Goal: Information Seeking & Learning: Learn about a topic

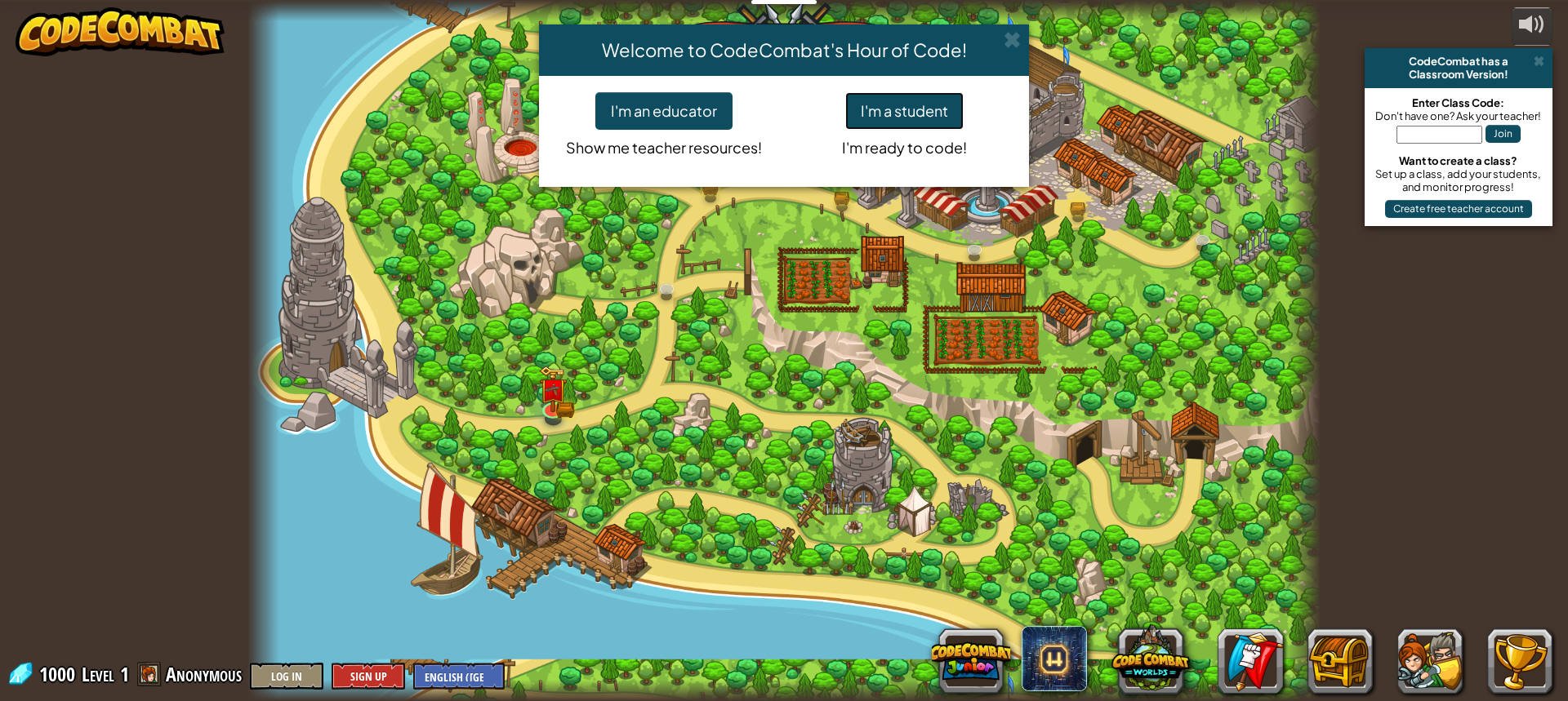
click at [913, 107] on button "I'm a student" at bounding box center [904, 111] width 118 height 38
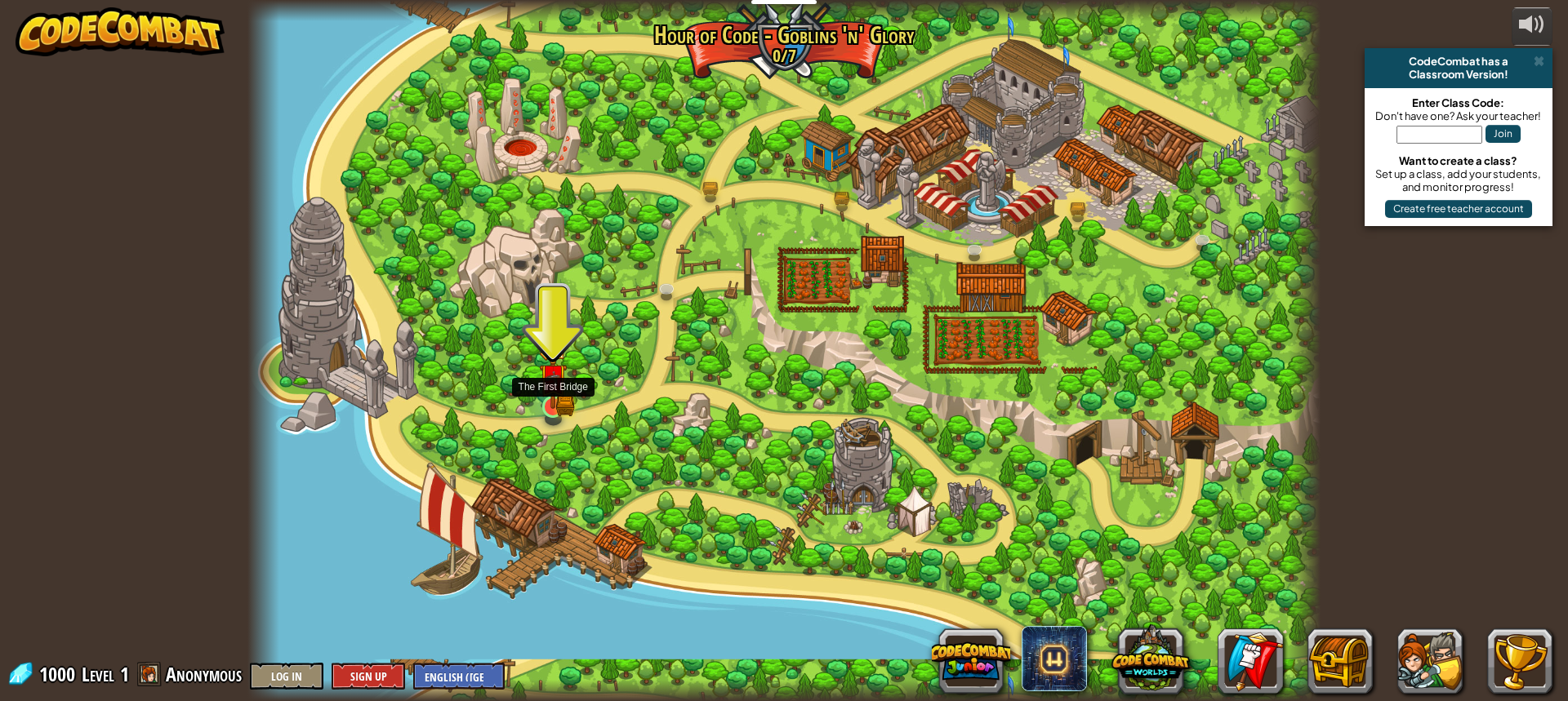
click at [557, 404] on img at bounding box center [553, 378] width 28 height 62
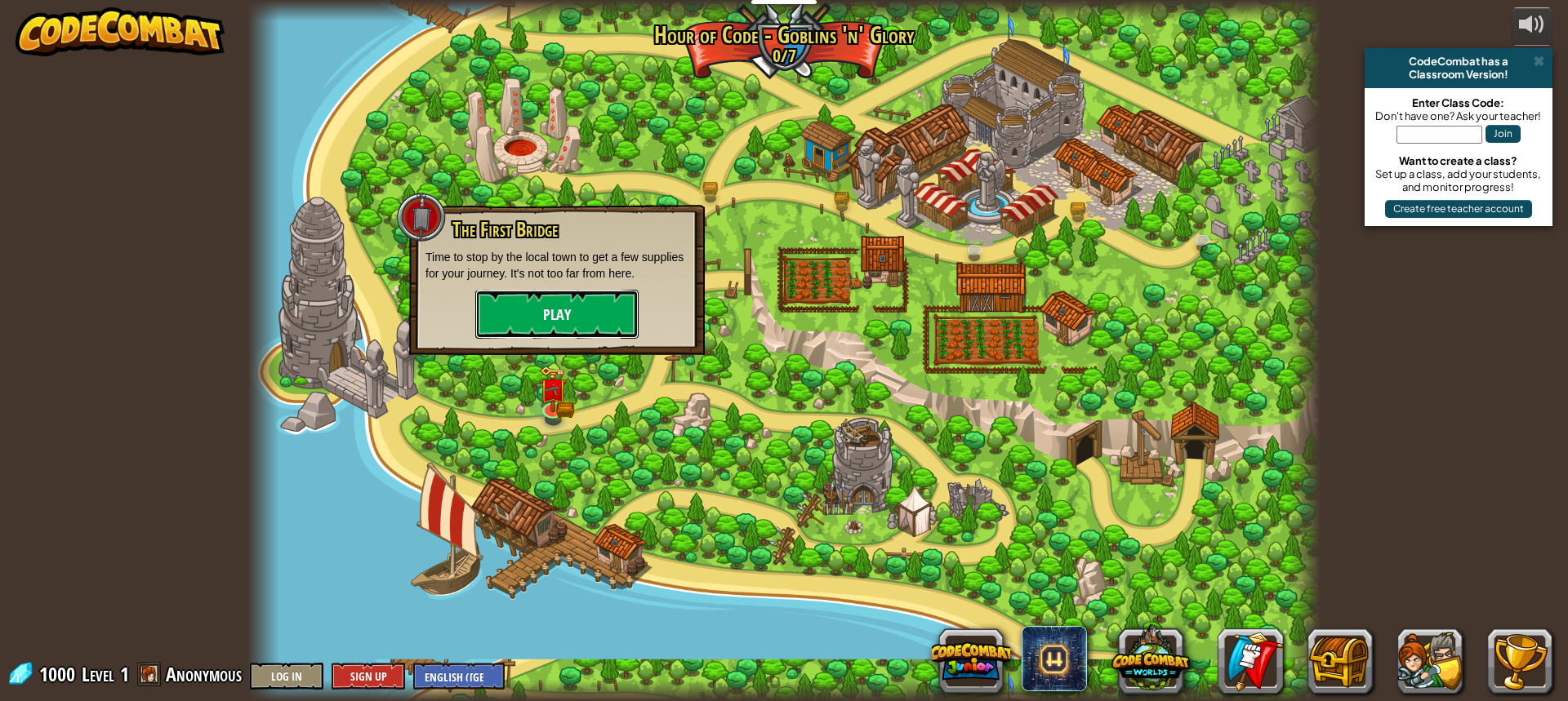
click at [583, 302] on button "Play" at bounding box center [557, 314] width 164 height 49
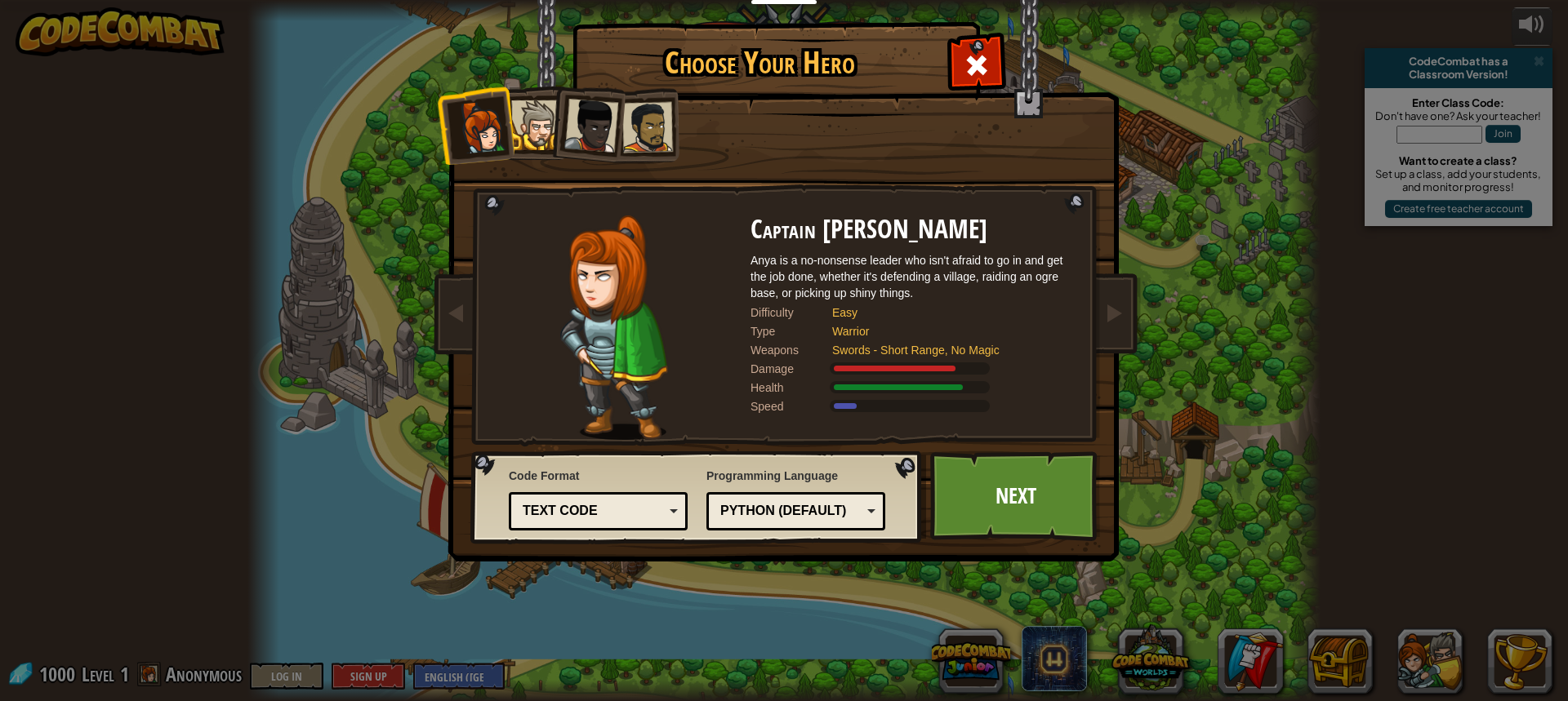
drag, startPoint x: 573, startPoint y: 351, endPoint x: 1309, endPoint y: 237, distance: 744.8
click at [1313, 237] on div "Choose Your Hero 1000 Captain [PERSON_NAME] Anya is a no-nonsense leader who is…" at bounding box center [784, 350] width 1568 height 701
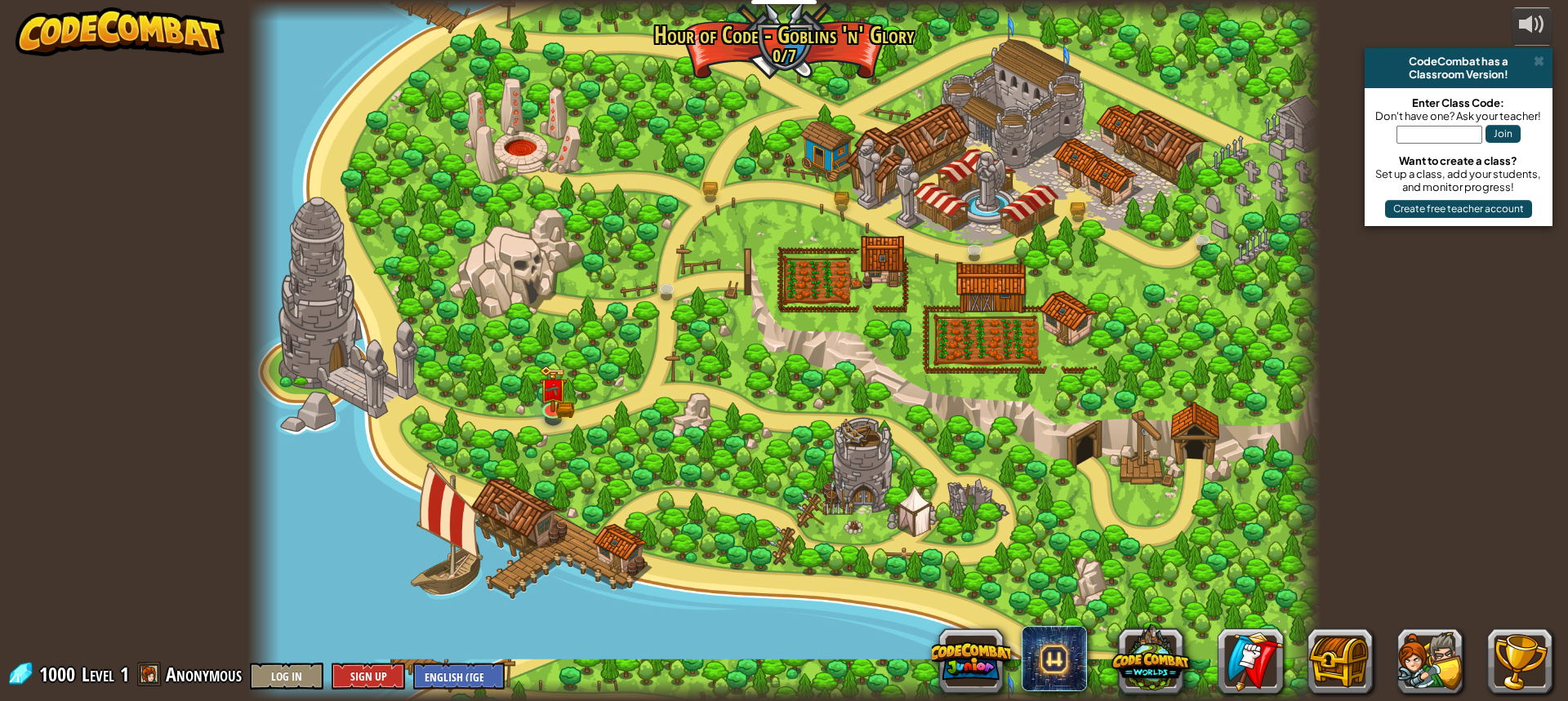
drag, startPoint x: 591, startPoint y: 475, endPoint x: 1125, endPoint y: 388, distance: 541.0
click at [1126, 389] on div at bounding box center [784, 350] width 1074 height 701
click at [564, 397] on img at bounding box center [553, 378] width 28 height 62
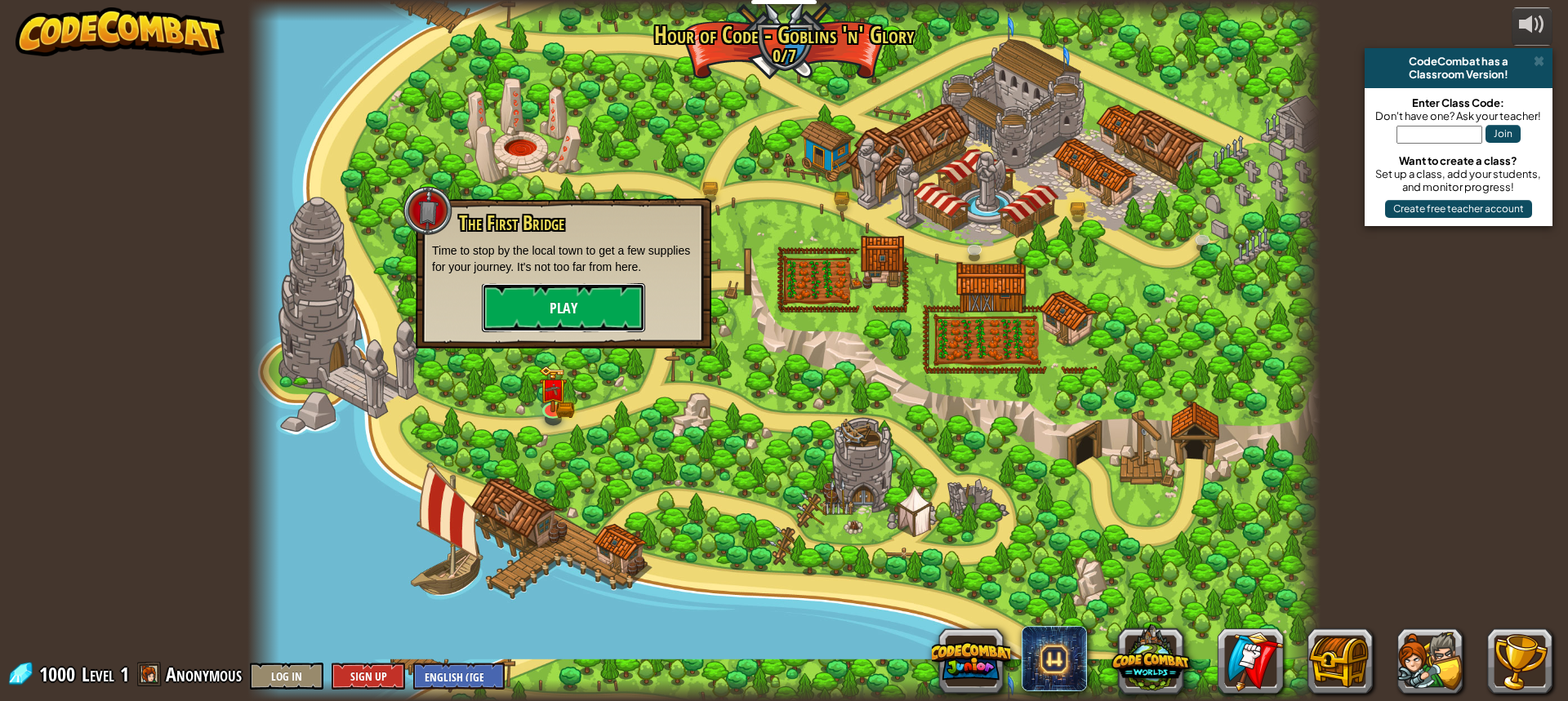
click at [575, 319] on button "Play" at bounding box center [564, 308] width 164 height 49
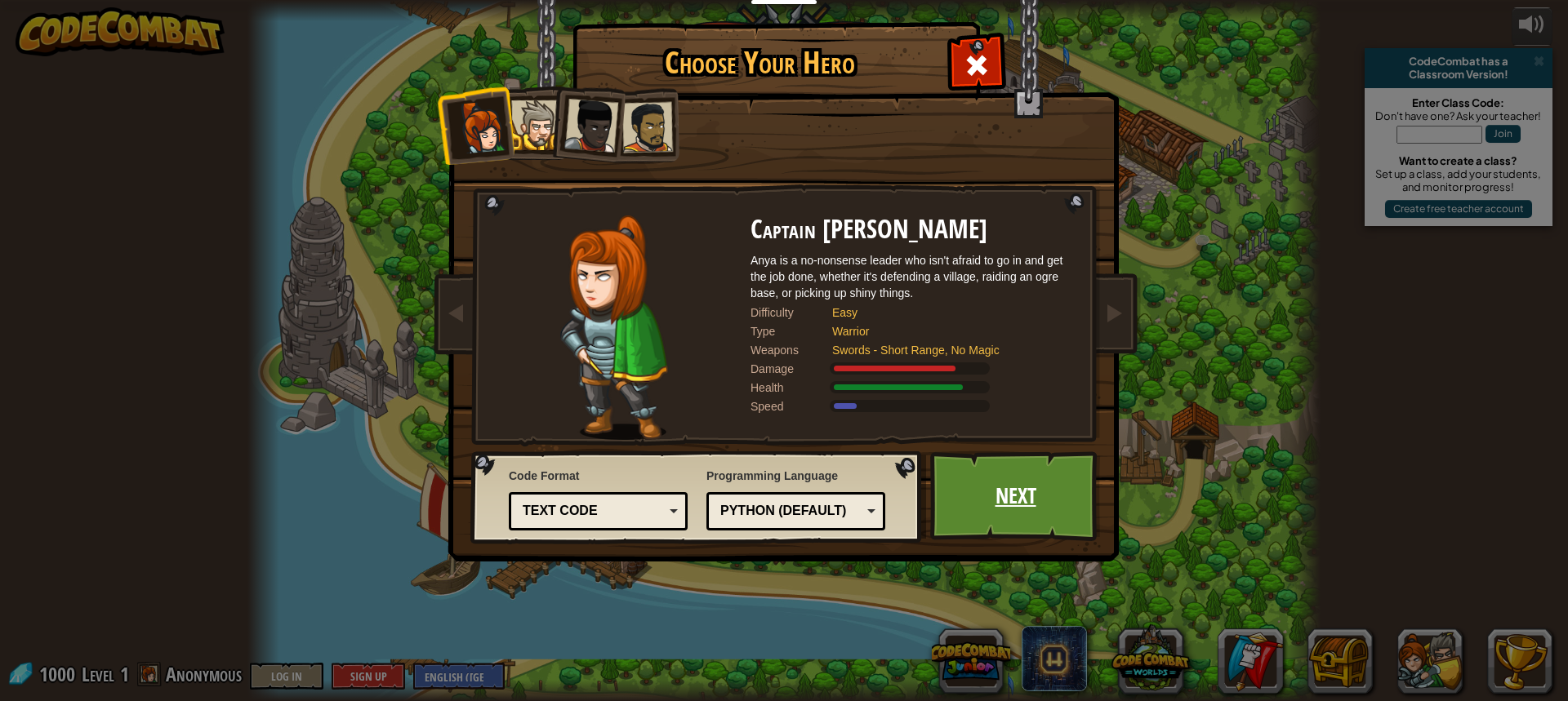
click at [994, 473] on link "Next" at bounding box center [1016, 496] width 171 height 90
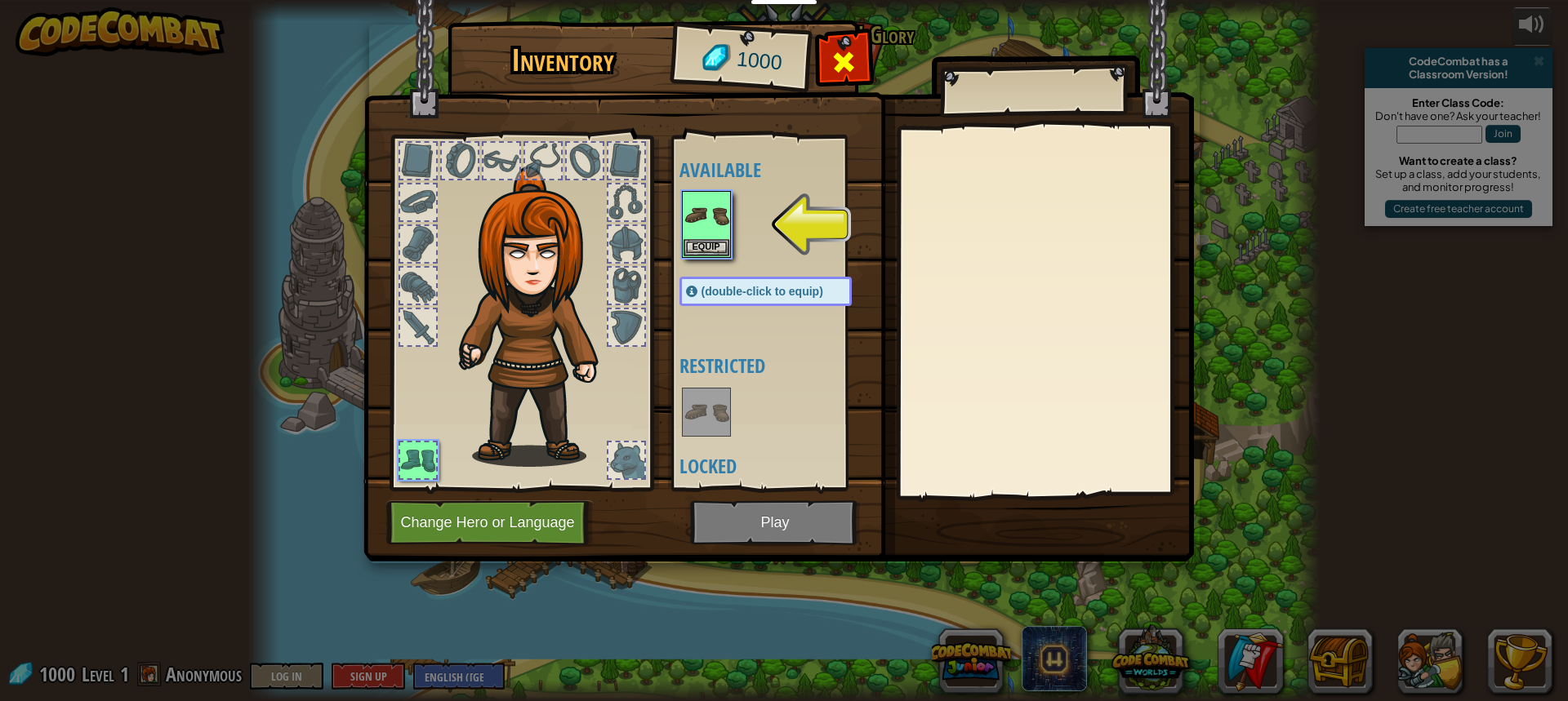
click at [837, 55] on span at bounding box center [844, 62] width 26 height 26
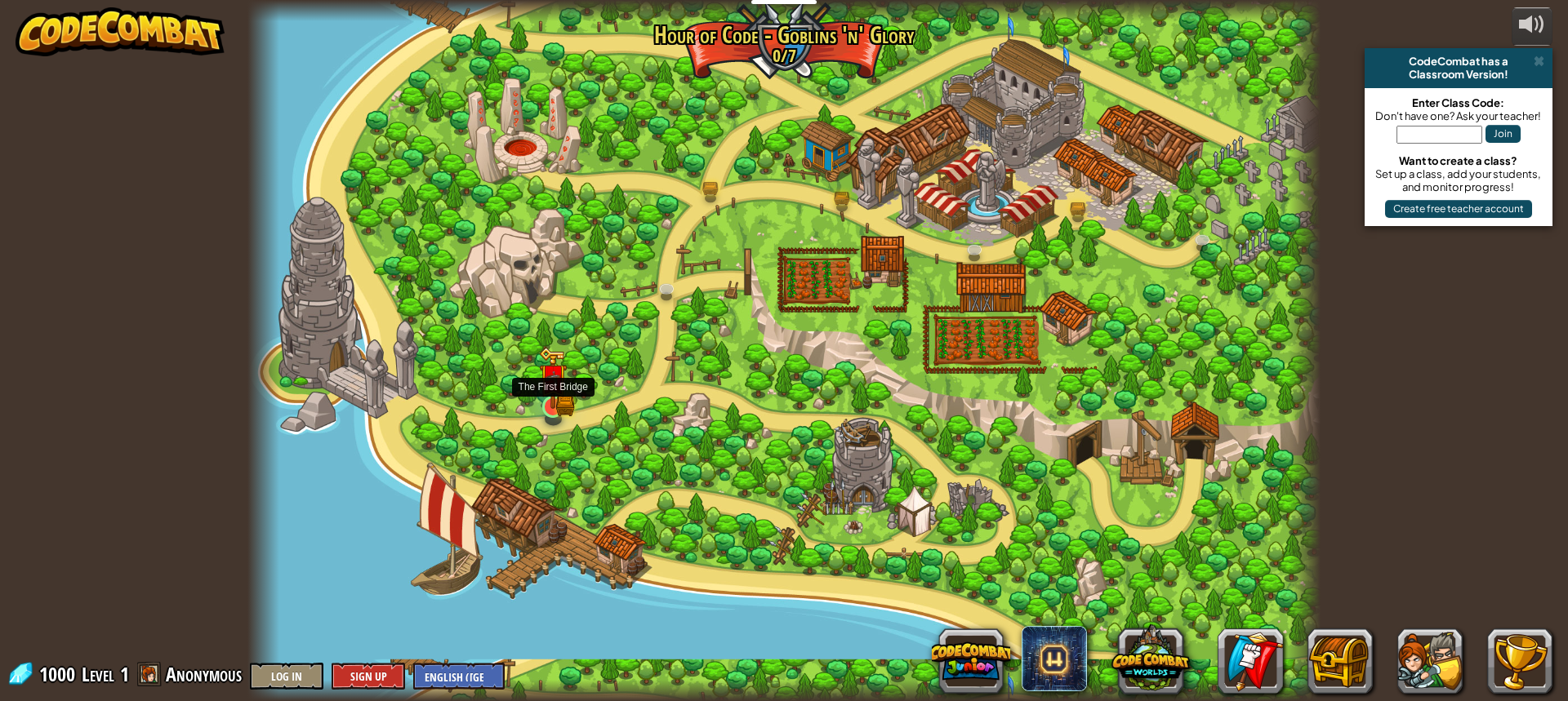
click at [540, 408] on img at bounding box center [553, 378] width 28 height 62
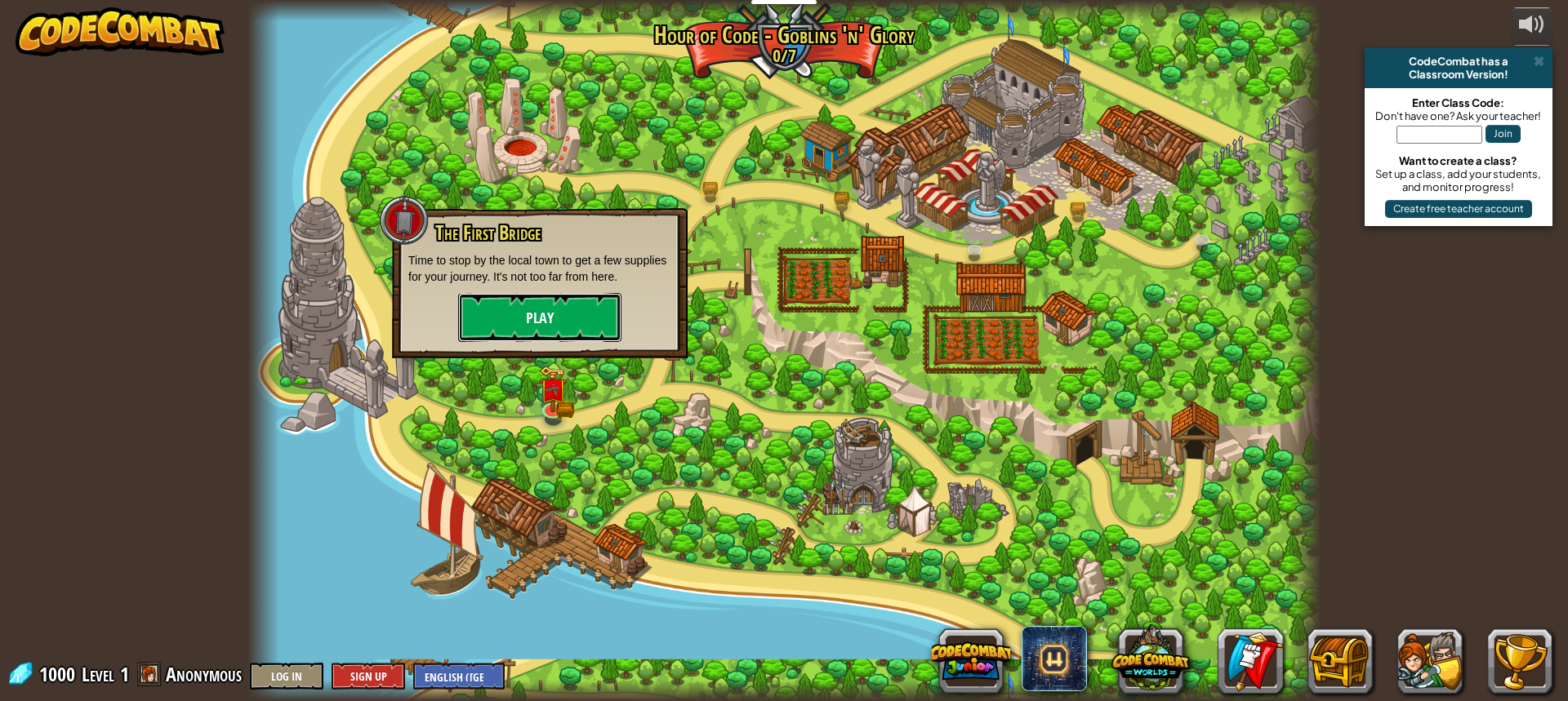
click at [577, 293] on button "Play" at bounding box center [540, 318] width 164 height 49
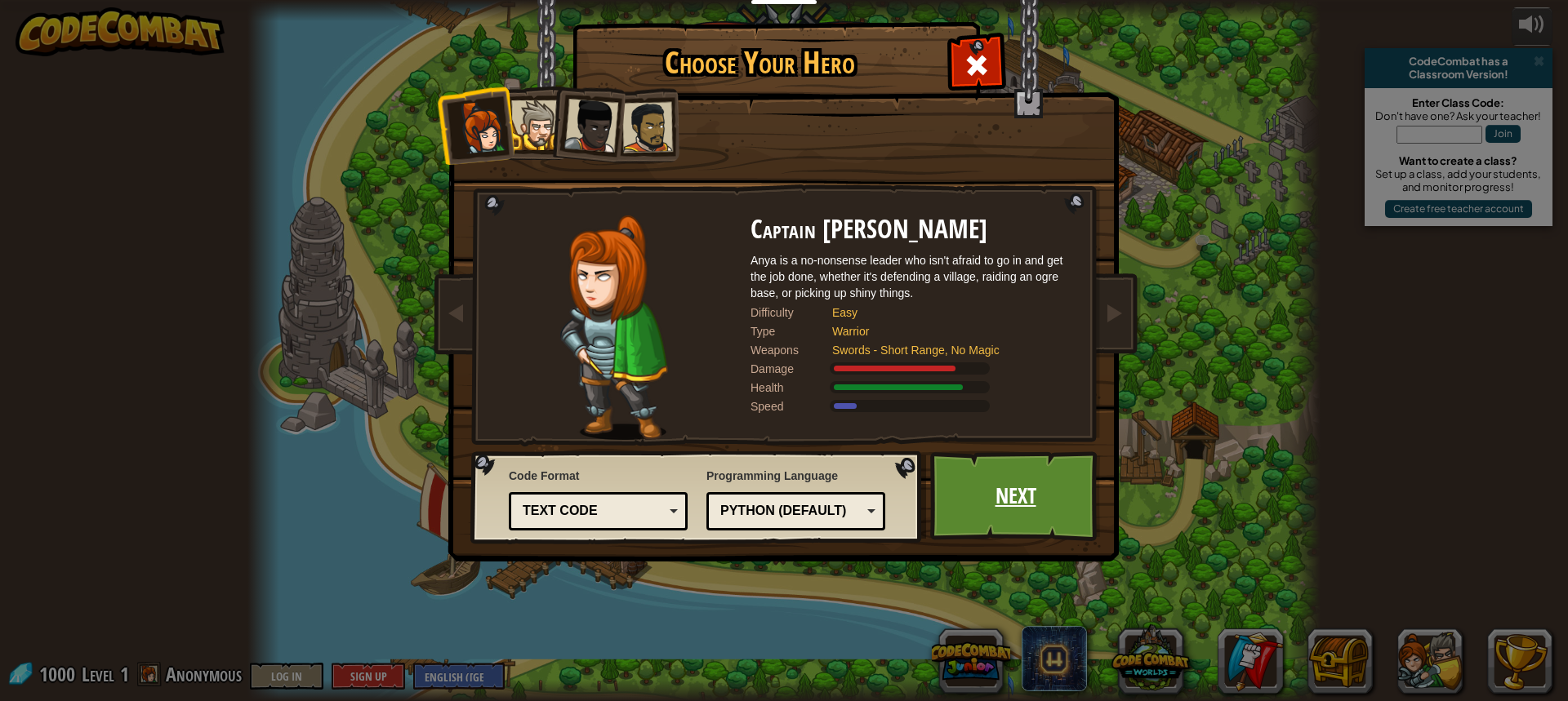
click at [1023, 476] on link "Next" at bounding box center [1016, 496] width 171 height 90
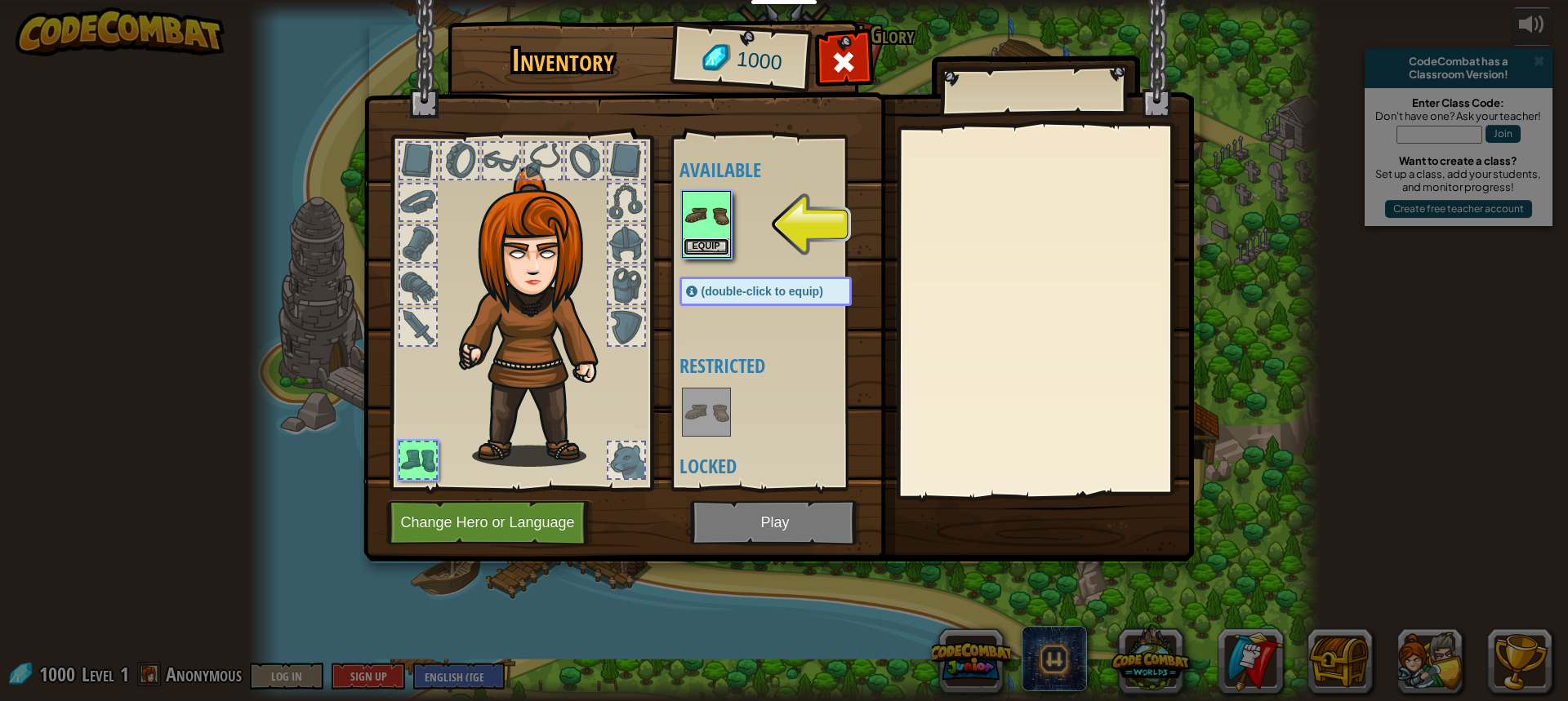
click at [726, 242] on button "Equip" at bounding box center [706, 247] width 46 height 17
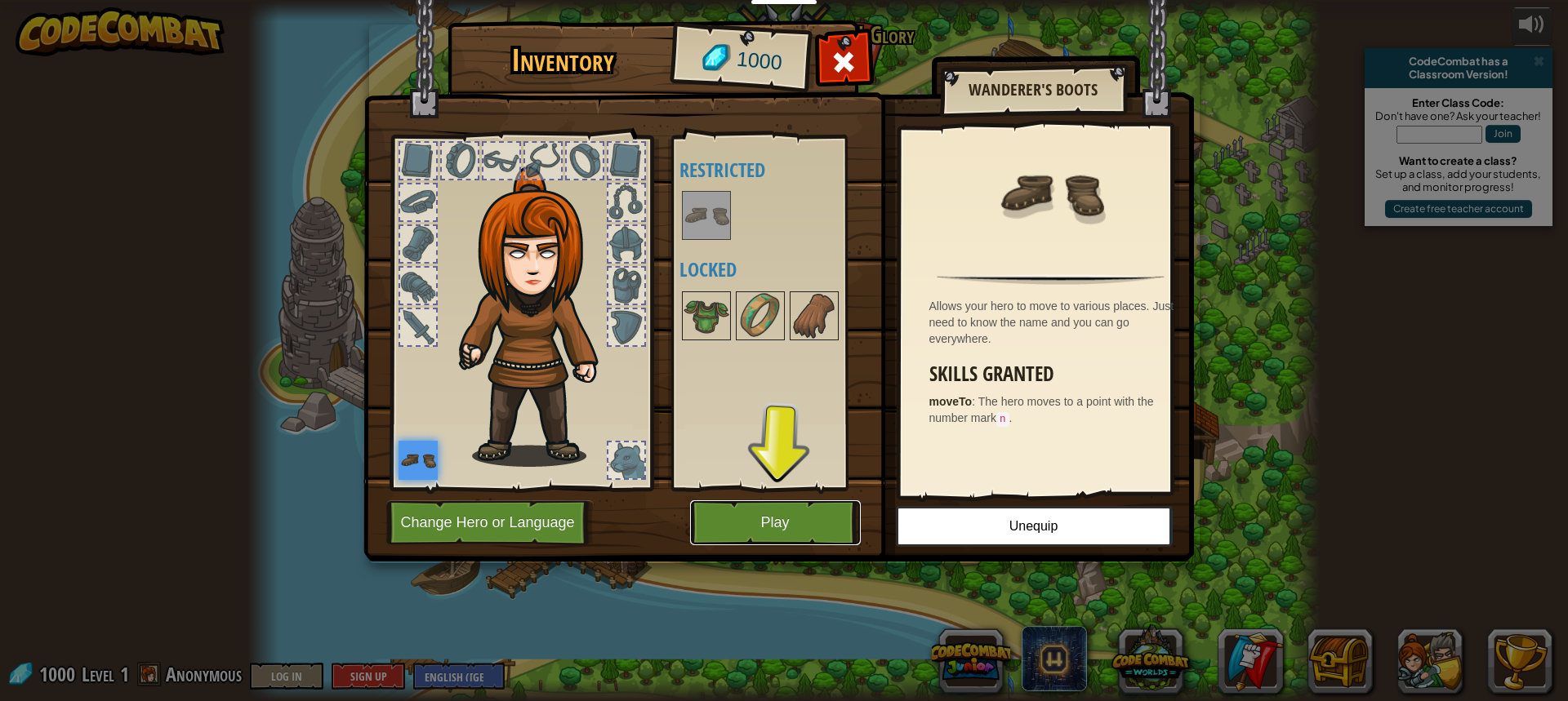
click at [730, 517] on button "Play" at bounding box center [776, 523] width 171 height 45
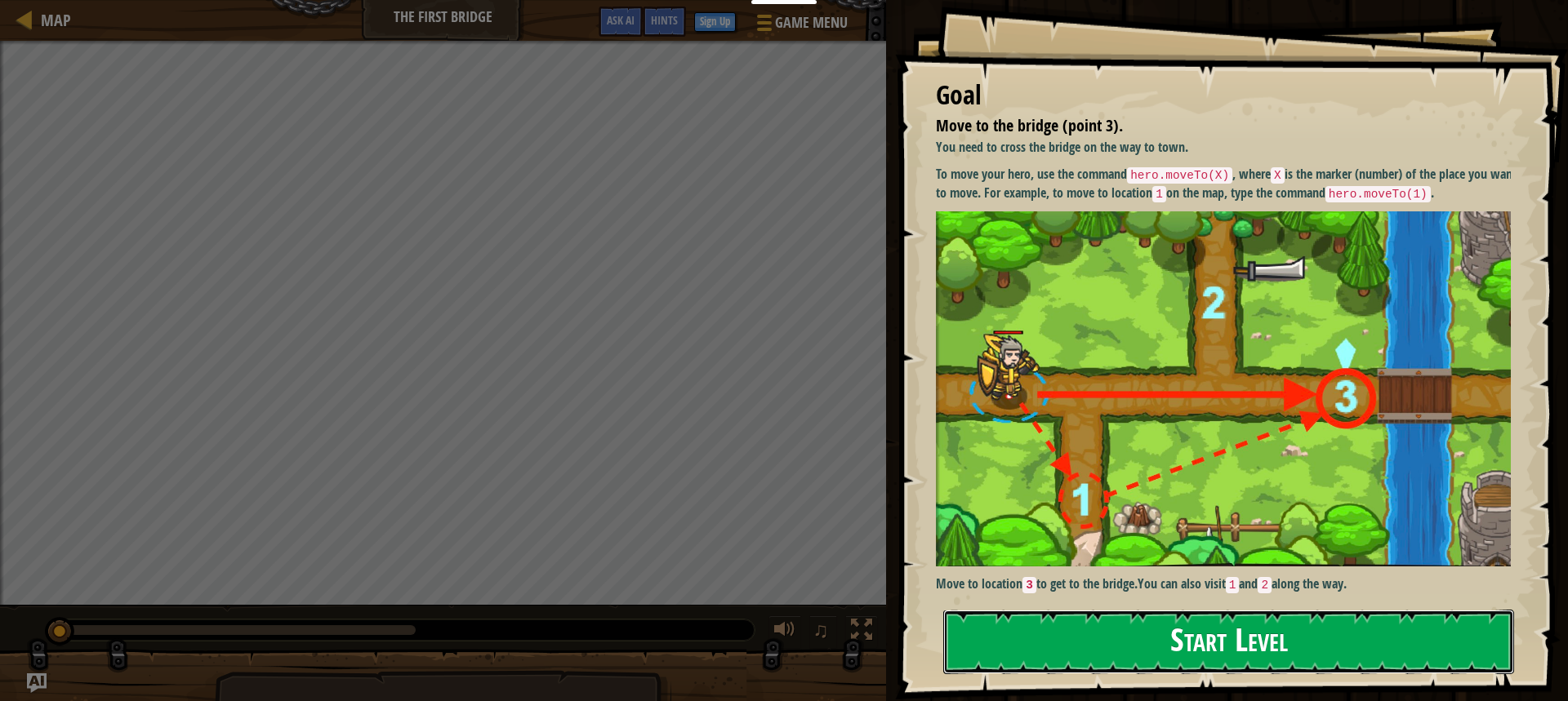
click at [1226, 626] on button "Start Level" at bounding box center [1229, 642] width 571 height 65
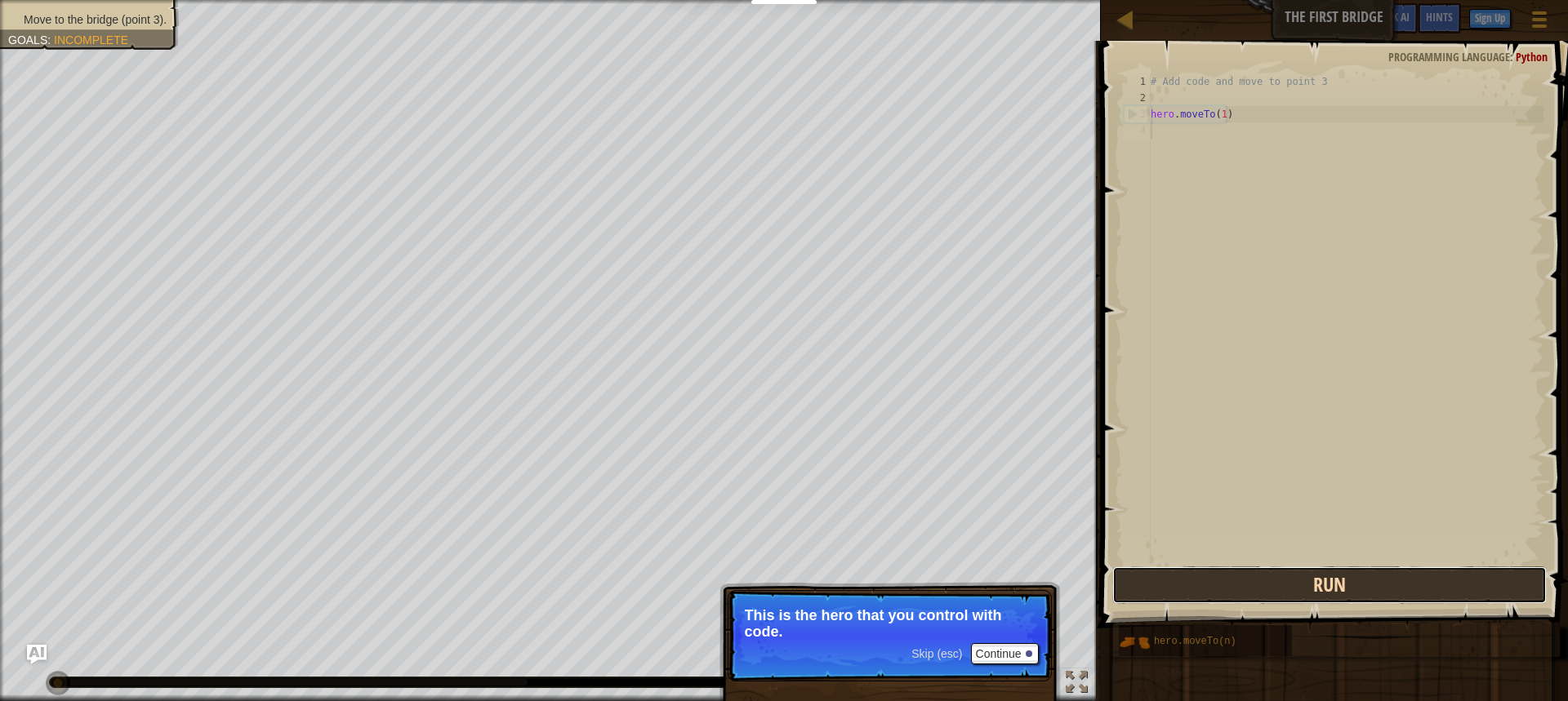
click at [1150, 569] on button "Run" at bounding box center [1329, 585] width 434 height 38
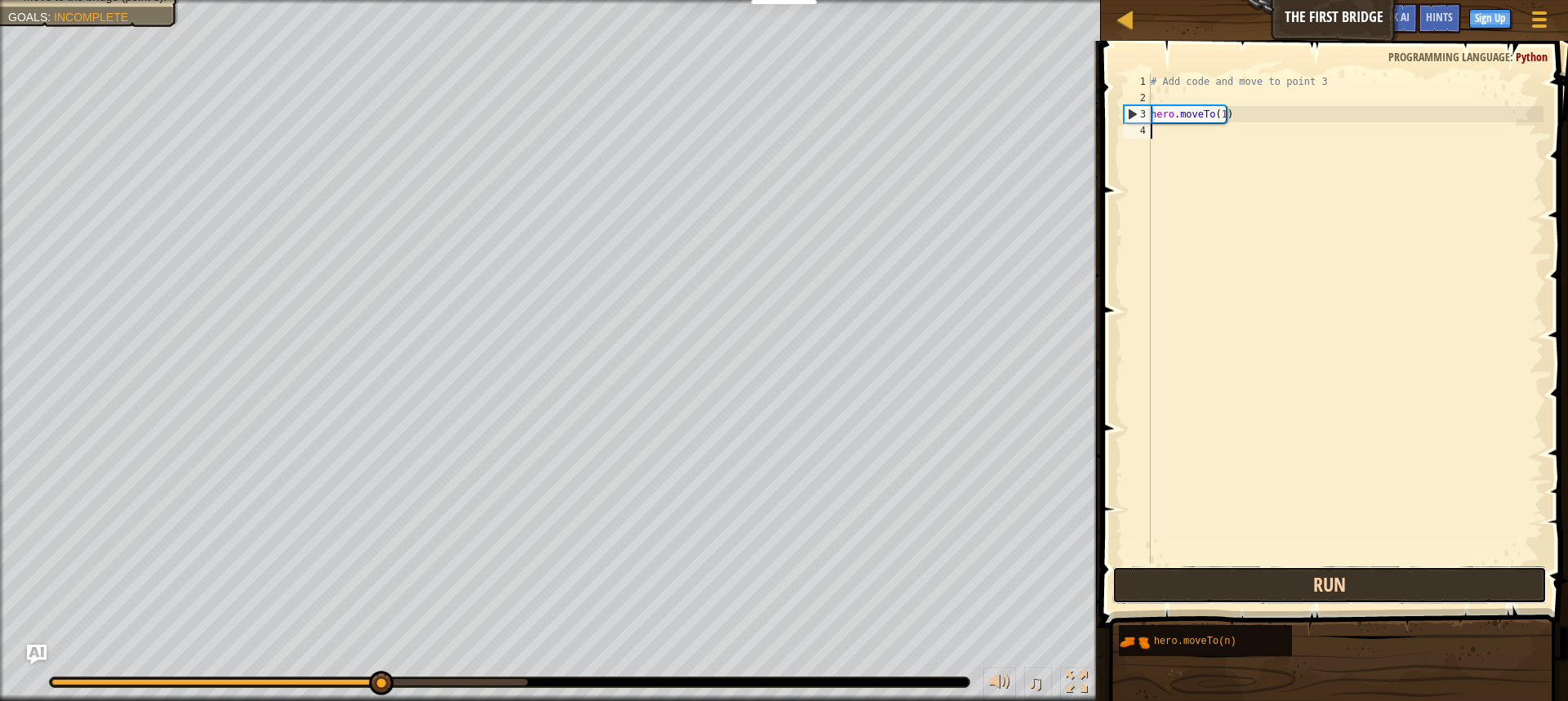
click at [1342, 581] on button "Run" at bounding box center [1329, 585] width 434 height 38
click at [1325, 578] on button "Run" at bounding box center [1329, 585] width 434 height 38
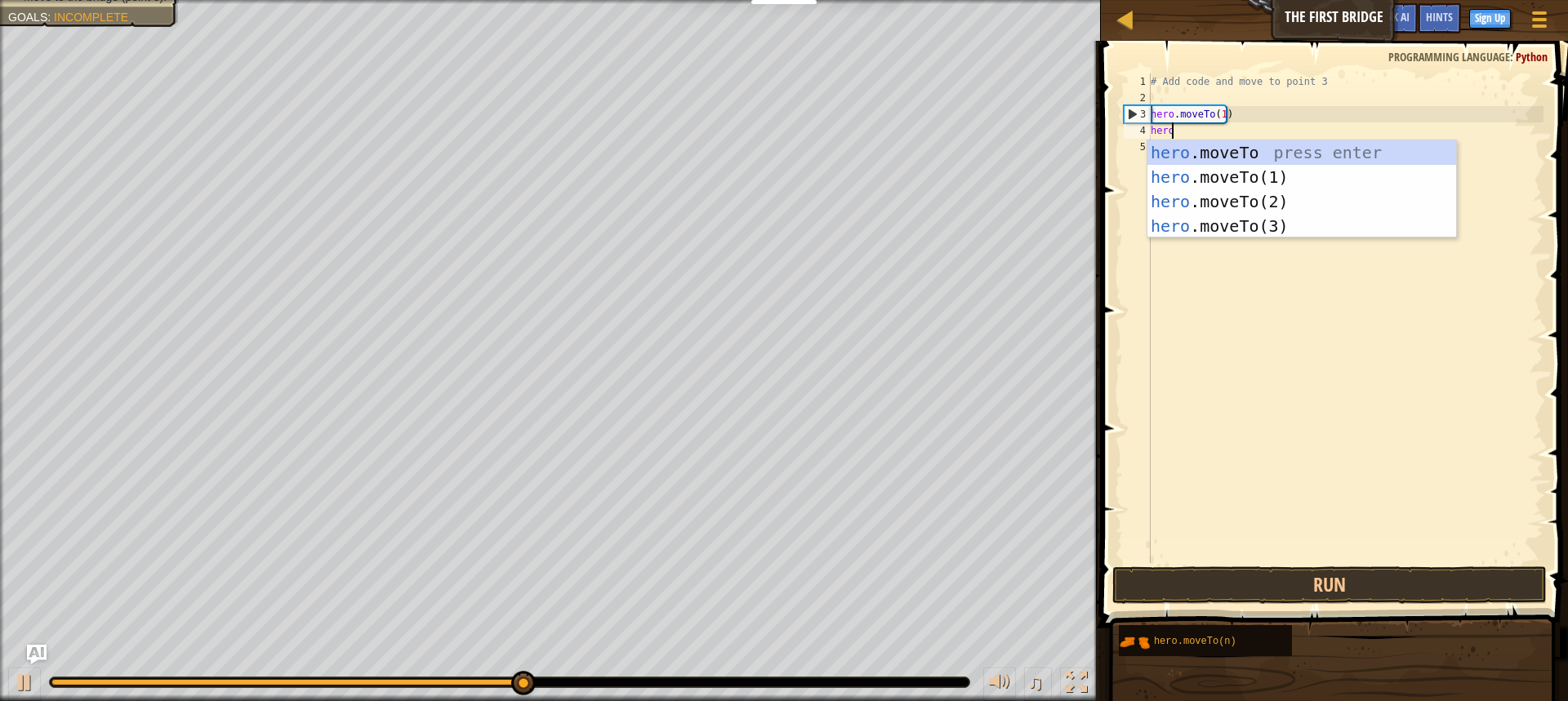
scroll to position [8, 1]
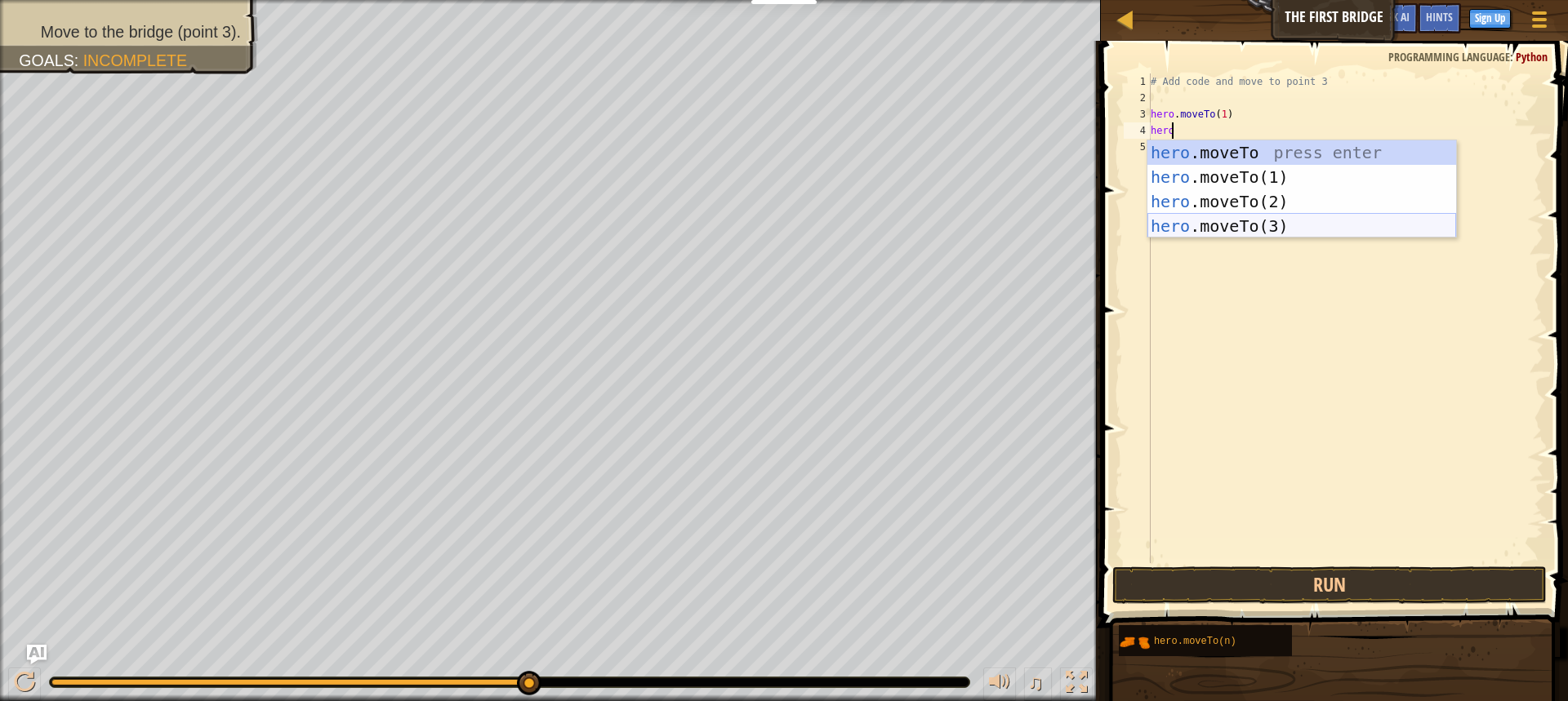
click at [1229, 230] on div "hero .moveTo press enter hero .moveTo(1) press enter hero .moveTo(2) press ente…" at bounding box center [1302, 213] width 308 height 147
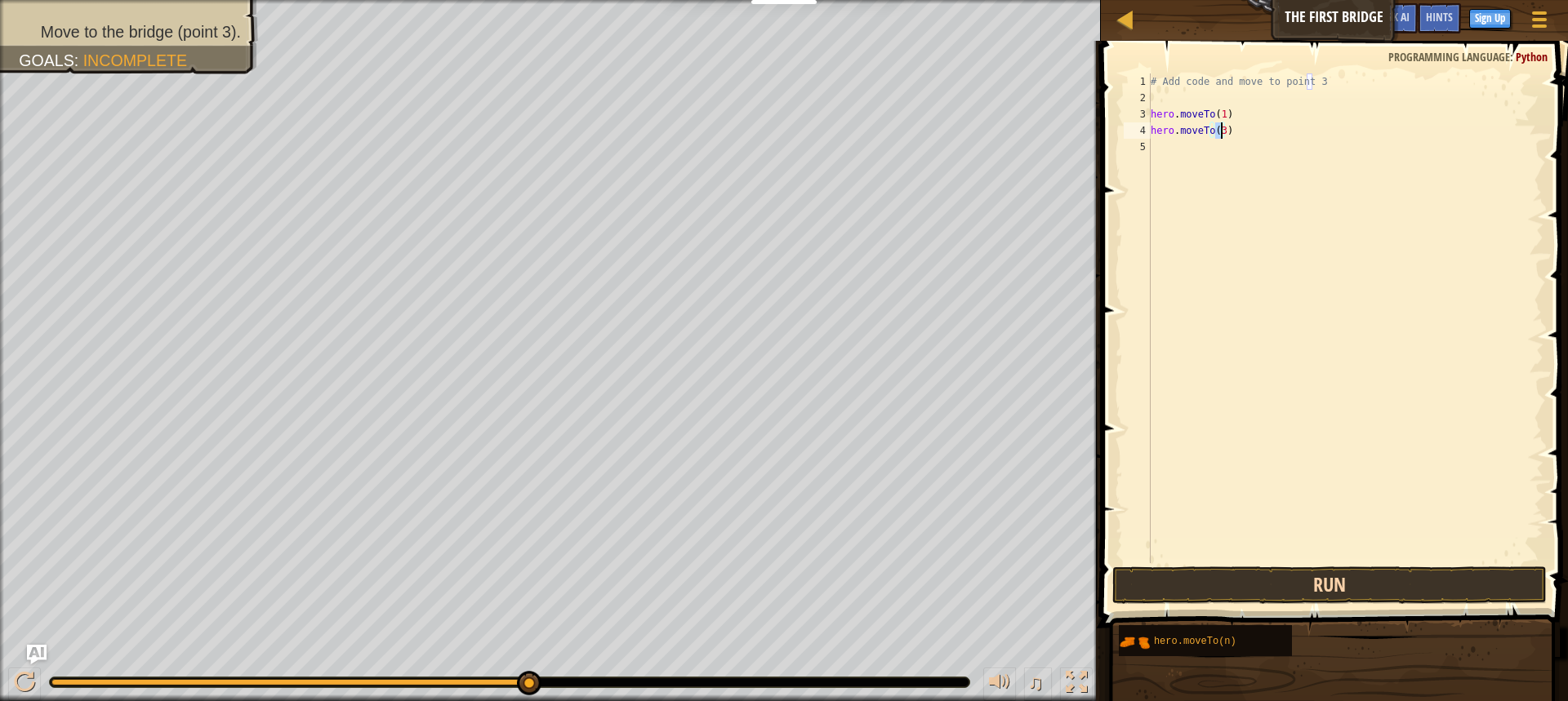
type textarea "hero.moveTo(3)"
click at [1348, 585] on button "Run" at bounding box center [1329, 585] width 434 height 38
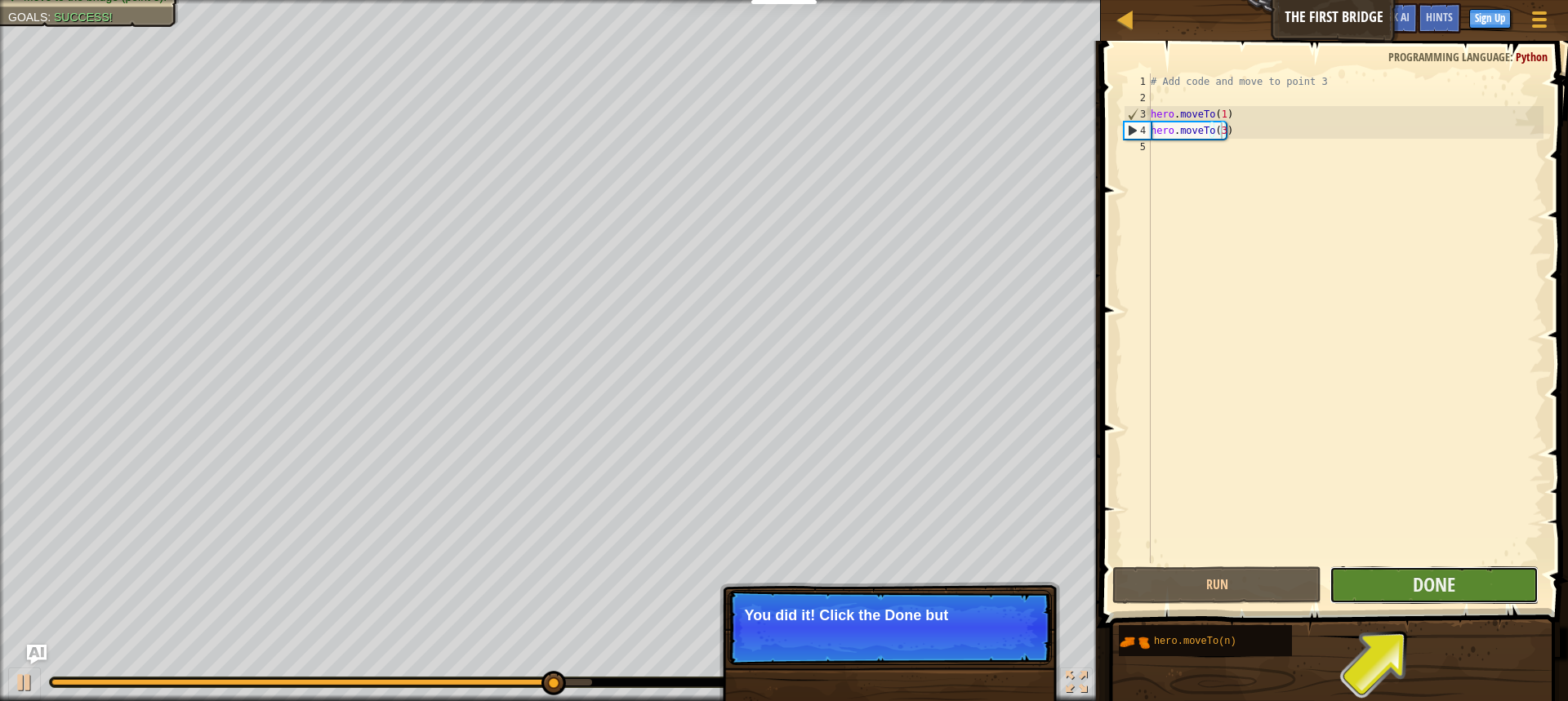
click at [1380, 582] on button "Done" at bounding box center [1435, 585] width 209 height 38
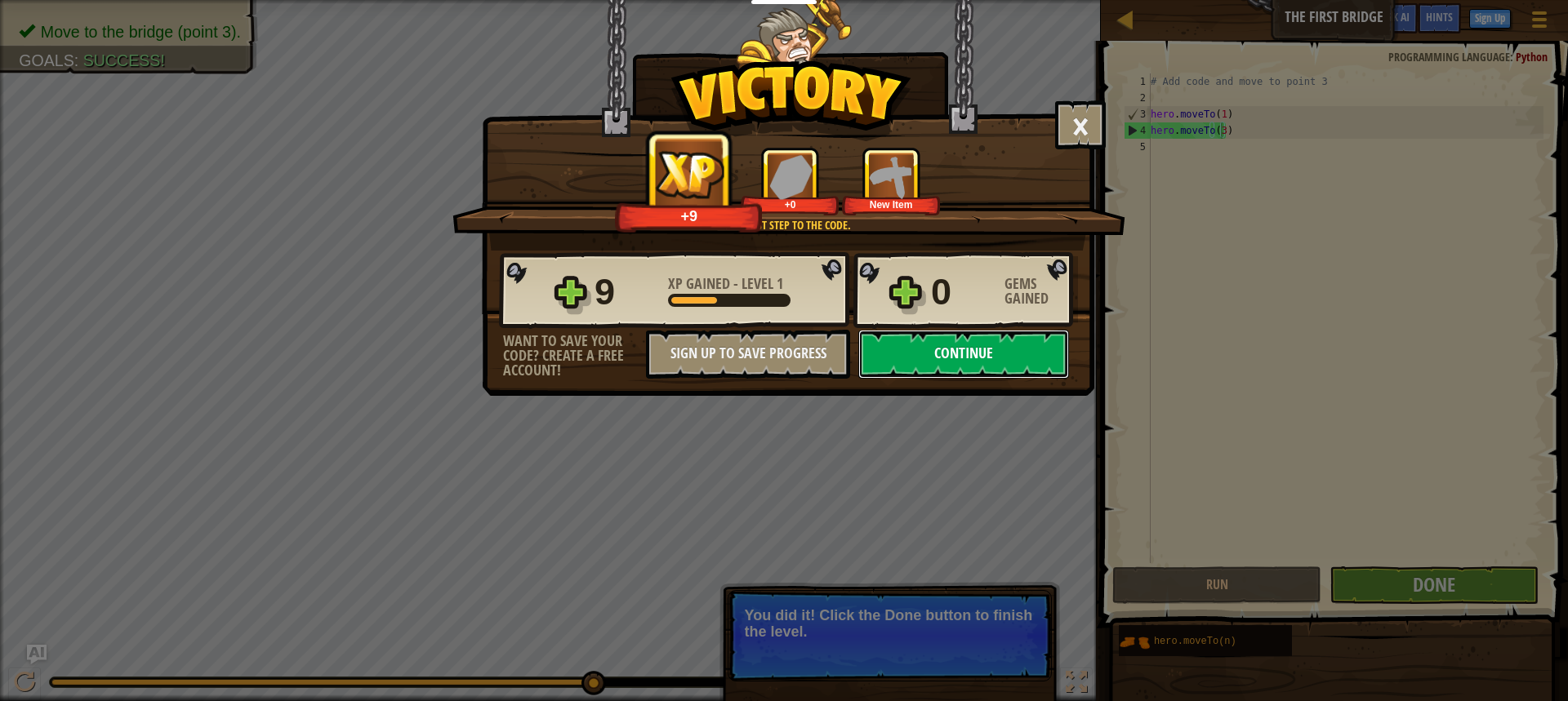
click at [913, 345] on button "Continue" at bounding box center [964, 354] width 211 height 49
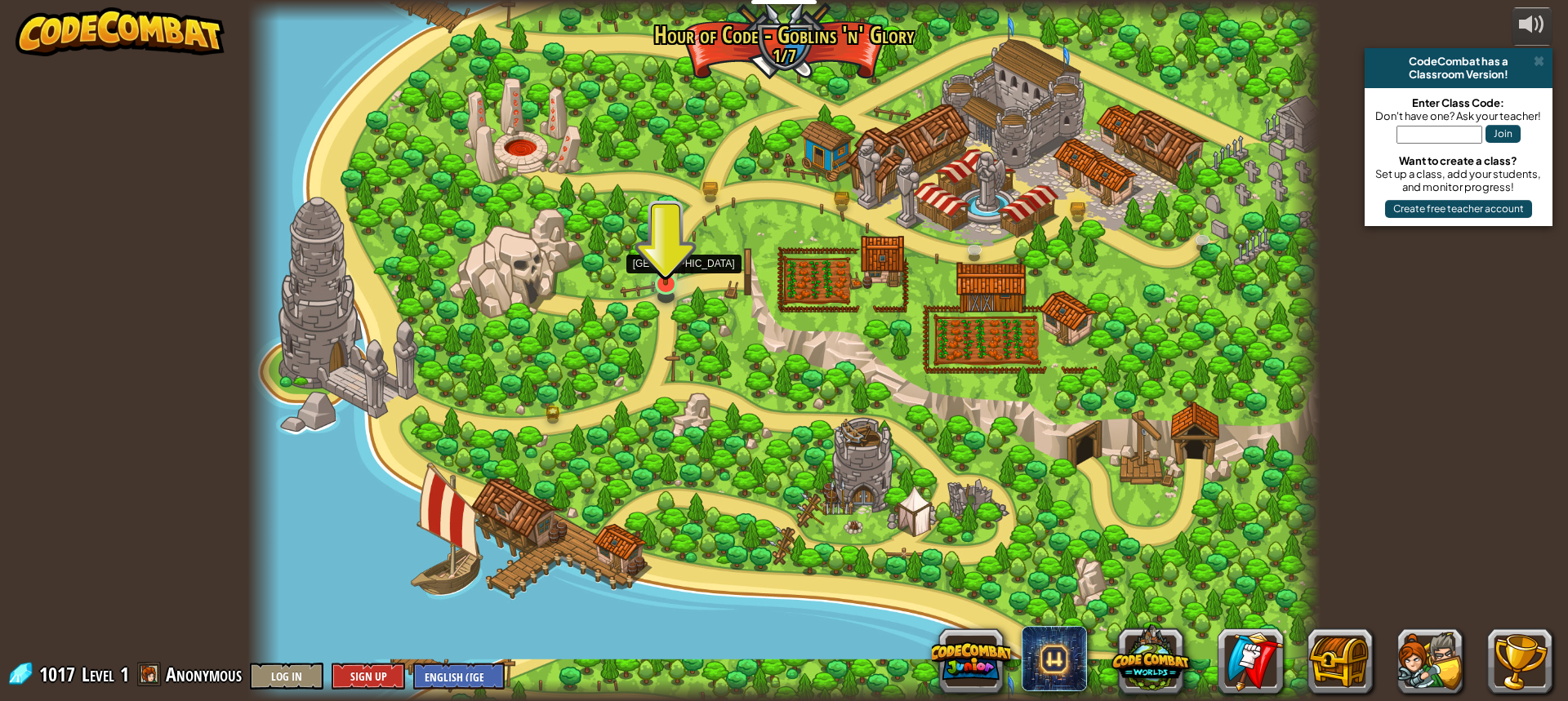
click at [661, 282] on img at bounding box center [666, 253] width 28 height 65
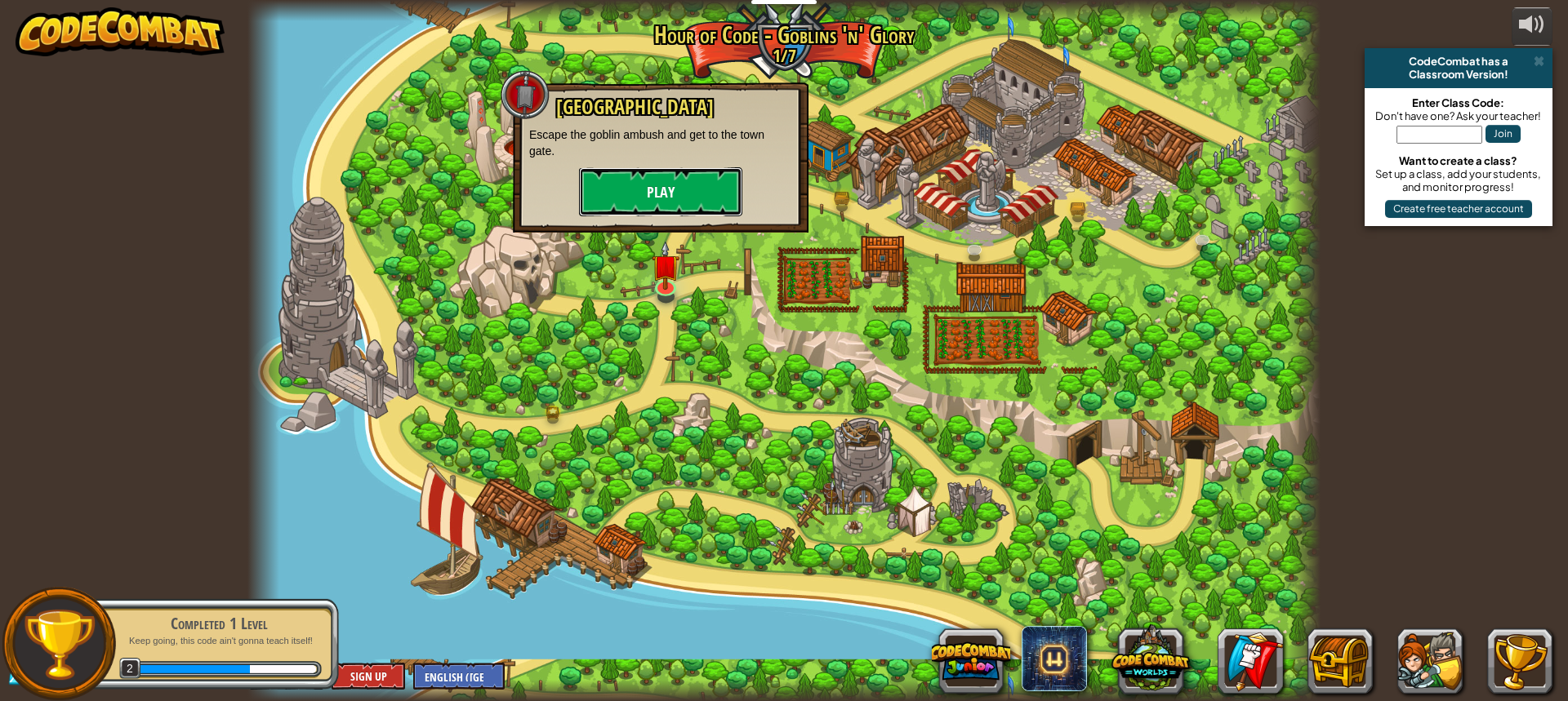
click at [629, 193] on button "Play" at bounding box center [661, 192] width 164 height 49
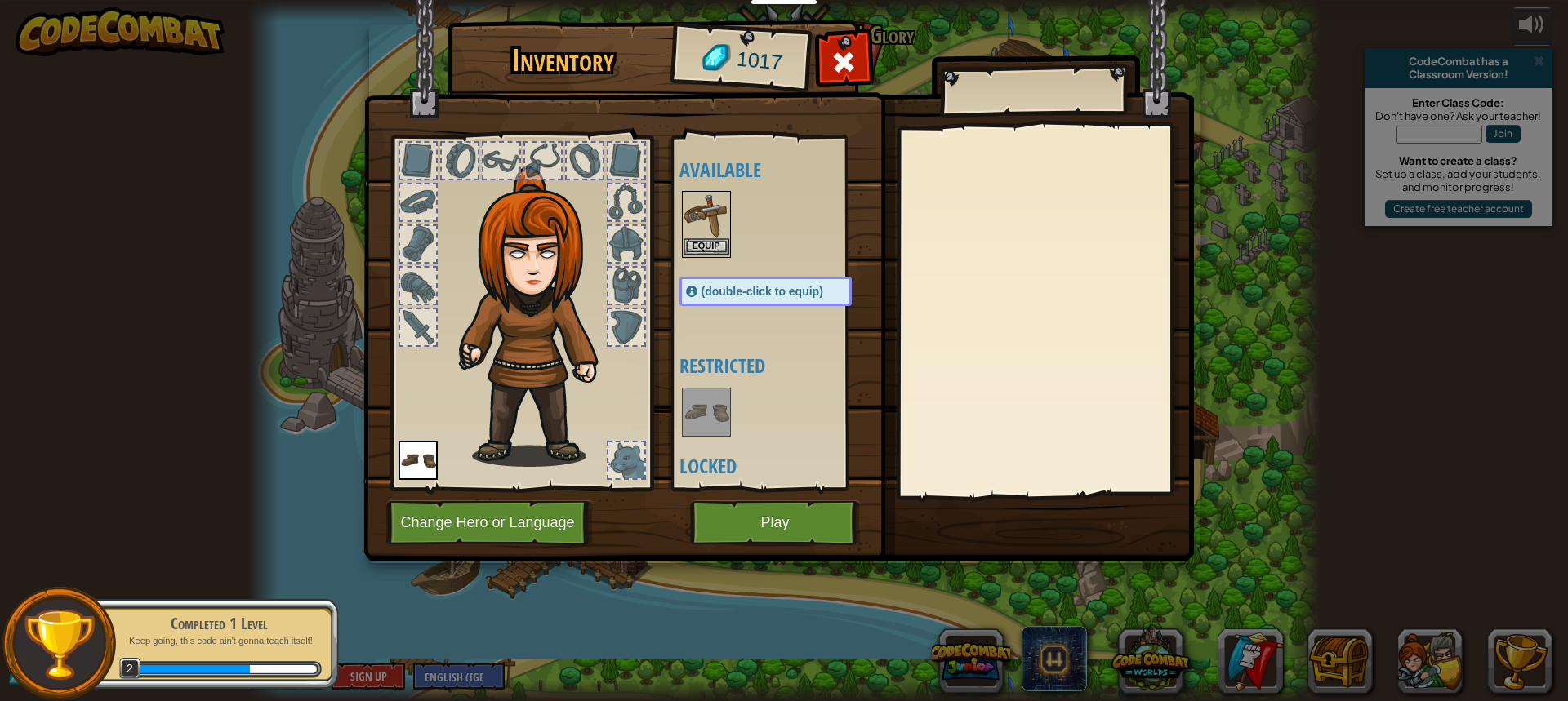
click at [707, 238] on img at bounding box center [706, 215] width 46 height 46
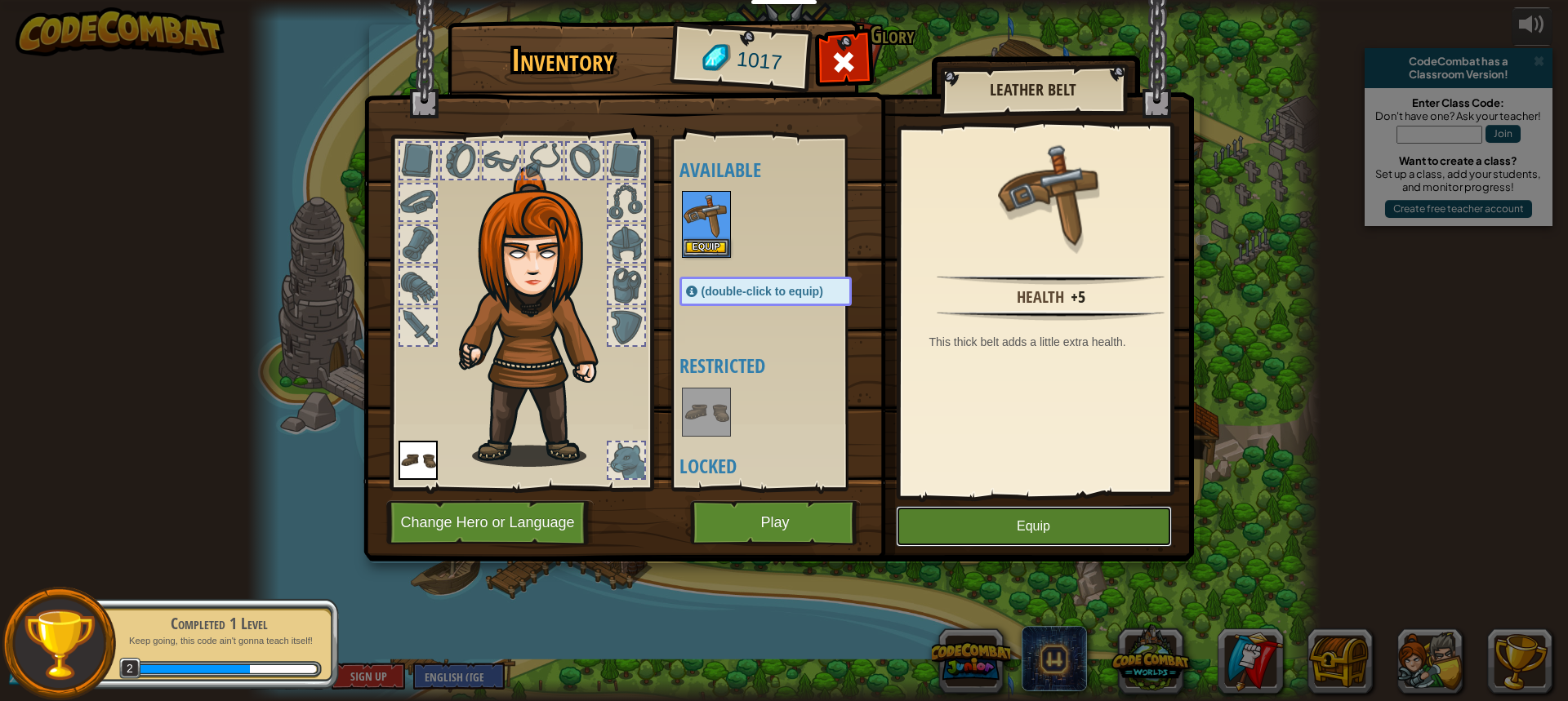
click at [970, 540] on button "Equip" at bounding box center [1034, 526] width 276 height 40
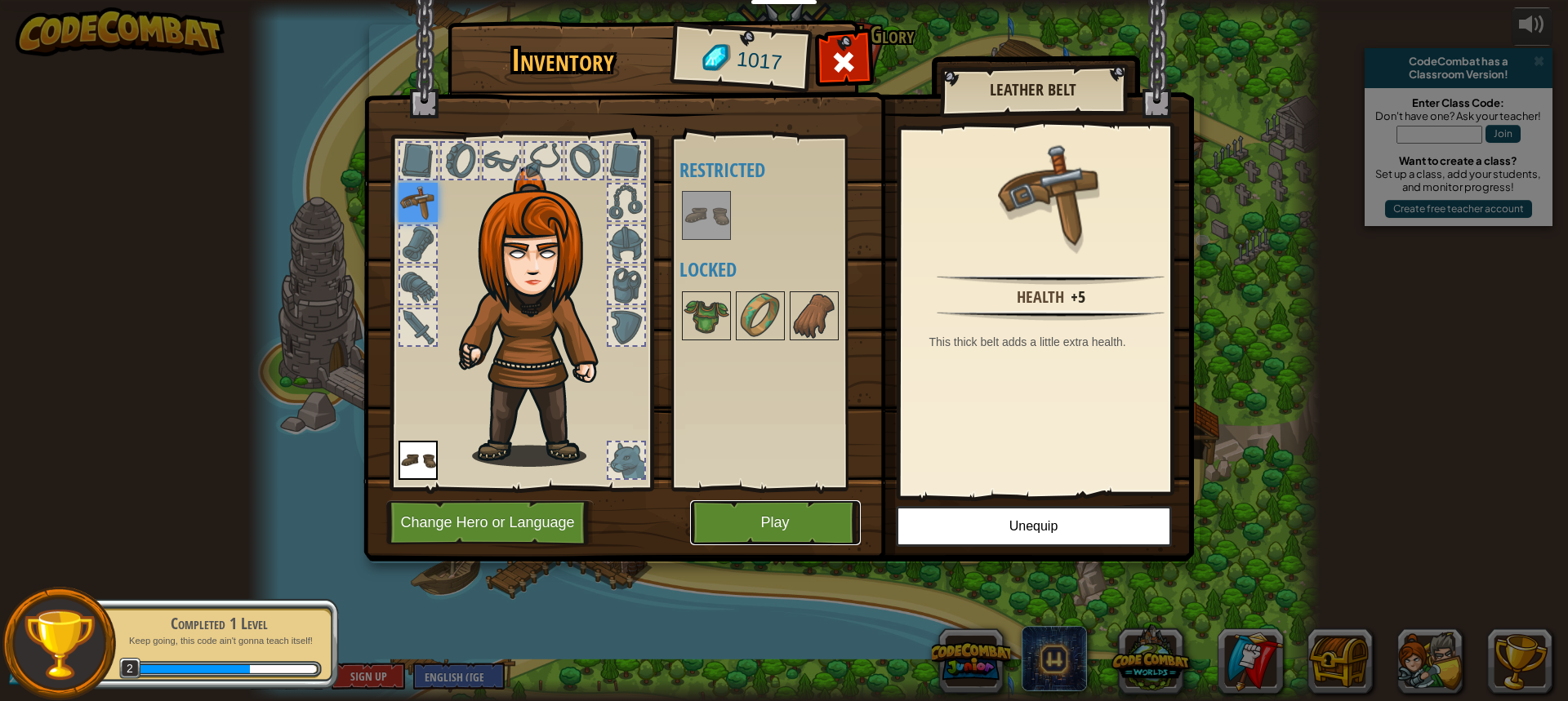
click at [780, 514] on button "Play" at bounding box center [776, 523] width 171 height 45
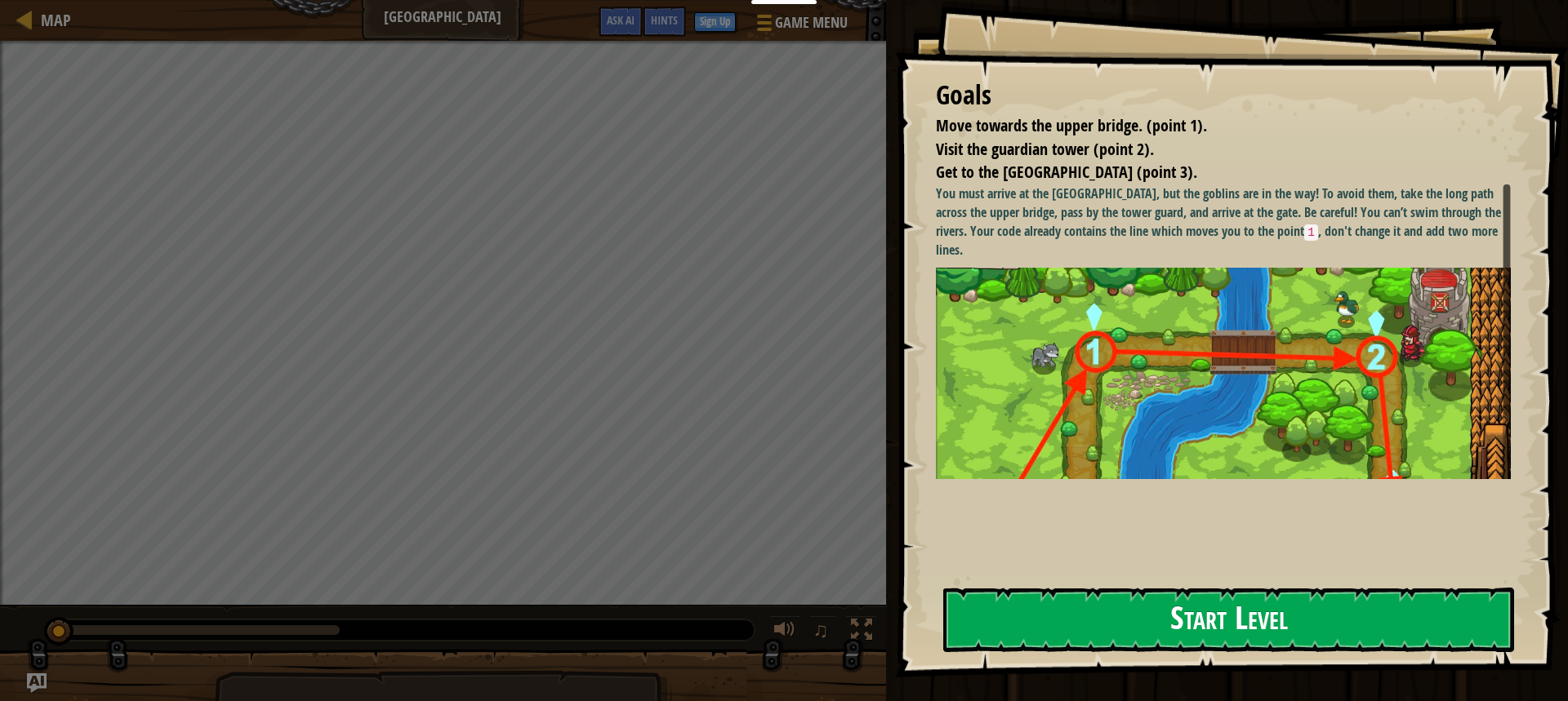
click at [1262, 606] on button "Start Level" at bounding box center [1229, 620] width 571 height 65
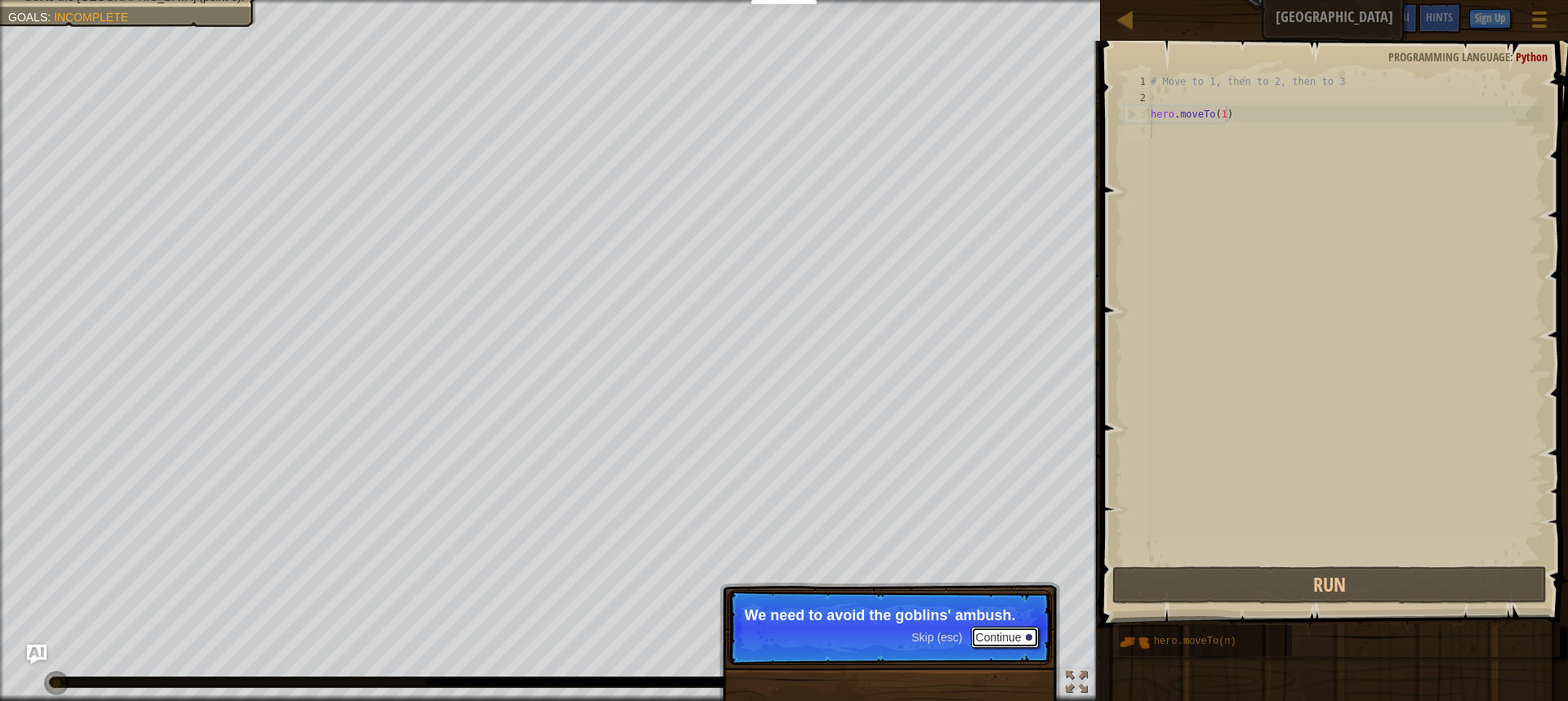
click at [993, 637] on button "Continue" at bounding box center [1005, 637] width 68 height 22
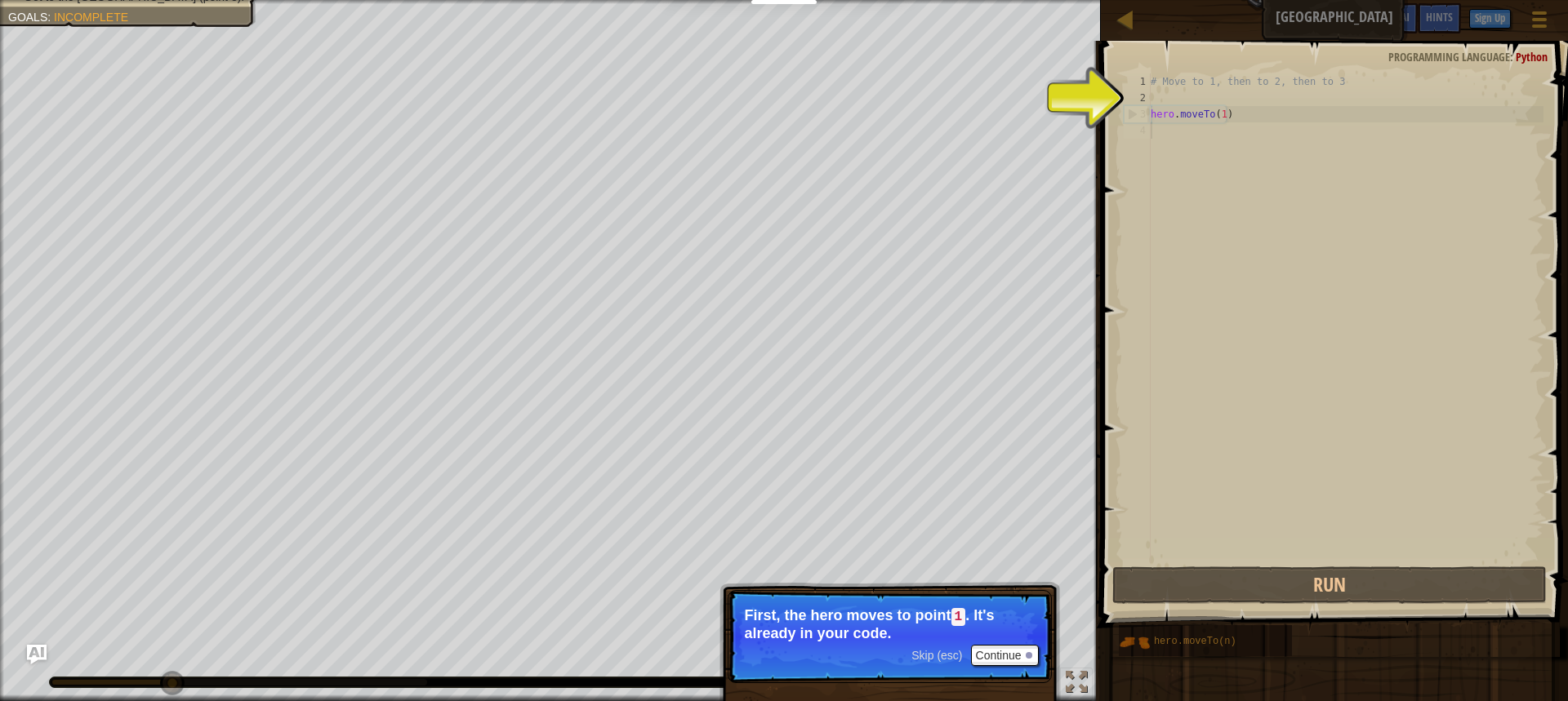
click at [1243, 116] on div "# Move to 1, then to 2, then to 3 hero . moveTo ( 1 )" at bounding box center [1345, 335] width 396 height 522
type textarea "hero.moveTo(1)"
click at [1225, 115] on div "# Move to 1, then to 2, then to 3 hero . moveTo ( 1 )" at bounding box center [1345, 335] width 396 height 522
click at [1224, 105] on div "# Move to 1, then to 2, then to 3 hero . moveTo ( 1 )" at bounding box center [1345, 335] width 396 height 522
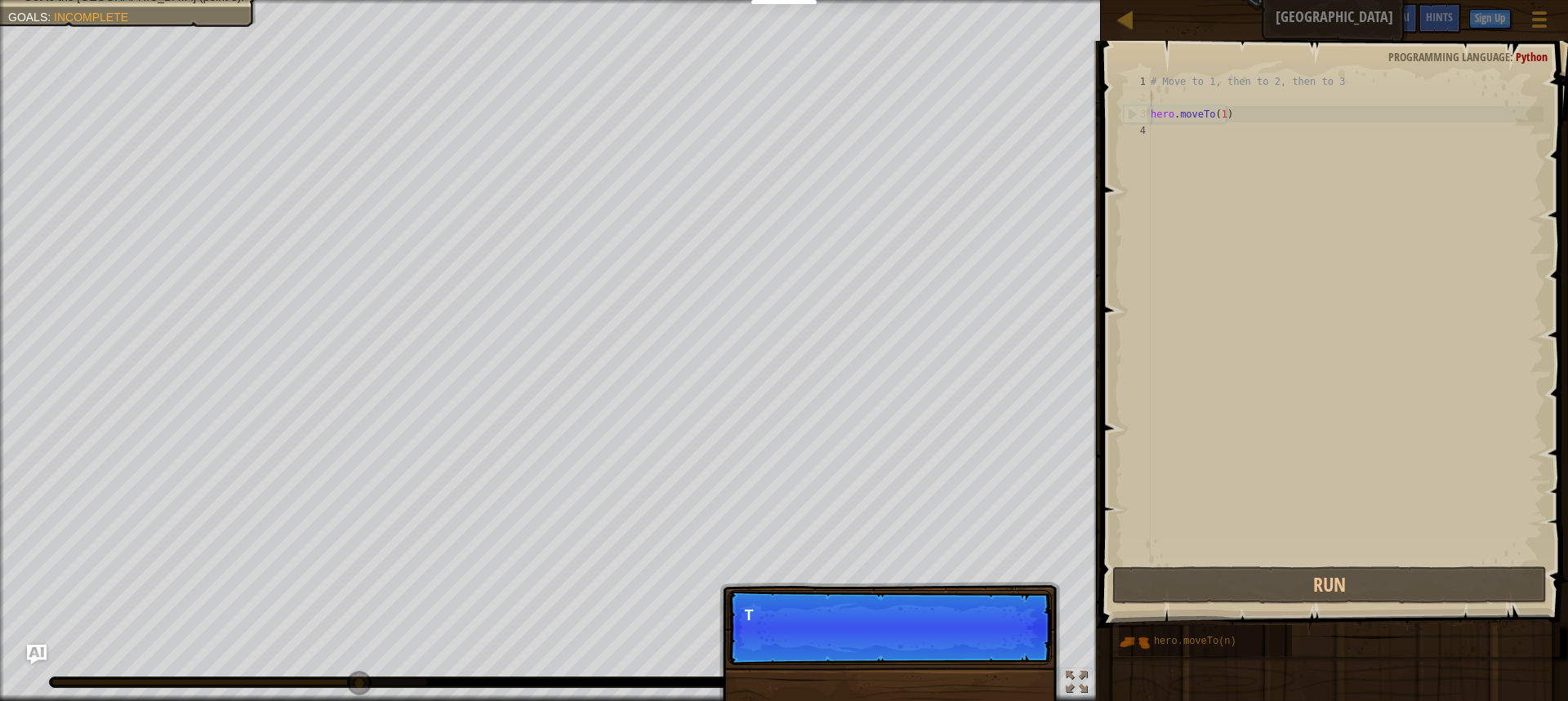
click at [1021, 651] on div "Skip (esc) Continue T" at bounding box center [889, 710] width 340 height 241
click at [1013, 630] on p "Skip (esc) Continue Then move to the Guard tower" at bounding box center [889, 628] width 324 height 75
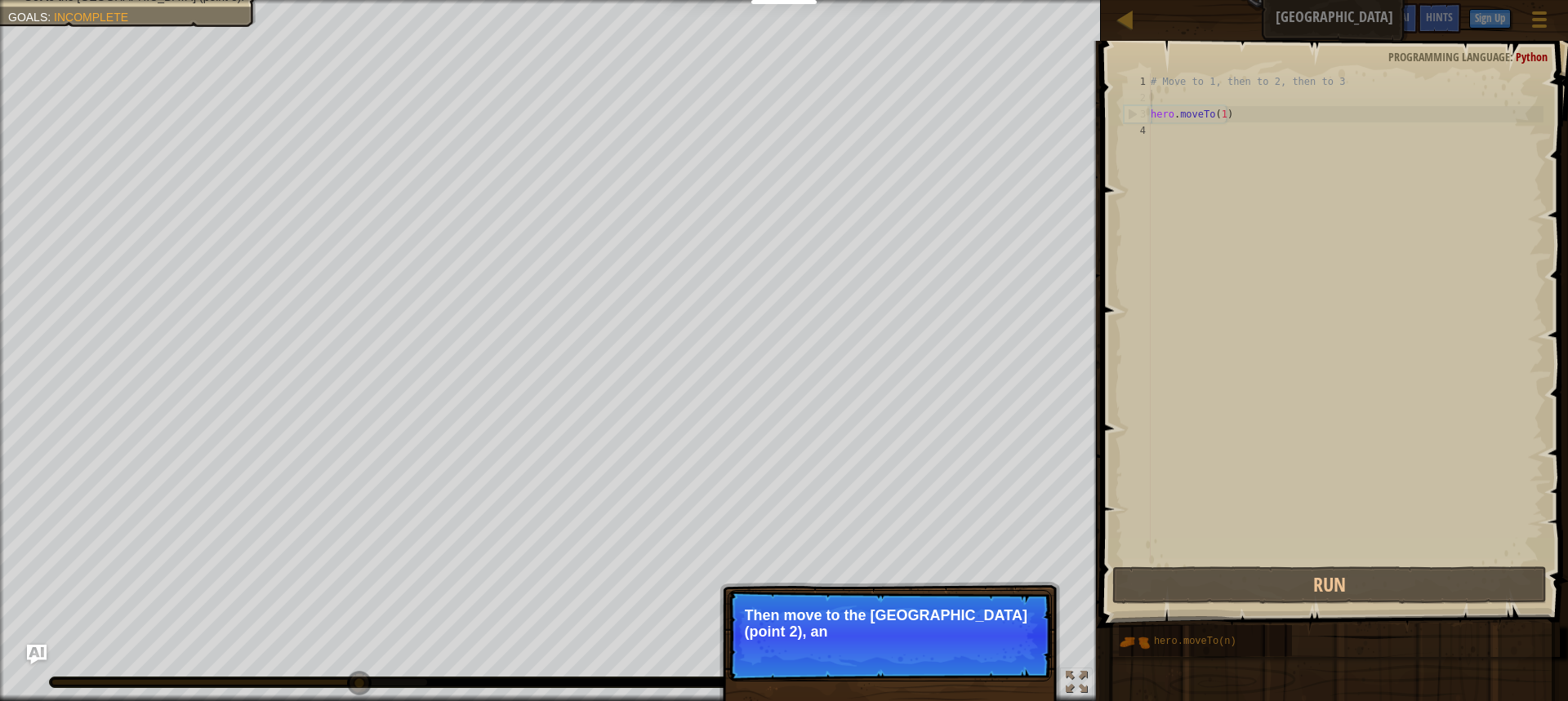
click at [1016, 634] on p "Then move to the [GEOGRAPHIC_DATA] (point 2), an" at bounding box center [889, 623] width 290 height 33
click at [1012, 653] on p "Skip (esc) Continue Then move to the [GEOGRAPHIC_DATA] (point 2), and fina" at bounding box center [889, 635] width 324 height 91
click at [1006, 661] on p "Skip (esc) Continue Then move to the [GEOGRAPHIC_DATA] (point 2), and finally t…" at bounding box center [889, 635] width 324 height 91
click at [1005, 656] on p "Skip (esc) Continue Then move to the [GEOGRAPHIC_DATA] (point 2), and finally t…" at bounding box center [889, 635] width 324 height 91
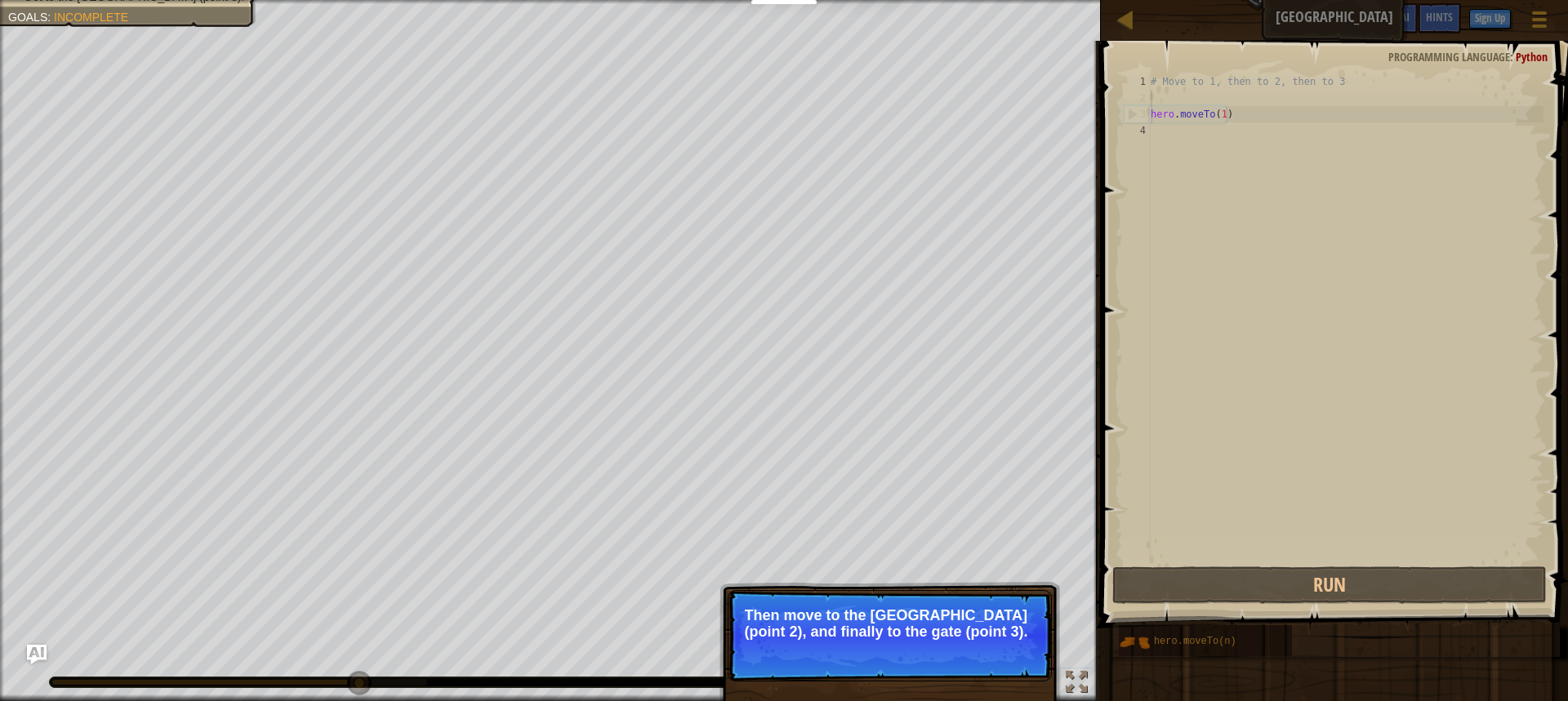
click at [1005, 656] on button "Continue" at bounding box center [1005, 654] width 68 height 22
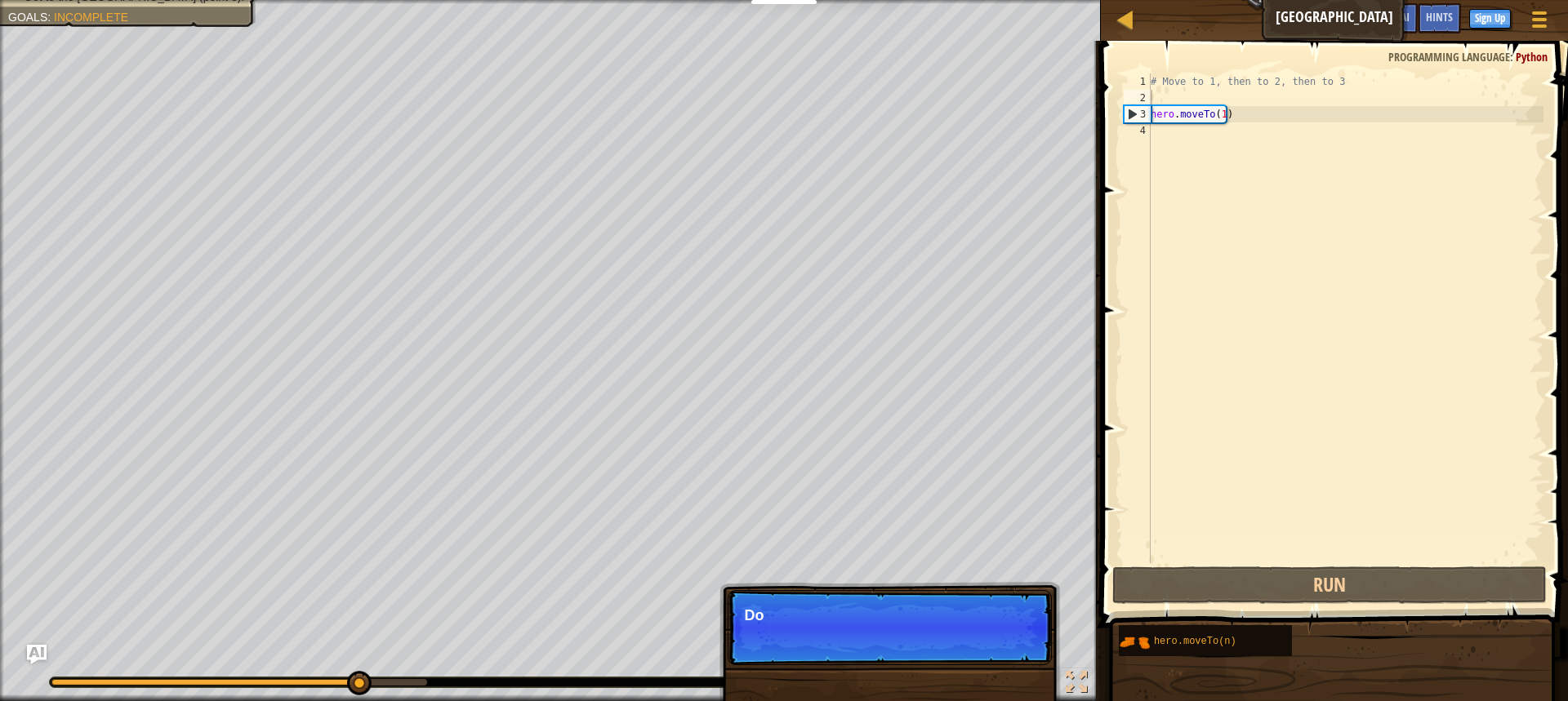
click at [1003, 654] on p "Skip (esc) Continue Do" at bounding box center [889, 628] width 324 height 75
click at [1003, 652] on p "Skip (esc) Continue Don't change the" at bounding box center [889, 628] width 324 height 75
click at [1006, 647] on p "Skip (esc) Continue Don't change the given" at bounding box center [889, 628] width 324 height 75
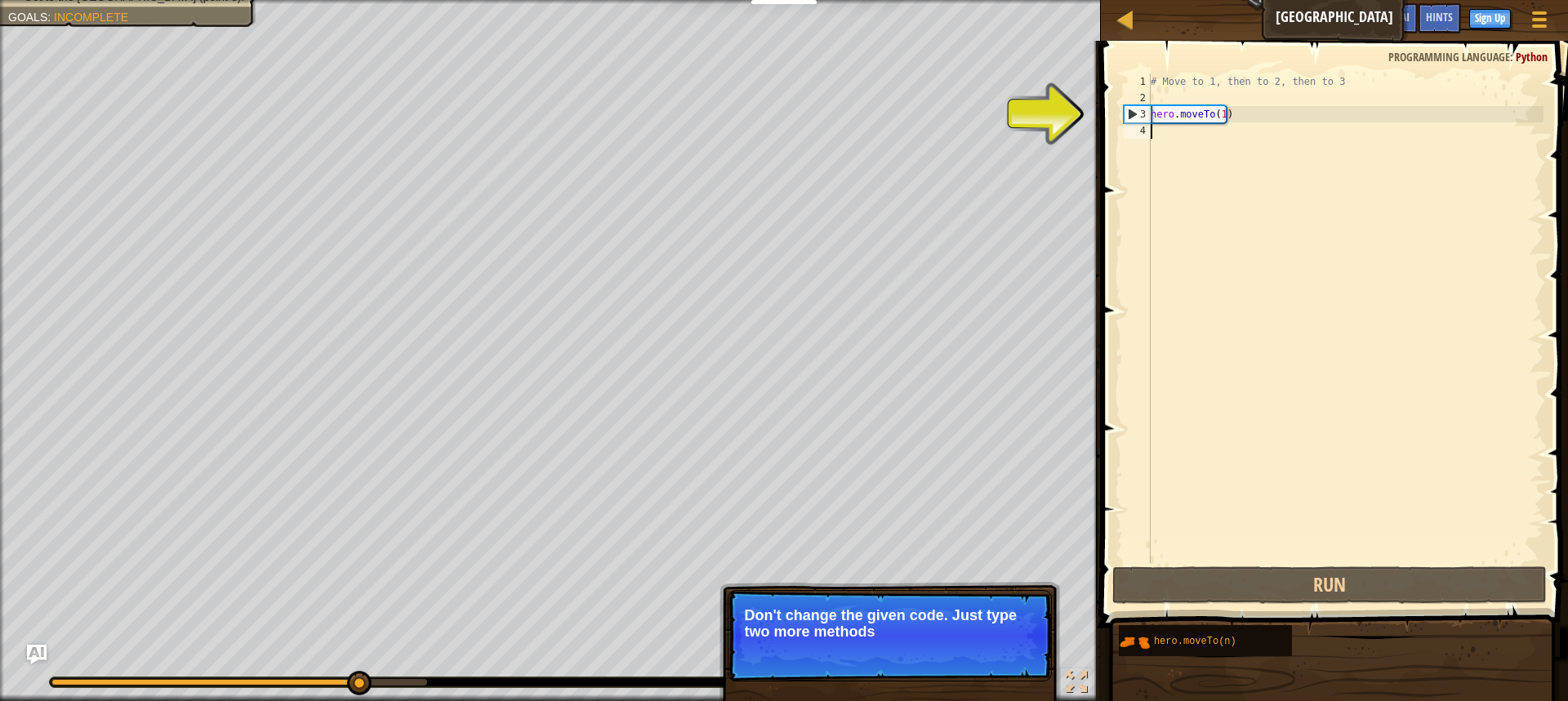
click at [1187, 143] on div "# Move to 1, then to 2, then to 3 hero . moveTo ( 1 )" at bounding box center [1345, 335] width 396 height 522
click at [1193, 96] on div "# Move to 1, then to 2, then to 3 hero . moveTo ( 1 )" at bounding box center [1345, 335] width 396 height 522
click at [1167, 142] on div "# Move to 1, then to 2, then to 3 hero . moveTo ( 1 )" at bounding box center [1345, 335] width 396 height 522
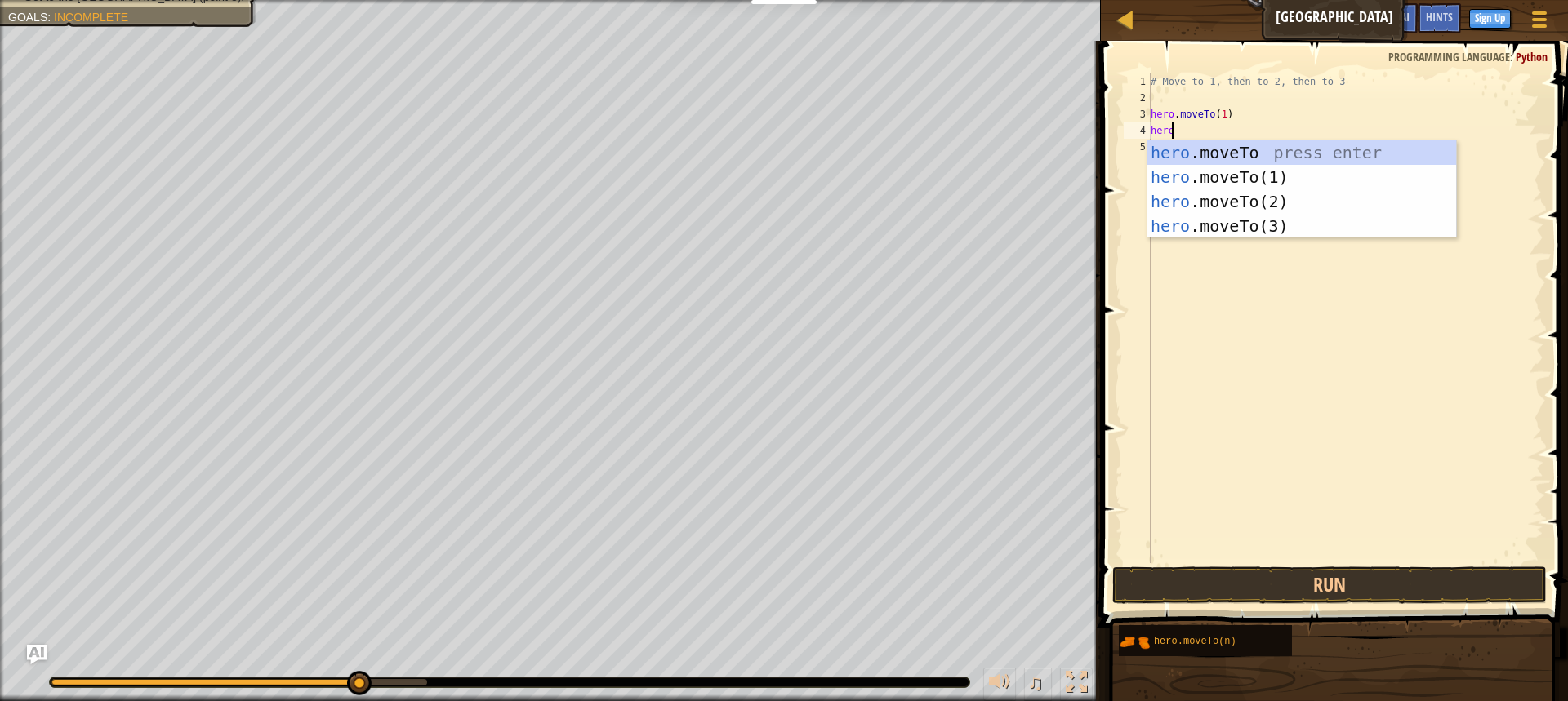
scroll to position [8, 1]
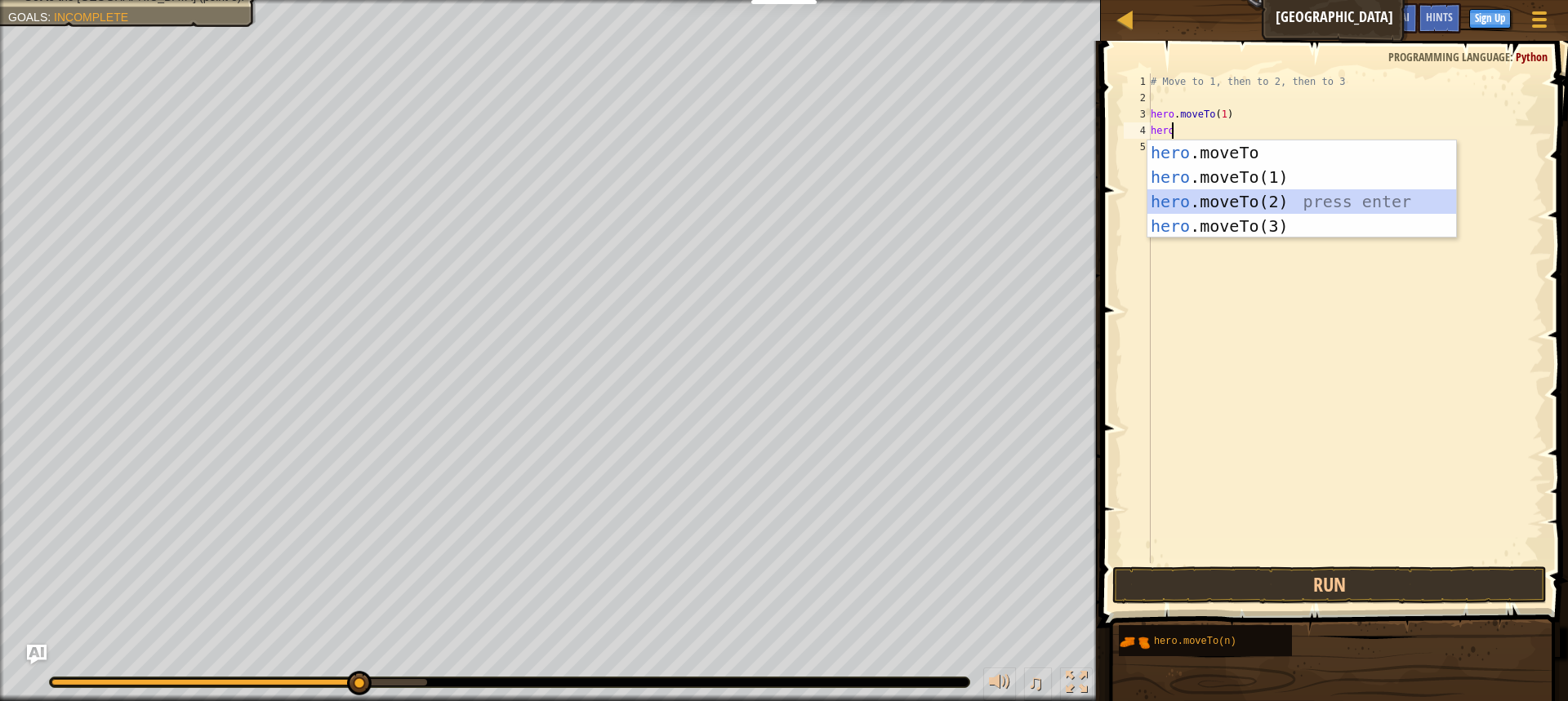
click at [1232, 198] on div "hero .moveTo press enter hero .moveTo(1) press enter hero .moveTo(2) press ente…" at bounding box center [1302, 213] width 308 height 147
type textarea "hero.moveTo(2)"
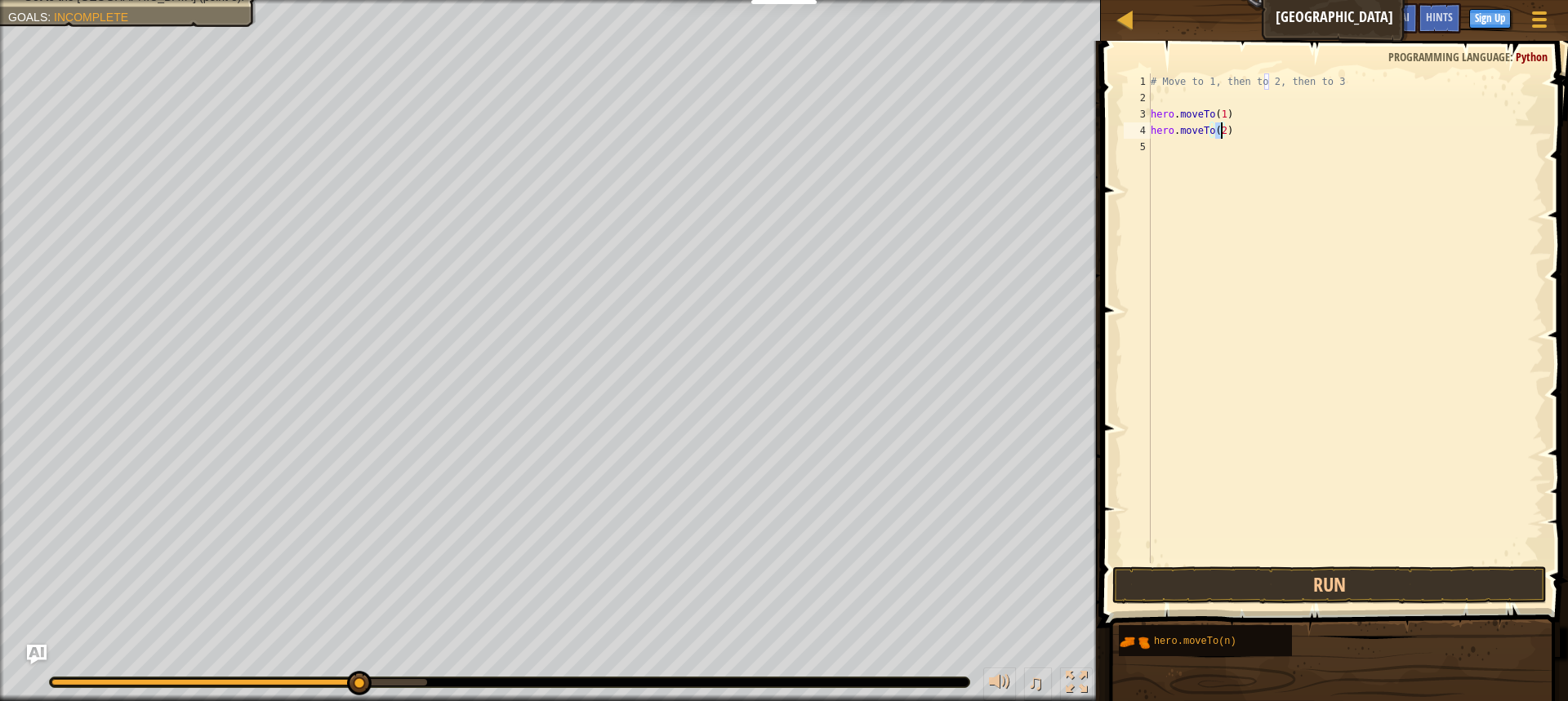
click at [1184, 146] on div "# Move to 1, then to 2, then to 3 hero . moveTo ( 1 ) hero . moveTo ( 2 )" at bounding box center [1345, 335] width 396 height 522
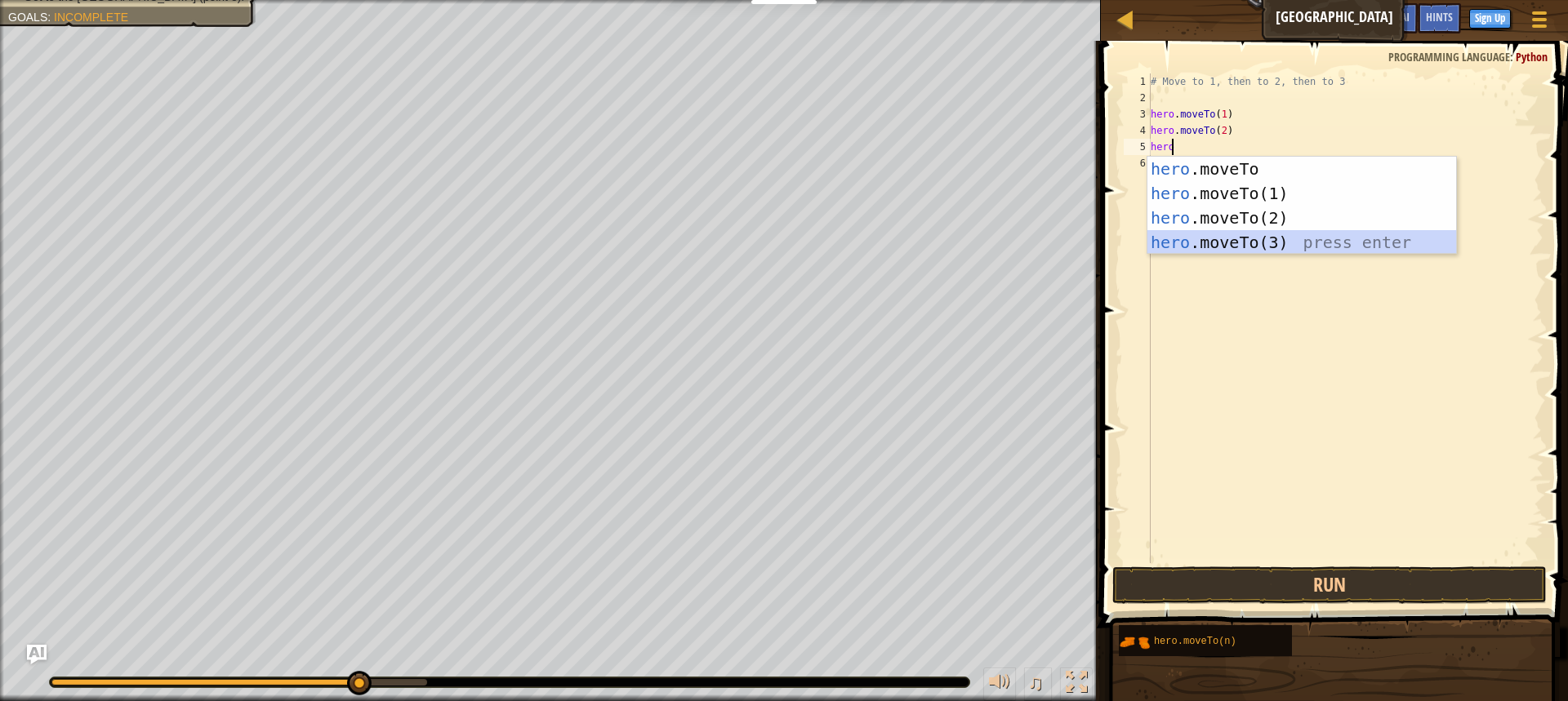
click at [1276, 248] on div "hero .moveTo press enter hero .moveTo(1) press enter hero .moveTo(2) press ente…" at bounding box center [1302, 230] width 308 height 147
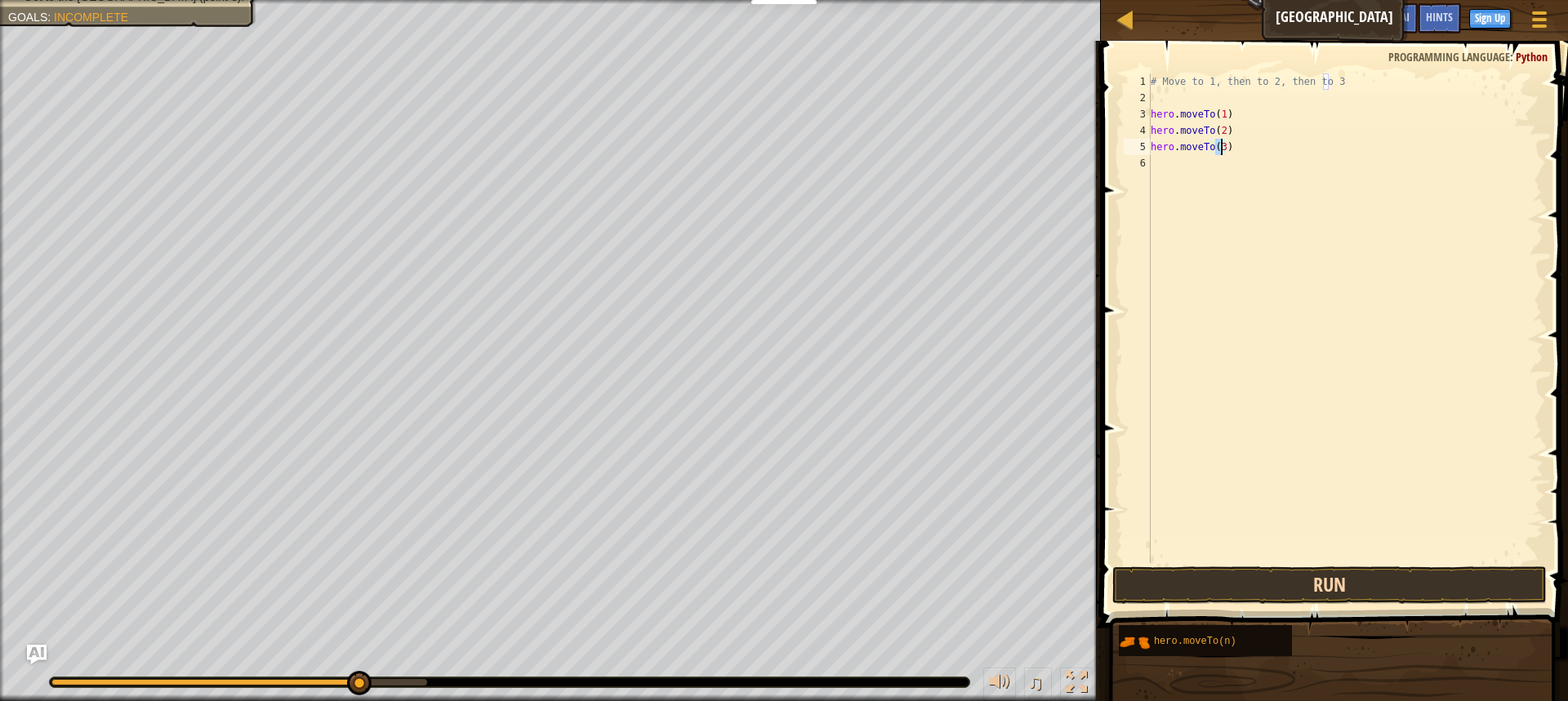
type textarea "hero.moveTo(3)"
click at [1421, 585] on button "Run" at bounding box center [1329, 585] width 434 height 38
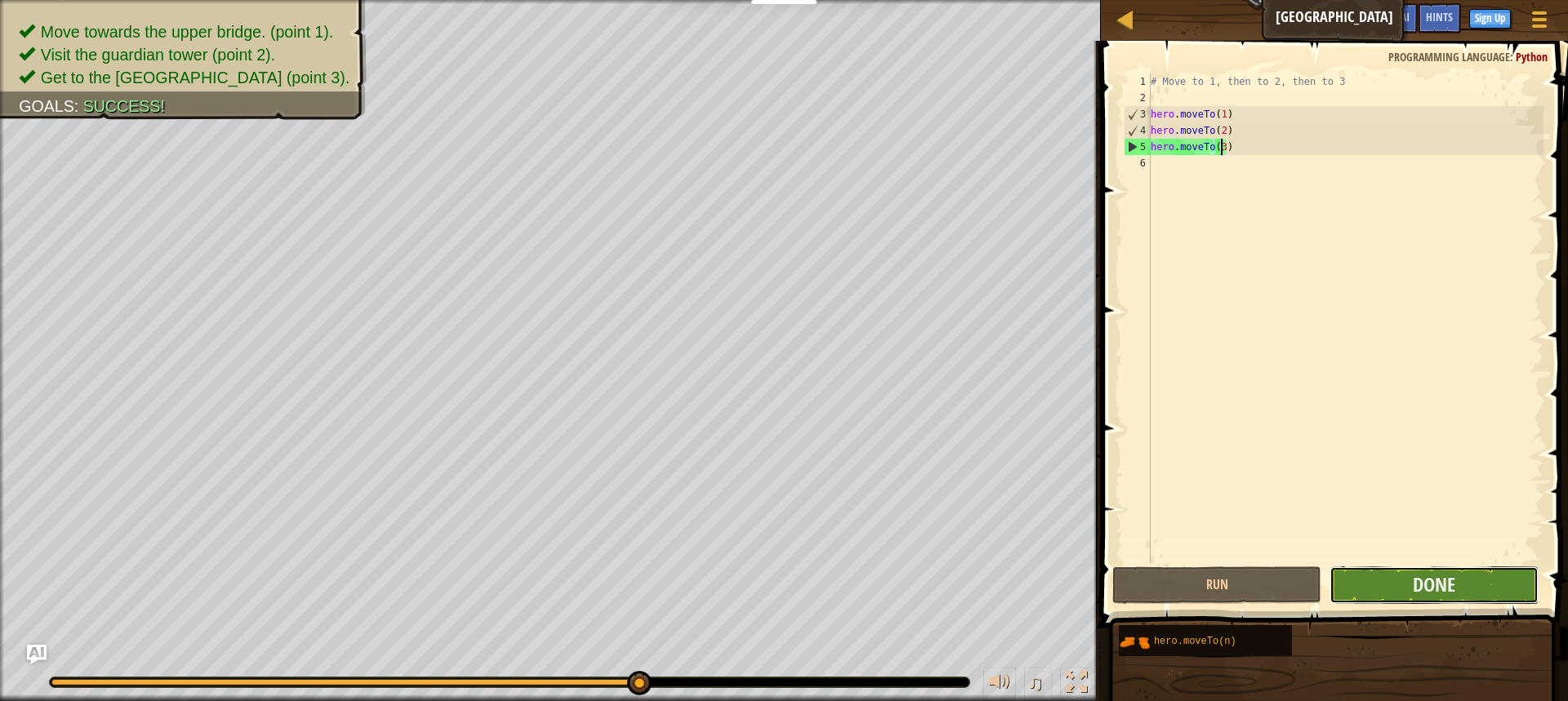
click at [1470, 573] on button "Done" at bounding box center [1435, 585] width 209 height 38
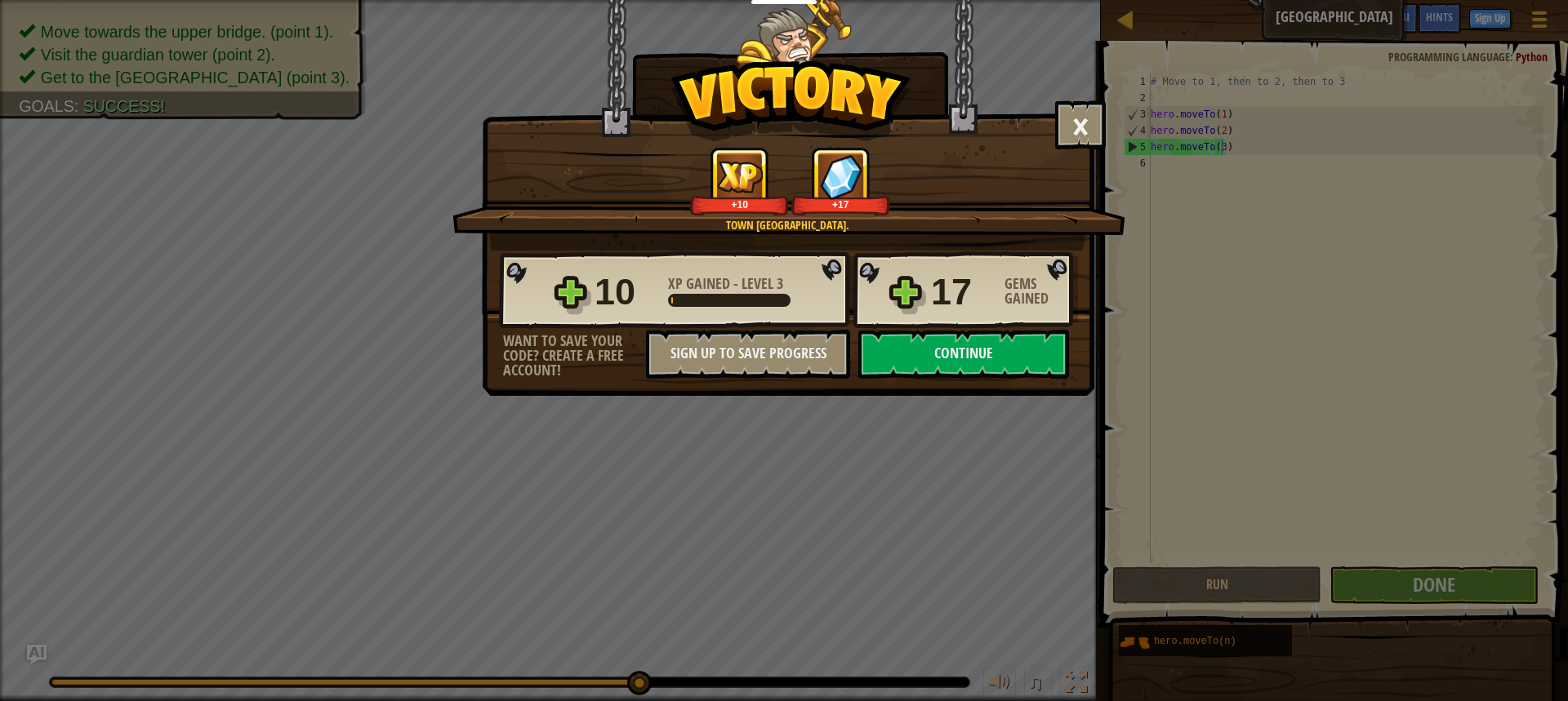
click at [1342, 139] on div "× Shortcuts can be dangerous. How fun was this level? Town [GEOGRAPHIC_DATA]. +…" at bounding box center [784, 350] width 1568 height 701
click at [1388, 571] on div "× Shortcuts can be dangerous. How fun was this level? Town [GEOGRAPHIC_DATA]. +…" at bounding box center [784, 350] width 1568 height 701
click at [980, 347] on button "Continue" at bounding box center [964, 354] width 211 height 49
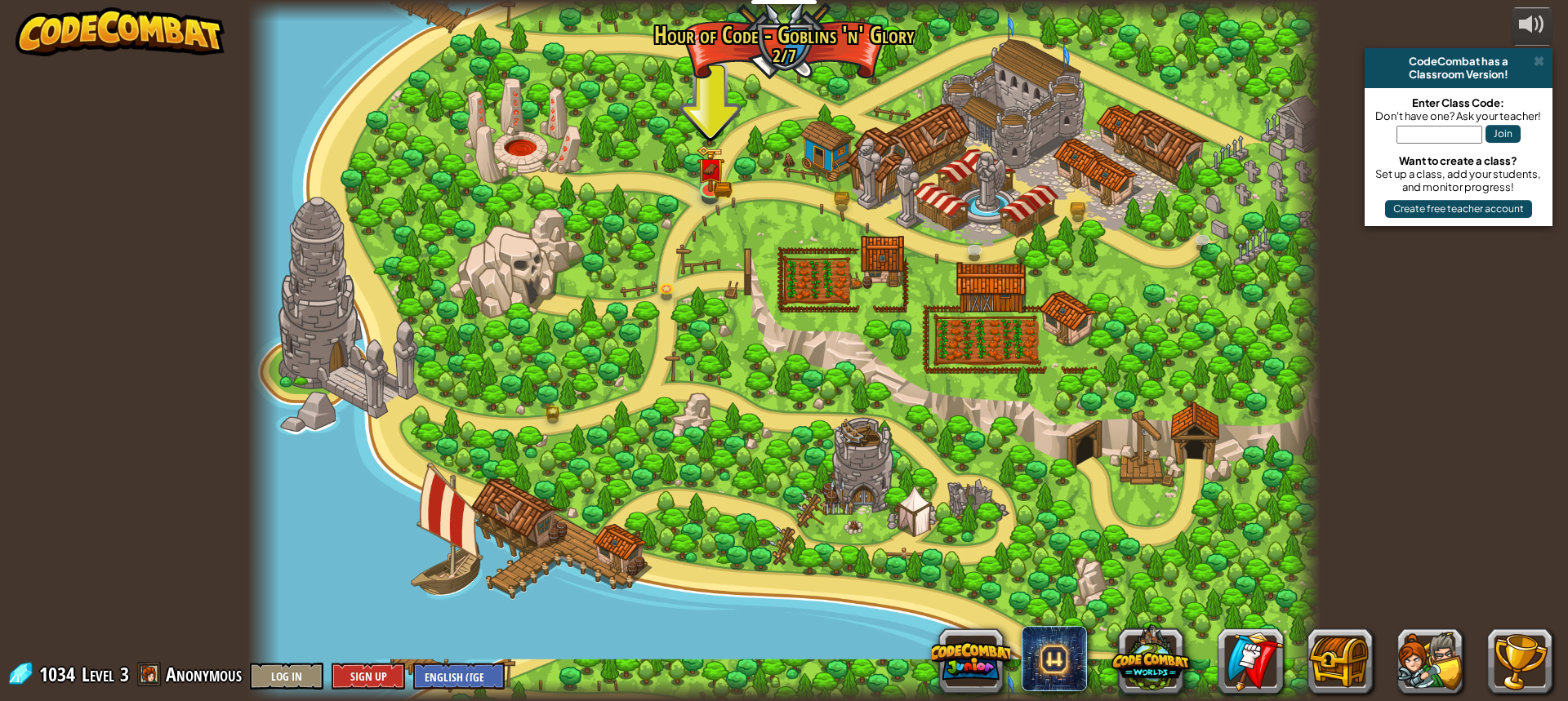
click at [729, 169] on div at bounding box center [784, 350] width 1074 height 701
click at [715, 180] on img at bounding box center [711, 158] width 28 height 62
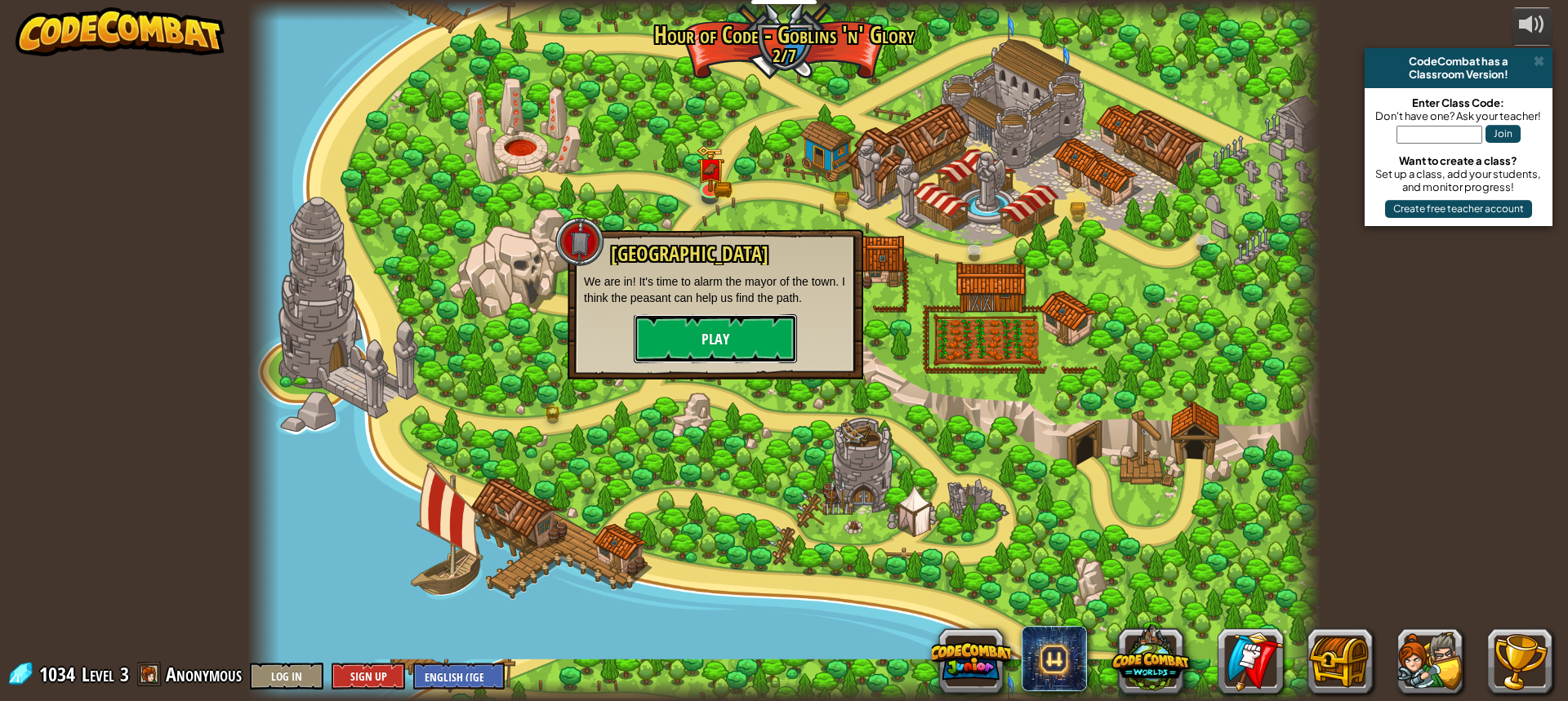
click at [709, 320] on button "Play" at bounding box center [715, 339] width 164 height 49
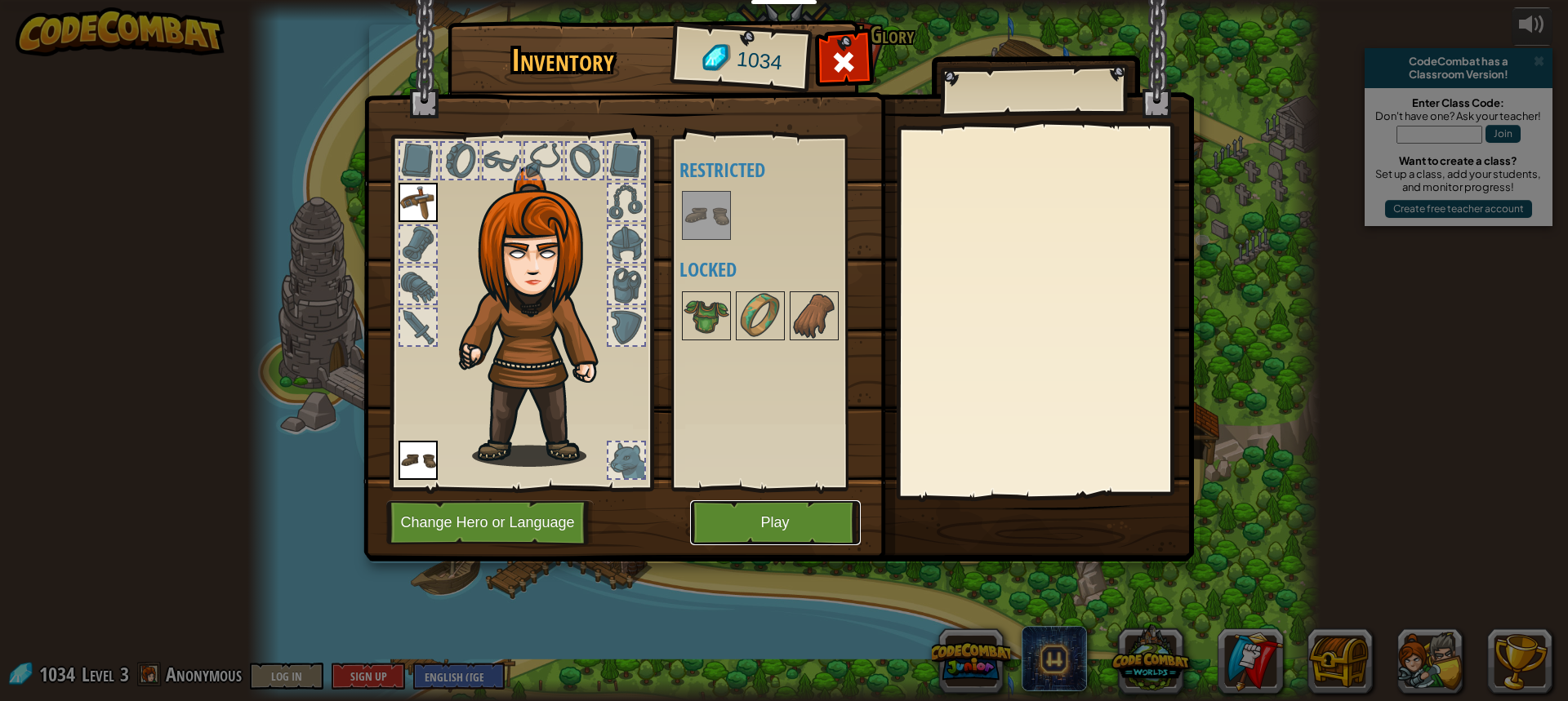
click at [769, 534] on button "Play" at bounding box center [776, 523] width 171 height 45
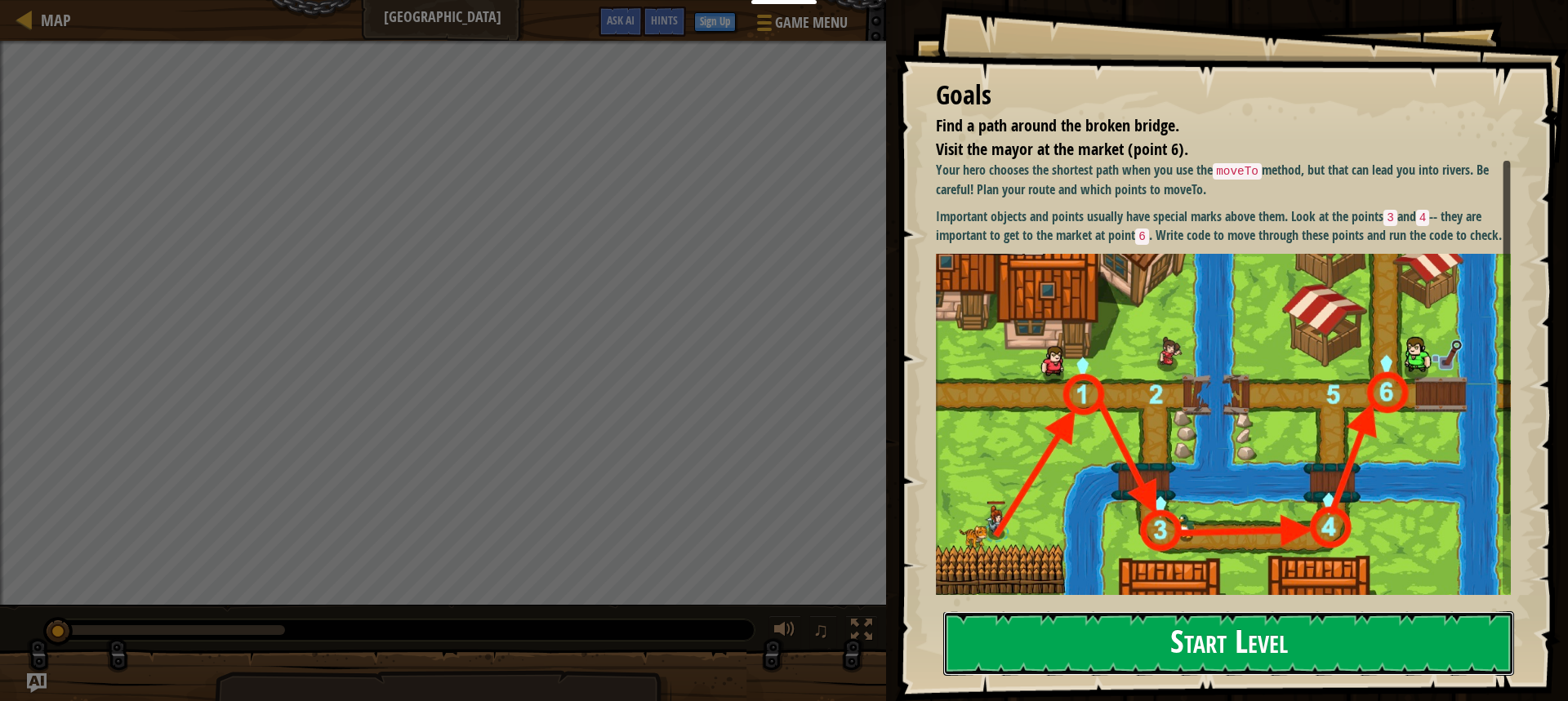
click at [1309, 650] on button "Start Level" at bounding box center [1229, 644] width 571 height 65
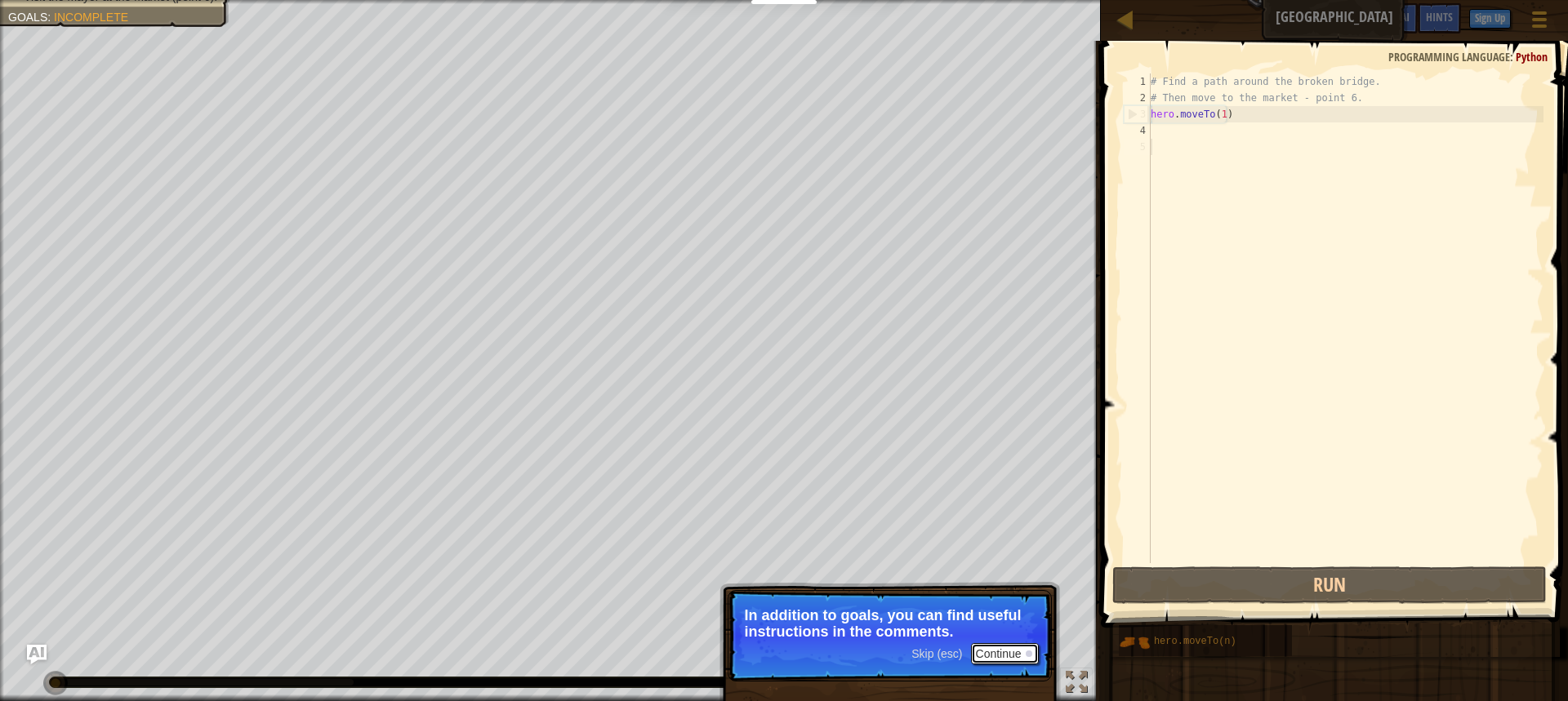
click at [1010, 650] on button "Continue" at bounding box center [1005, 654] width 68 height 22
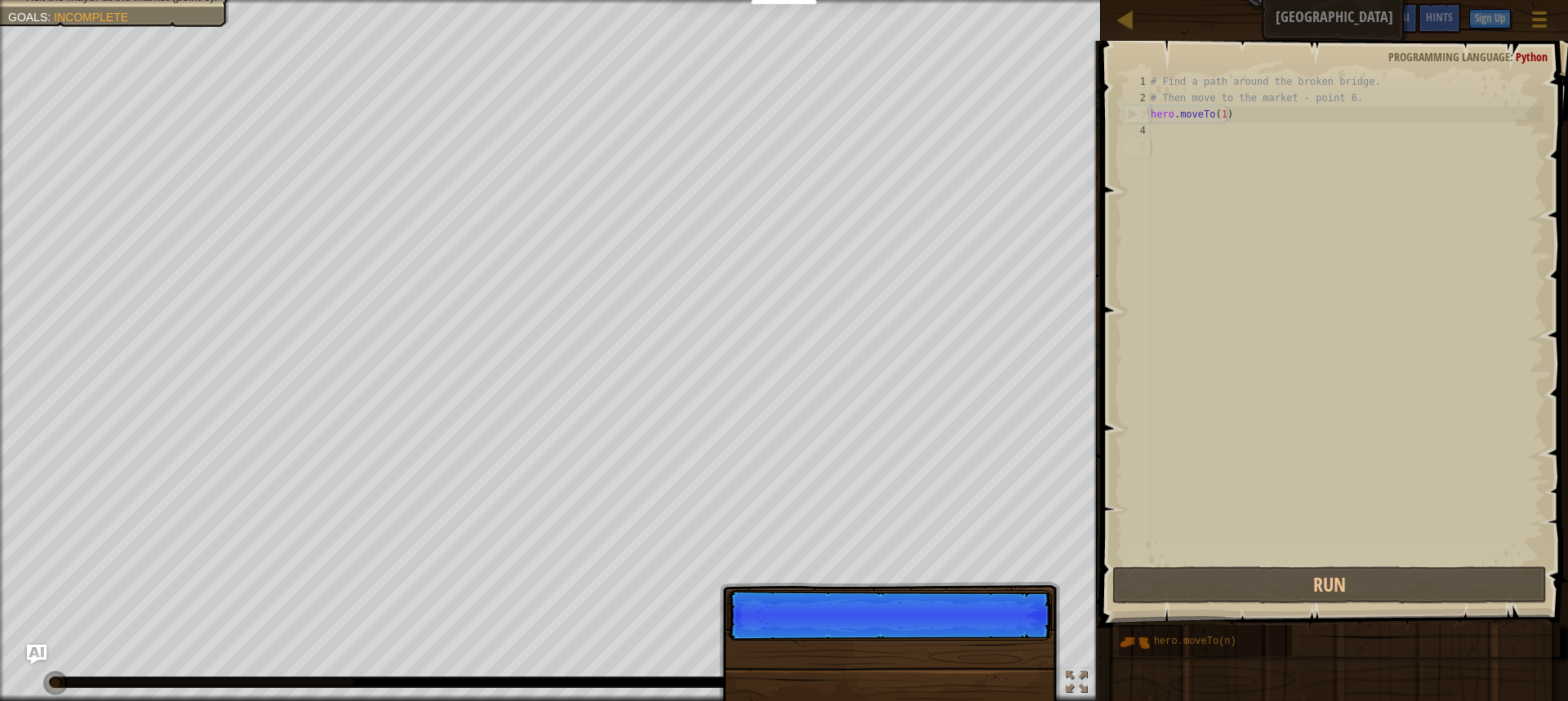
scroll to position [8, 0]
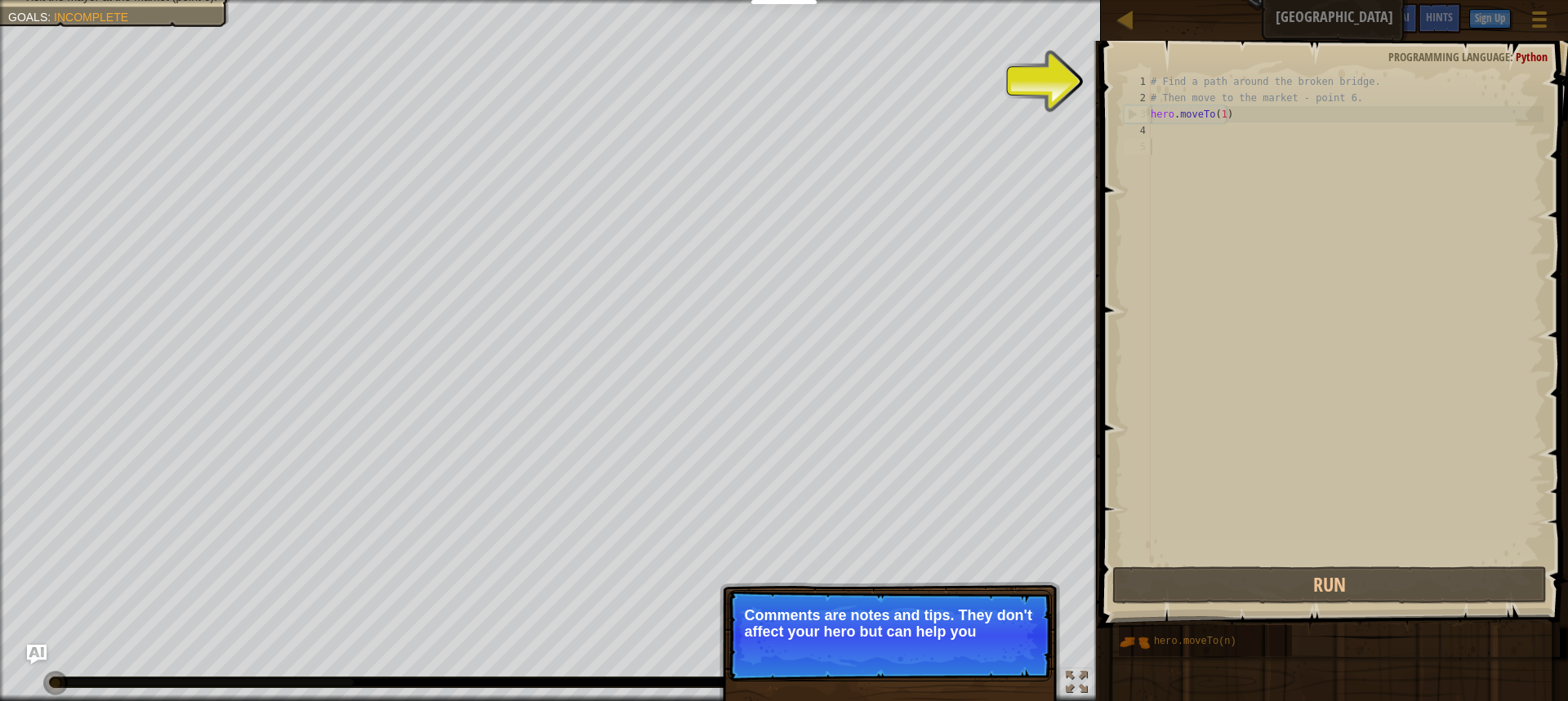
click at [1004, 684] on div "Skip (esc) Continue Comments are notes and tips. They don't affect your hero bu…" at bounding box center [889, 710] width 340 height 241
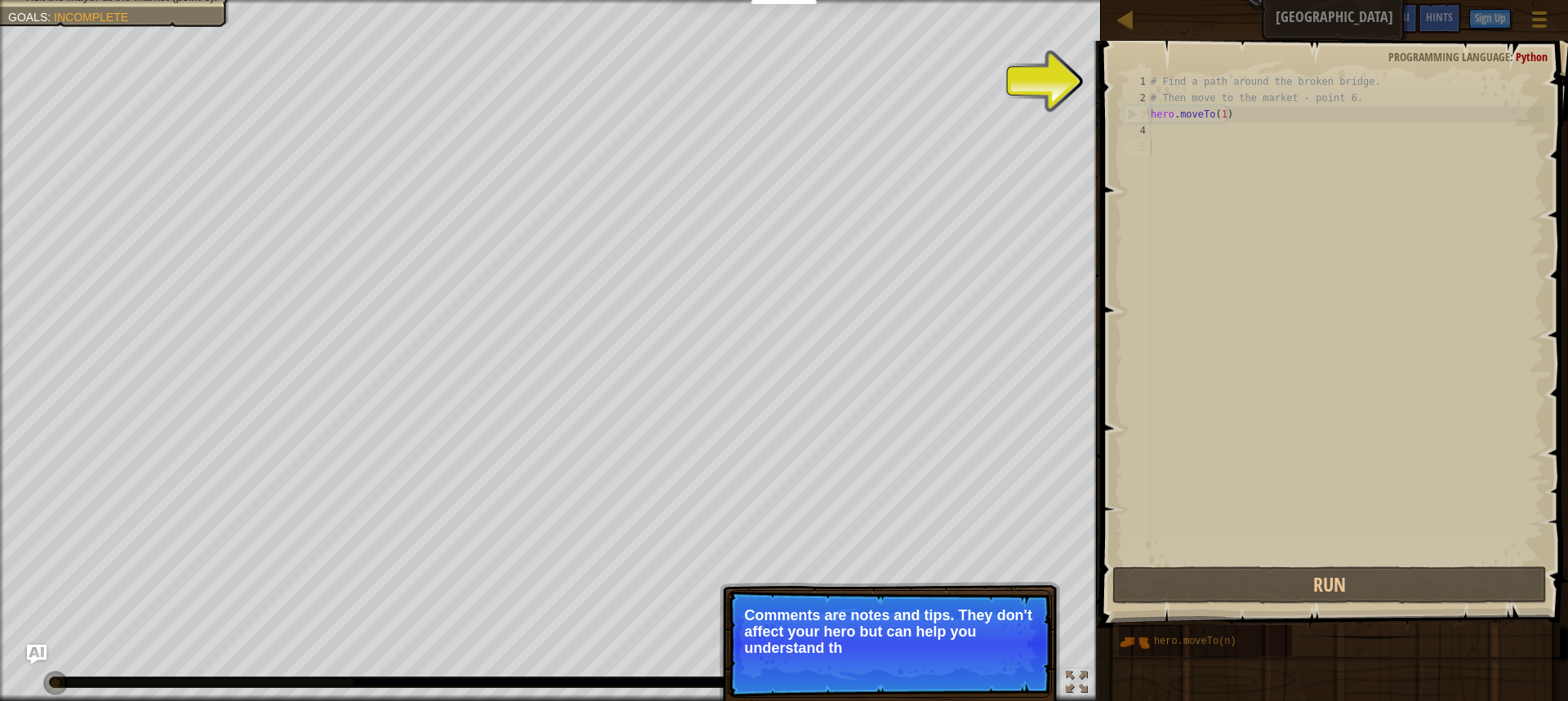
click at [1006, 667] on p "Skip (esc) Continue Comments are notes and tips. They don't affect your hero bu…" at bounding box center [889, 644] width 324 height 108
click at [1006, 667] on button "Continue" at bounding box center [1005, 670] width 68 height 22
click at [1006, 667] on div "Skip (esc) Continue Comments are notes and tips. They don't affect your hero bu…" at bounding box center [889, 710] width 340 height 241
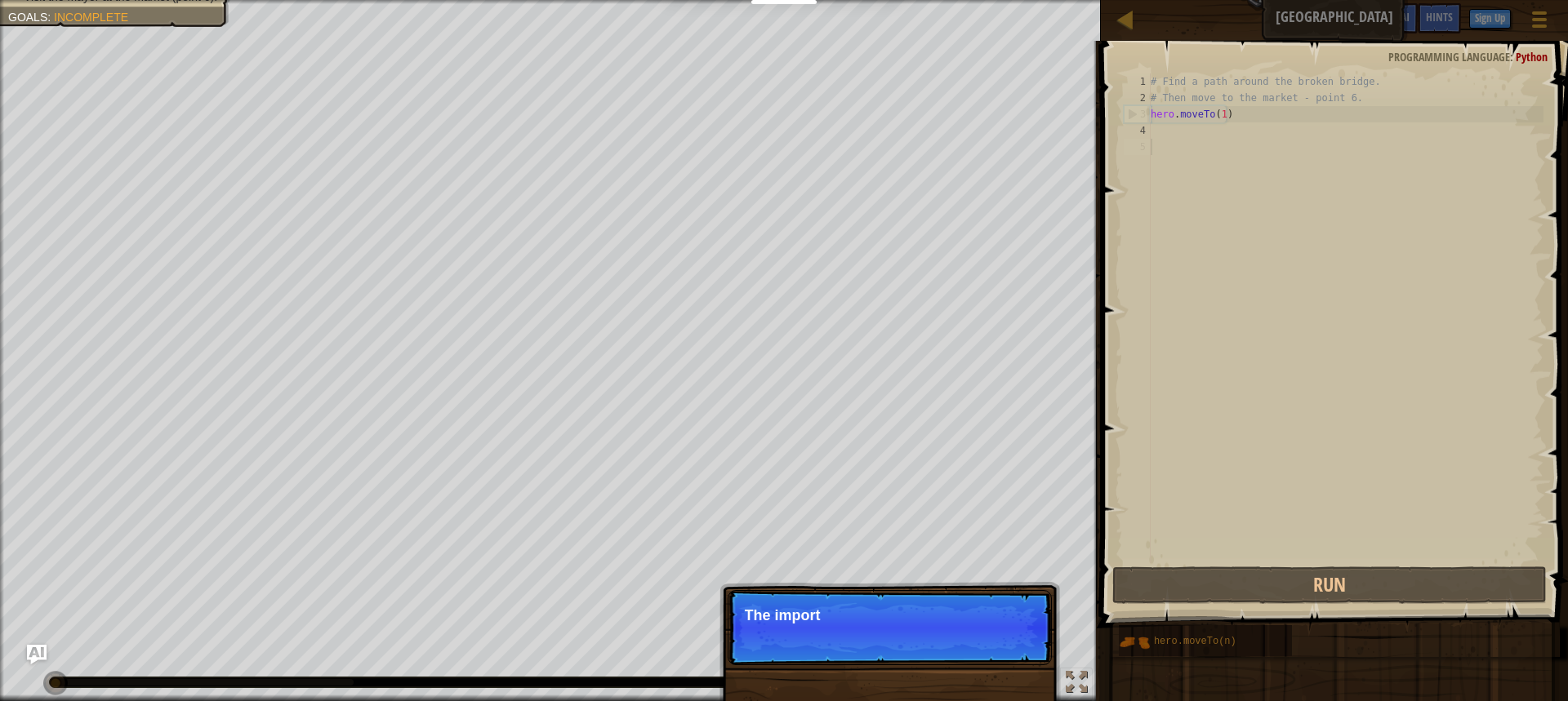
click at [1006, 667] on div "Skip (esc) Continue The import" at bounding box center [889, 710] width 340 height 241
click at [1006, 666] on div "Skip (esc) Continue The important obje" at bounding box center [889, 710] width 340 height 241
click at [981, 649] on p "Skip (esc) Continue The important objects and point" at bounding box center [889, 628] width 324 height 75
click at [977, 648] on p "Skip (esc) Continue The important objects and points usual" at bounding box center [889, 628] width 324 height 75
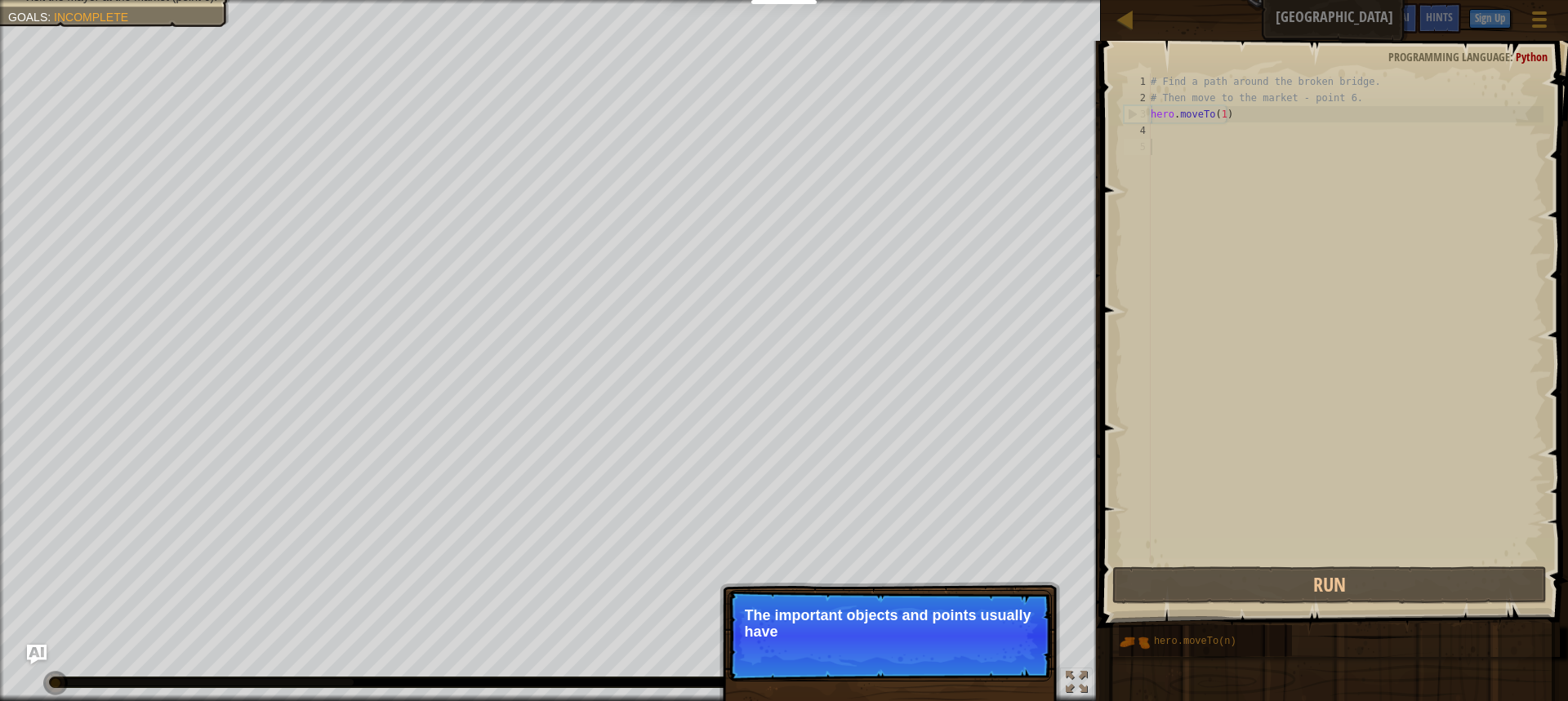
click at [977, 648] on p "Skip (esc) Continue The important objects and points usually have" at bounding box center [889, 635] width 324 height 91
click at [977, 648] on p "Skip (esc) Continue The important objects and points usually have specia" at bounding box center [889, 635] width 324 height 91
click at [977, 648] on p "Skip (esc) Continue The important objects and points usually have special marks…" at bounding box center [889, 635] width 324 height 91
click at [977, 648] on button "Continue" at bounding box center [1005, 654] width 68 height 22
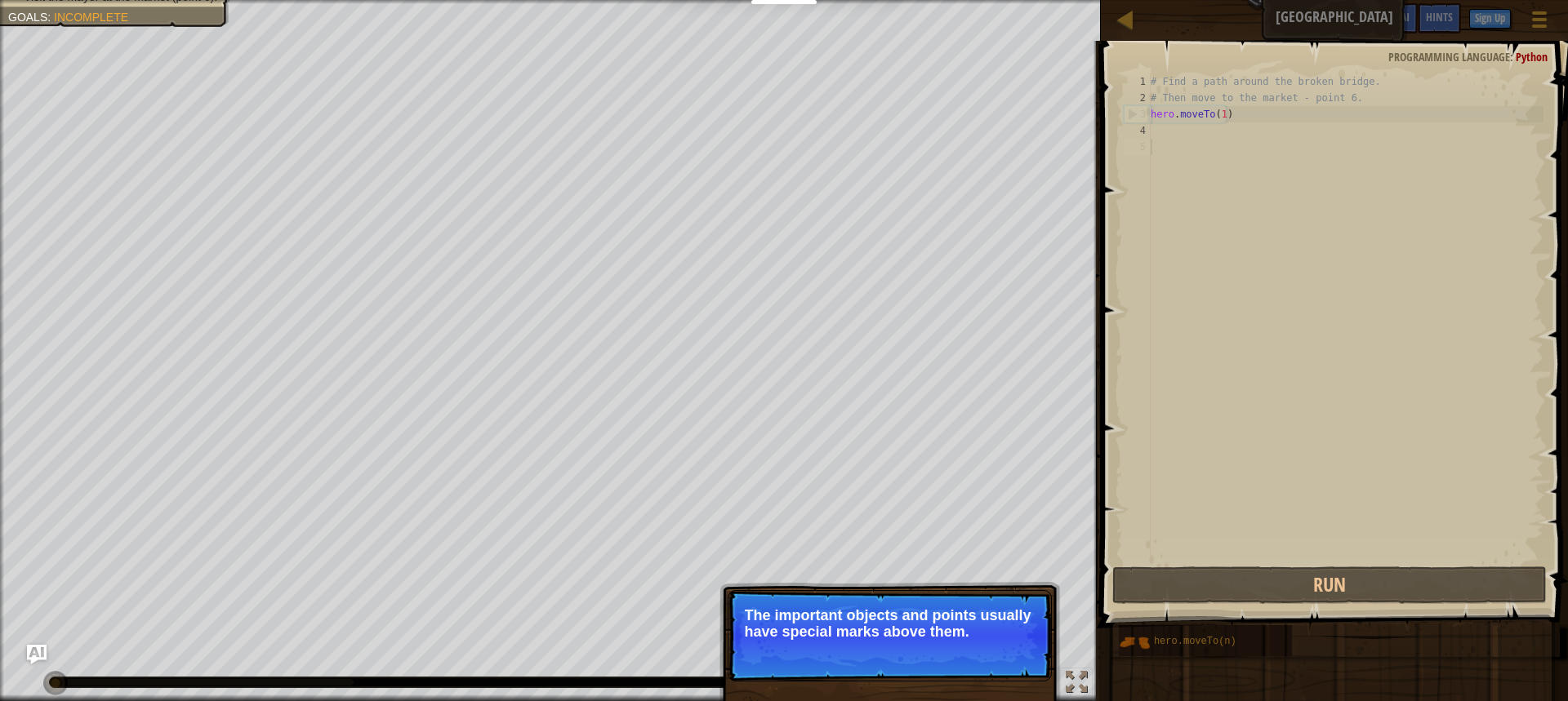
click at [977, 648] on p "Skip (esc) Continue The important objects and points usually have special marks…" at bounding box center [889, 635] width 324 height 91
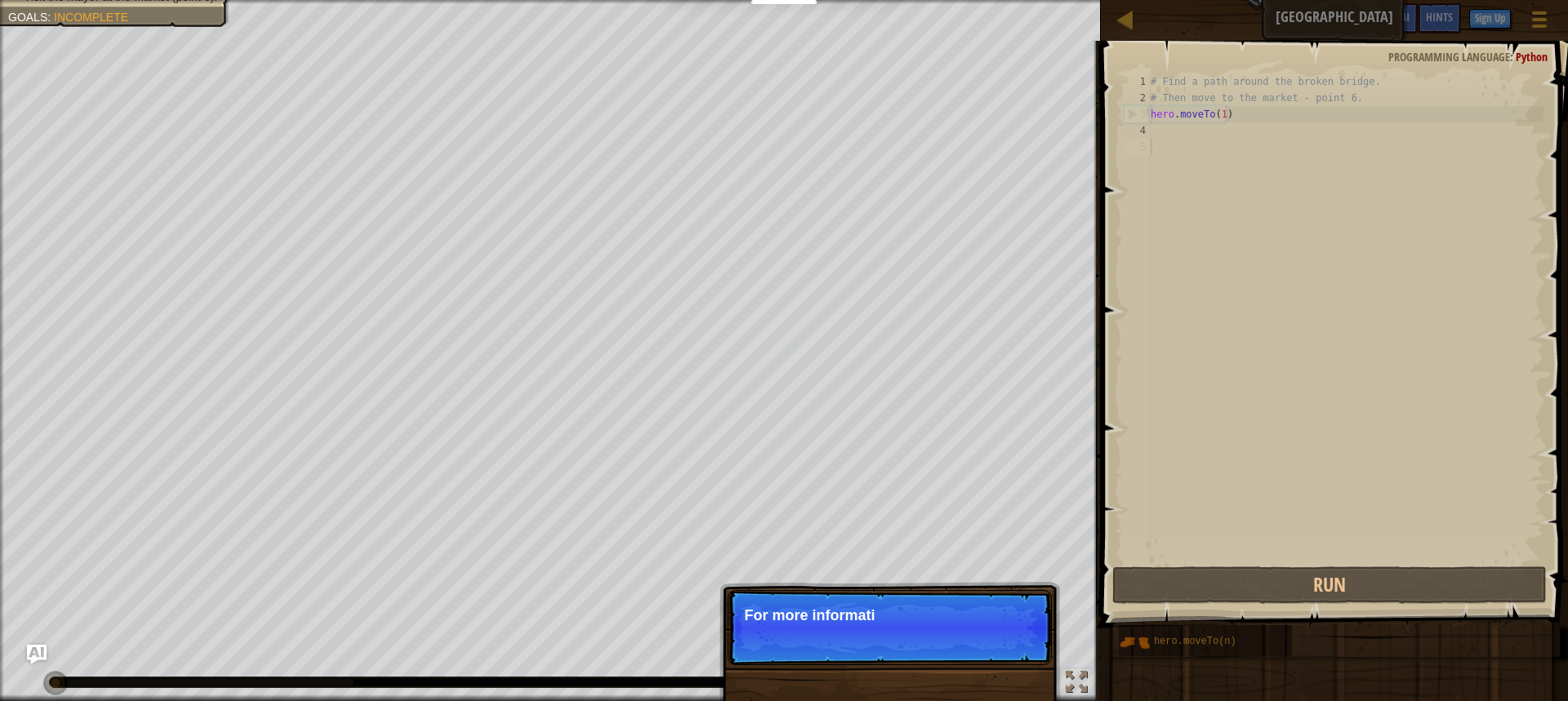
click at [970, 646] on p "Skip (esc) Continue For more informati" at bounding box center [889, 628] width 324 height 75
click at [970, 646] on p "Skip (esc) Continue For more information, read the HINTS." at bounding box center [889, 628] width 324 height 75
click at [970, 646] on div "Skip (esc) Continue" at bounding box center [975, 637] width 127 height 22
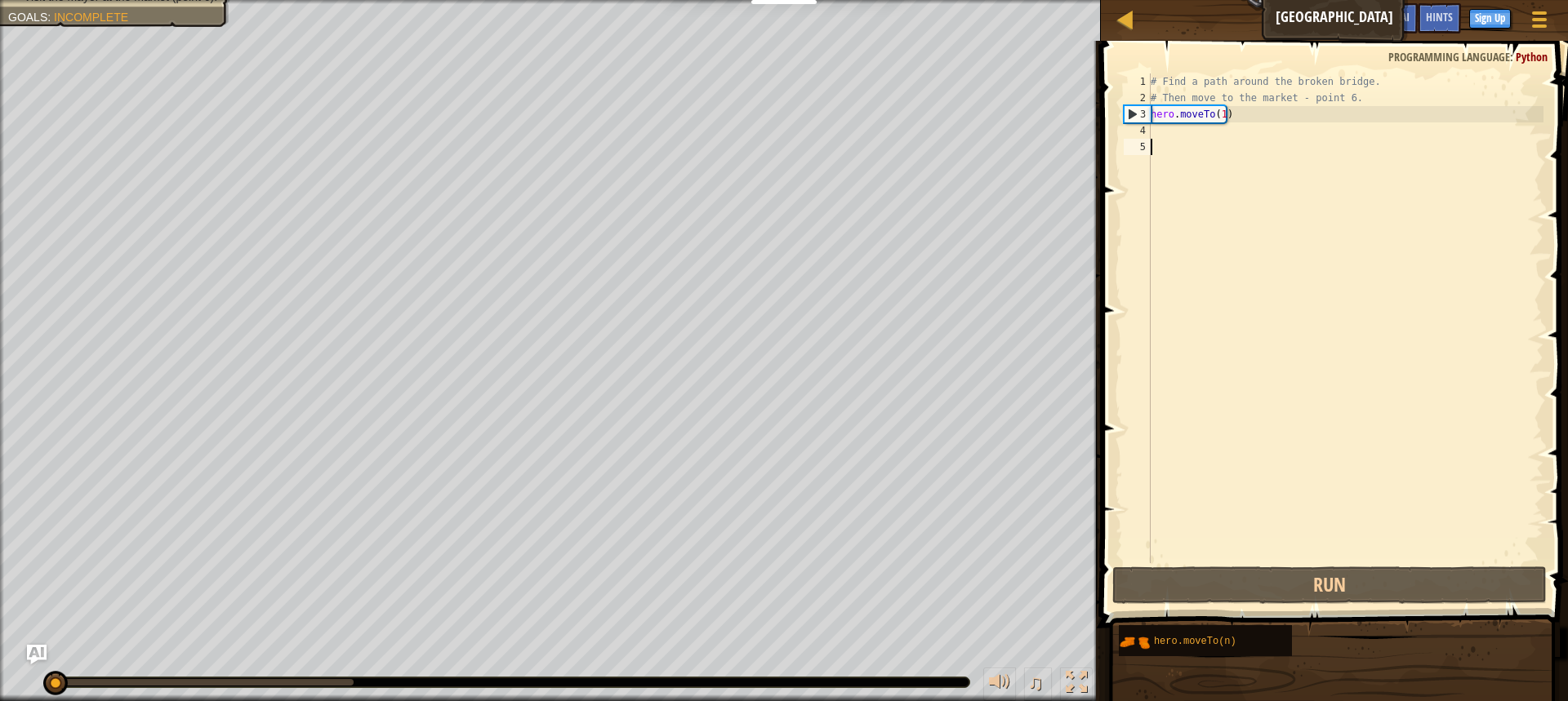
click at [970, 646] on div "Find a path around the broken bridge. Visit the mayor at the market (point 6). …" at bounding box center [784, 350] width 1568 height 701
type textarea "hero.moveTo(1)"
drag, startPoint x: 1152, startPoint y: 114, endPoint x: 1209, endPoint y: 118, distance: 57.1
click at [1209, 118] on div "# Find a path around the broken bridge. # Then move to the market - point 6. he…" at bounding box center [1345, 335] width 396 height 522
click at [1241, 158] on div "# Find a path around the broken bridge. # Then move to the market - point 6. he…" at bounding box center [1345, 335] width 396 height 522
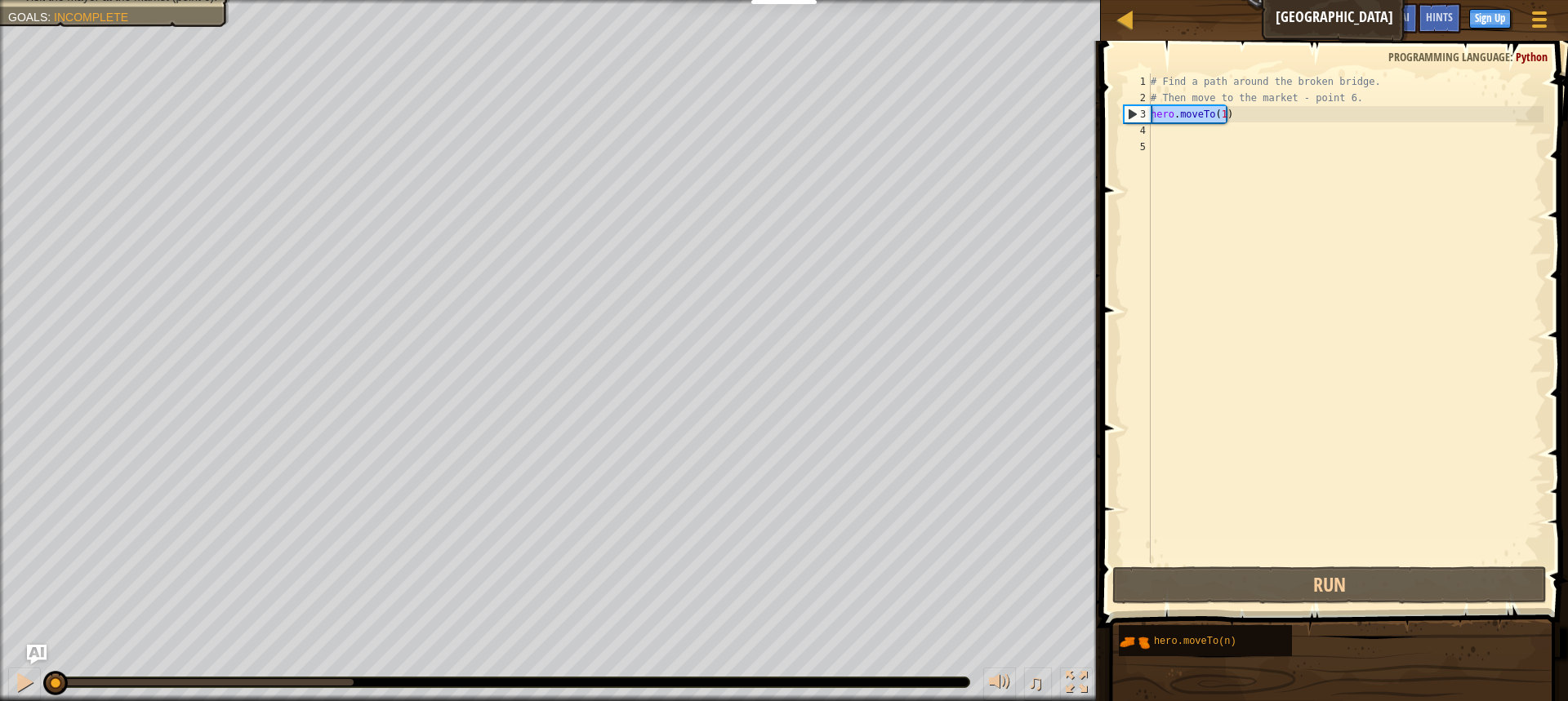
drag, startPoint x: 1228, startPoint y: 110, endPoint x: 1150, endPoint y: 109, distance: 78.0
click at [1150, 109] on div "1 2 3 4 5 # Find a path around the broken bridge. # Then move to the market - p…" at bounding box center [1332, 318] width 423 height 490
type textarea "hero.moveTo(1)"
click at [1168, 138] on div "# Find a path around the broken bridge. # Then move to the market - point 6. he…" at bounding box center [1345, 335] width 396 height 522
paste textarea "hero.moveTo(1)"
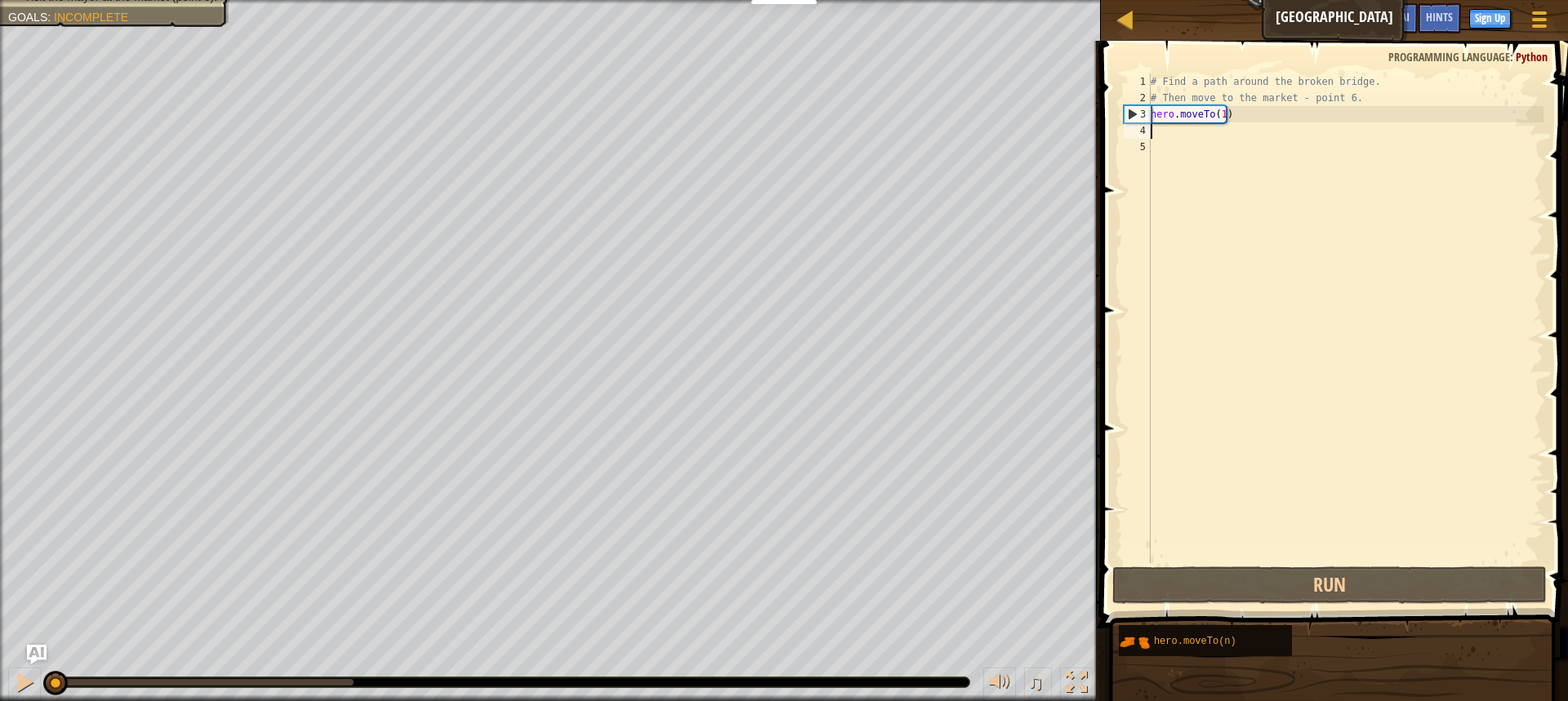
type textarea "hero.moveTo(1)"
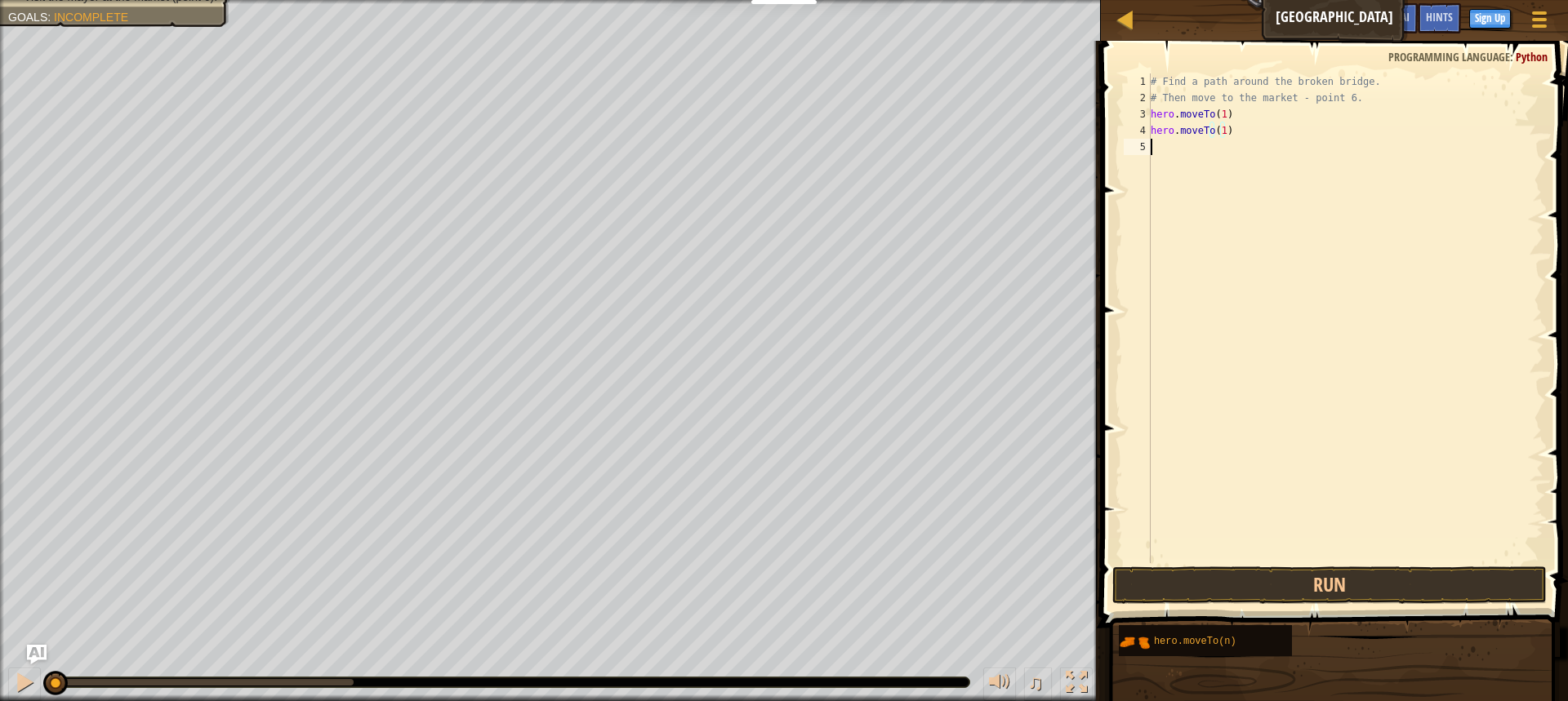
click at [1158, 147] on div "# Find a path around the broken bridge. # Then move to the market - point 6. he…" at bounding box center [1345, 335] width 396 height 522
paste textarea "hero.moveTo(1)"
type textarea "hero.moveTo(1)"
click at [1173, 168] on div "# Find a path around the broken bridge. # Then move to the market - point 6. he…" at bounding box center [1345, 335] width 396 height 522
paste textarea "hero.moveTo(1)"
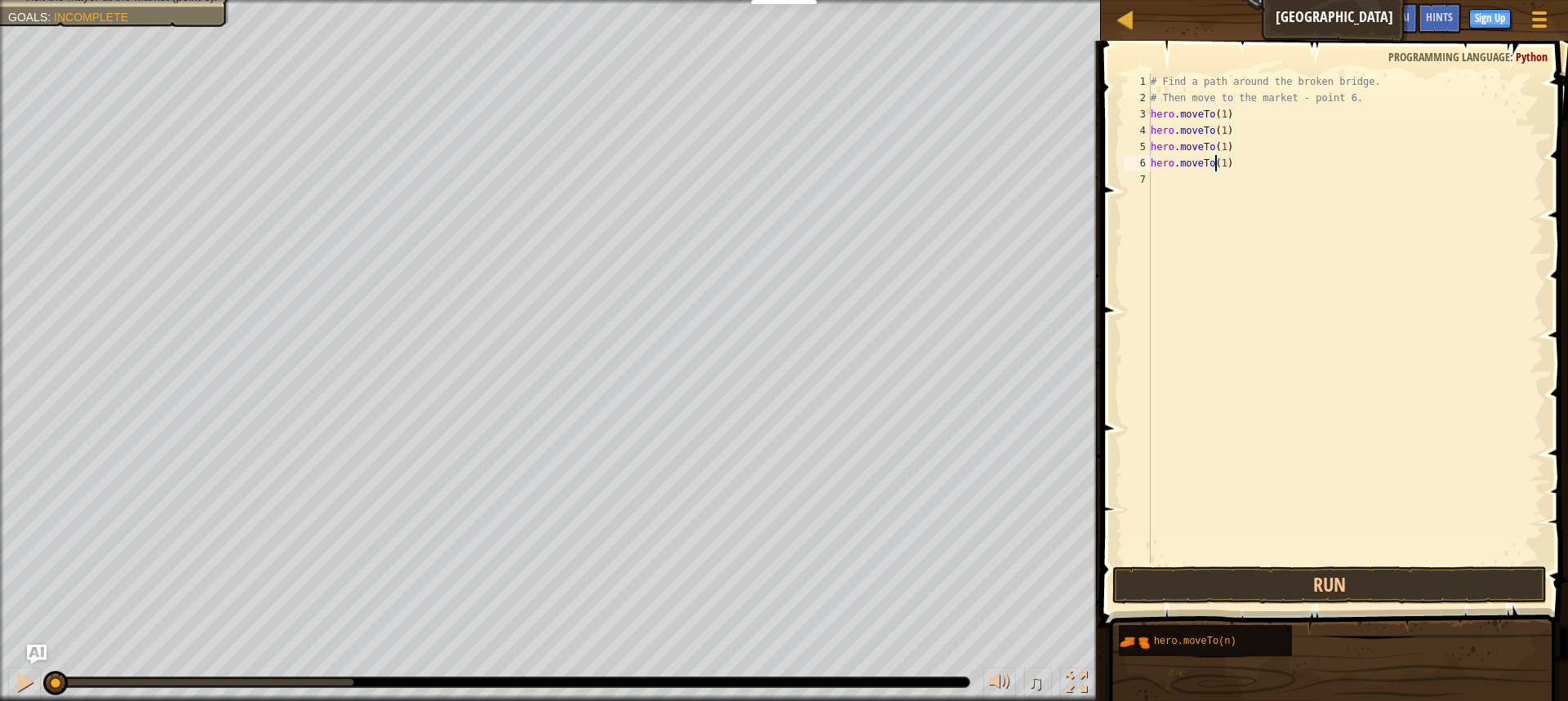
click at [1217, 165] on div "# Find a path around the broken bridge. # Then move to the market - point 6. he…" at bounding box center [1345, 335] width 396 height 522
click at [1219, 168] on div "# Find a path around the broken bridge. # Then move to the market - point 6. he…" at bounding box center [1345, 335] width 396 height 522
click at [1221, 126] on div "# Find a path around the broken bridge. # Then move to the market - point 6. he…" at bounding box center [1345, 335] width 396 height 522
type textarea "hero.moveTo(3)"
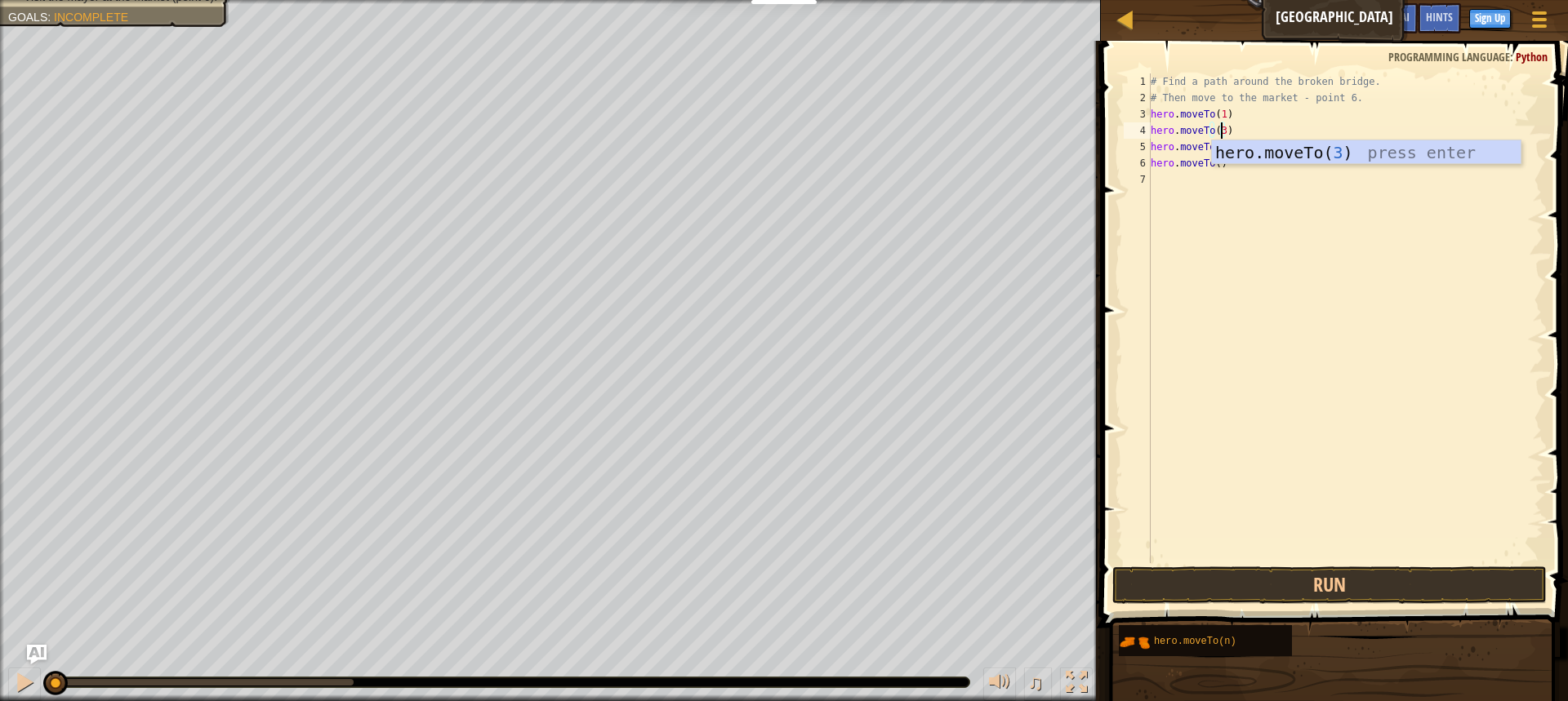
scroll to position [8, 5]
click at [1243, 202] on div "# Find a path around the broken bridge. # Then move to the market - point 6. he…" at bounding box center [1345, 335] width 396 height 522
click at [1218, 145] on div "# Find a path around the broken bridge. # Then move to the market - point 6. he…" at bounding box center [1345, 335] width 396 height 522
type textarea "hero.moveTo(4)"
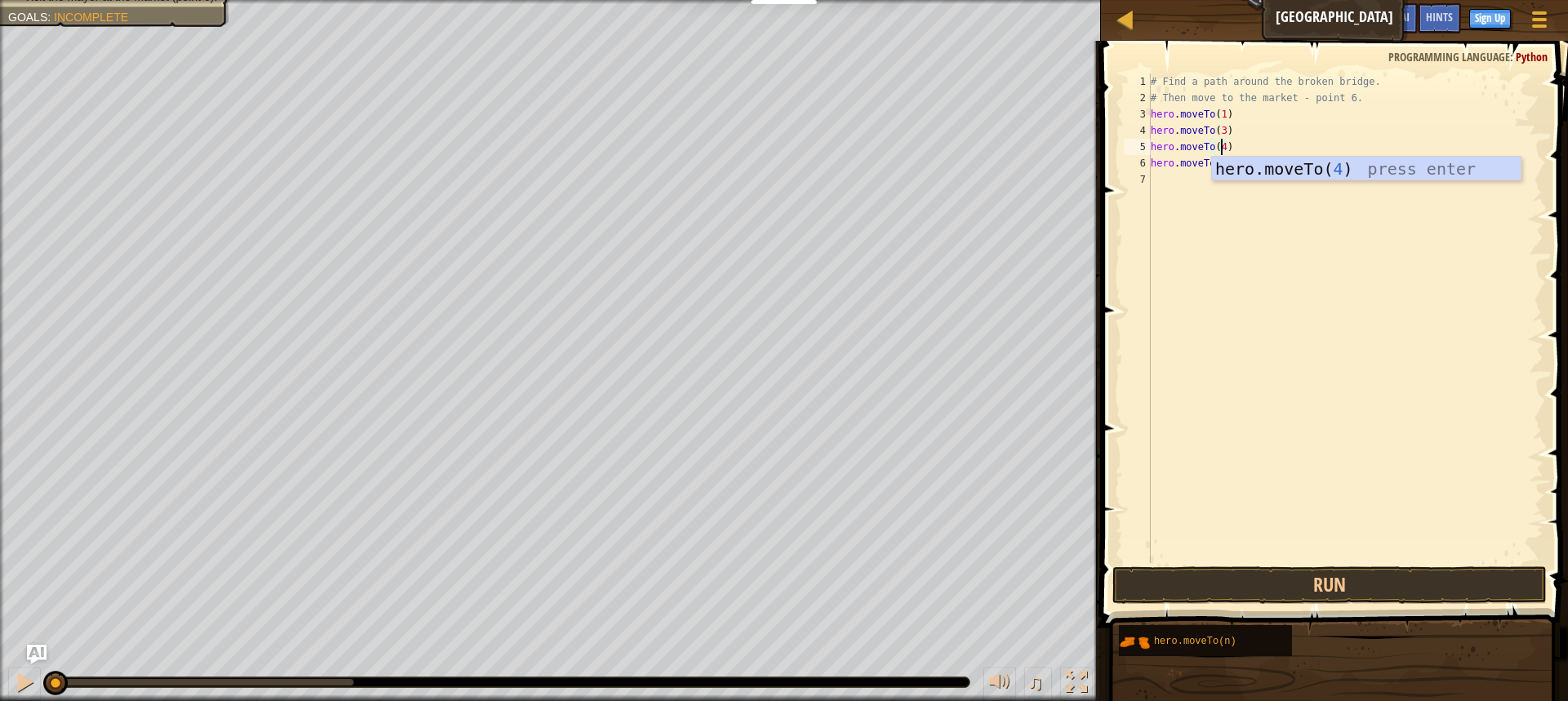
scroll to position [8, 5]
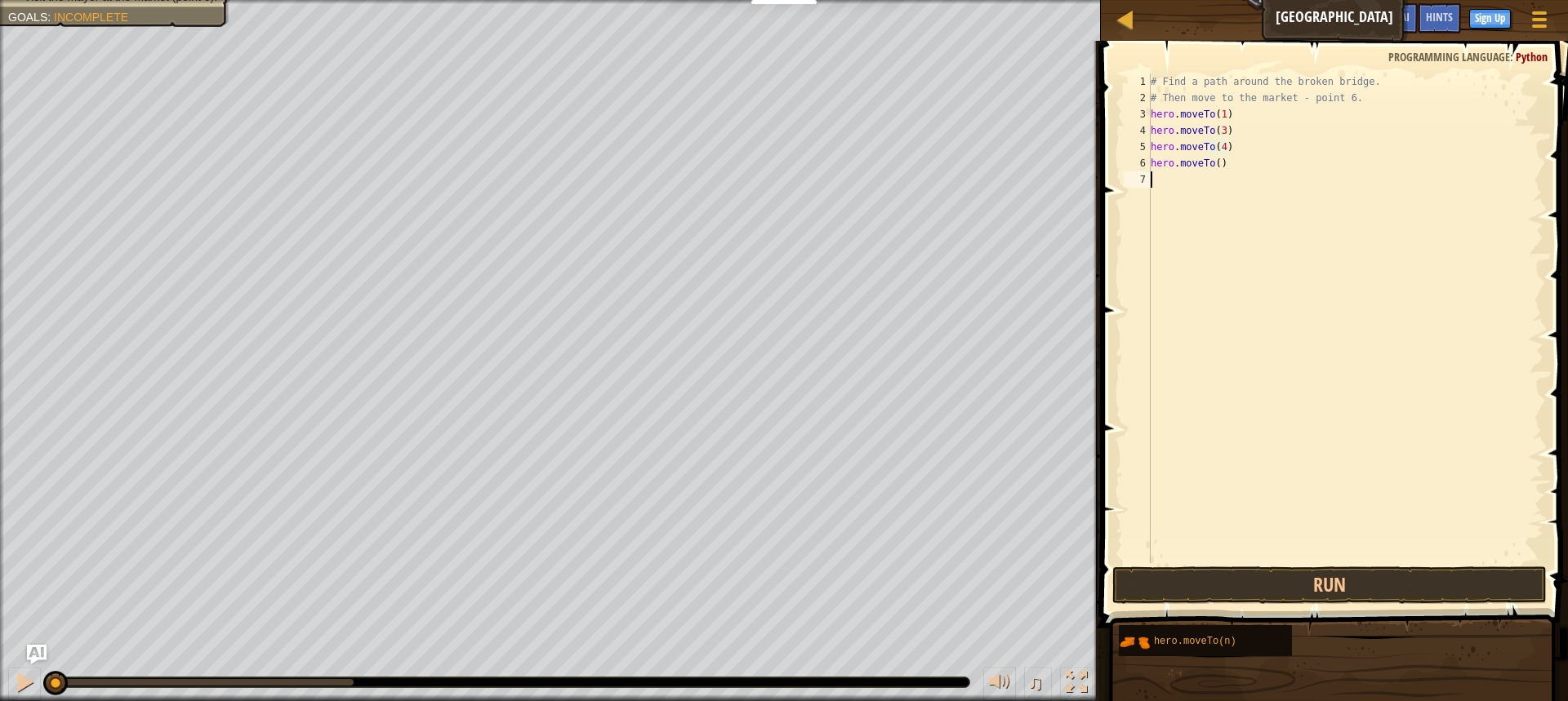
drag, startPoint x: 1188, startPoint y: 227, endPoint x: 1212, endPoint y: 186, distance: 47.5
click at [1190, 227] on div "# Find a path around the broken bridge. # Then move to the market - point 6. he…" at bounding box center [1345, 335] width 396 height 522
click at [1217, 161] on div "# Find a path around the broken bridge. # Then move to the market - point 6. he…" at bounding box center [1345, 335] width 396 height 522
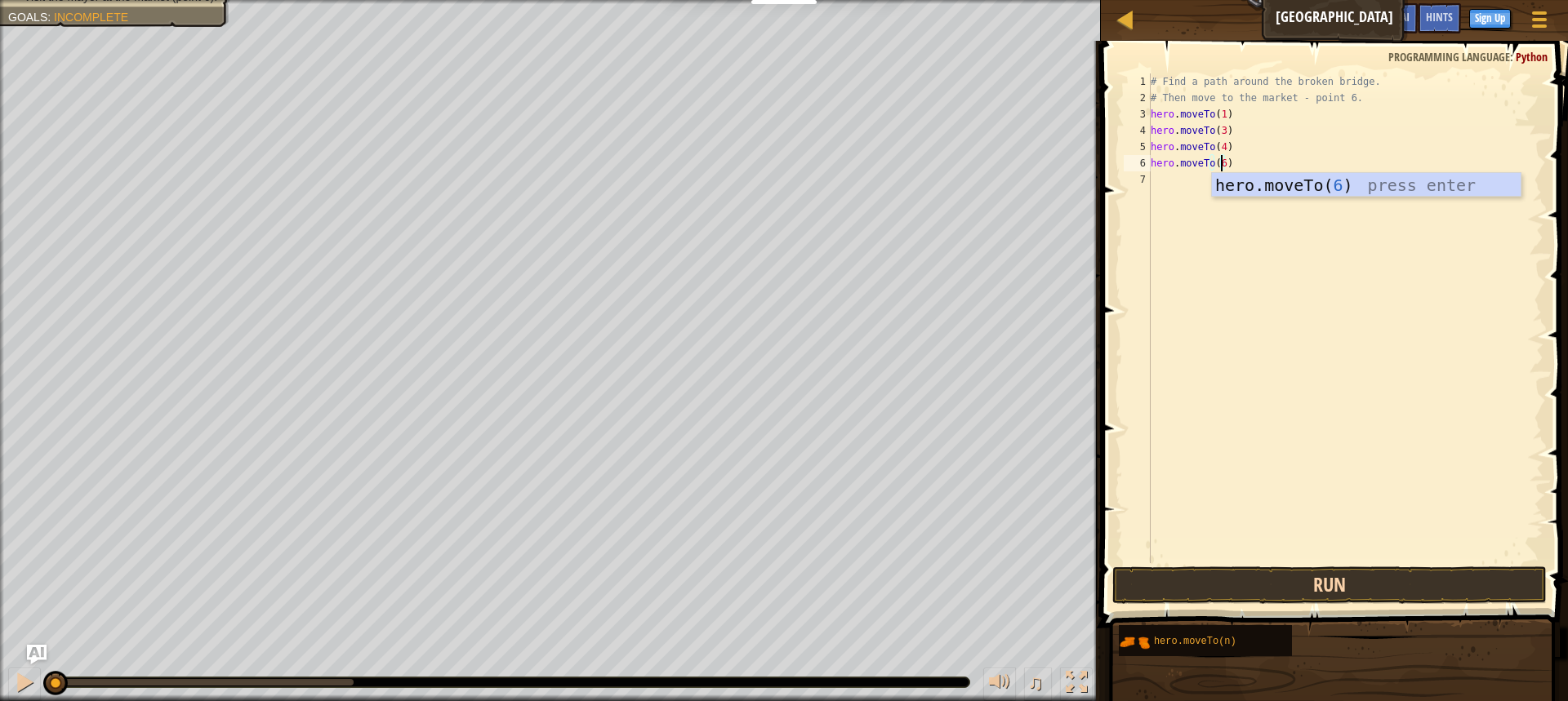
type textarea "hero.moveTo(6)"
click at [1368, 588] on button "Run" at bounding box center [1329, 585] width 434 height 38
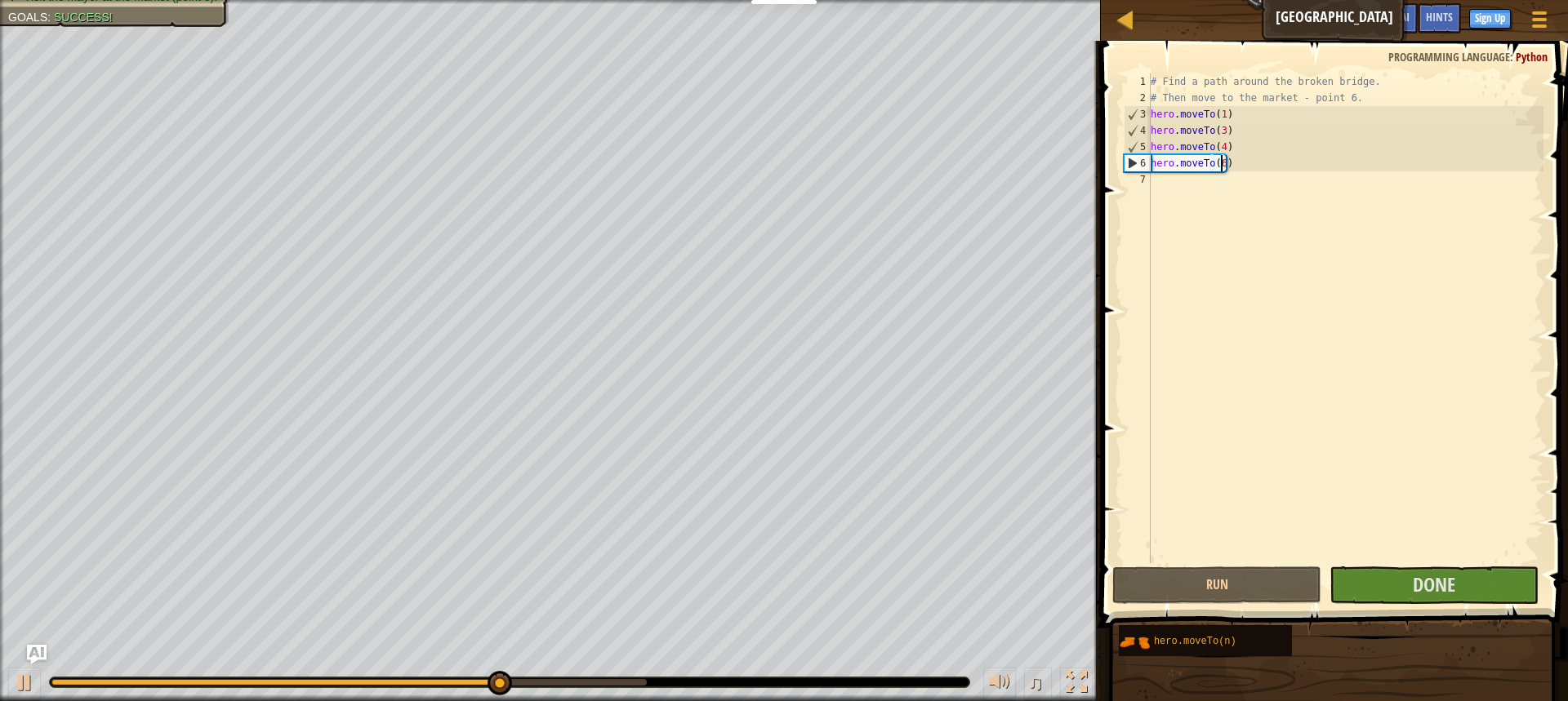
click at [1435, 560] on div "# Find a path around the broken bridge. # Then move to the market - point 6. he…" at bounding box center [1345, 335] width 396 height 522
click at [1436, 584] on span "Done" at bounding box center [1434, 584] width 42 height 26
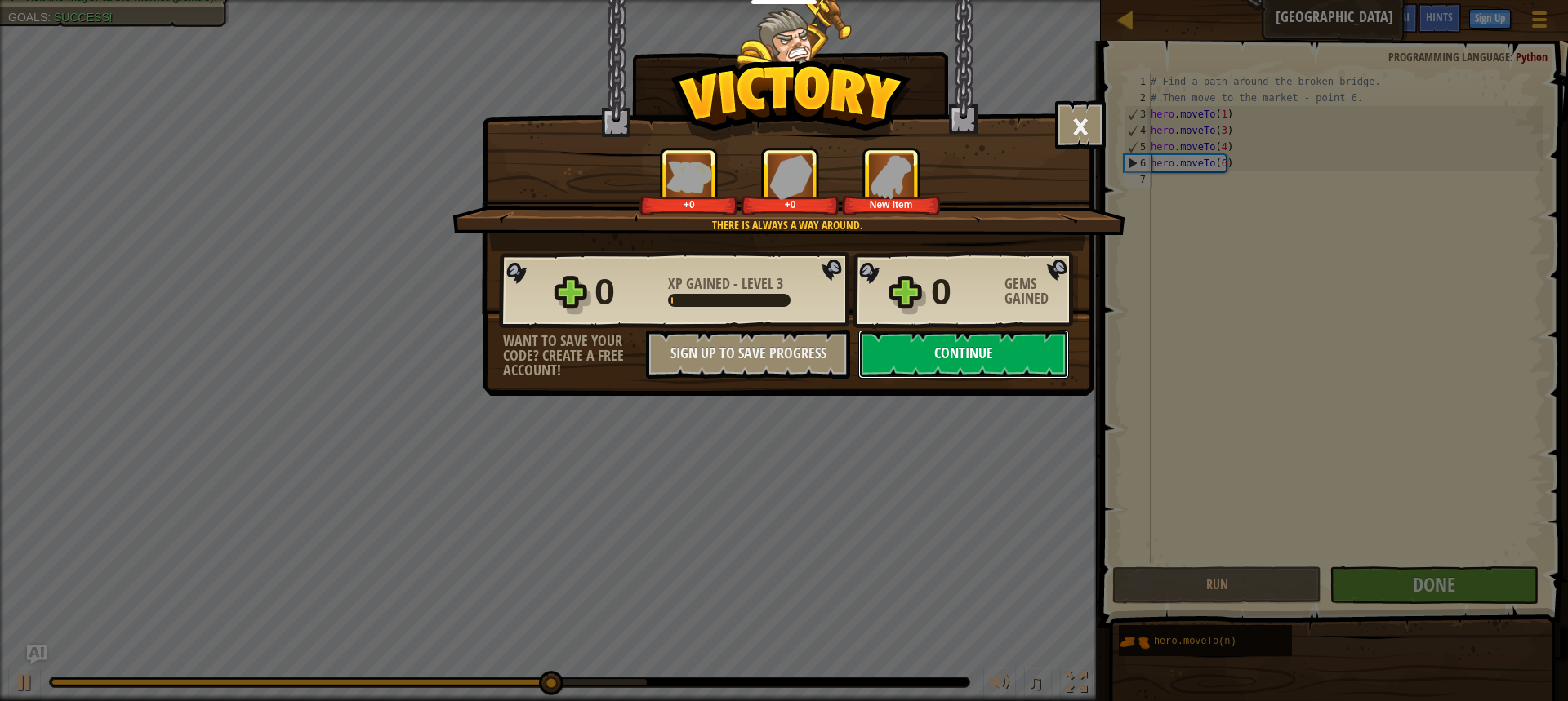
click at [1023, 352] on button "Continue" at bounding box center [964, 354] width 211 height 49
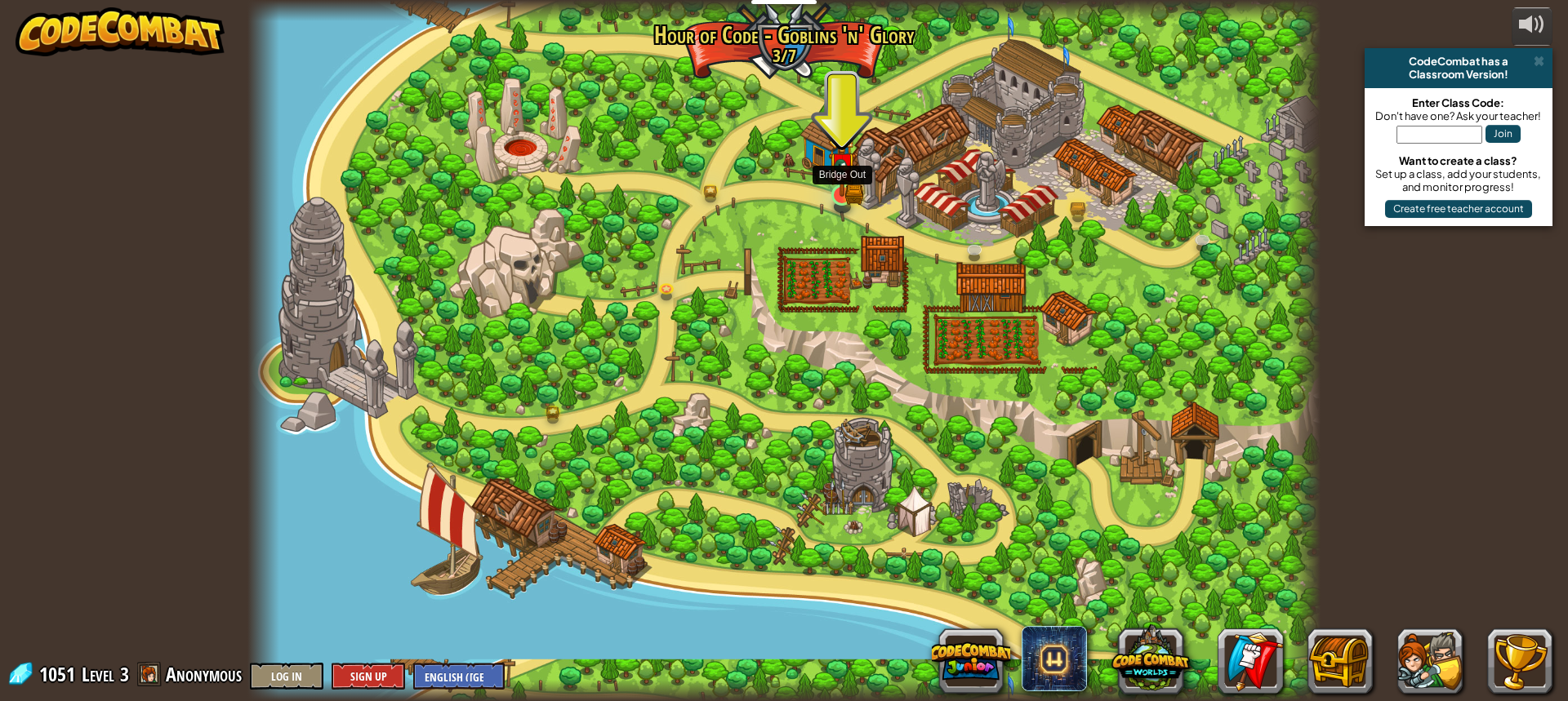
click at [847, 188] on img at bounding box center [842, 166] width 28 height 62
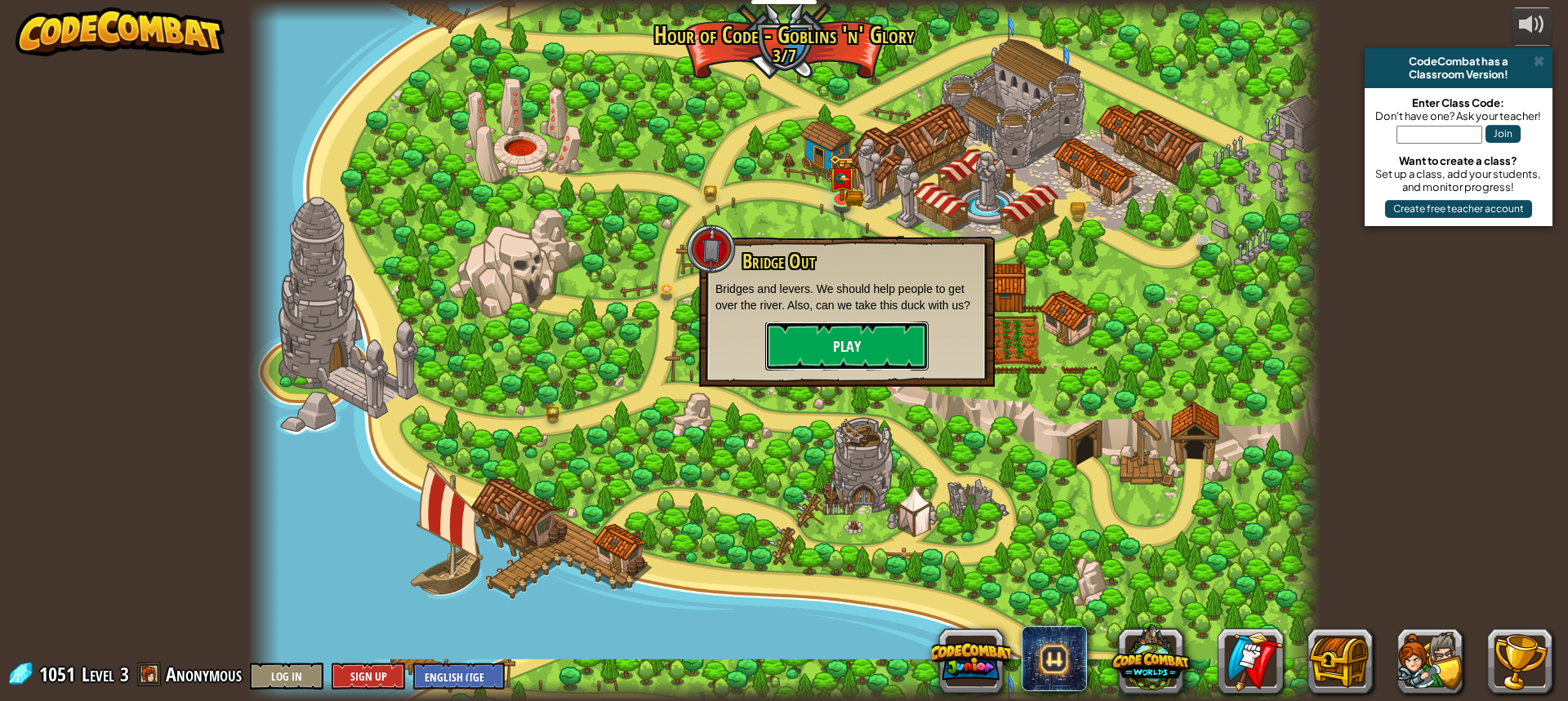
click at [875, 330] on button "Play" at bounding box center [847, 346] width 164 height 49
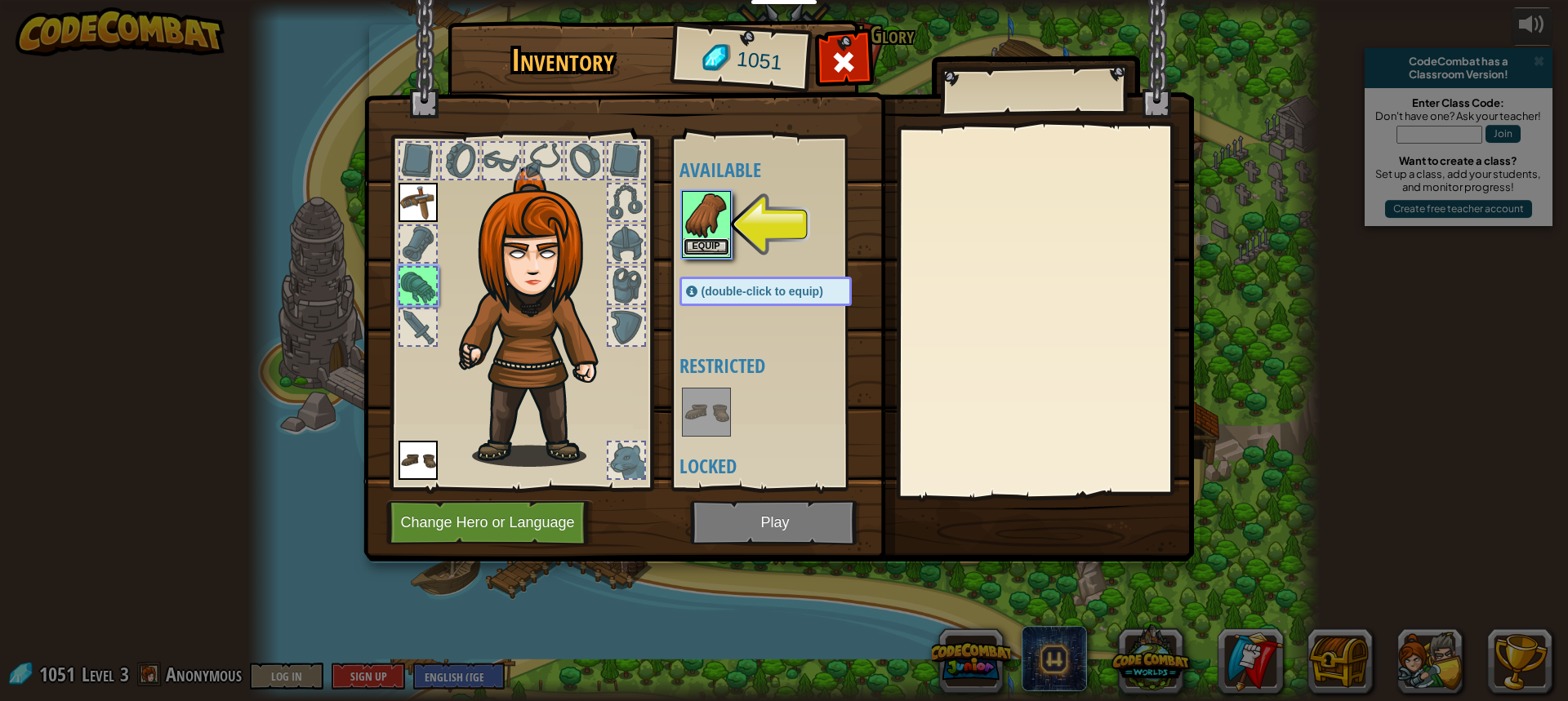
click at [707, 243] on button "Equip" at bounding box center [706, 247] width 46 height 17
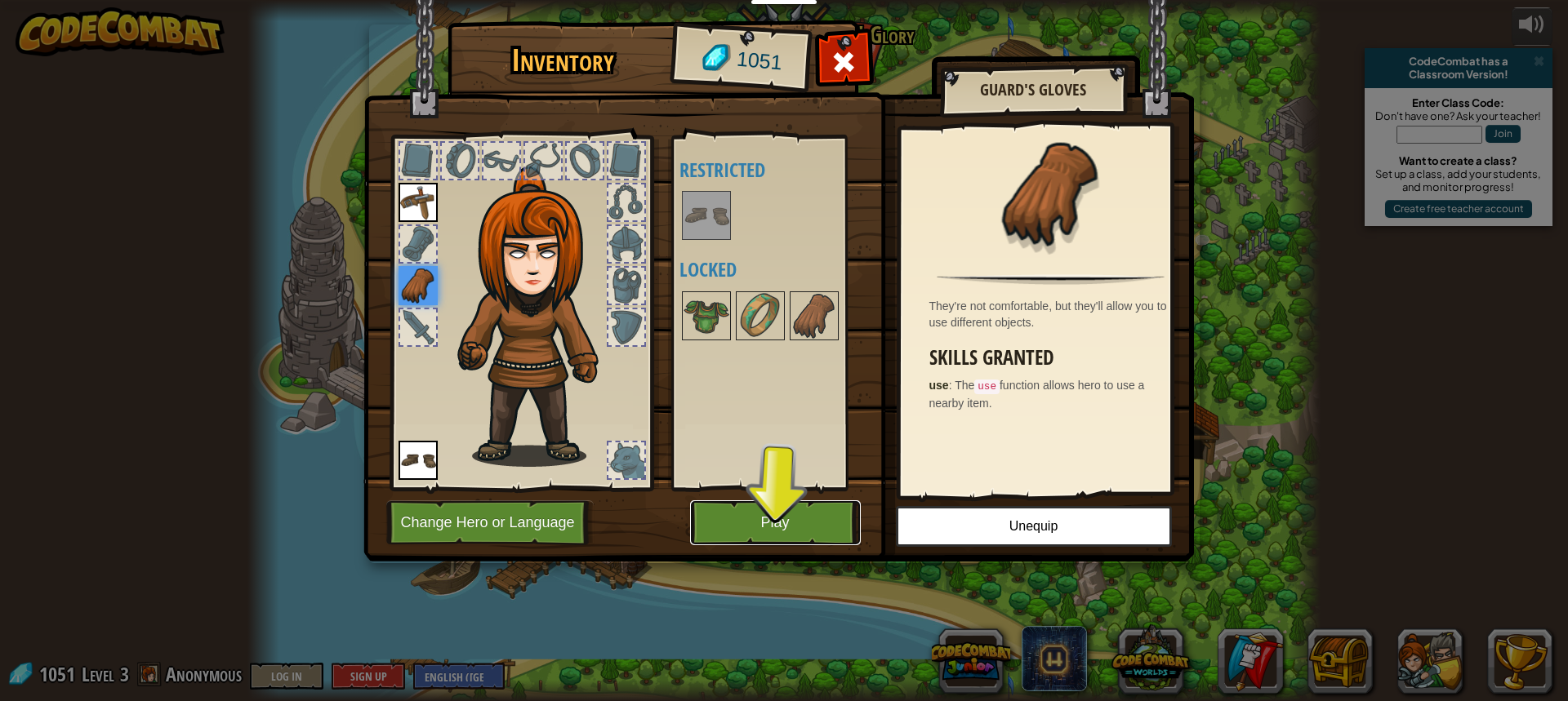
click at [756, 522] on button "Play" at bounding box center [776, 523] width 171 height 45
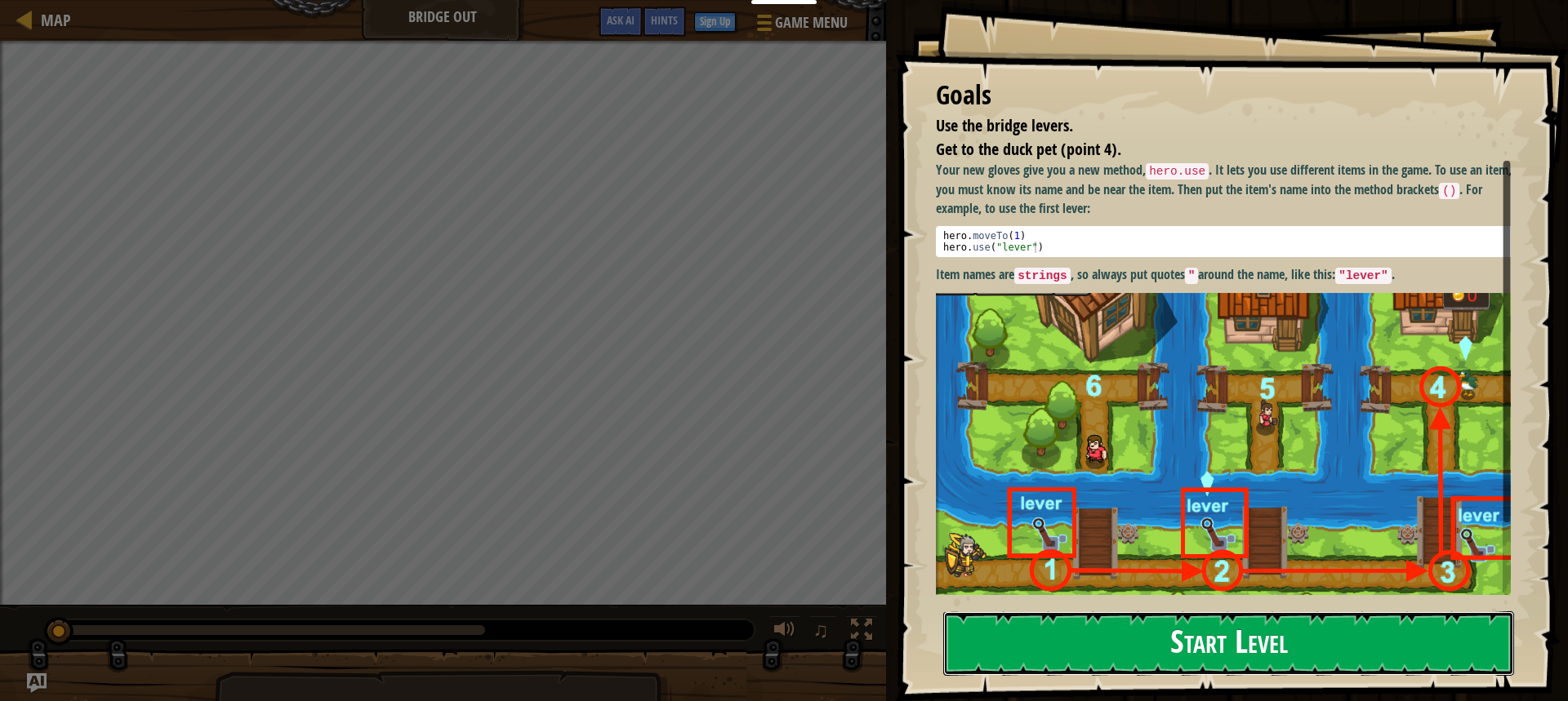
click at [1052, 612] on button "Start Level" at bounding box center [1229, 644] width 571 height 65
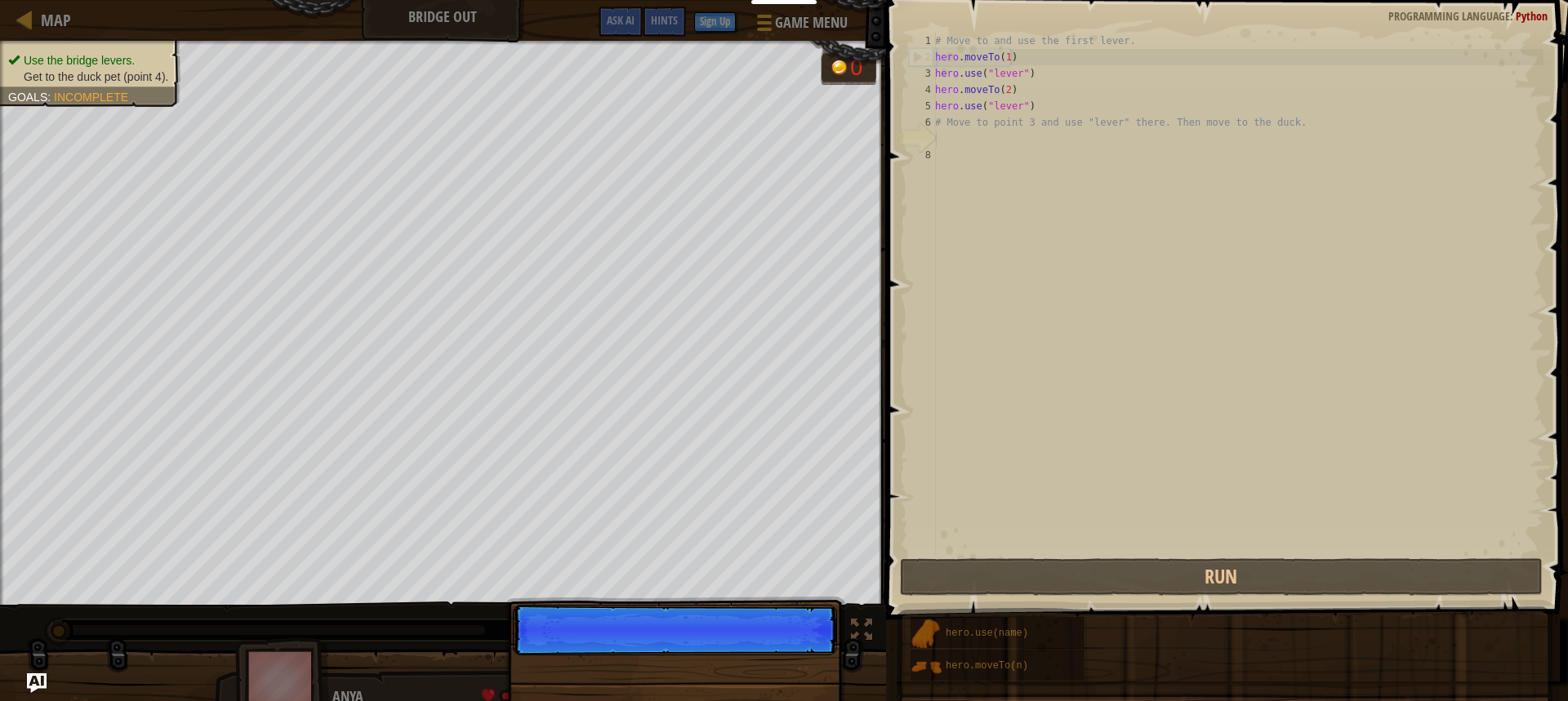
scroll to position [8, 0]
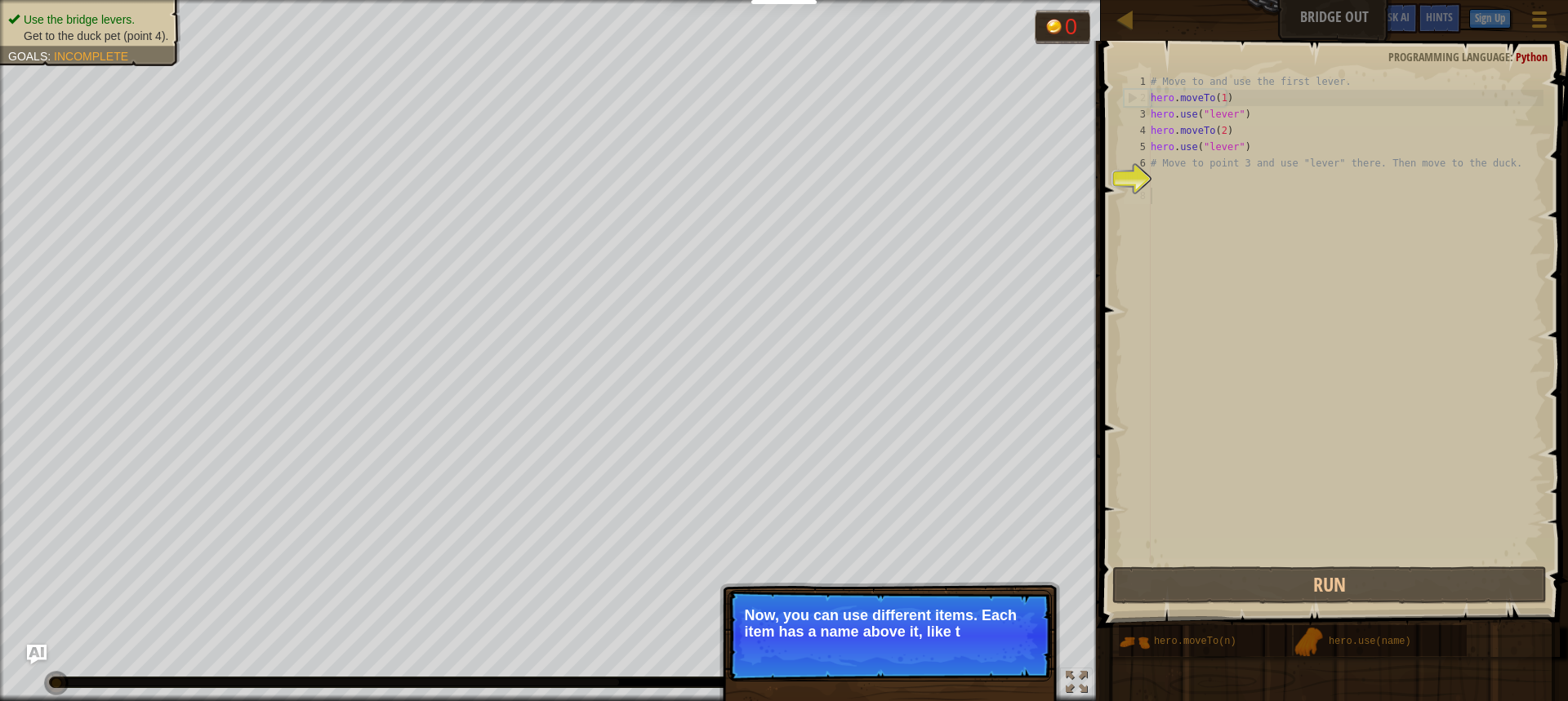
click at [1309, 211] on div "# Move to and use the first lever. hero . moveTo ( 1 ) hero . use ( "lever" ) h…" at bounding box center [1345, 335] width 396 height 522
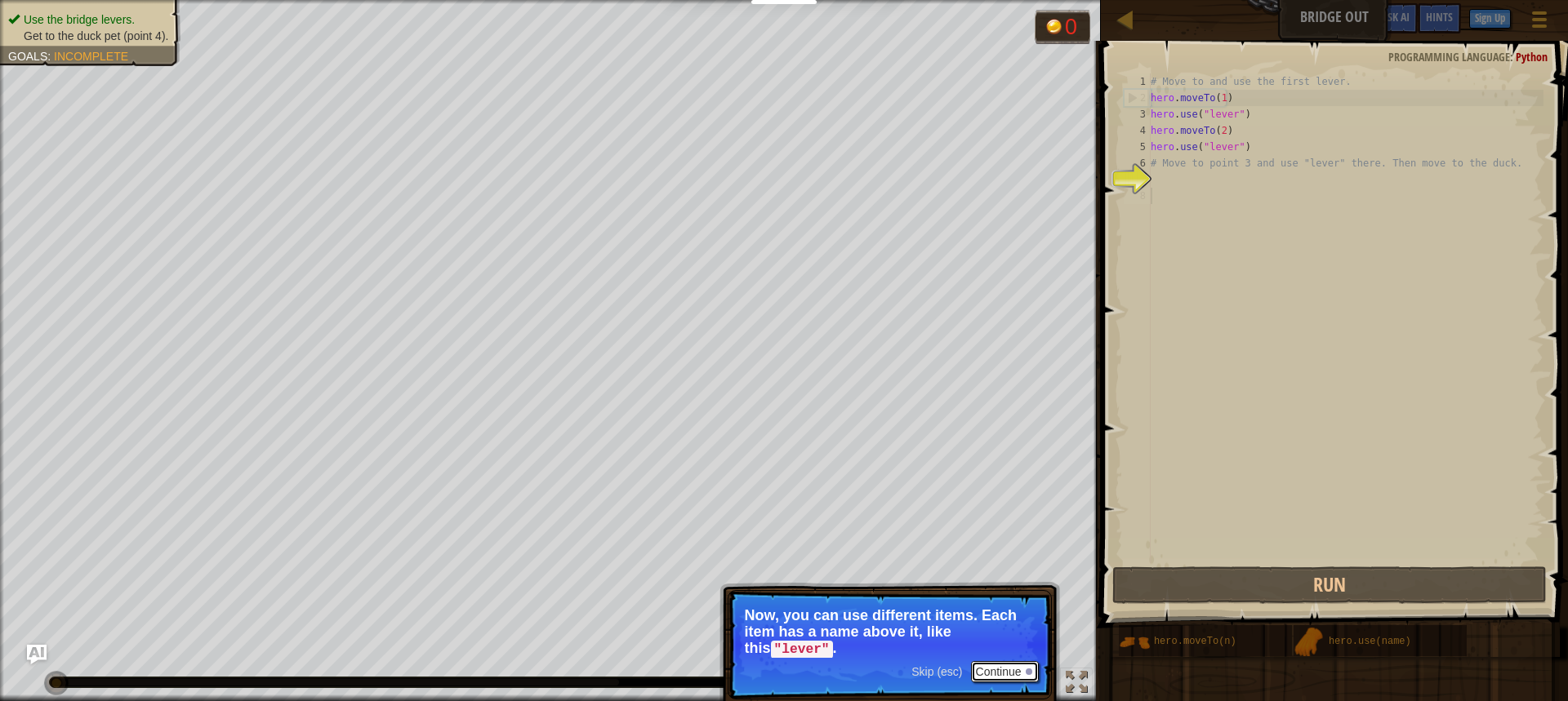
click at [975, 673] on button "Continue" at bounding box center [1005, 672] width 68 height 22
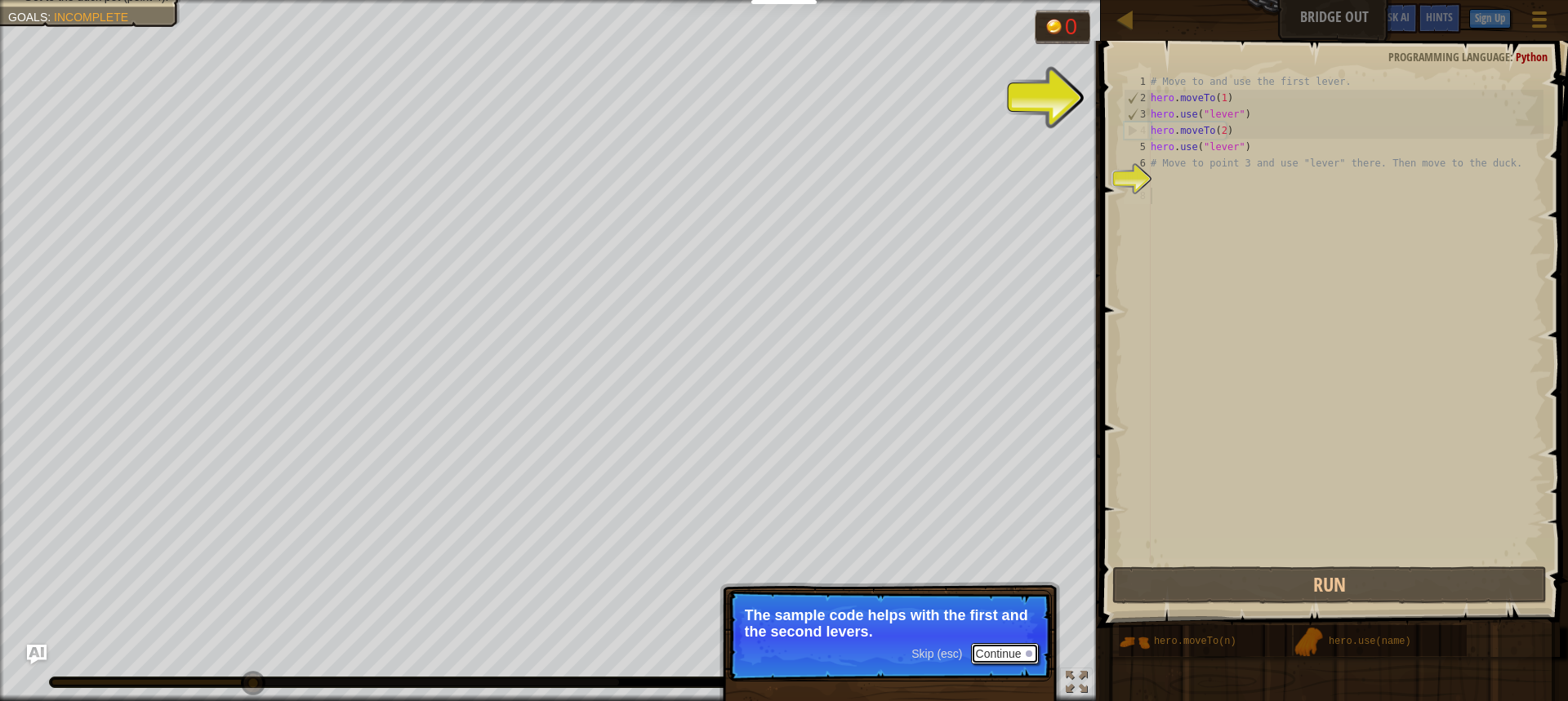
click at [1009, 656] on button "Continue" at bounding box center [1005, 654] width 68 height 22
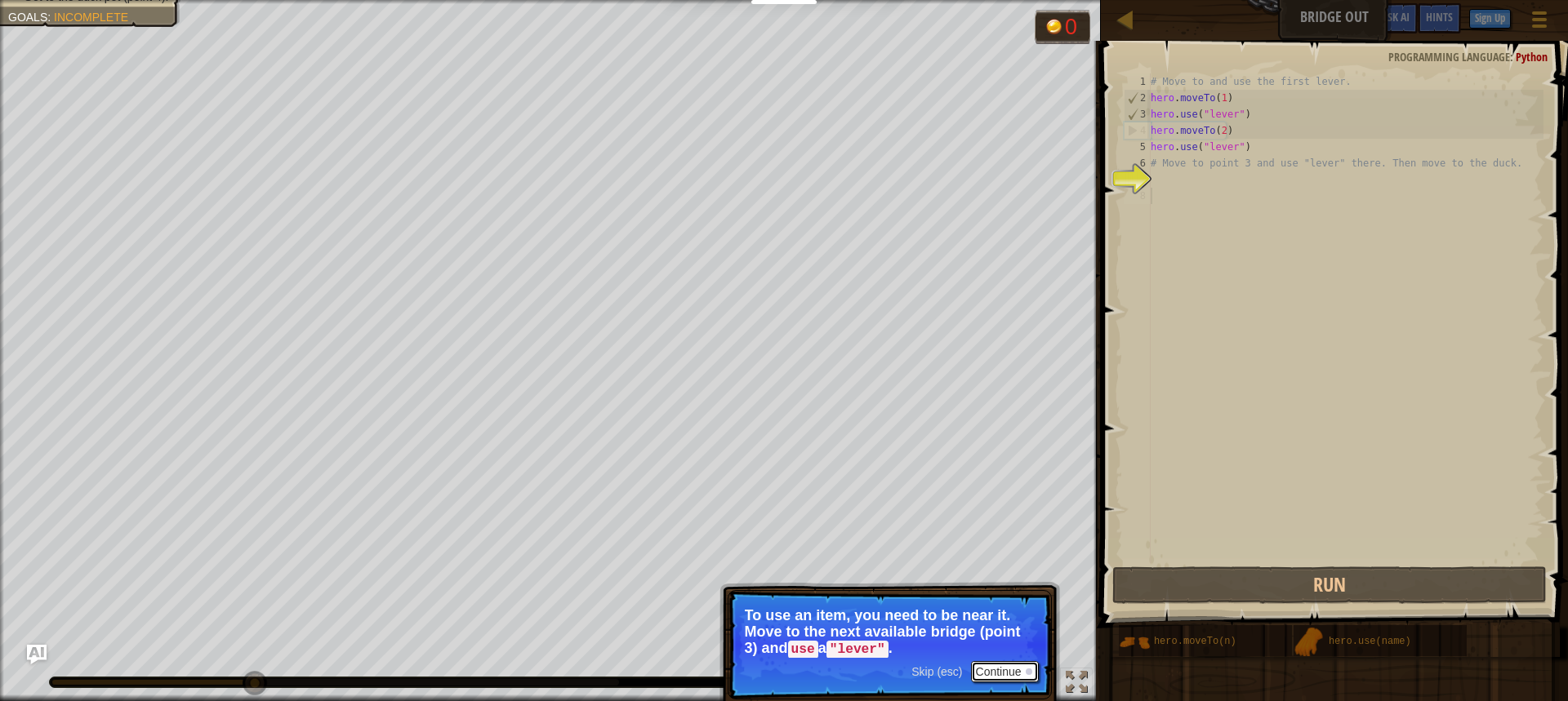
click at [984, 669] on button "Continue" at bounding box center [1005, 672] width 68 height 22
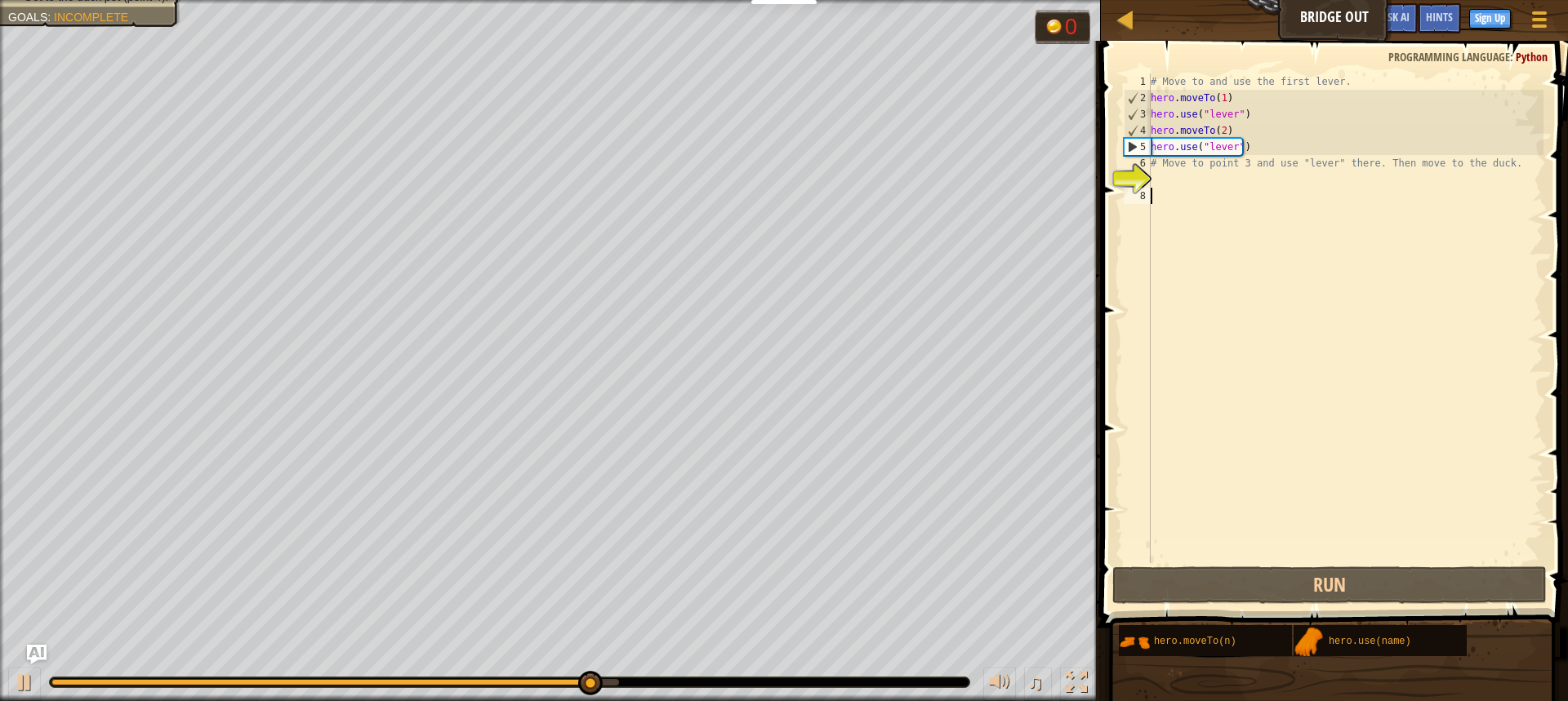
click at [1168, 189] on div "# Move to and use the first lever. hero . moveTo ( 1 ) hero . use ( "lever" ) h…" at bounding box center [1345, 335] width 396 height 522
click at [1158, 179] on div "# Move to and use the first lever. hero . moveTo ( 1 ) hero . use ( "lever" ) h…" at bounding box center [1345, 335] width 396 height 522
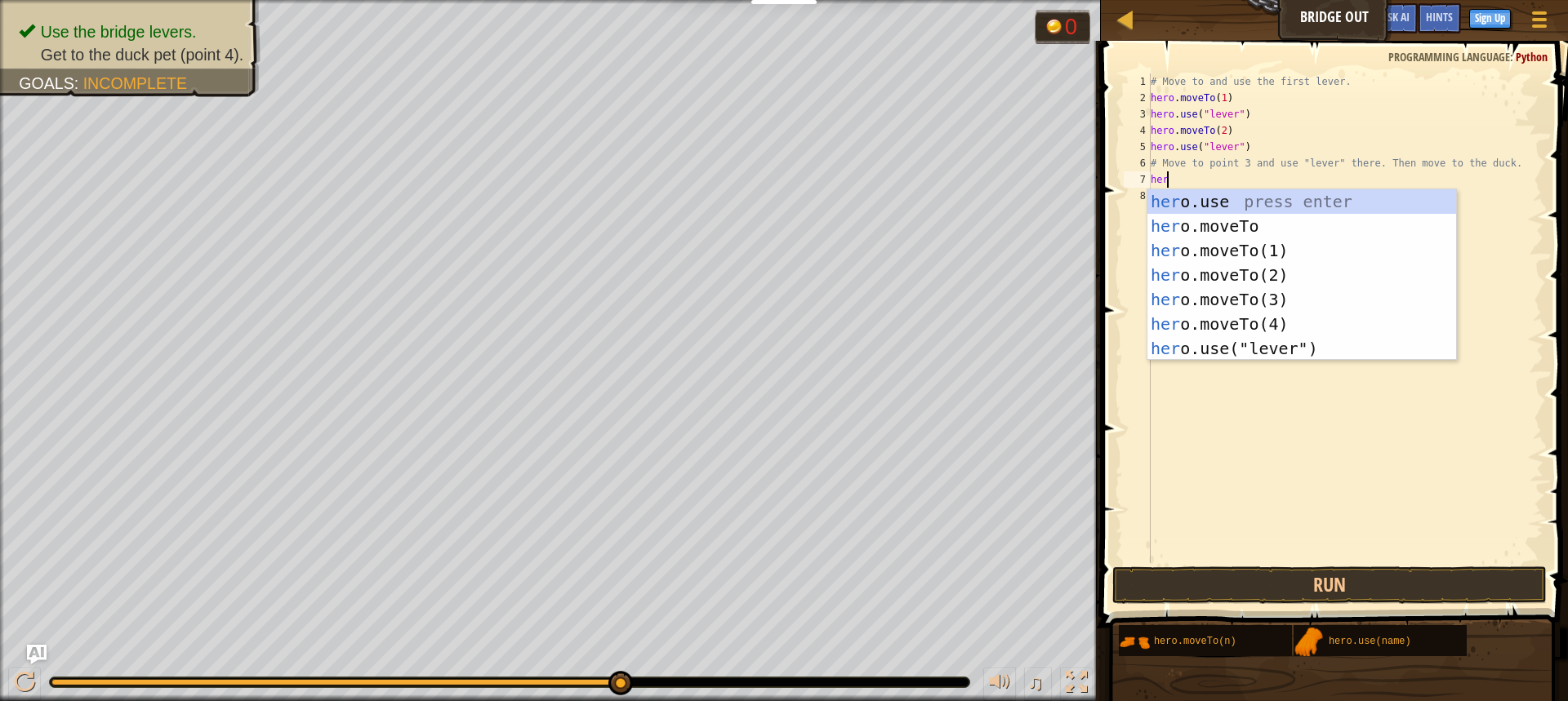
scroll to position [8, 1]
click at [1256, 226] on div "her o . use press enter her o . moveTo press enter her o . moveTo(1) press ente…" at bounding box center [1302, 300] width 308 height 221
type textarea "hero.moveTo(3)"
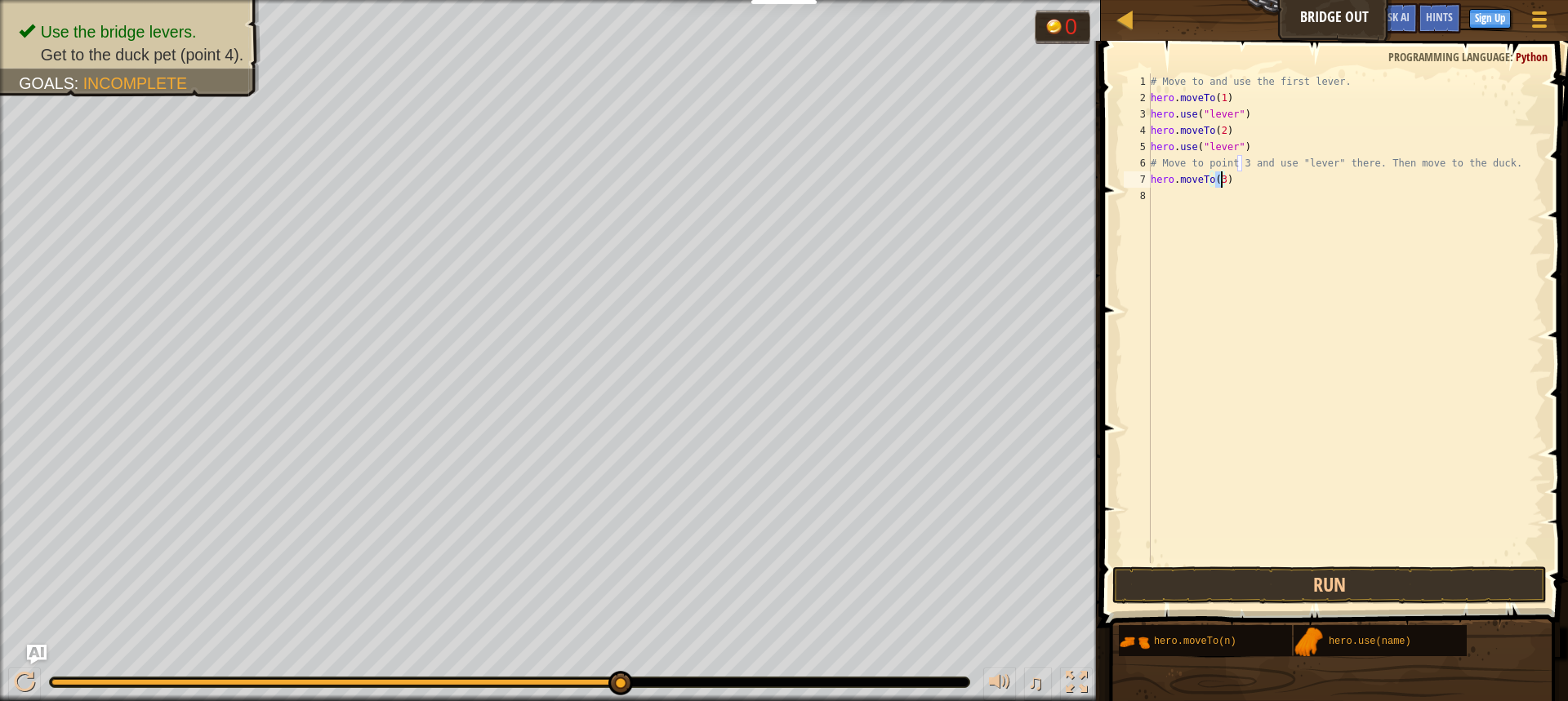
click at [1175, 200] on div "# Move to and use the first lever. hero . moveTo ( 1 ) hero . use ( "lever" ) h…" at bounding box center [1345, 335] width 396 height 522
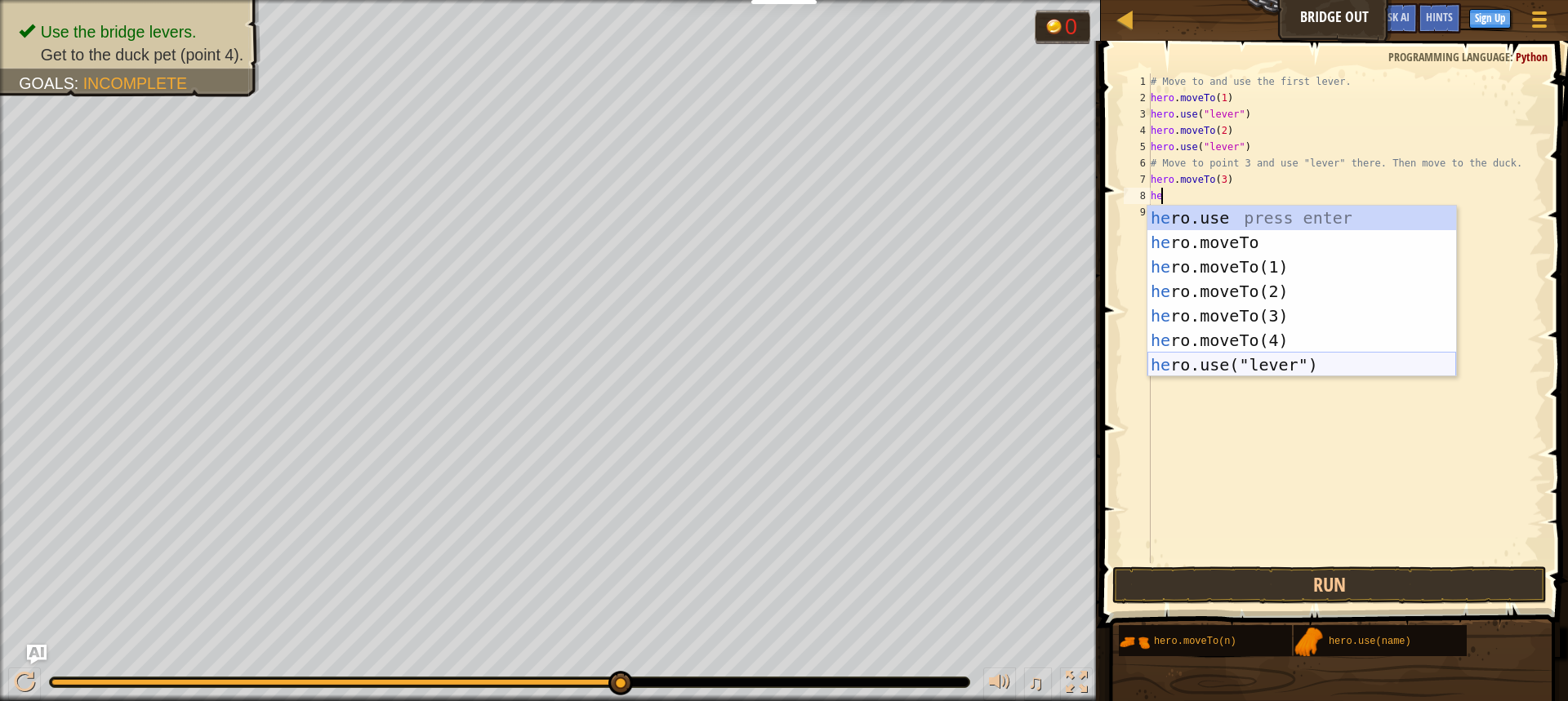
click at [1281, 363] on div "he ro.use press enter he ro.moveTo press enter he ro.moveTo(1) press enter he r…" at bounding box center [1302, 316] width 308 height 221
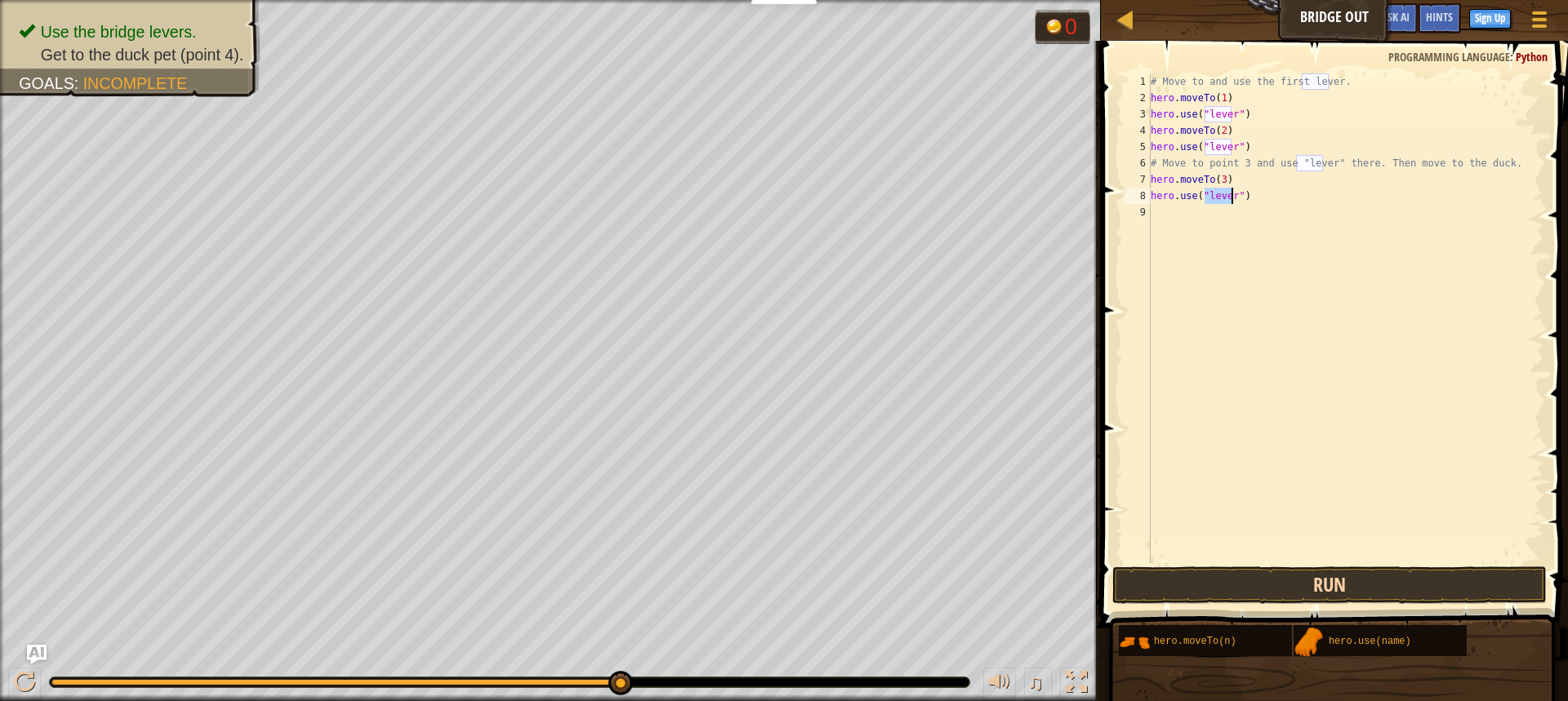
type textarea "hero.use("lever")"
click at [1314, 583] on button "Run" at bounding box center [1329, 585] width 434 height 38
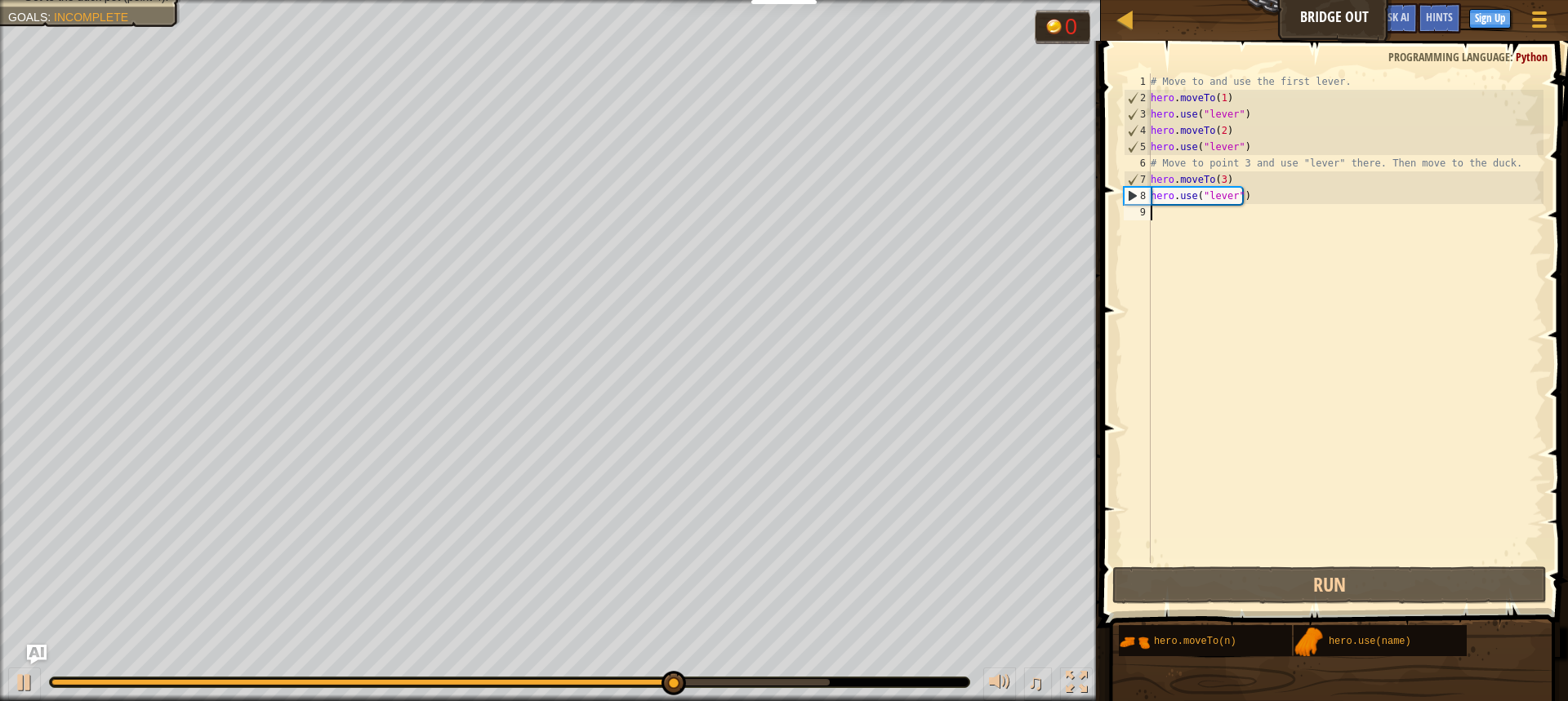
click at [1168, 222] on div "# Move to and use the first lever. hero . moveTo ( 1 ) hero . use ( "lever" ) h…" at bounding box center [1345, 335] width 396 height 522
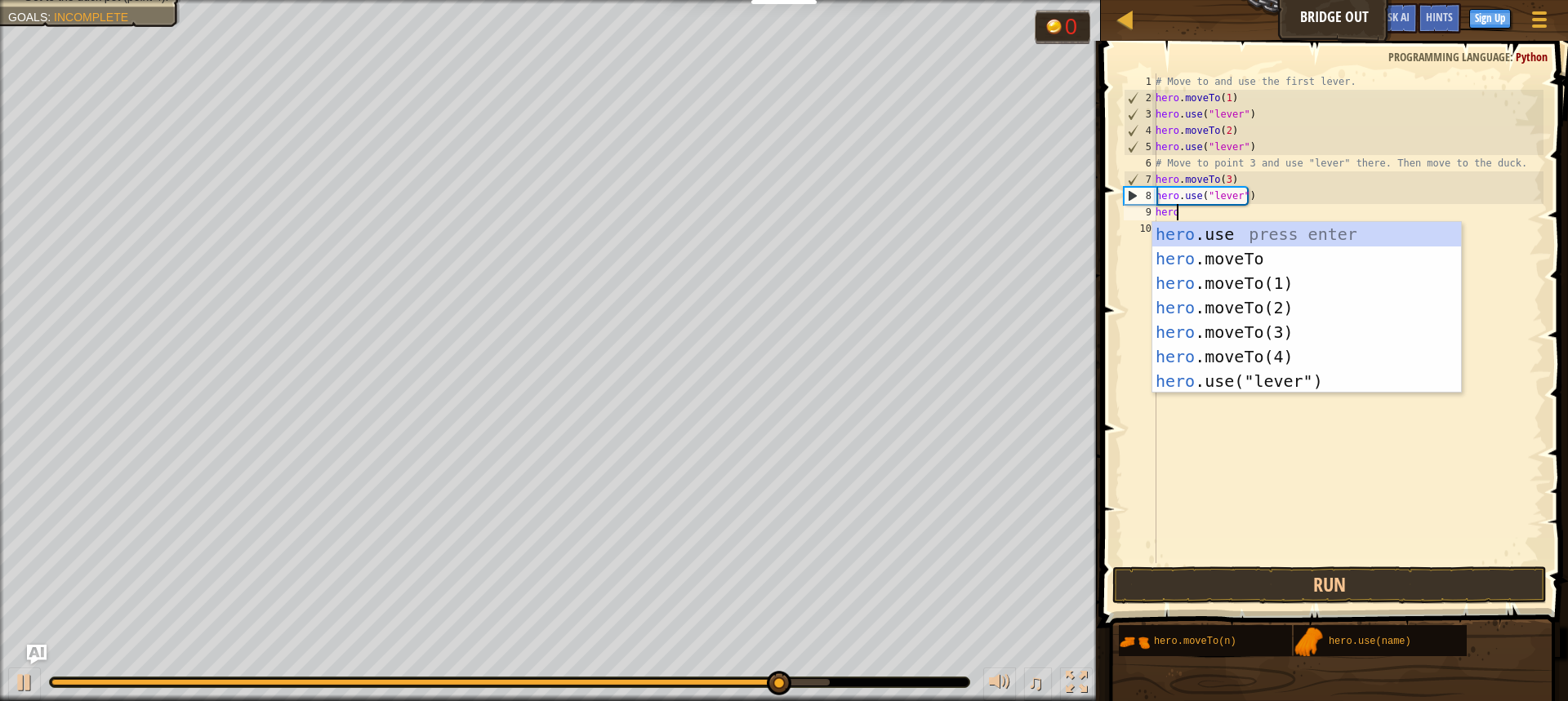
scroll to position [8, 1]
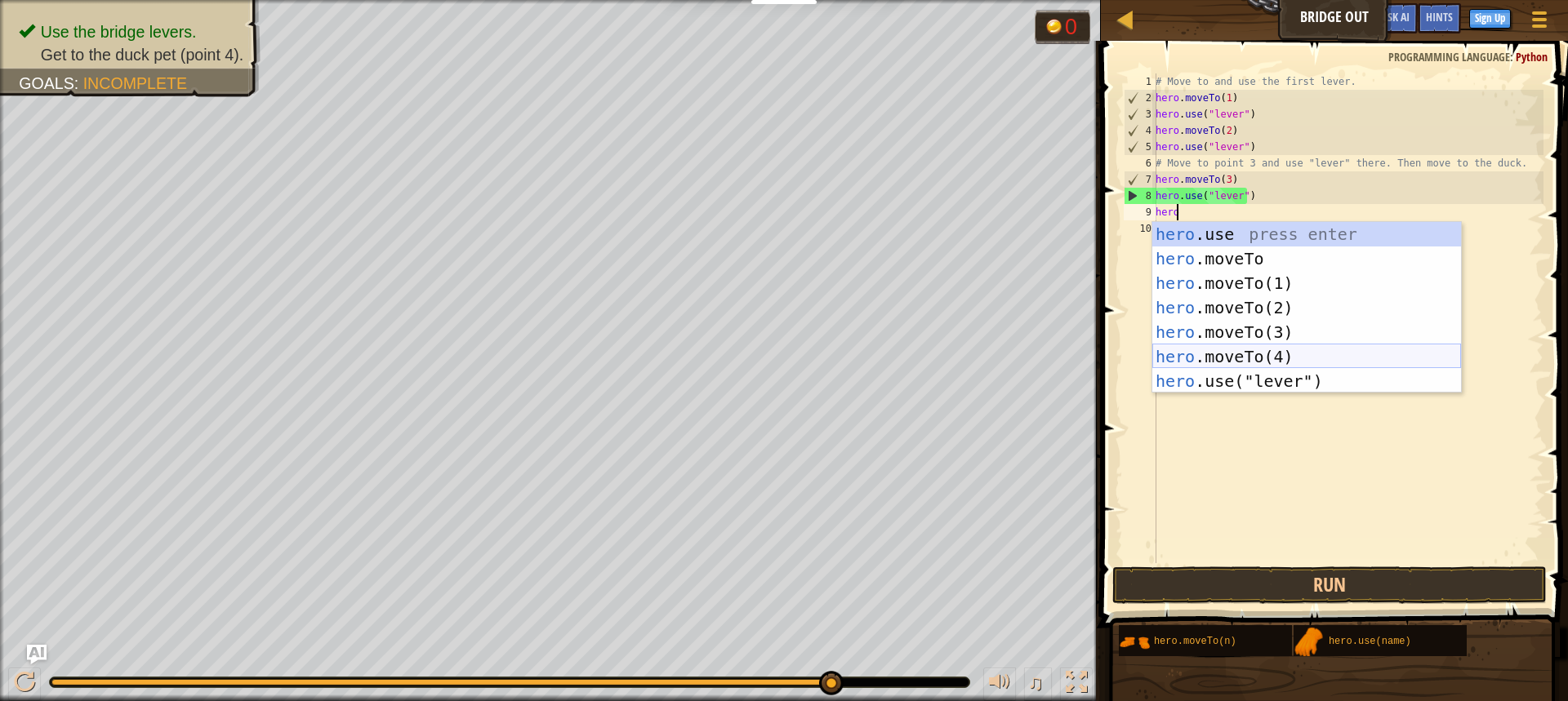
click at [1220, 353] on div "hero .use press enter hero .moveTo press enter hero .moveTo(1) press enter hero…" at bounding box center [1307, 332] width 308 height 221
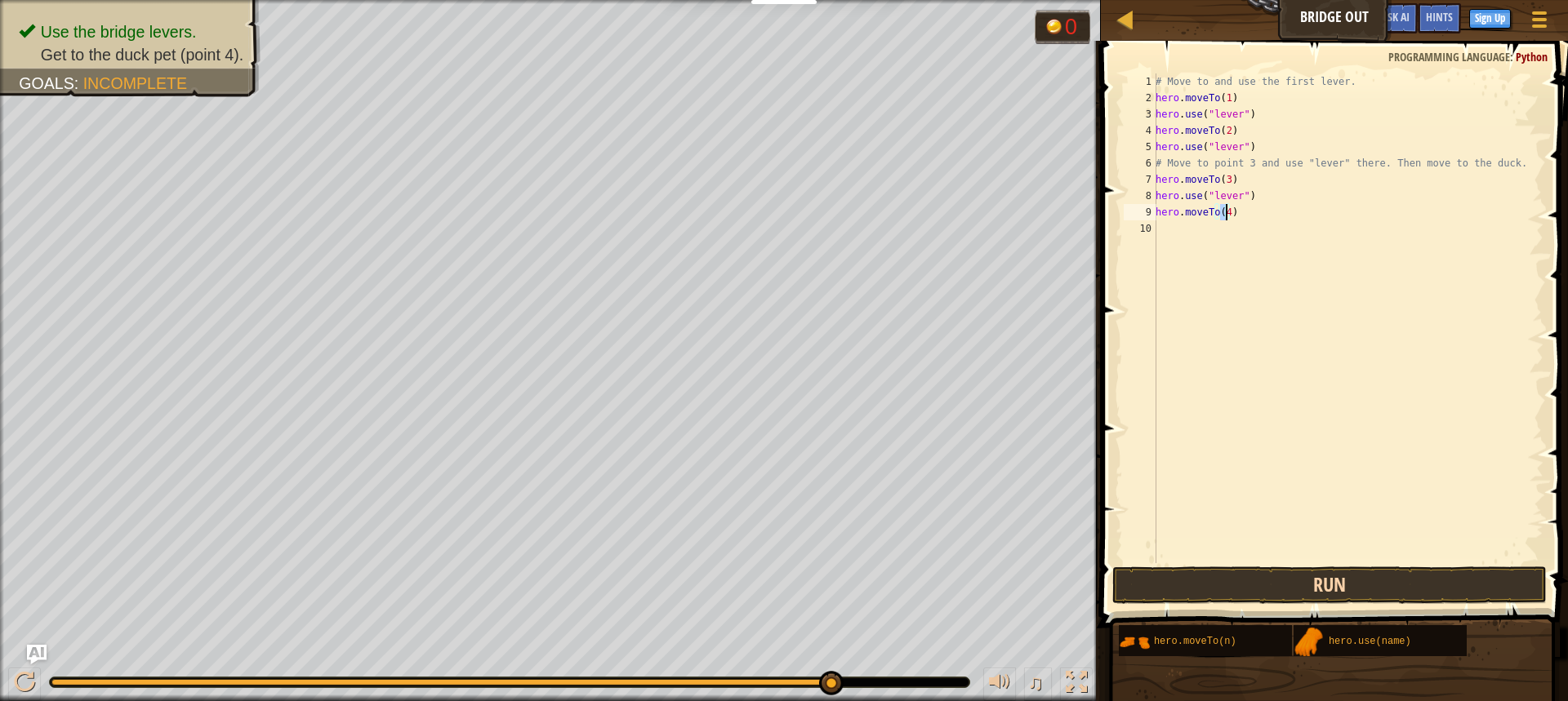
type textarea "hero.moveTo(4)"
click at [1262, 600] on button "Run" at bounding box center [1329, 585] width 434 height 38
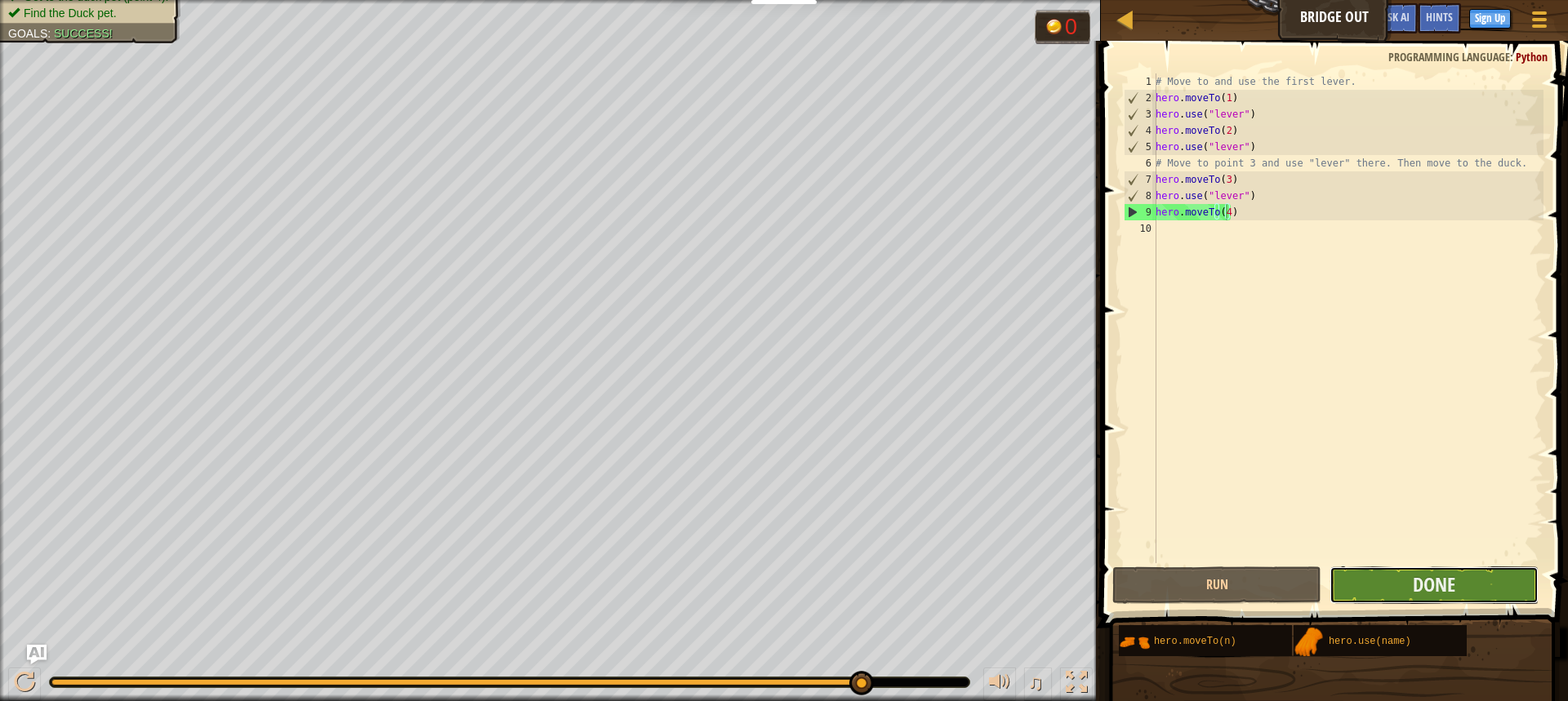
click at [1483, 595] on button "Done" at bounding box center [1435, 585] width 209 height 38
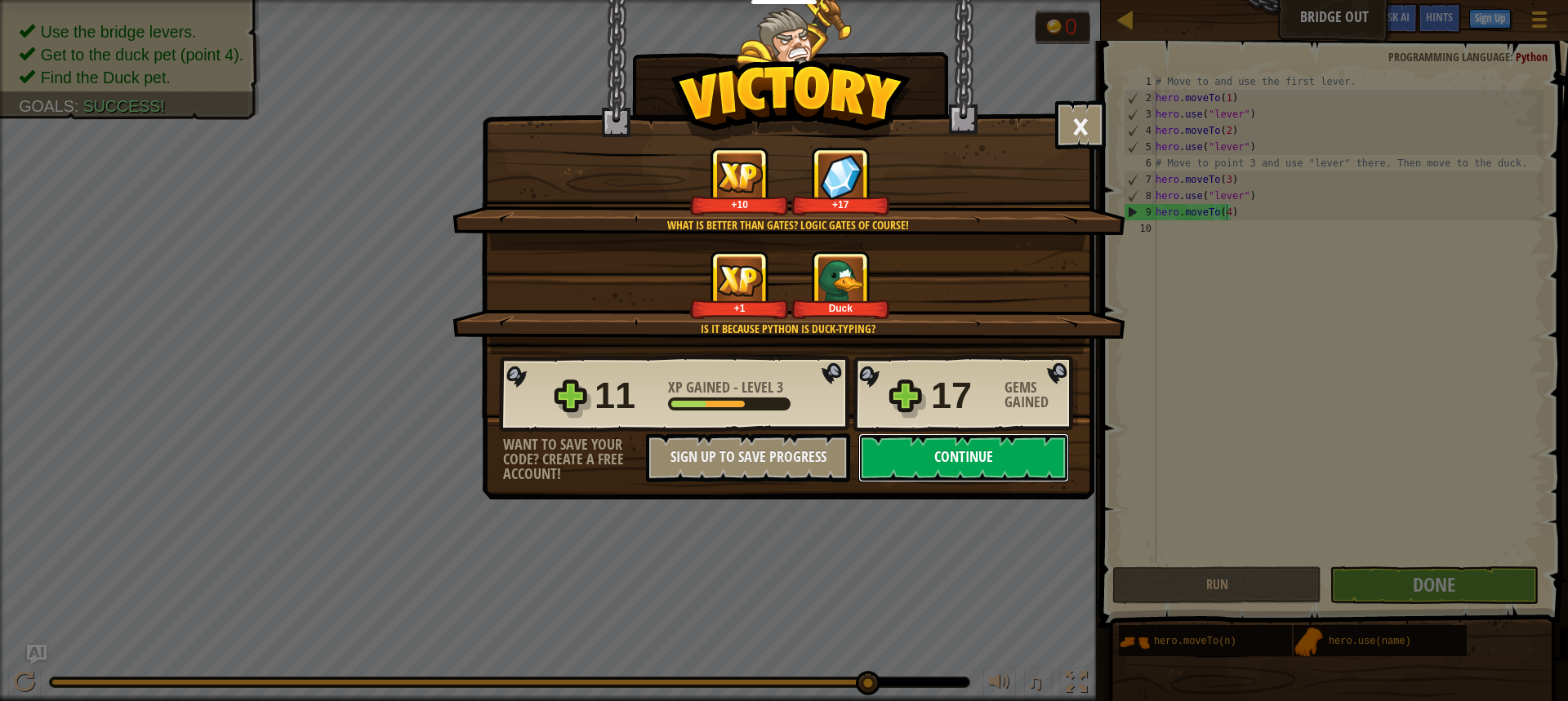
click at [954, 451] on button "Continue" at bounding box center [964, 458] width 211 height 49
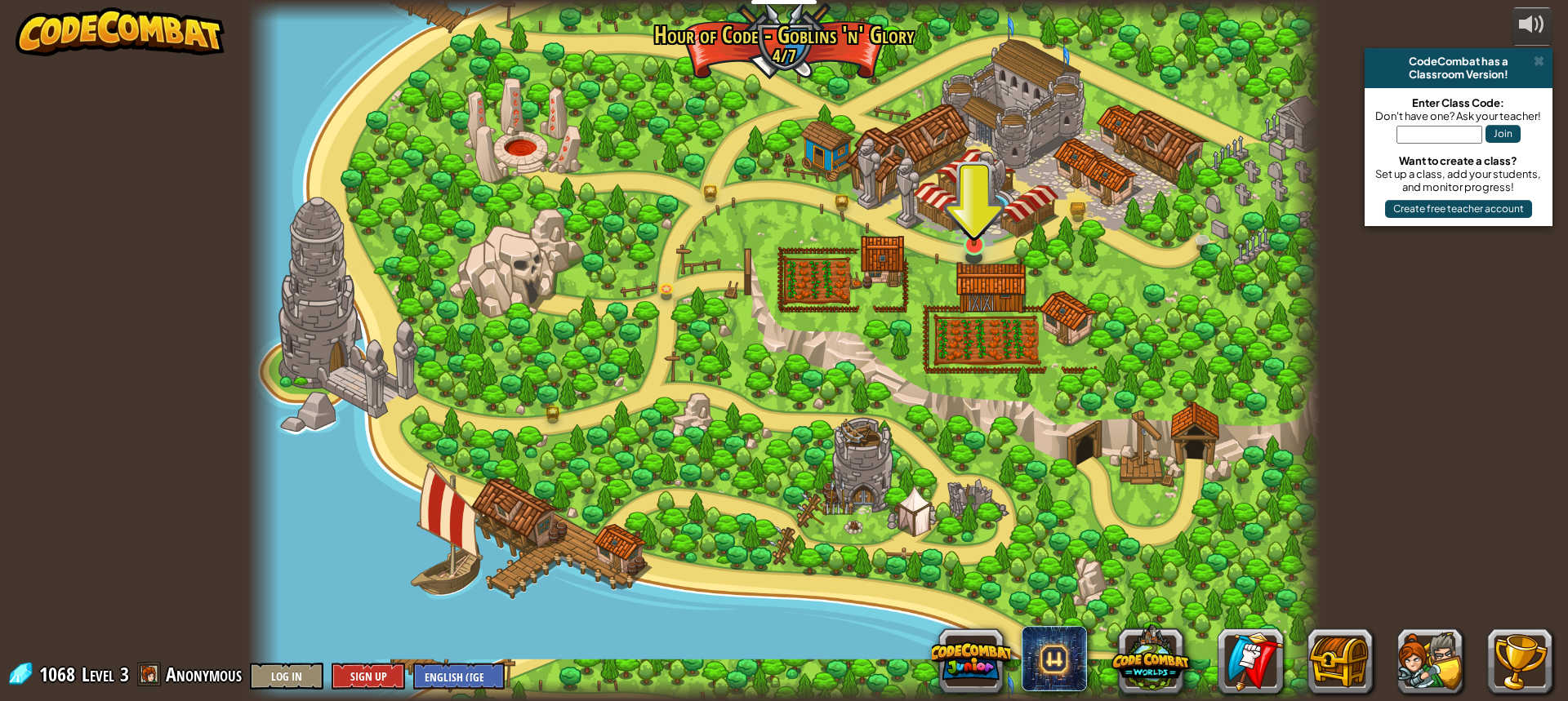
click at [974, 241] on img at bounding box center [975, 214] width 28 height 65
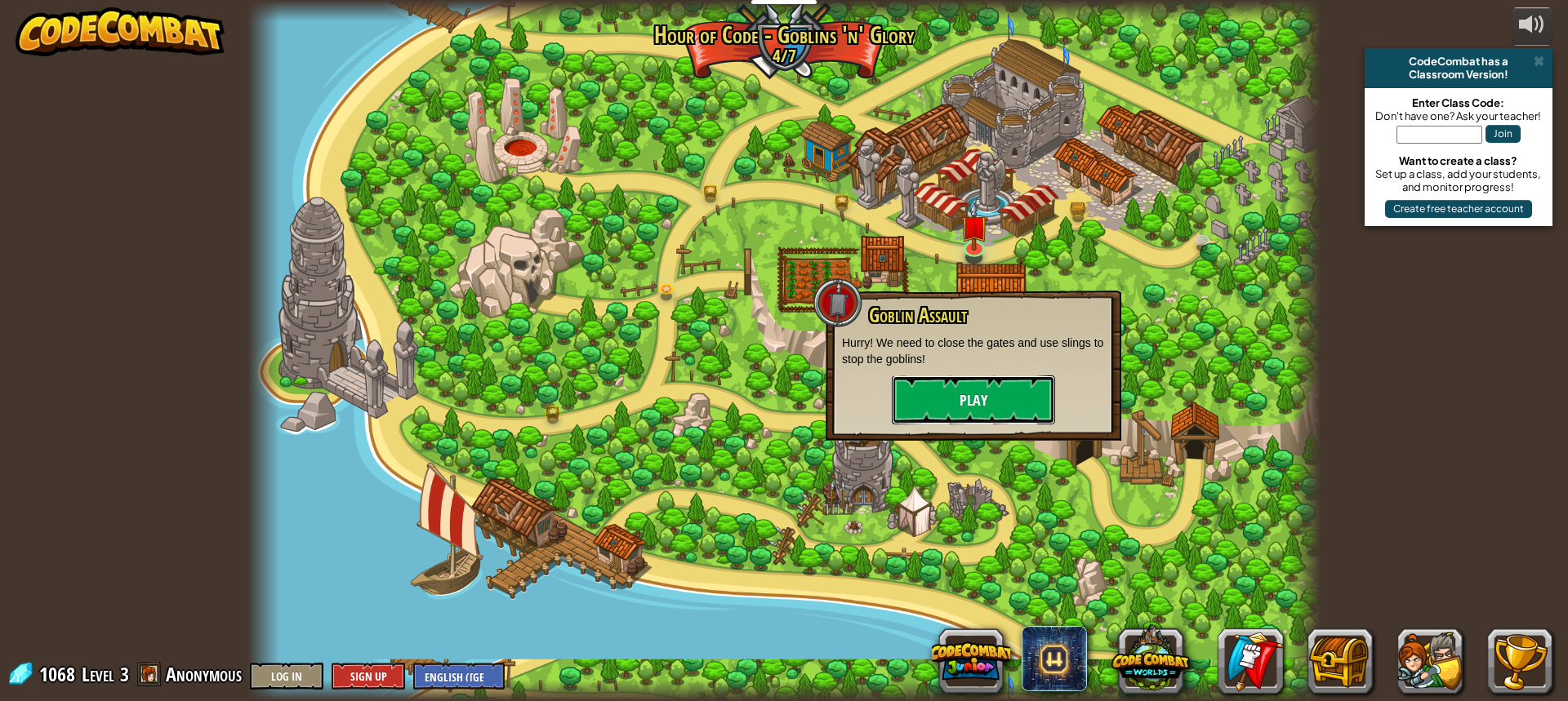
click at [1028, 385] on button "Play" at bounding box center [974, 400] width 164 height 49
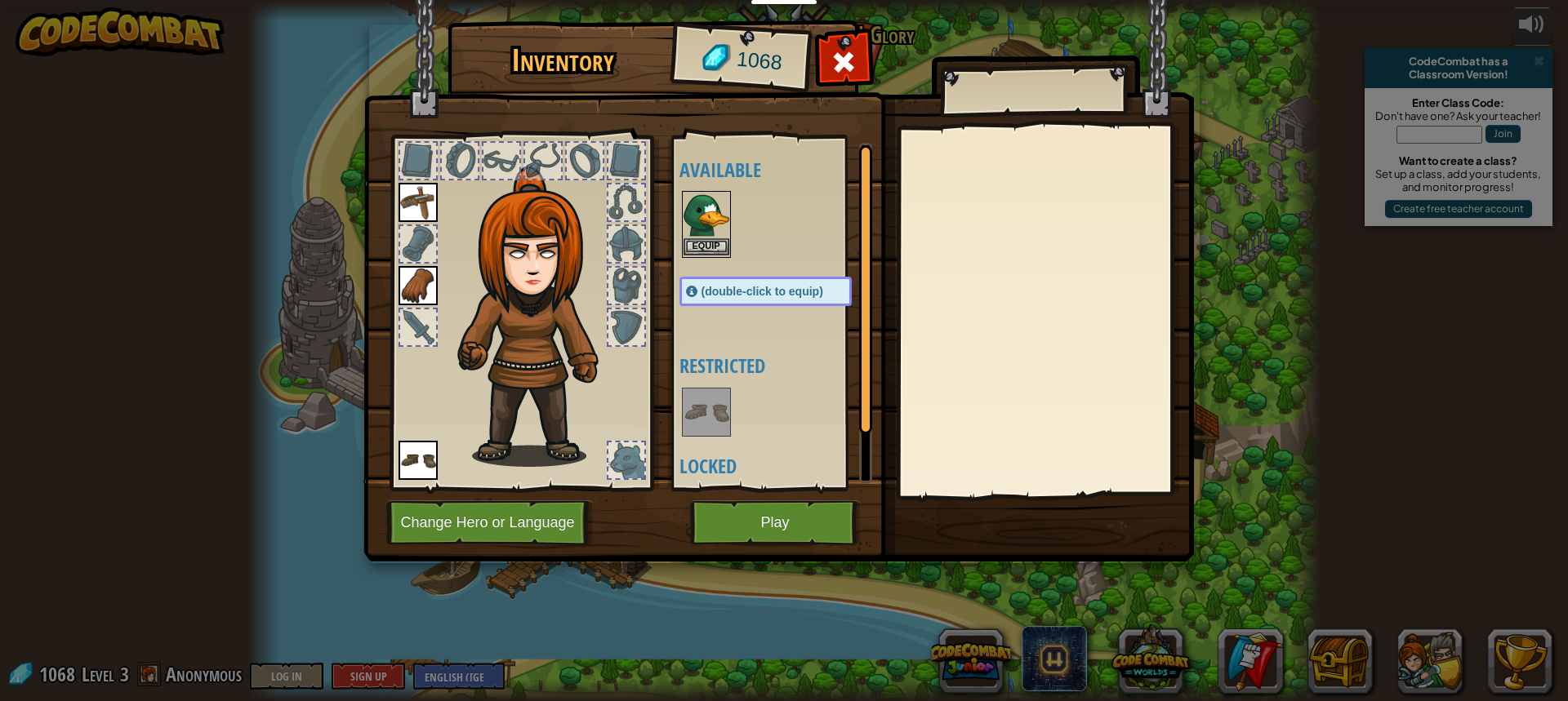
click at [709, 241] on div "Inventory 1068 Available Equip Equip Equip (double-click to equip) Restricted L…" at bounding box center [784, 350] width 1568 height 701
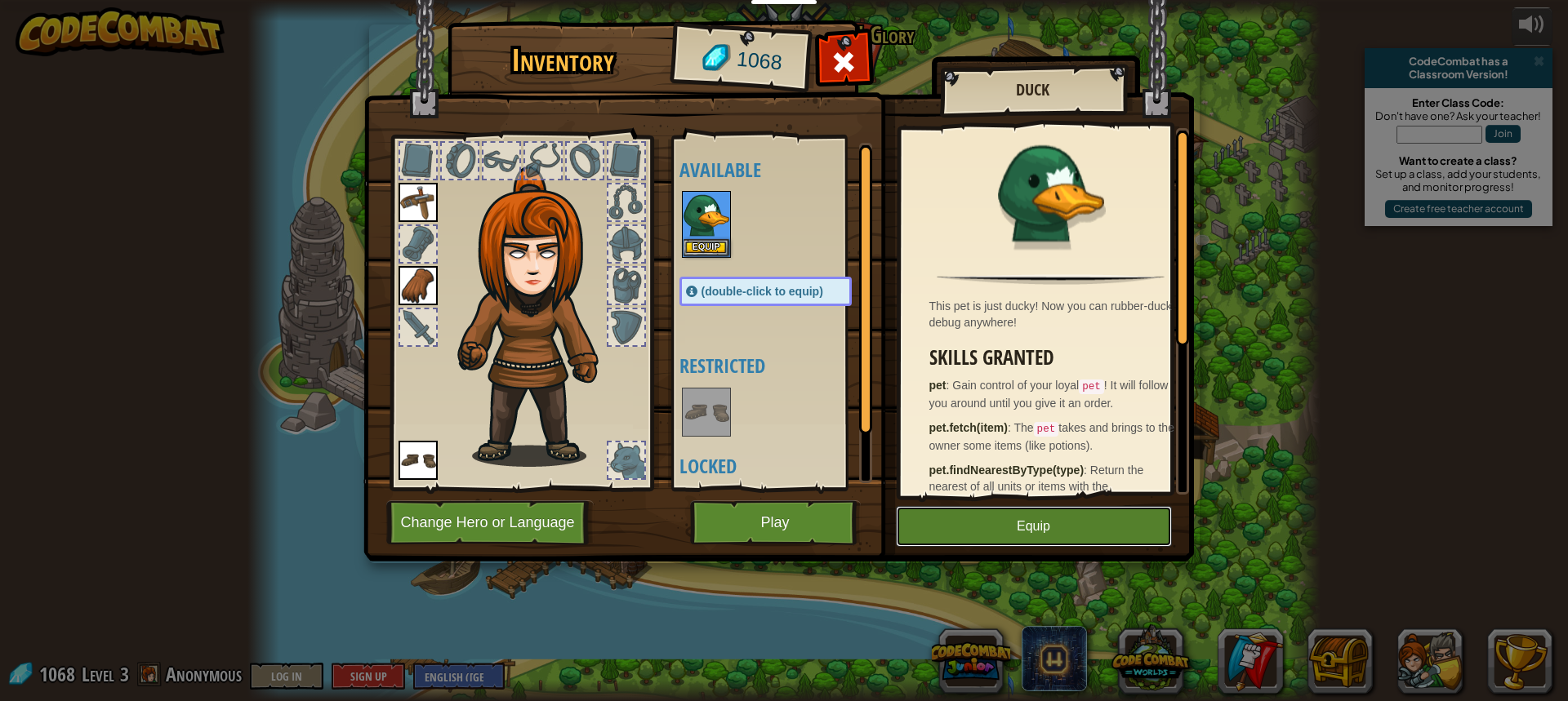
click at [950, 519] on button "Equip" at bounding box center [1034, 526] width 276 height 40
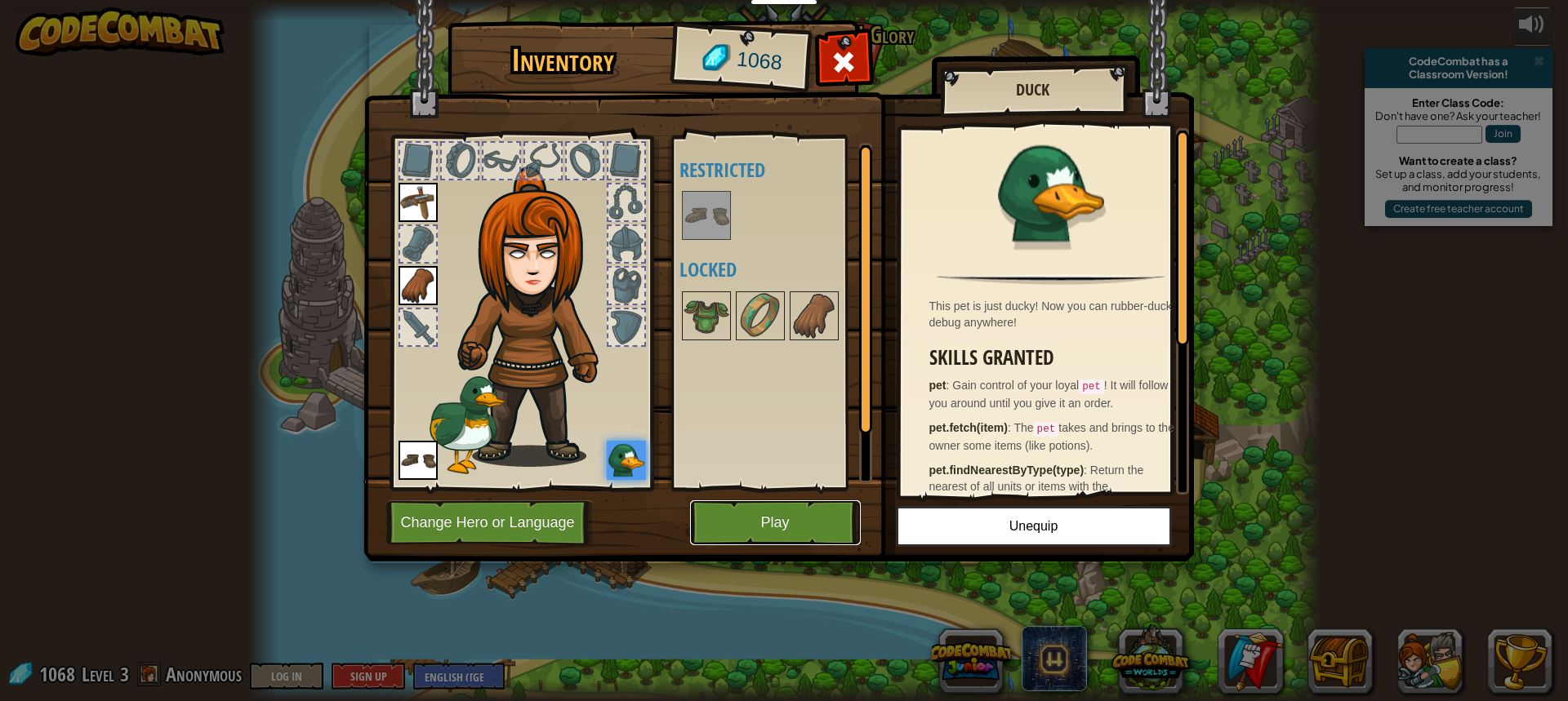
click at [796, 526] on button "Play" at bounding box center [776, 523] width 171 height 45
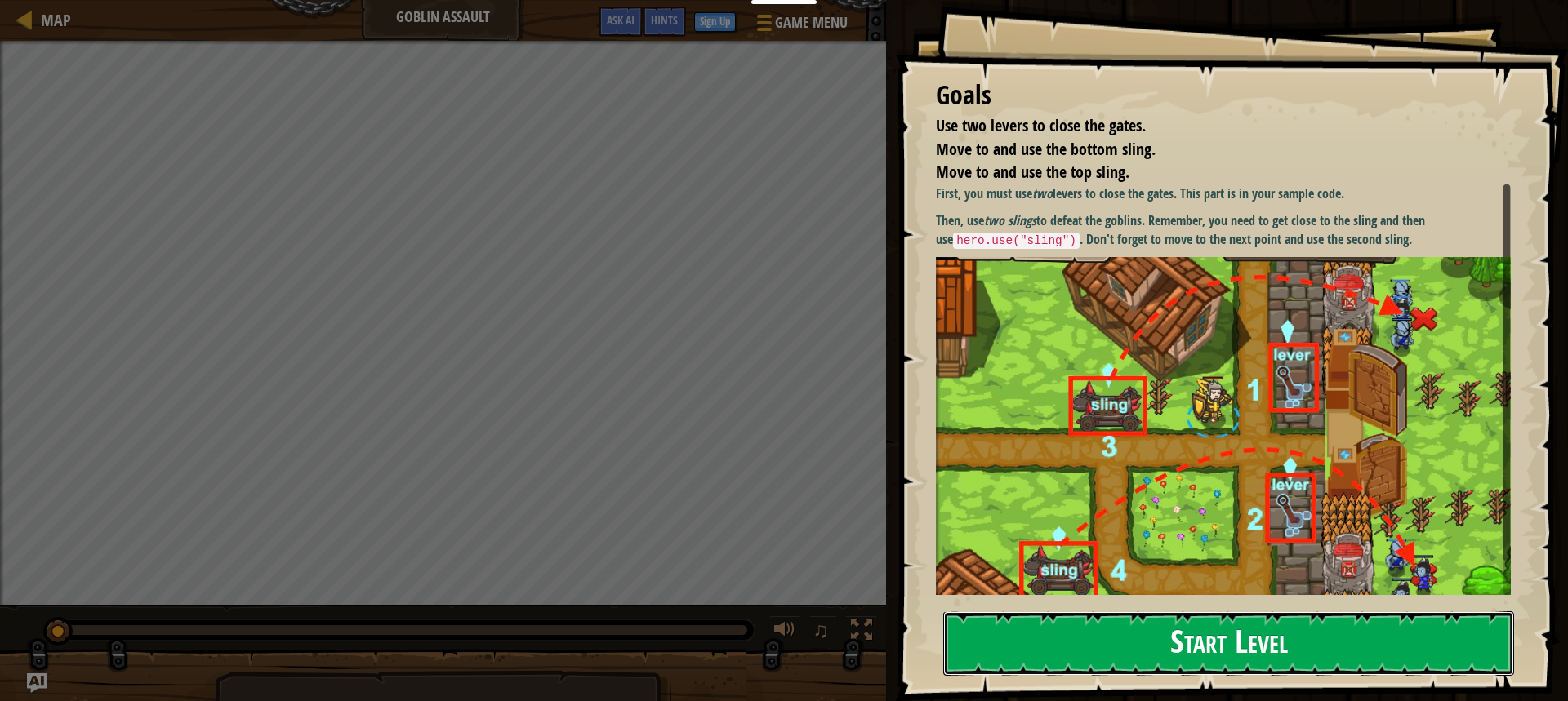
click at [1303, 659] on button "Start Level" at bounding box center [1229, 644] width 571 height 65
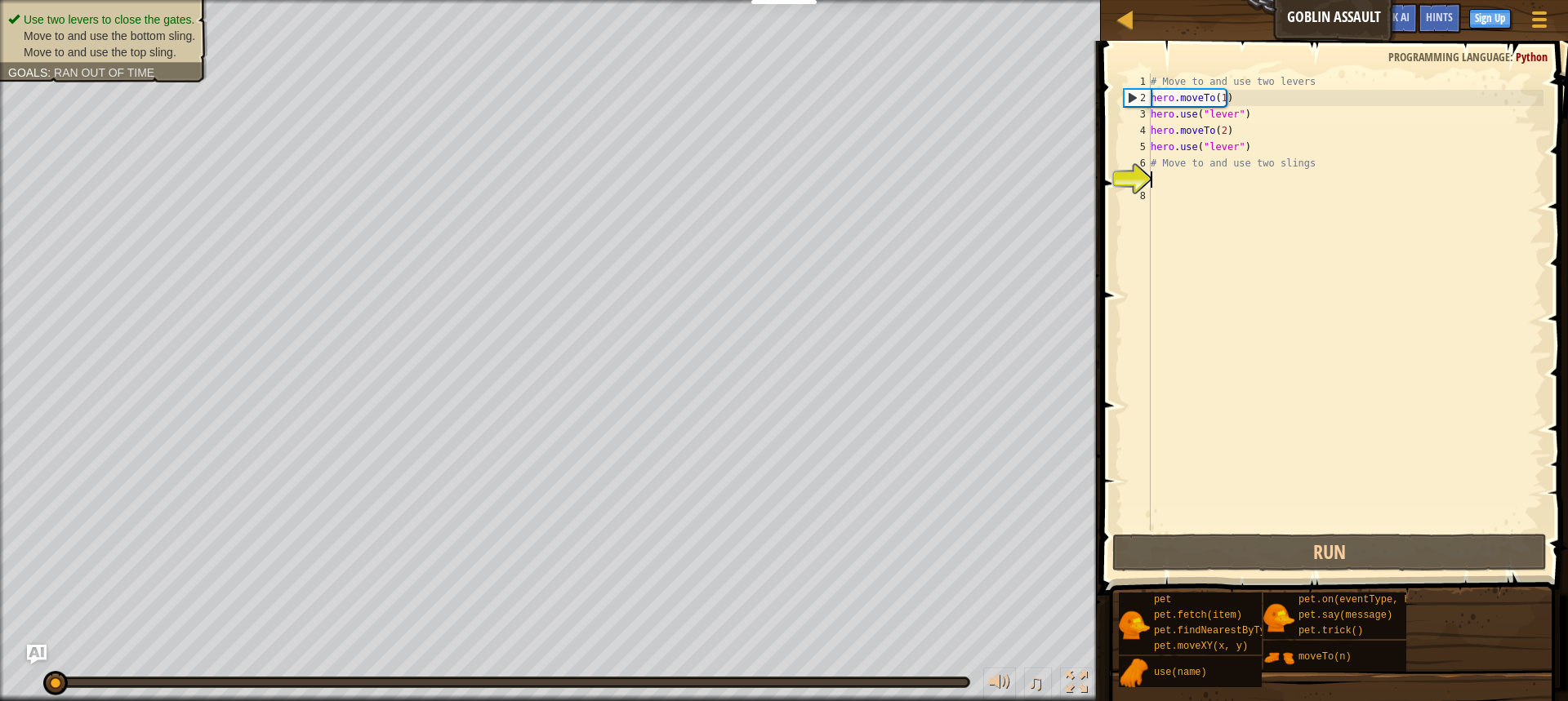
click at [1170, 175] on div "# Move to and use two levers hero . moveTo ( 1 ) hero . use ( "lever" ) hero . …" at bounding box center [1345, 318] width 396 height 490
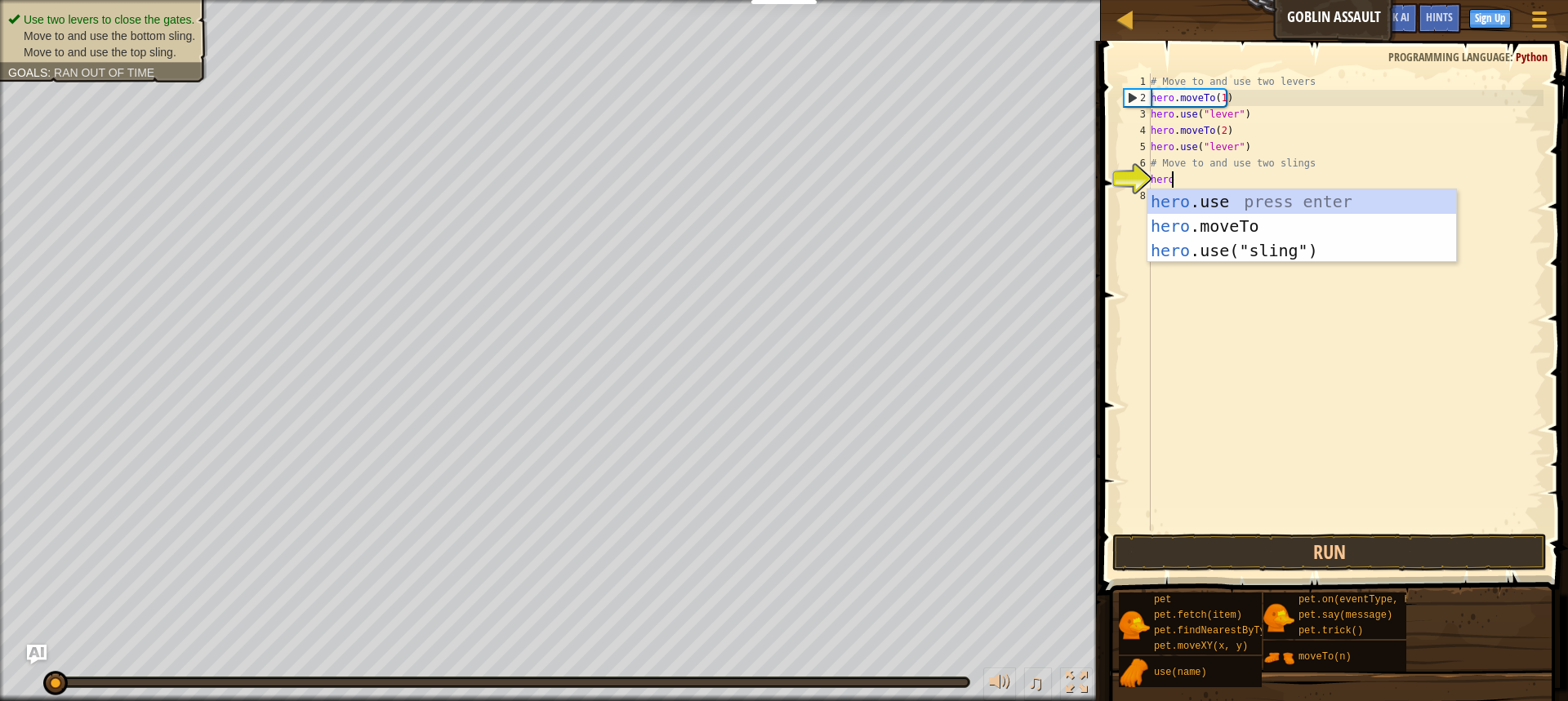
scroll to position [8, 1]
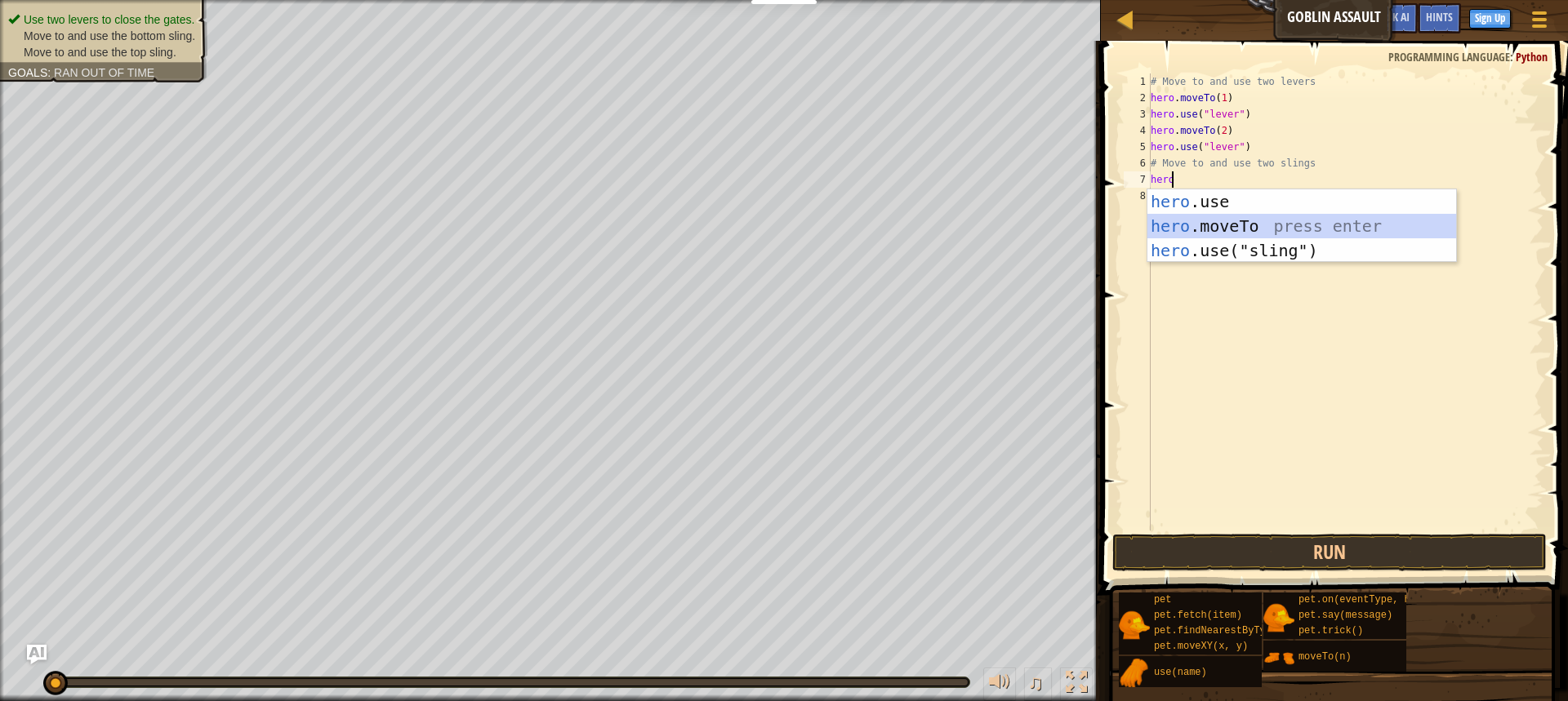
click at [1279, 227] on div "hero .use press enter hero .moveTo press enter hero .use("sling") press enter" at bounding box center [1302, 251] width 308 height 122
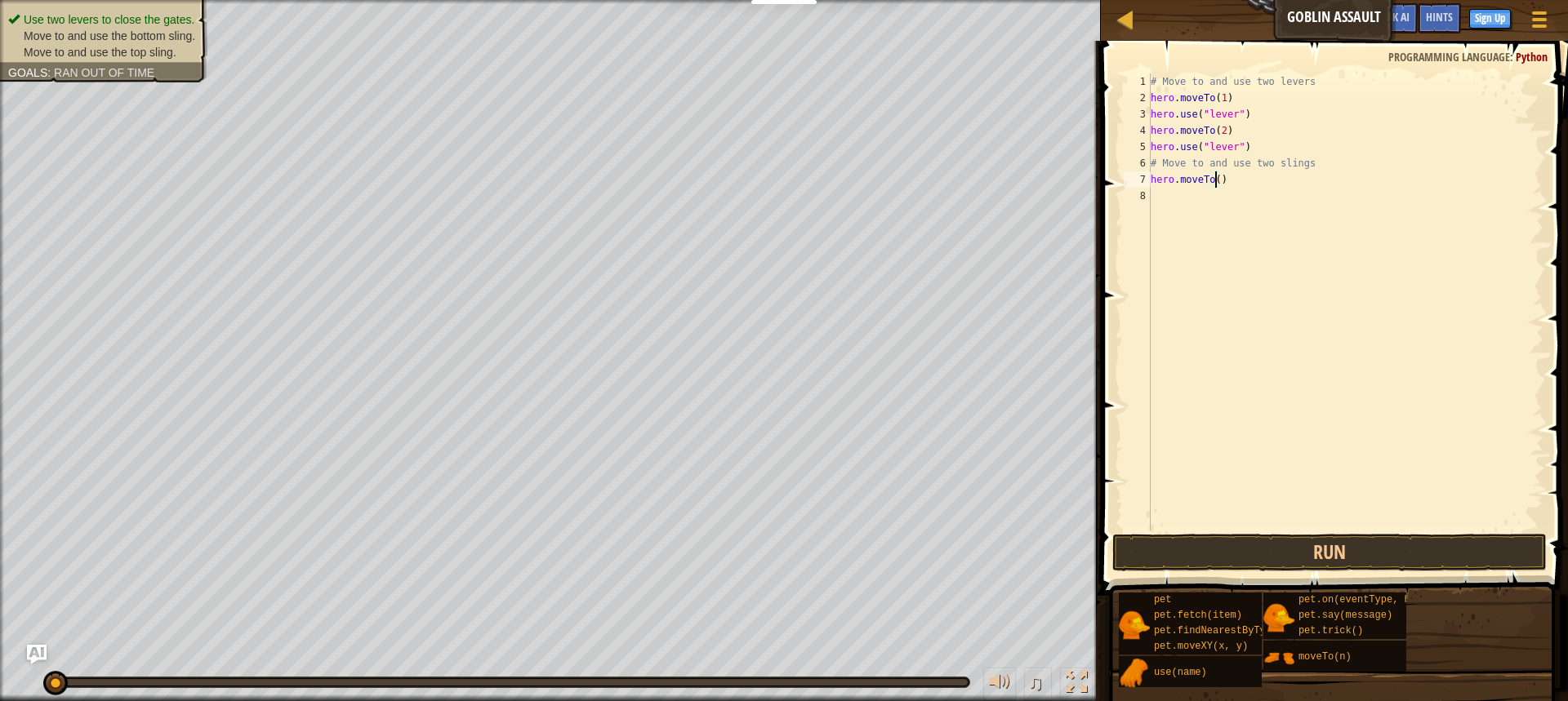
type textarea "hero.moveTo(4)"
click at [1180, 195] on div "# Move to and use two levers hero . moveTo ( 1 ) hero . use ( "lever" ) hero . …" at bounding box center [1345, 318] width 396 height 490
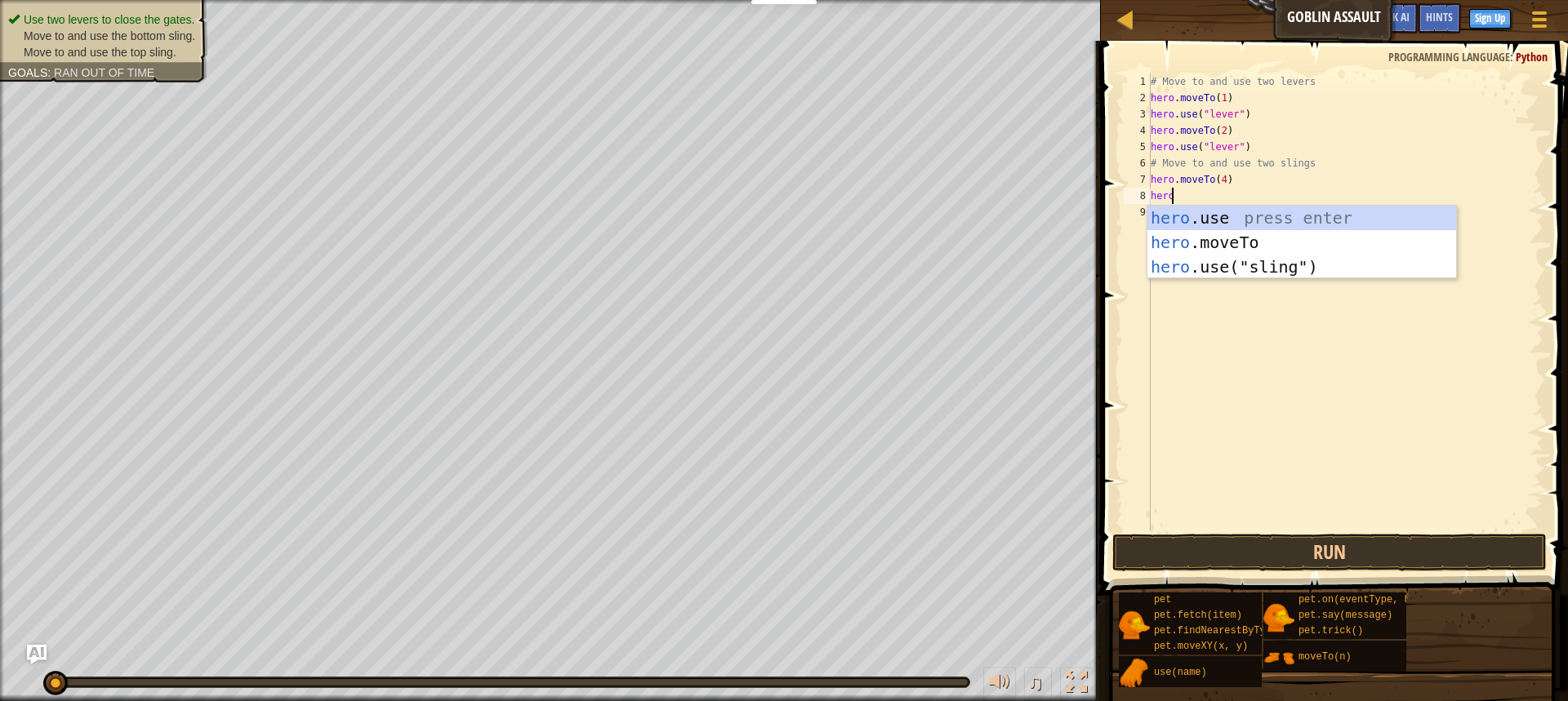
scroll to position [8, 1]
click at [1287, 260] on div "hero .use press enter hero .moveTo press enter hero .use("sling") press enter" at bounding box center [1302, 267] width 308 height 122
type textarea "hero.use("sling")"
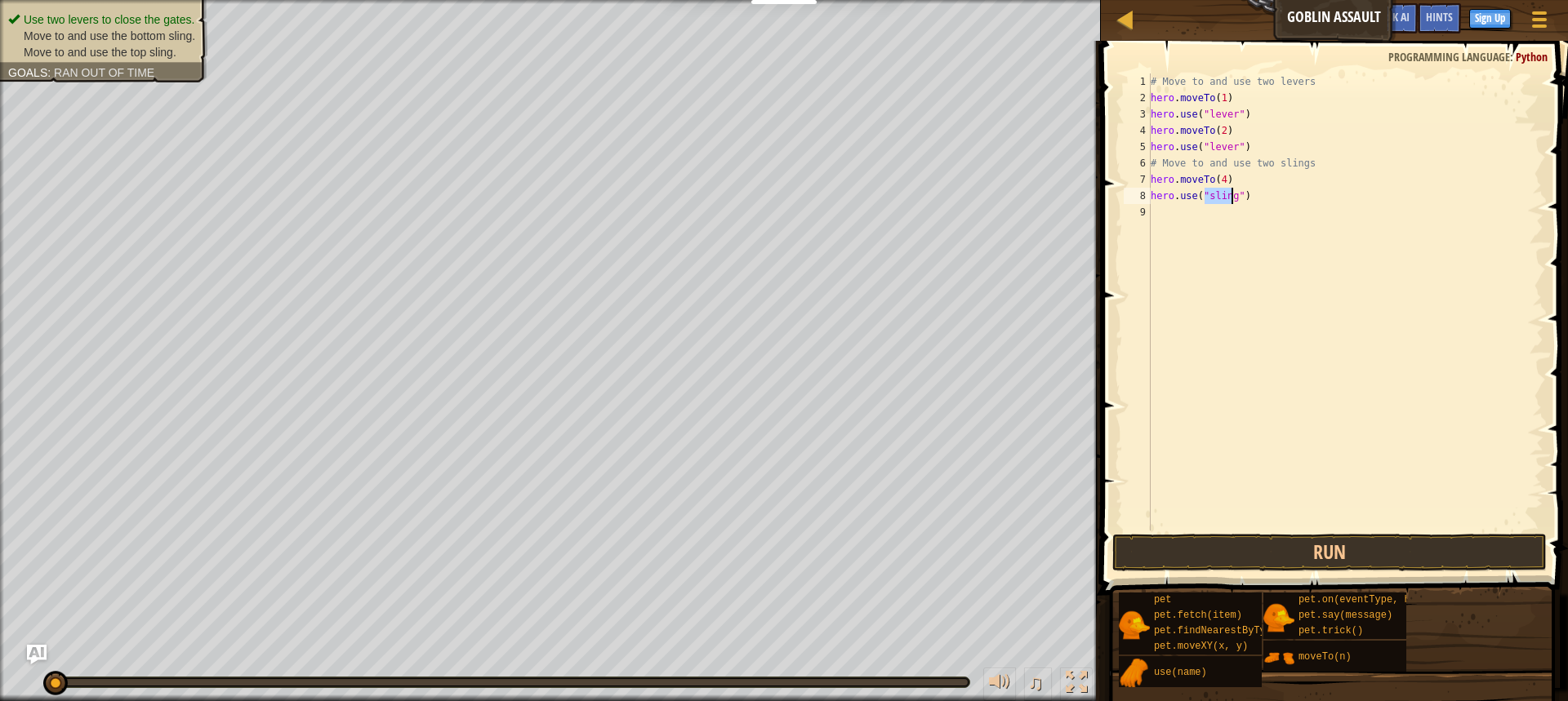
click at [1186, 218] on div "# Move to and use two levers hero . moveTo ( 1 ) hero . use ( "lever" ) hero . …" at bounding box center [1345, 318] width 396 height 490
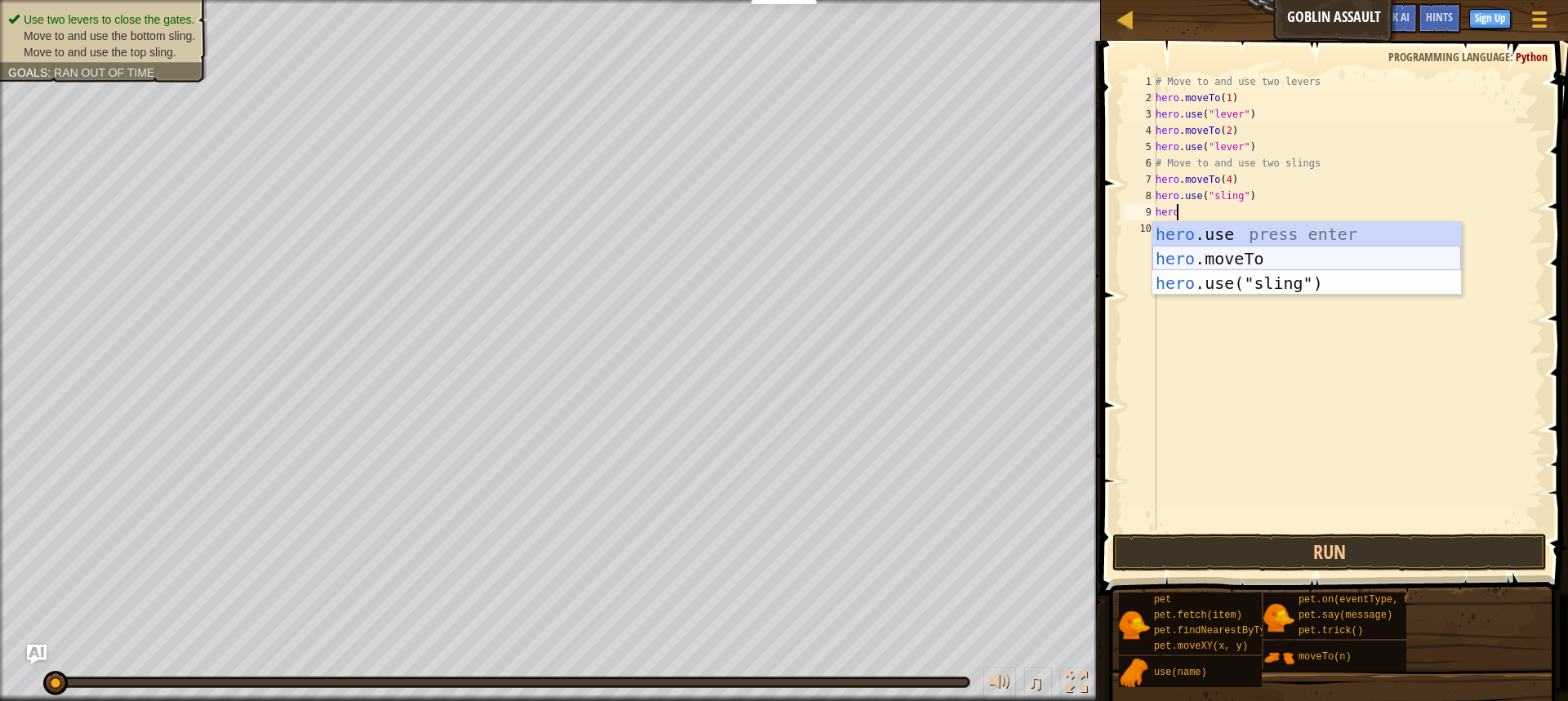
click at [1213, 255] on div "hero .use press enter hero .moveTo press enter hero .use("sling") press enter" at bounding box center [1307, 283] width 308 height 122
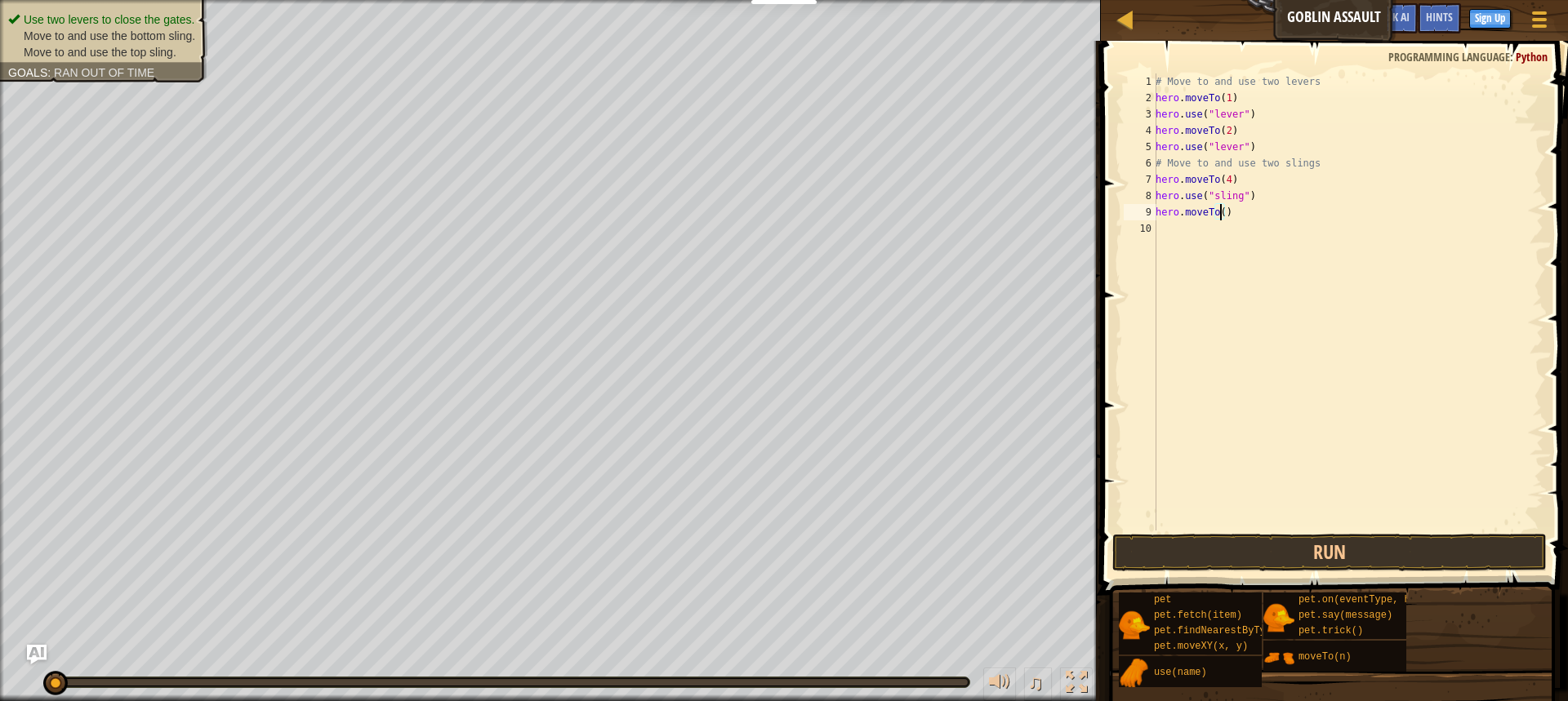
type textarea "hero.moveTo(3)"
click at [1181, 231] on div "# Move to and use two levers hero . moveTo ( 1 ) hero . use ( "lever" ) hero . …" at bounding box center [1348, 318] width 391 height 490
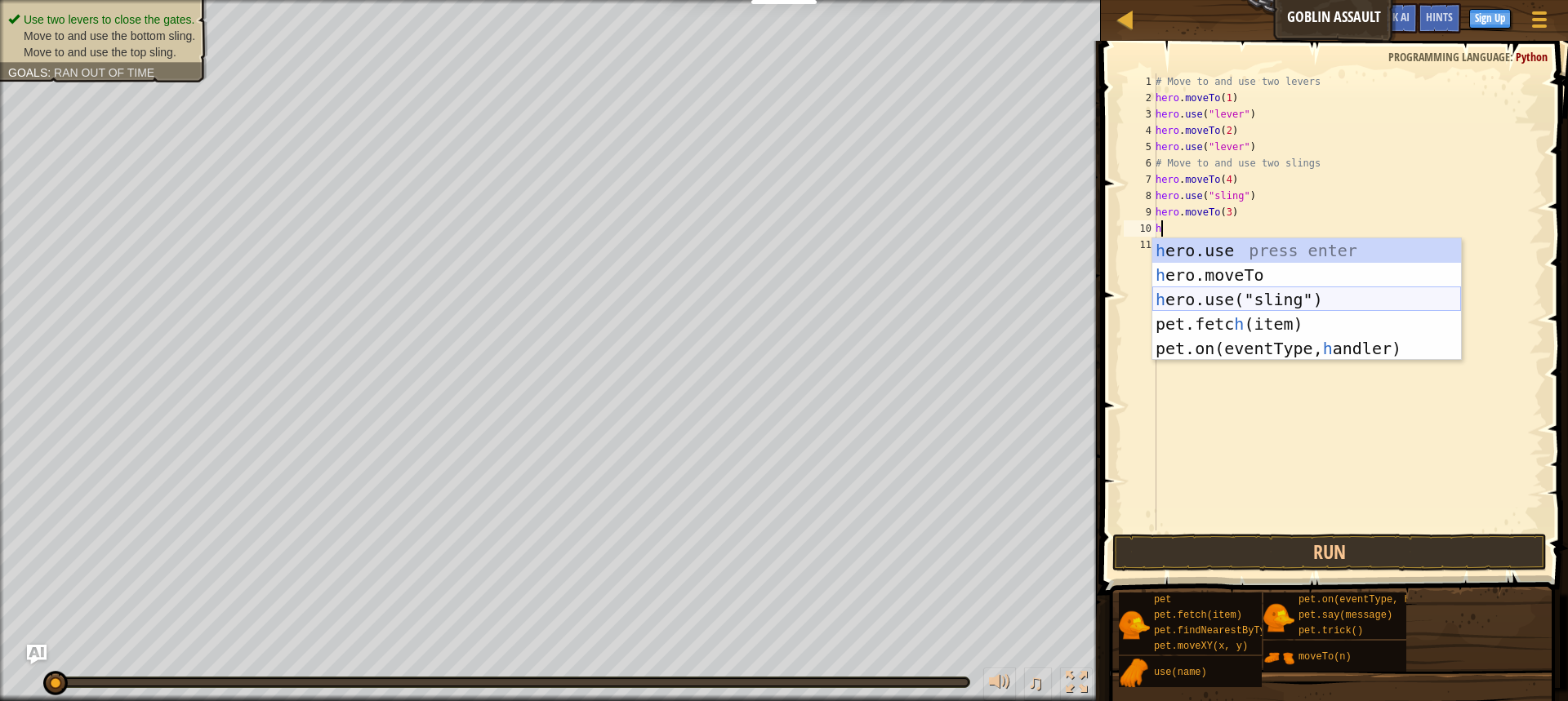
click at [1224, 295] on div "h ero.use press enter h ero.moveTo press enter h ero.use("sling") press enter p…" at bounding box center [1307, 324] width 308 height 171
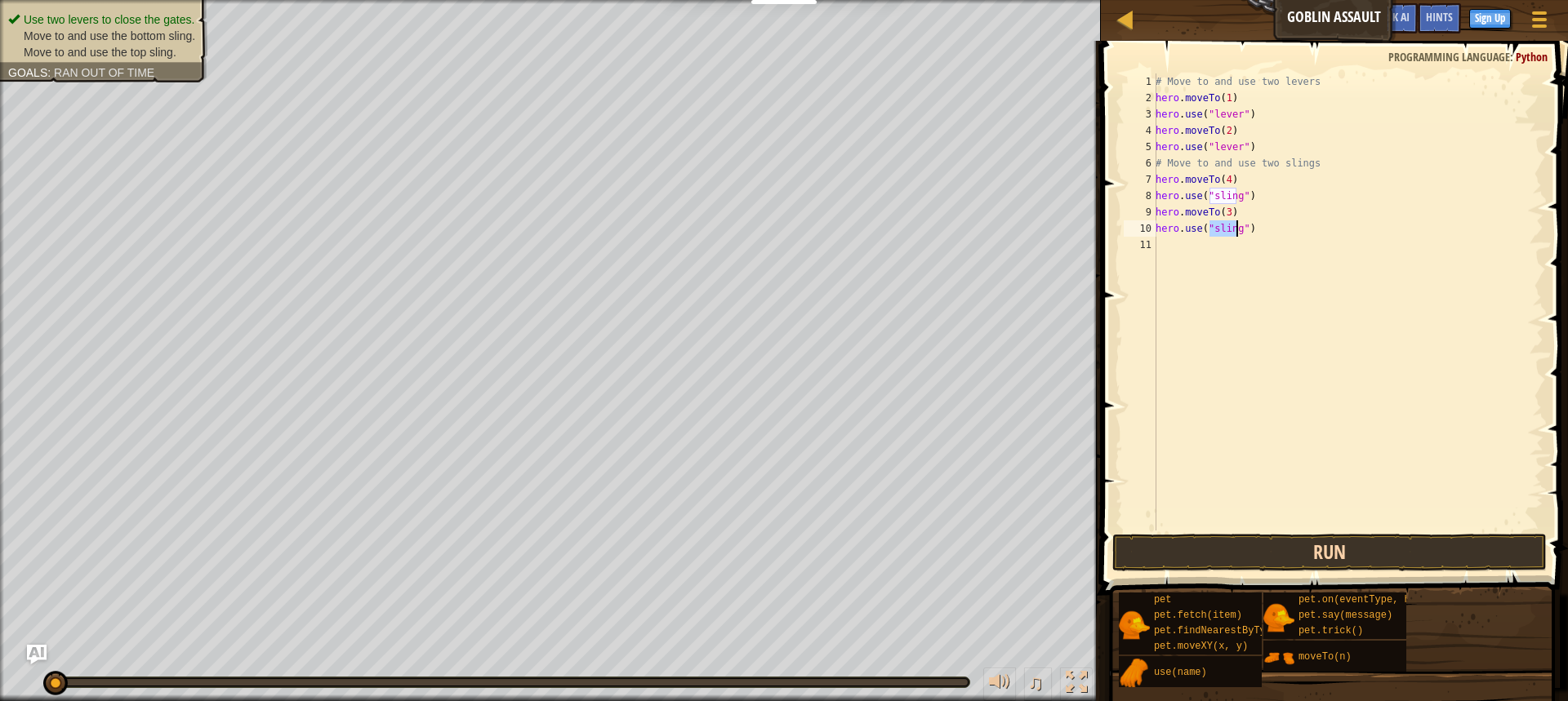
type textarea "hero.use("sling")"
click at [1218, 538] on button "Run" at bounding box center [1329, 553] width 434 height 38
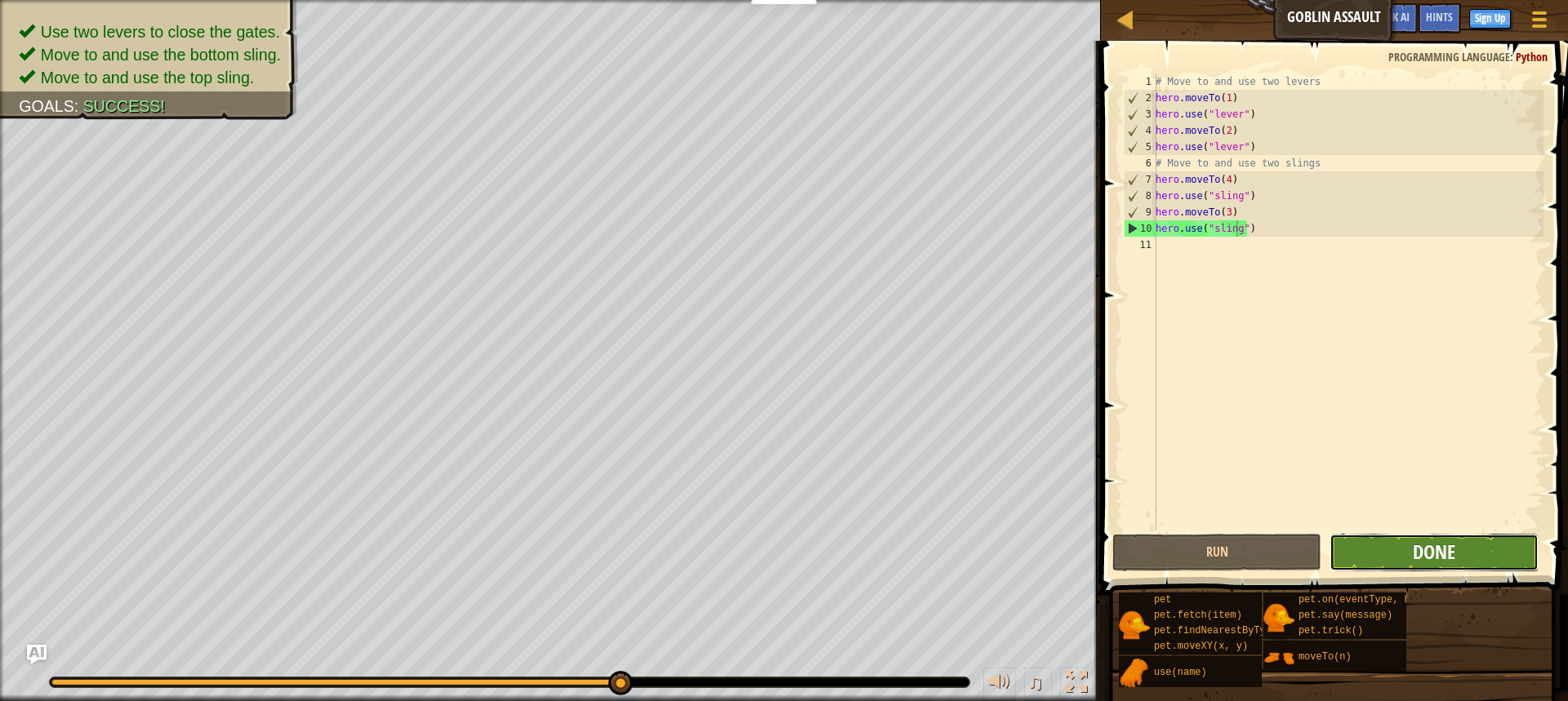
click at [1435, 548] on span "Done" at bounding box center [1434, 552] width 42 height 26
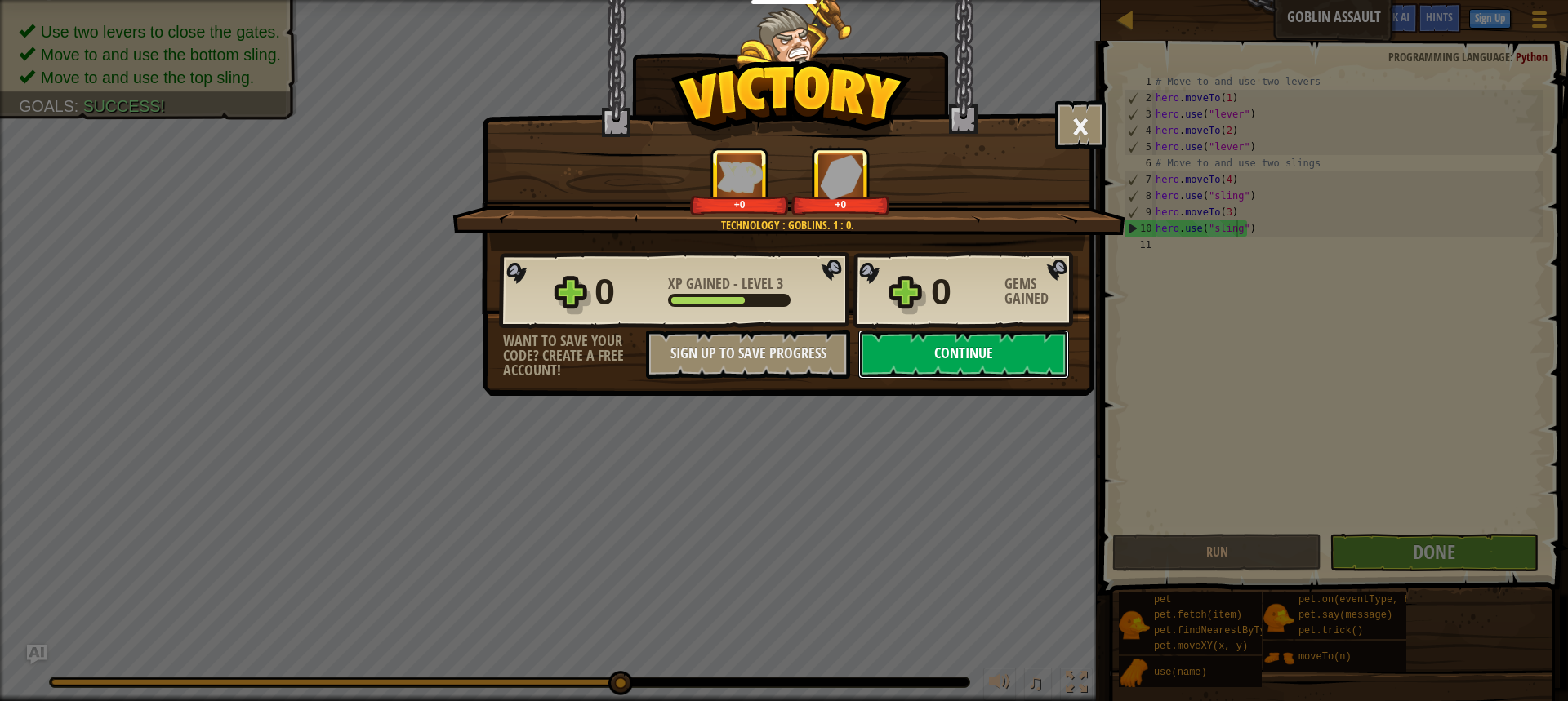
click at [1048, 346] on button "Continue" at bounding box center [964, 354] width 211 height 49
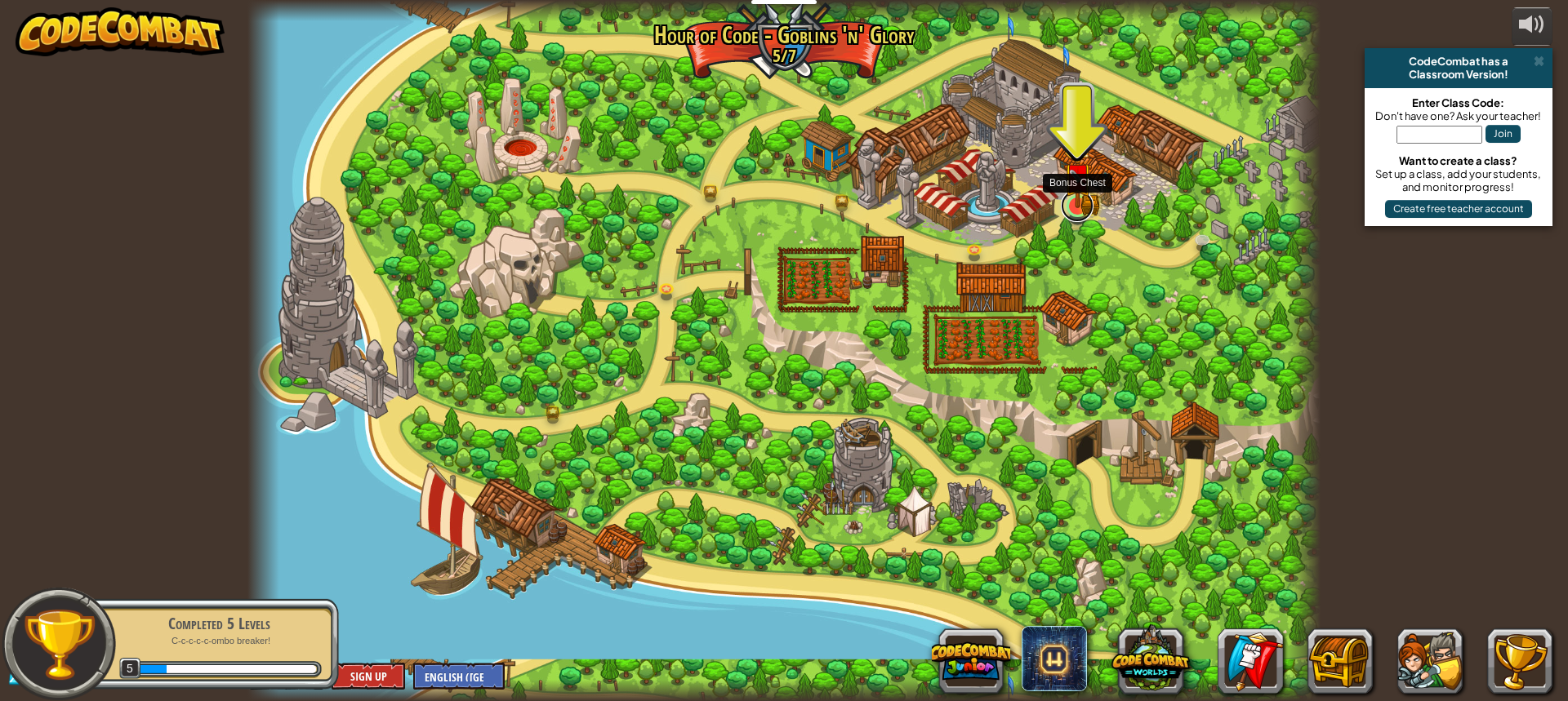
click at [1081, 209] on link at bounding box center [1077, 206] width 33 height 33
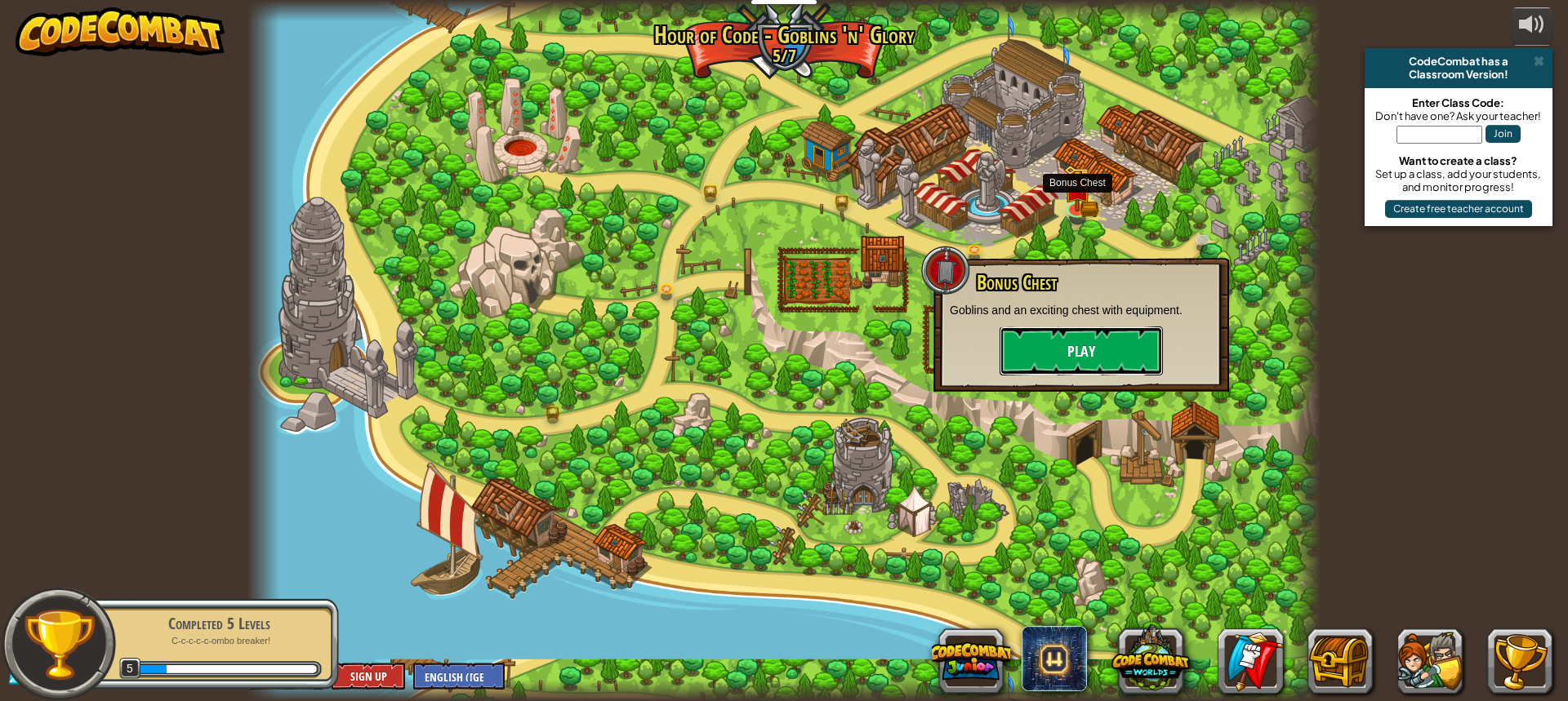
click at [1118, 342] on button "Play" at bounding box center [1082, 351] width 164 height 49
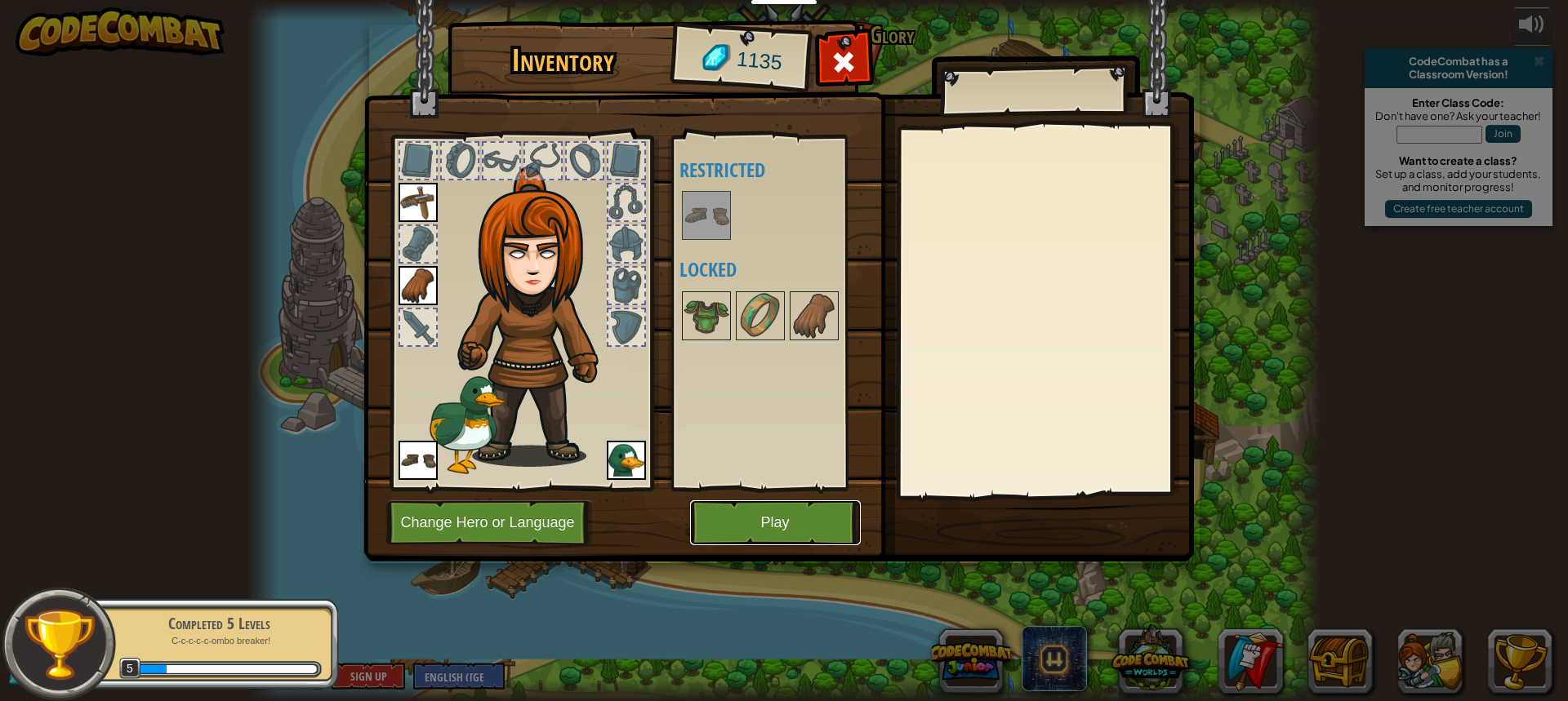
click at [726, 521] on button "Play" at bounding box center [776, 523] width 171 height 45
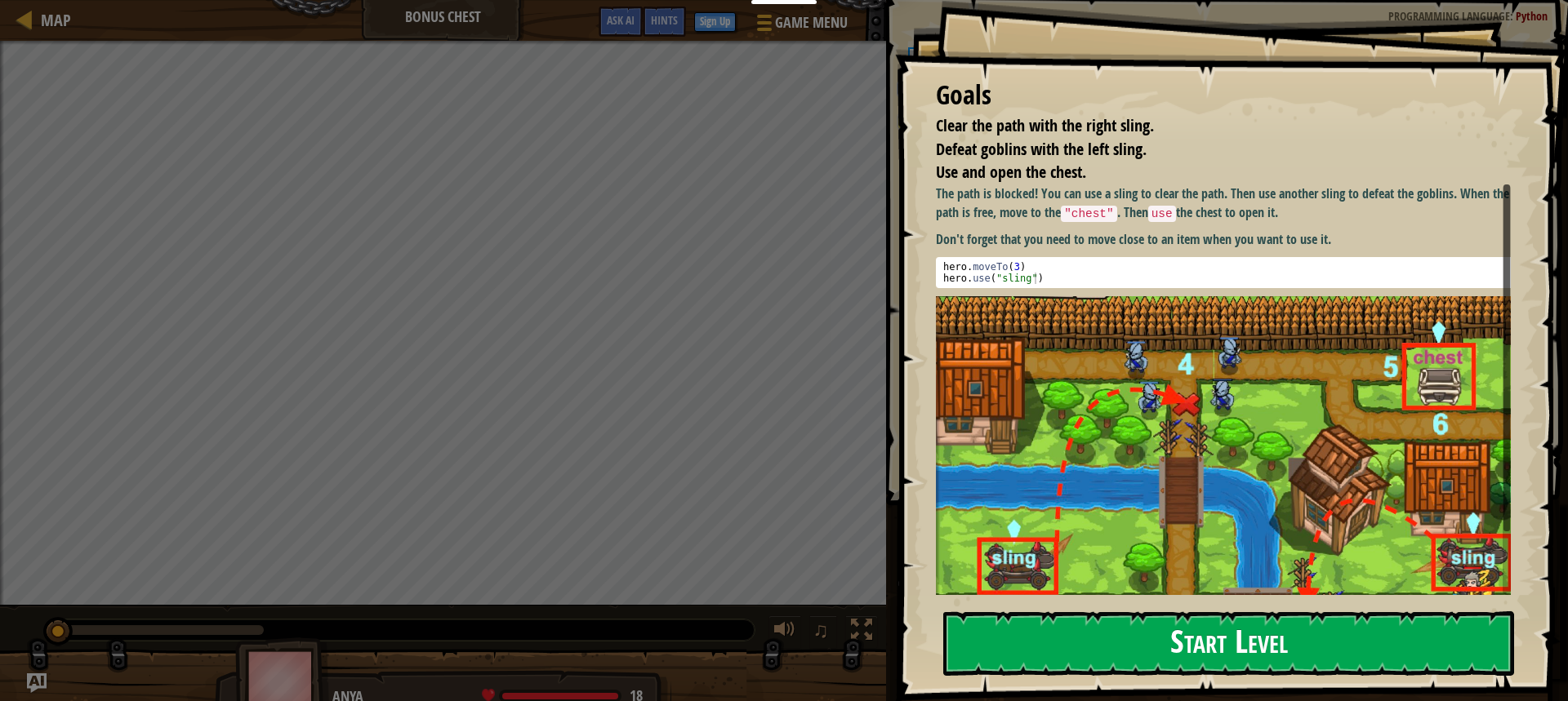
click at [1208, 645] on button "Start Level" at bounding box center [1229, 644] width 571 height 65
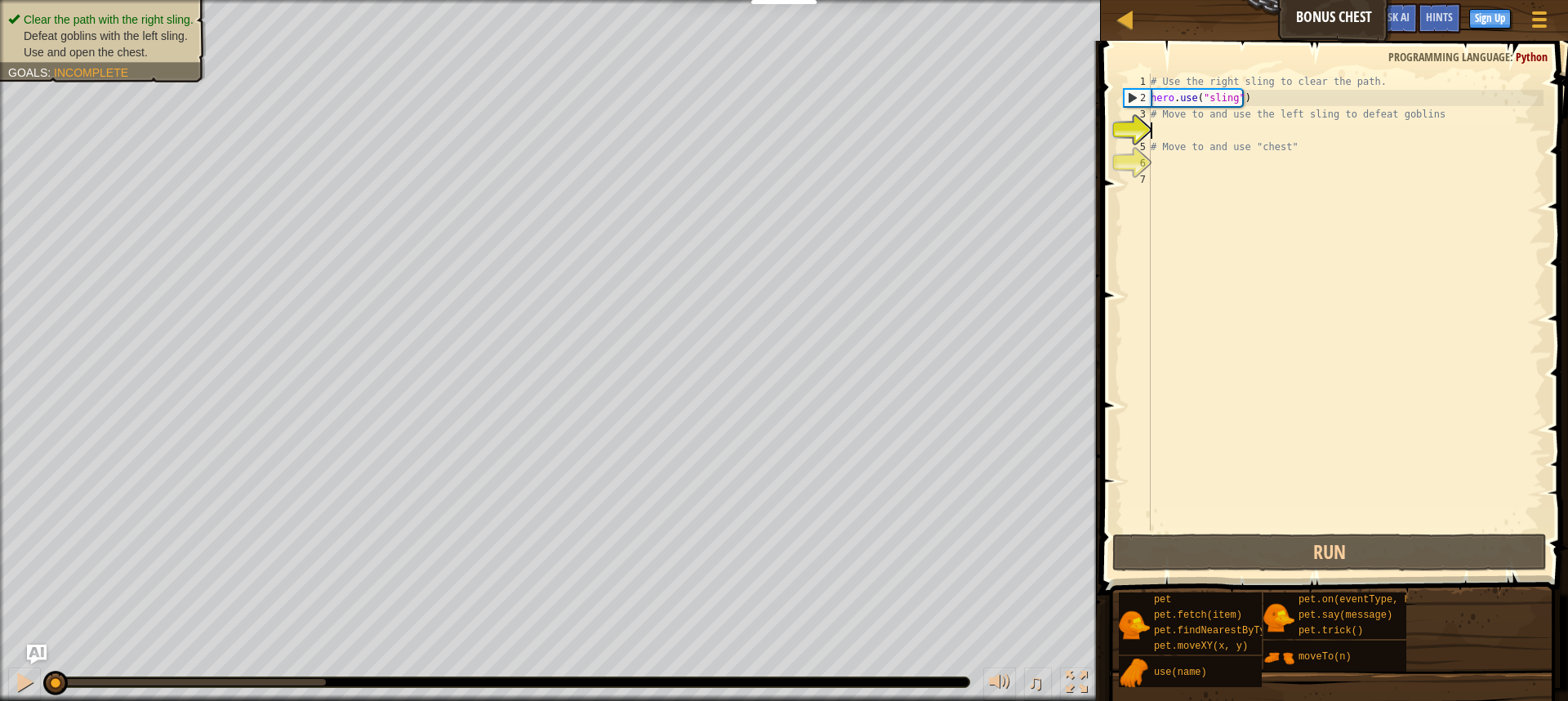
click at [1152, 133] on div "# Use the right sling to clear the path. hero . use ( "sling" ) # Move to and u…" at bounding box center [1345, 318] width 396 height 490
click at [1162, 132] on div "# Use the right sling to clear the path. hero . use ( "sling" ) # Move to and u…" at bounding box center [1345, 318] width 396 height 490
click at [1162, 128] on div "# Use the right sling to clear the path. hero . use ( "sling" ) # Move to and u…" at bounding box center [1345, 318] width 396 height 490
click at [1157, 133] on div "# Use the right sling to clear the path. hero . use ( "sling" ) # Move to and u…" at bounding box center [1345, 318] width 396 height 490
click at [1145, 137] on div "4" at bounding box center [1137, 130] width 27 height 16
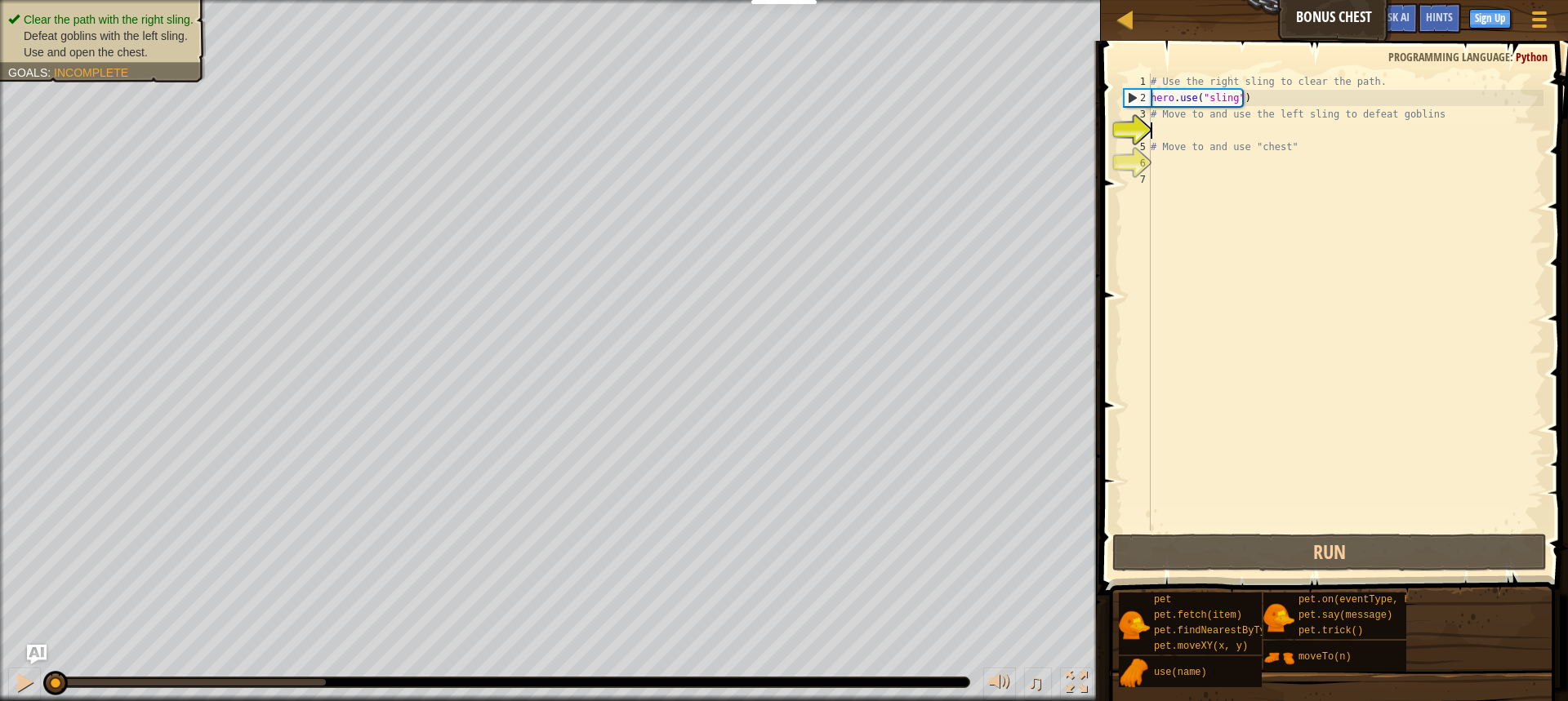
type textarea "# Move to and use "chest""
click at [1164, 131] on div "# Use the right sling to clear the path. hero . use ( "sling" ) # Move to and u…" at bounding box center [1345, 318] width 396 height 490
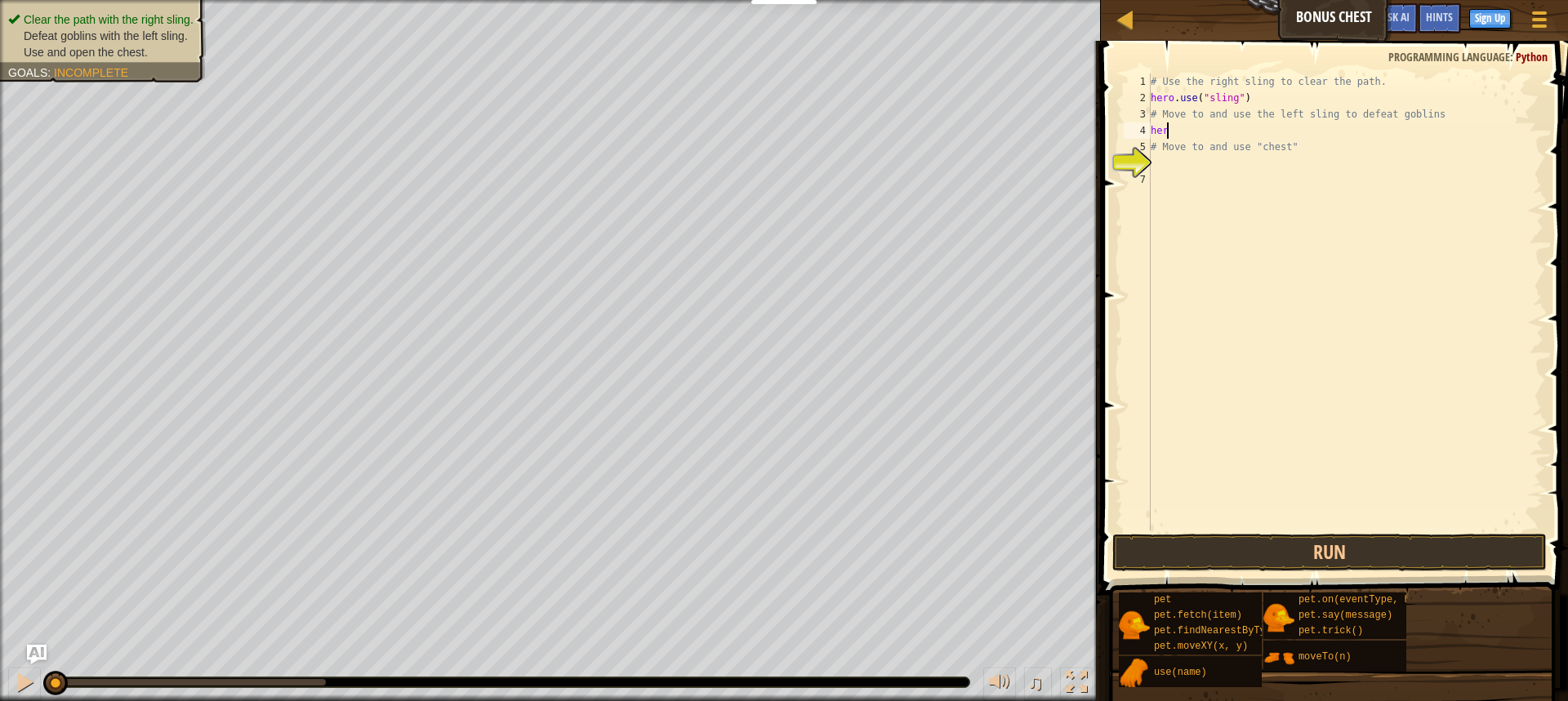
scroll to position [8, 0]
type textarea "h"
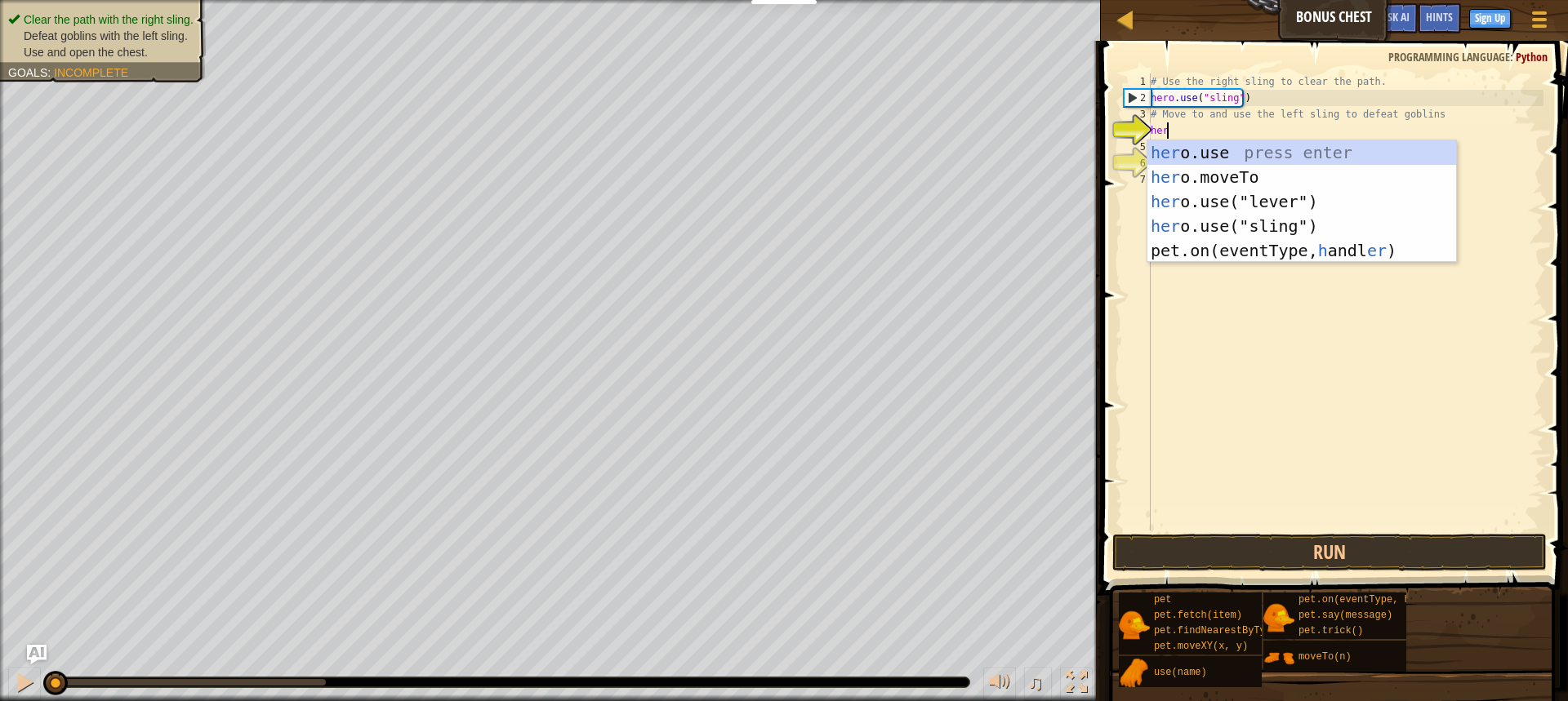
scroll to position [8, 1]
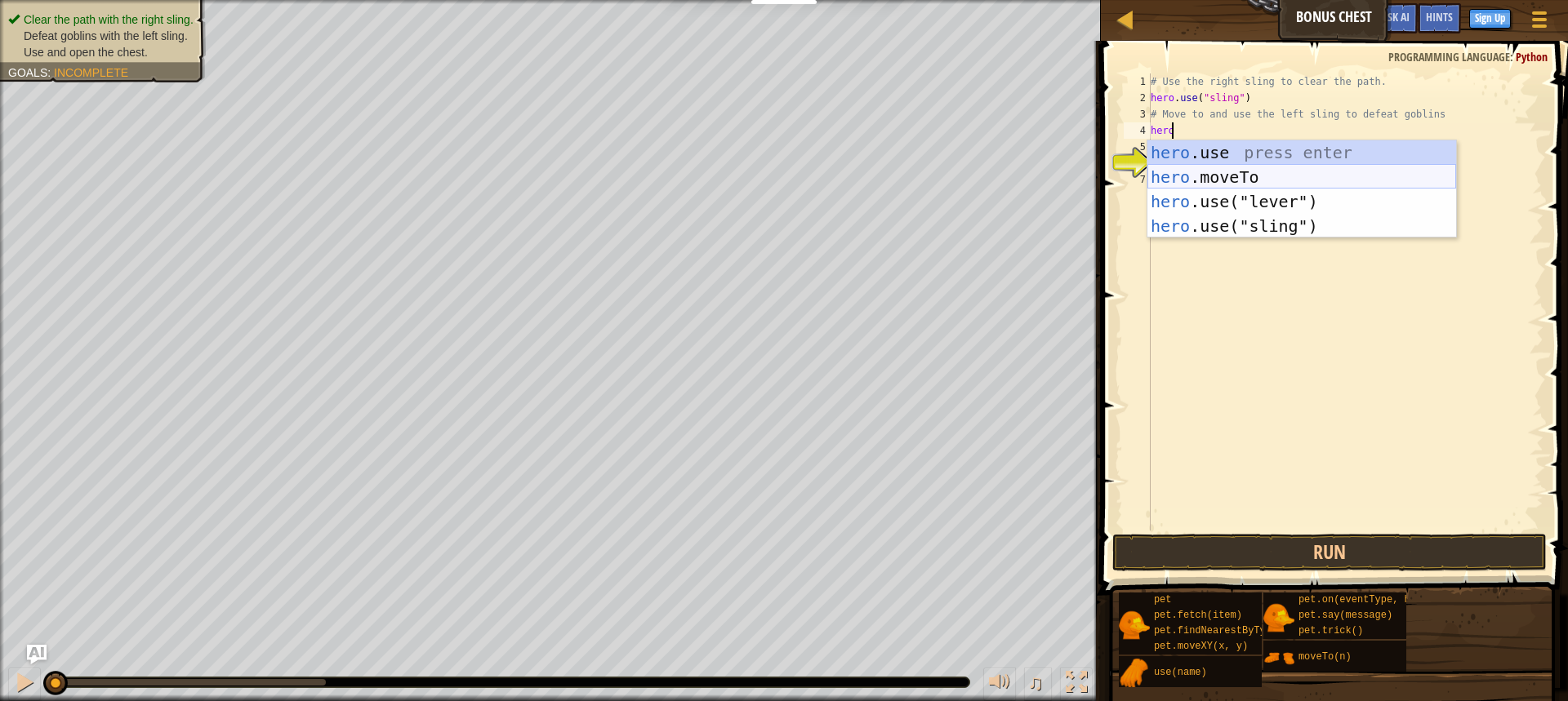
click at [1231, 172] on div "hero .use press enter hero .moveTo press enter hero .use("lever") press enter h…" at bounding box center [1302, 213] width 308 height 147
type textarea "hero.moveTo(2)"
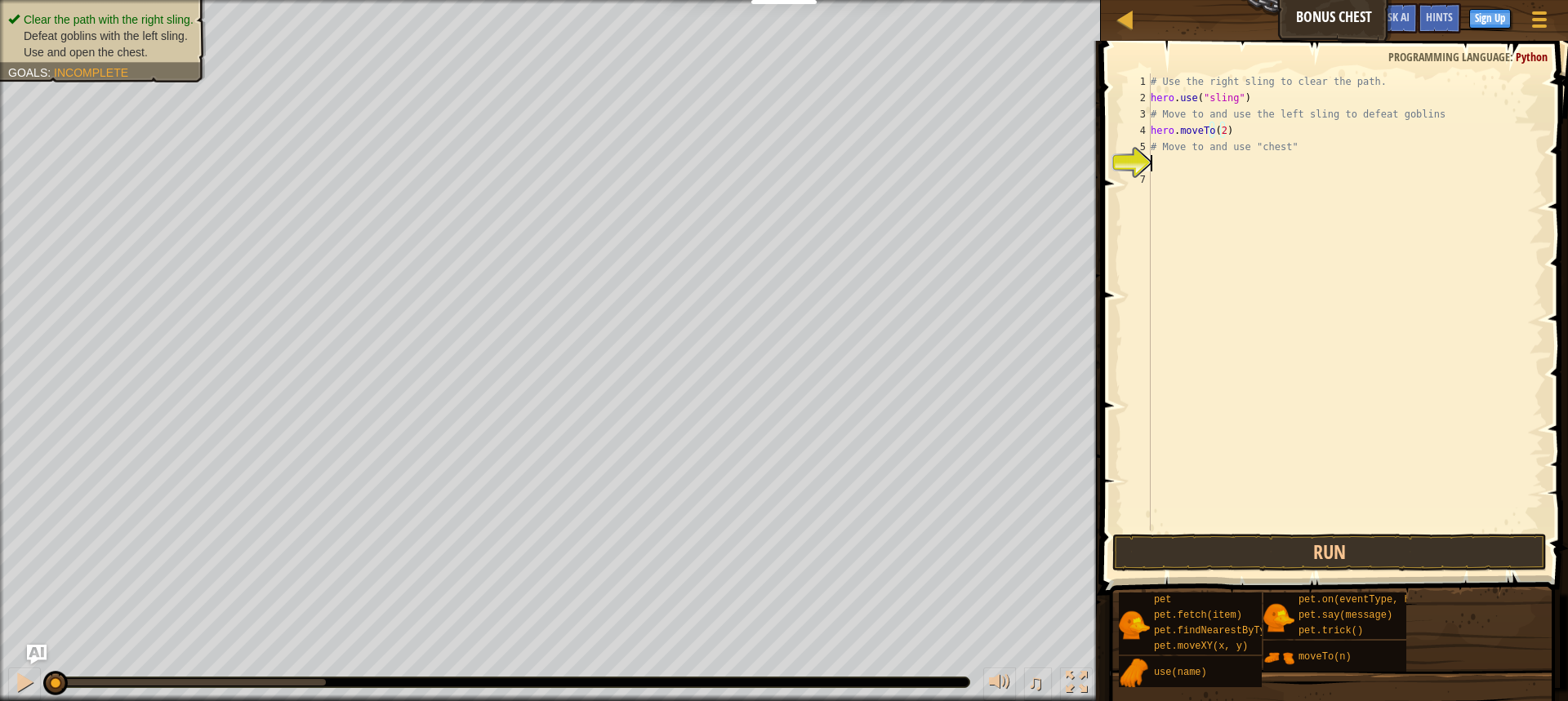
click at [1167, 161] on div "# Use the right sling to clear the path. hero . use ( "sling" ) # Move to and u…" at bounding box center [1345, 318] width 396 height 490
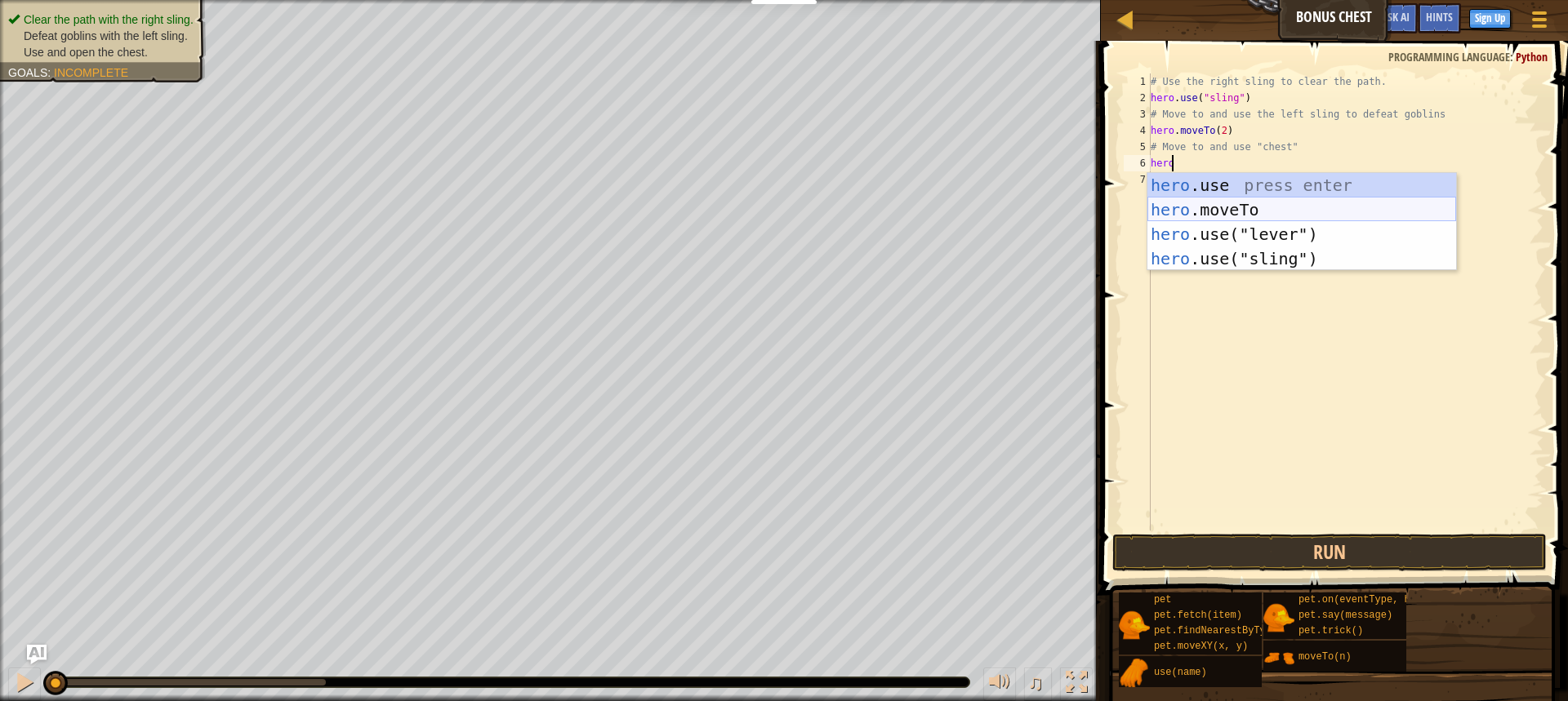
click at [1231, 200] on div "hero .use press enter hero .moveTo press enter hero .use("lever") press enter h…" at bounding box center [1302, 246] width 308 height 147
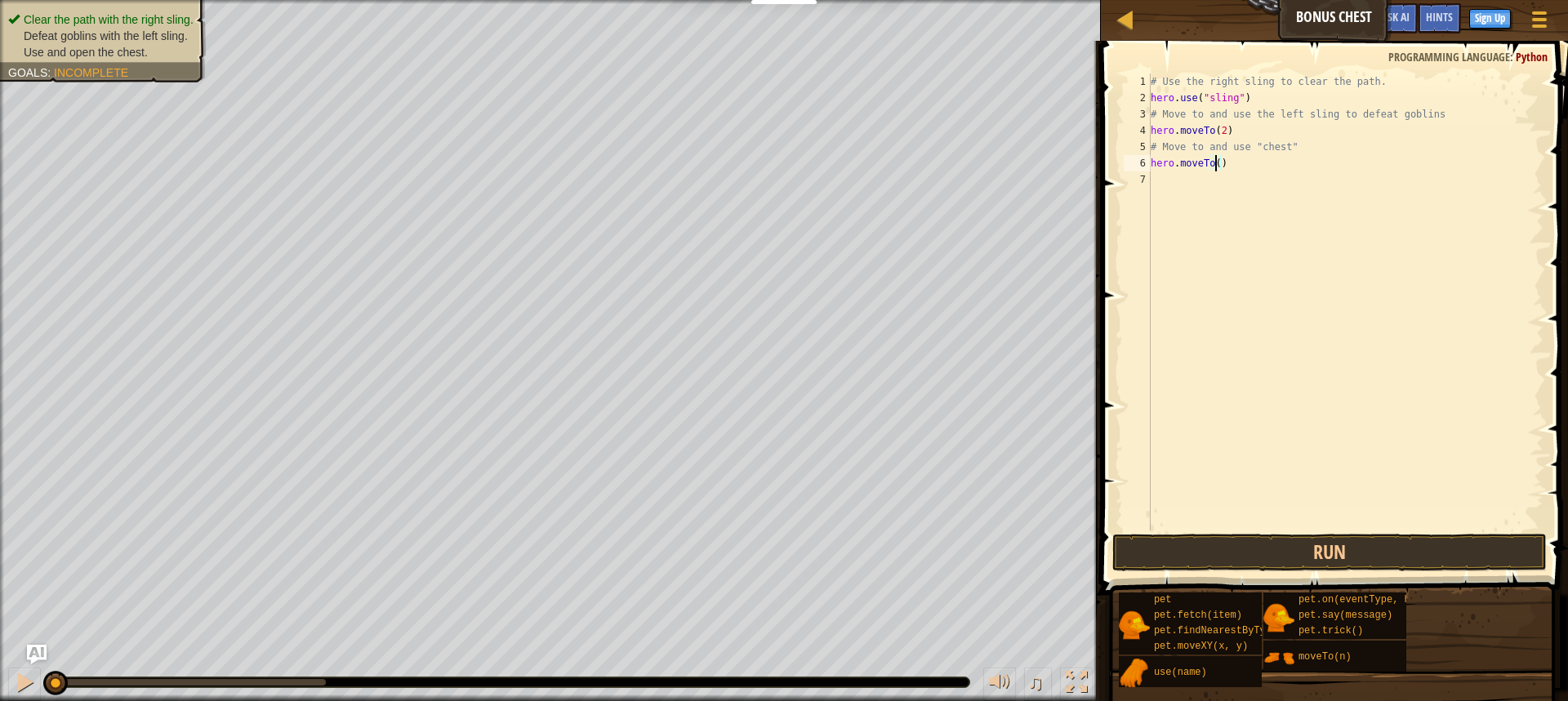
type textarea "hero.moveTo(3)"
click at [1168, 188] on div "# Use the right sling to clear the path. hero . use ( "sling" ) # Move to and u…" at bounding box center [1345, 318] width 396 height 490
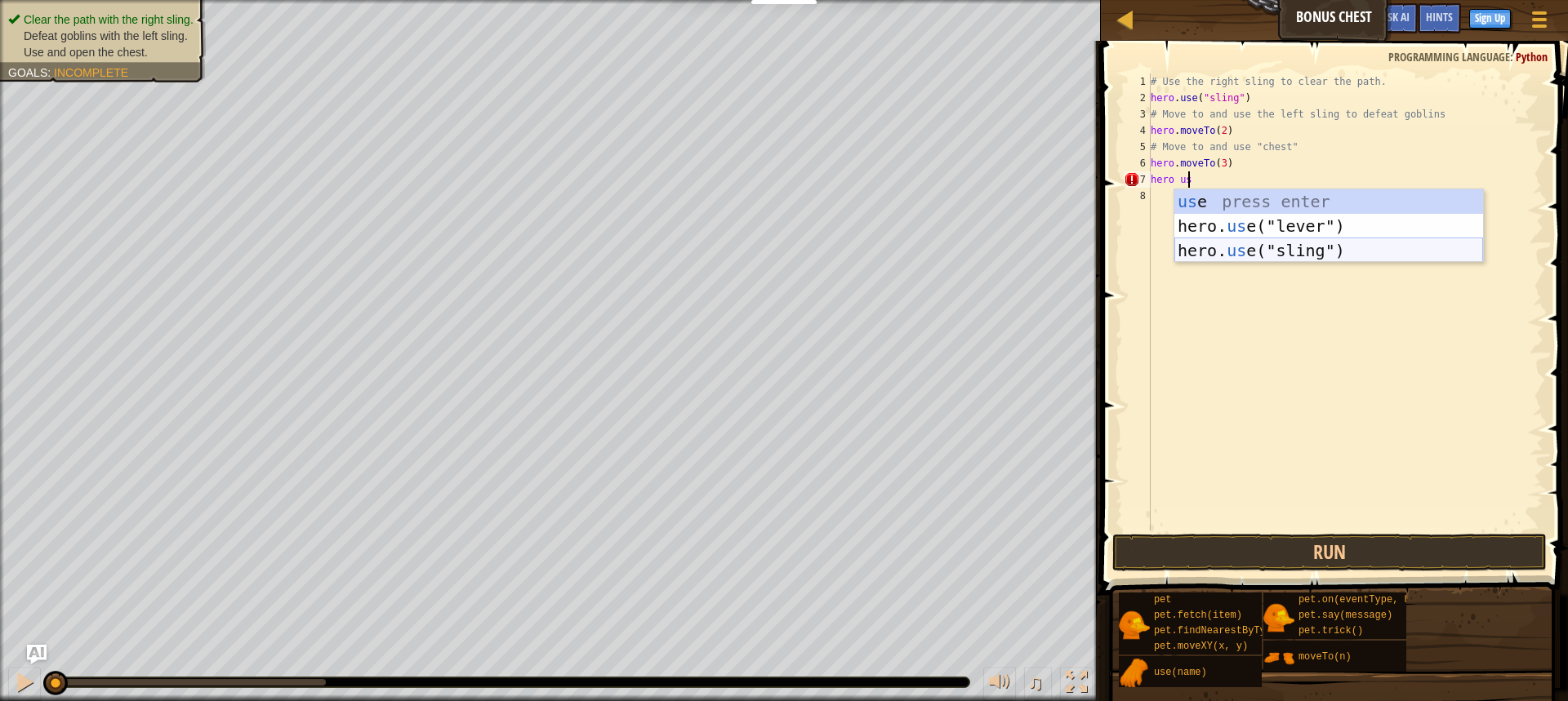
click at [1317, 246] on div "us e press enter hero. us e("lever") press enter hero. us e("sling") press enter" at bounding box center [1328, 251] width 308 height 122
type textarea "hero.use("sling")"
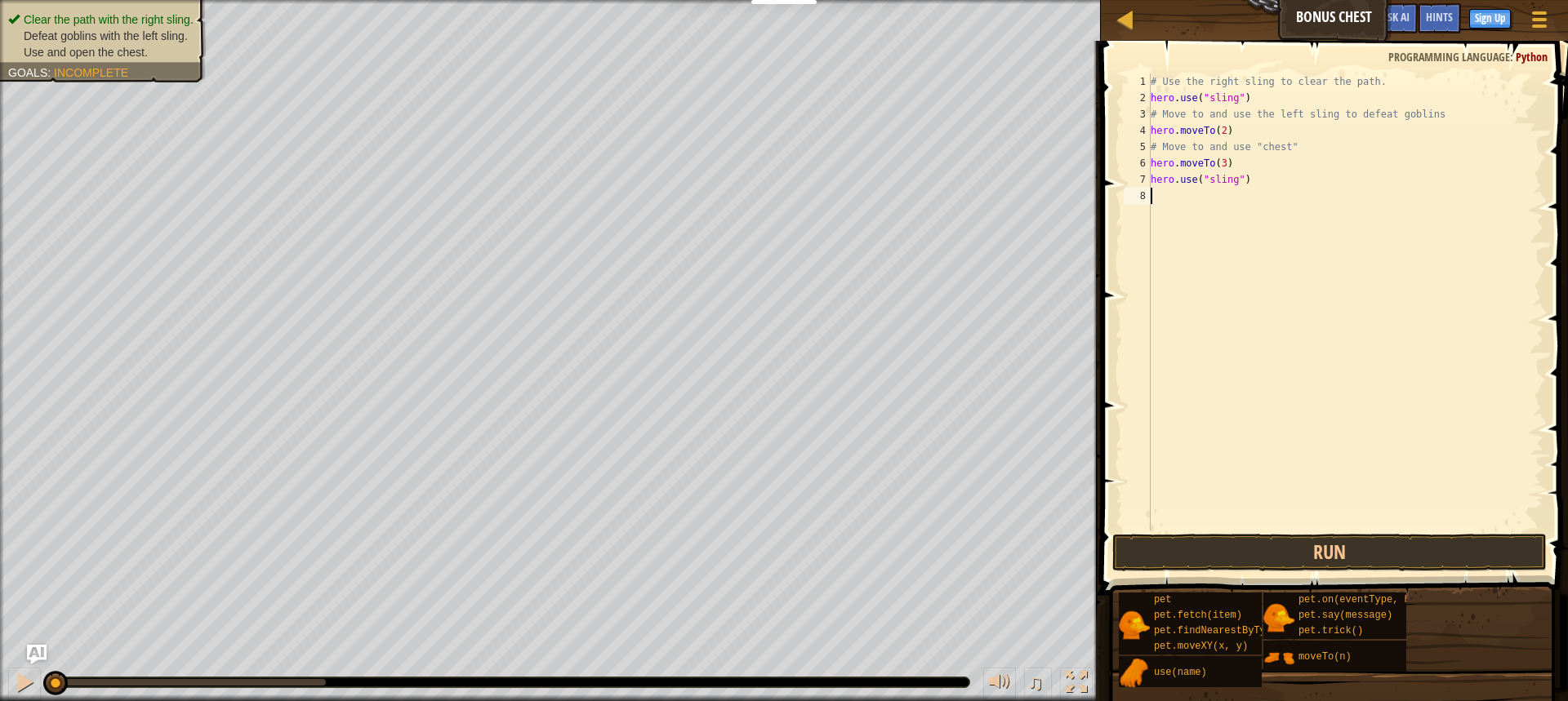
click at [1177, 198] on div "# Use the right sling to clear the path. hero . use ( "sling" ) # Move to and u…" at bounding box center [1345, 318] width 396 height 490
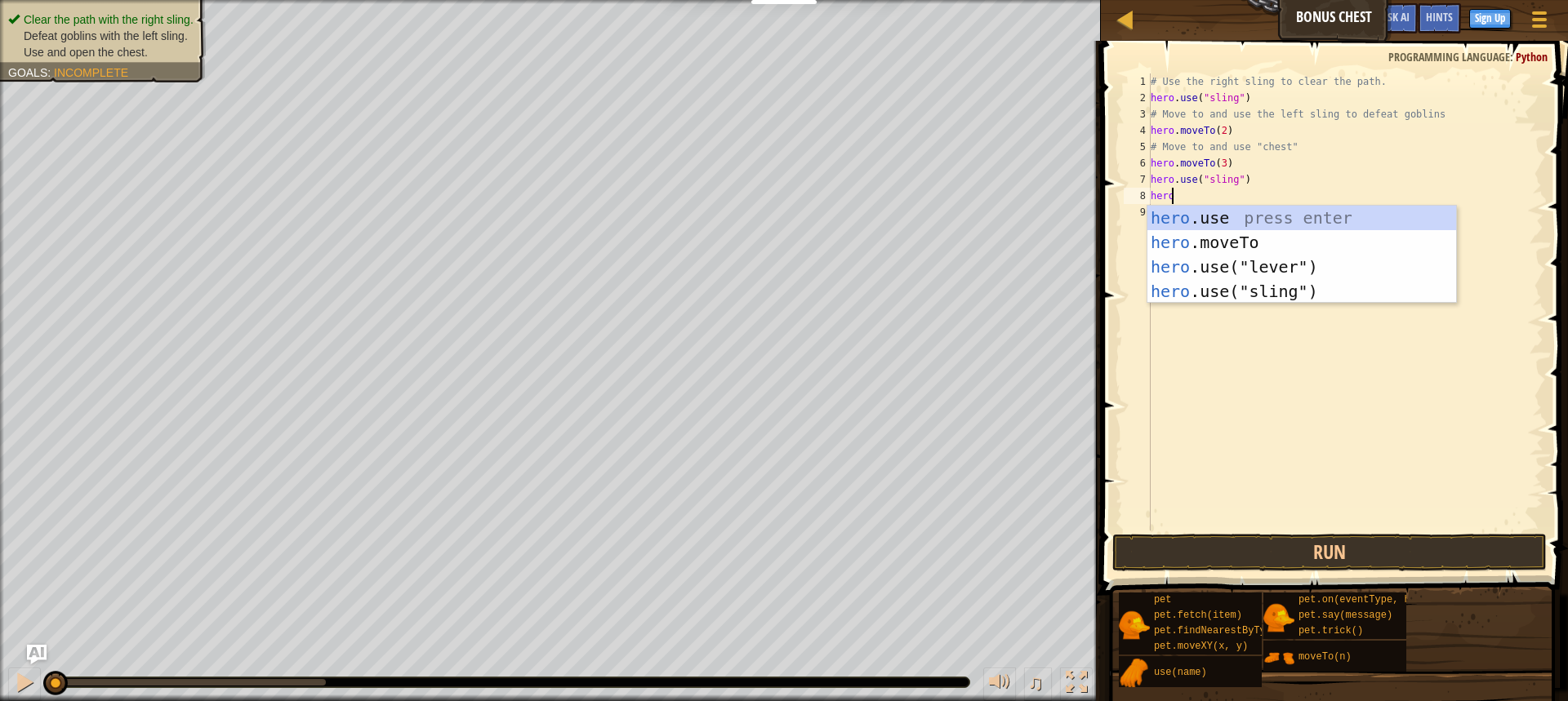
scroll to position [8, 1]
click at [1185, 246] on div "hero .use press enter hero .moveTo press enter hero .use("lever") press enter h…" at bounding box center [1302, 279] width 308 height 147
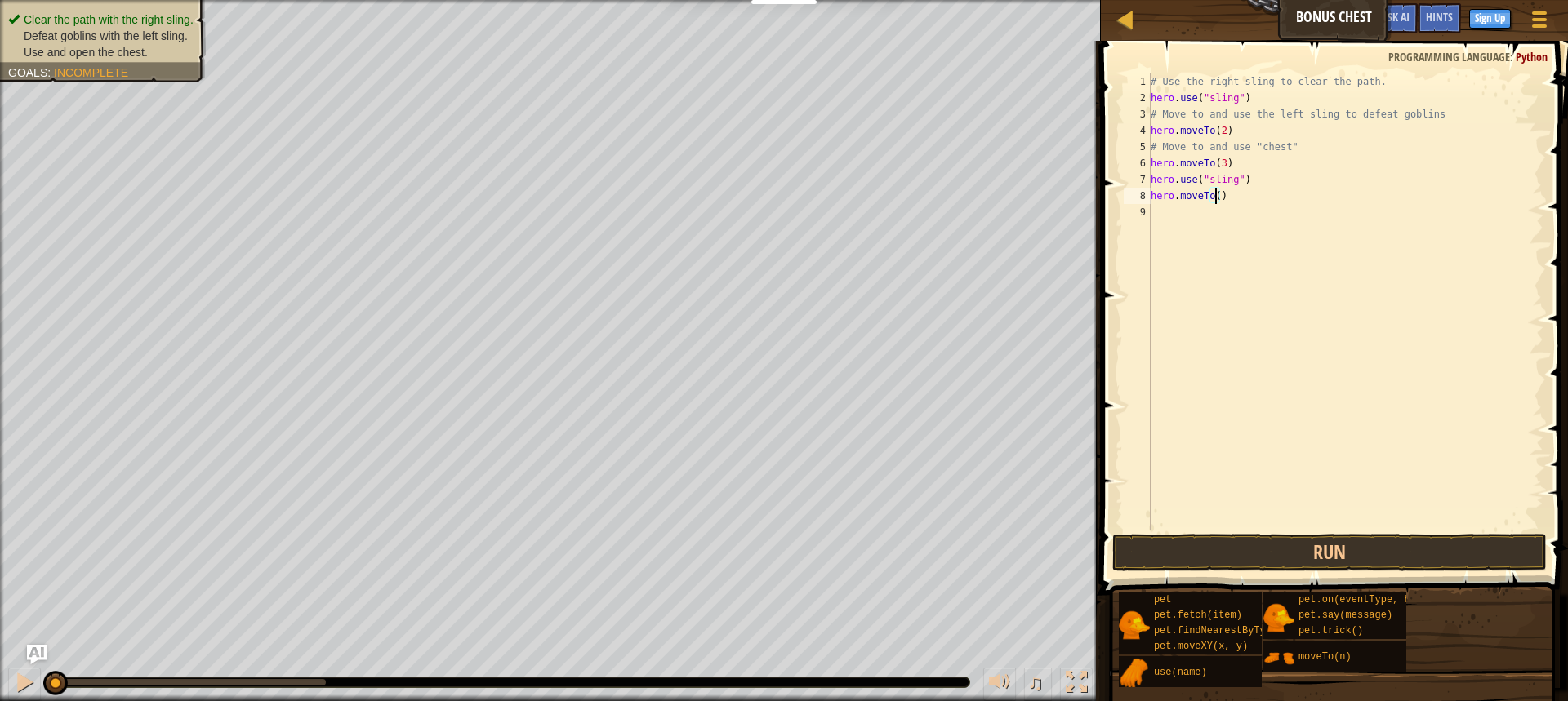
type textarea "hero.moveTo(4)"
click at [1176, 215] on div "# Use the right sling to clear the path. hero . use ( "sling" ) # Move to and u…" at bounding box center [1345, 318] width 396 height 490
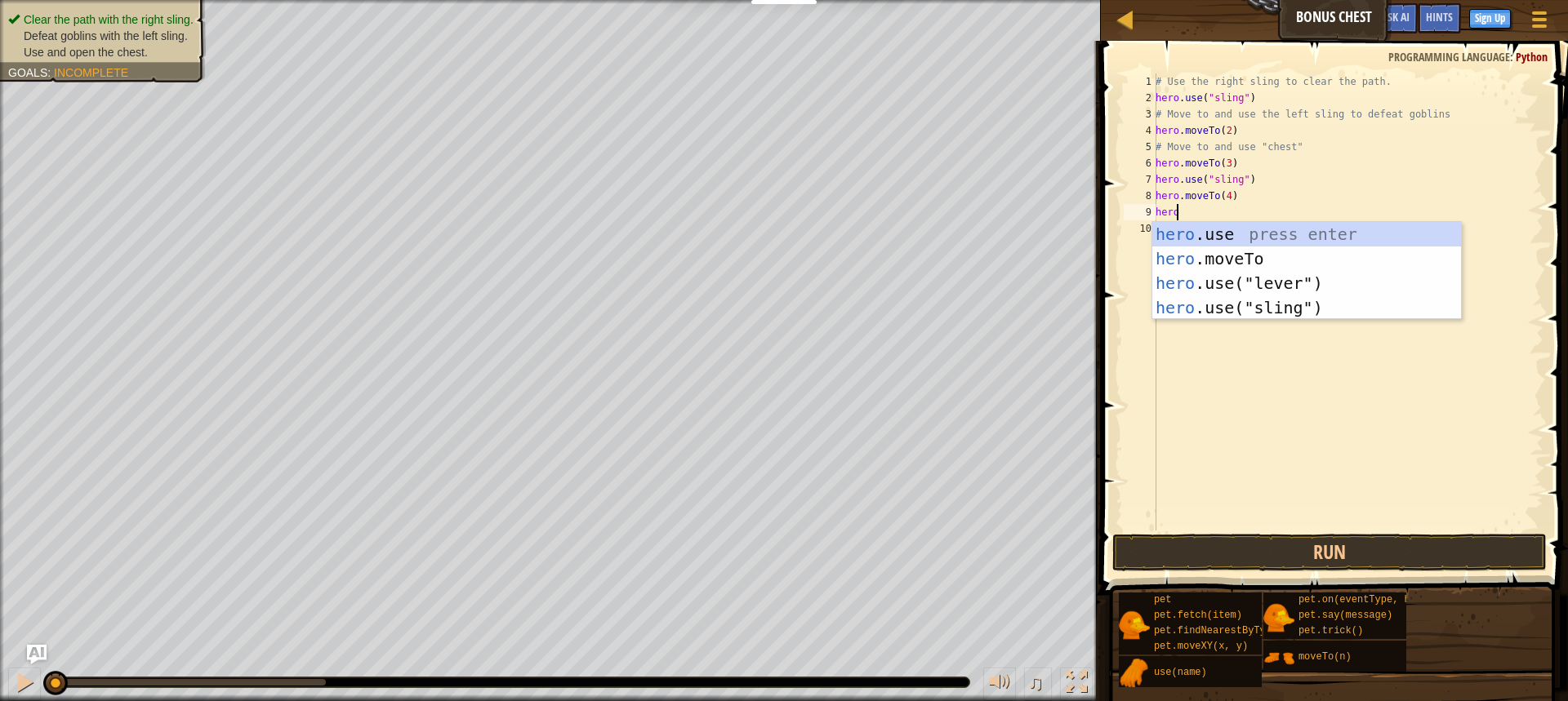
scroll to position [8, 1]
click at [1274, 258] on div "hero .use press enter hero .moveTo press enter hero .use("lever") press enter h…" at bounding box center [1307, 295] width 308 height 147
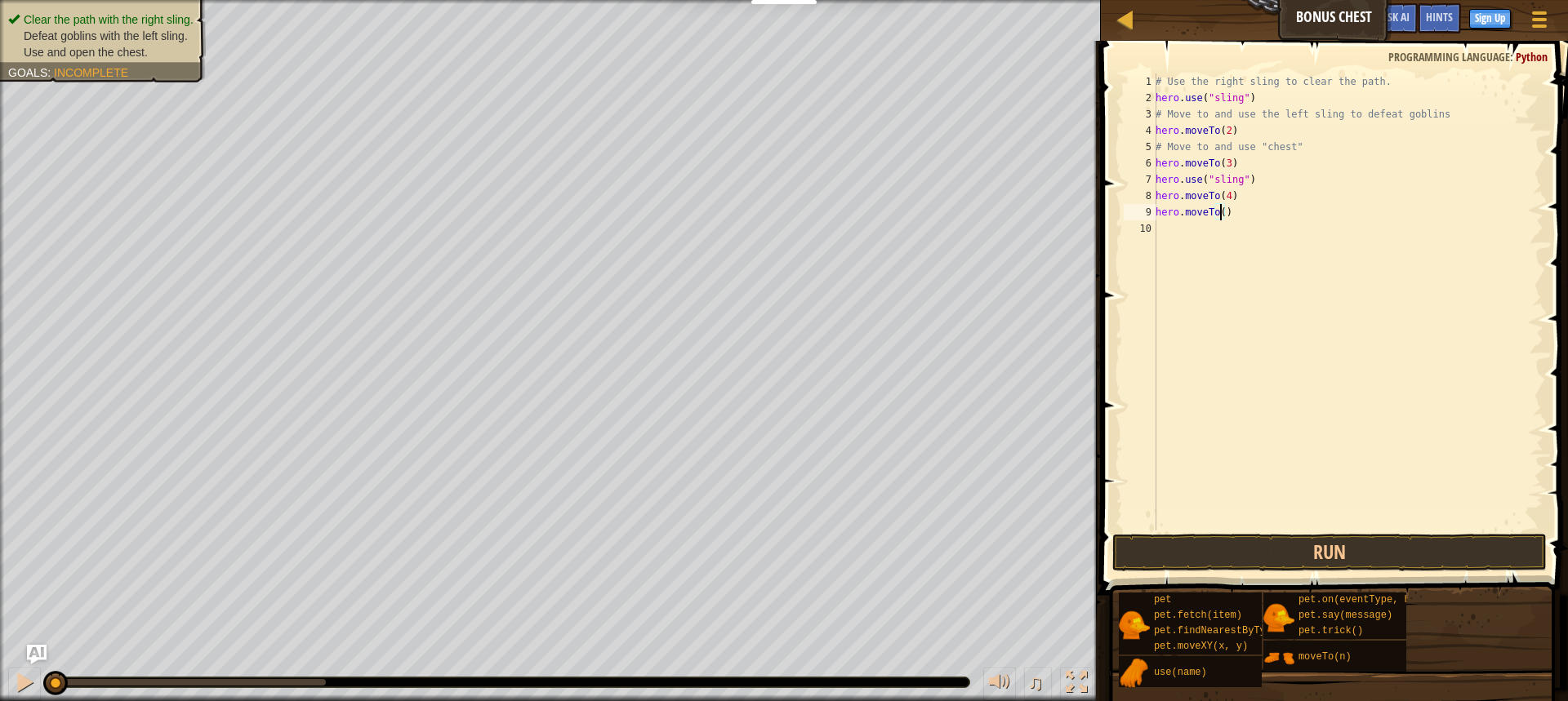
type textarea "hero.moveTo(5)"
drag, startPoint x: 1255, startPoint y: 240, endPoint x: 1223, endPoint y: 226, distance: 34.9
drag, startPoint x: 1223, startPoint y: 226, endPoint x: 1168, endPoint y: 227, distance: 55.0
click at [1168, 227] on div "# Use the right sling to clear the path. hero . use ( "sling" ) # Move to and u…" at bounding box center [1348, 318] width 391 height 490
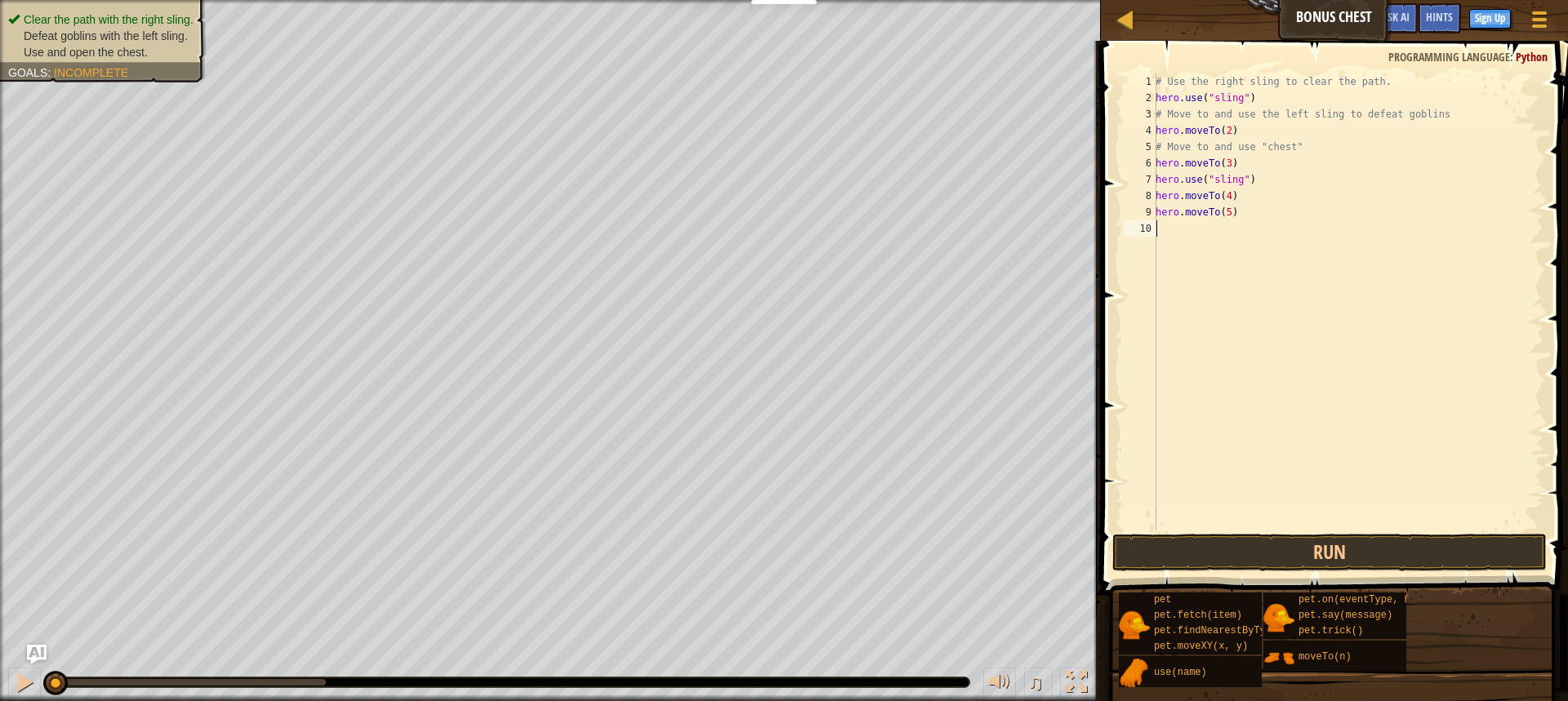
click at [1168, 227] on div "# Use the right sling to clear the path. hero . use ( "sling" ) # Move to and u…" at bounding box center [1348, 318] width 391 height 490
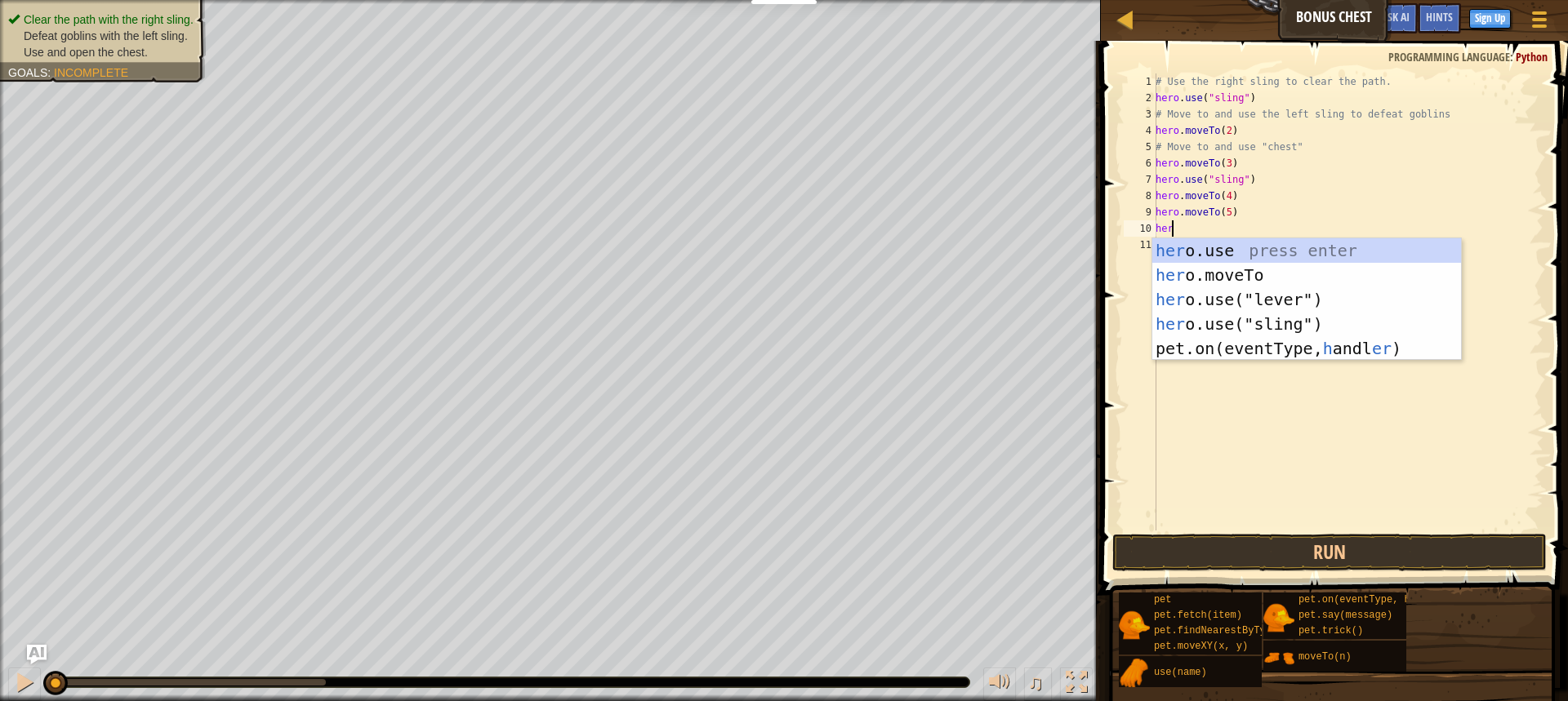
scroll to position [8, 1]
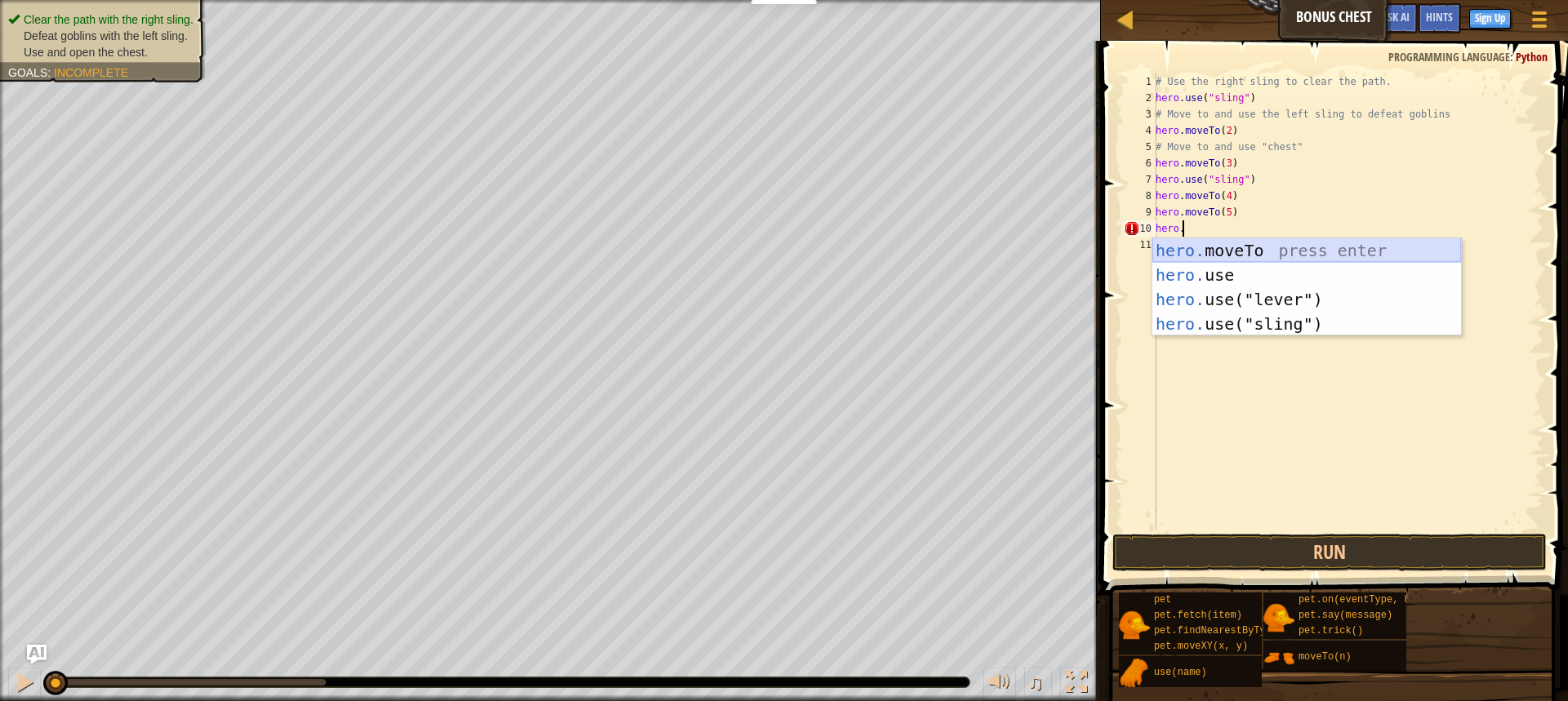
click at [1247, 249] on div "hero. moveTo press enter hero. use press enter hero. use("lever") press enter h…" at bounding box center [1307, 312] width 308 height 147
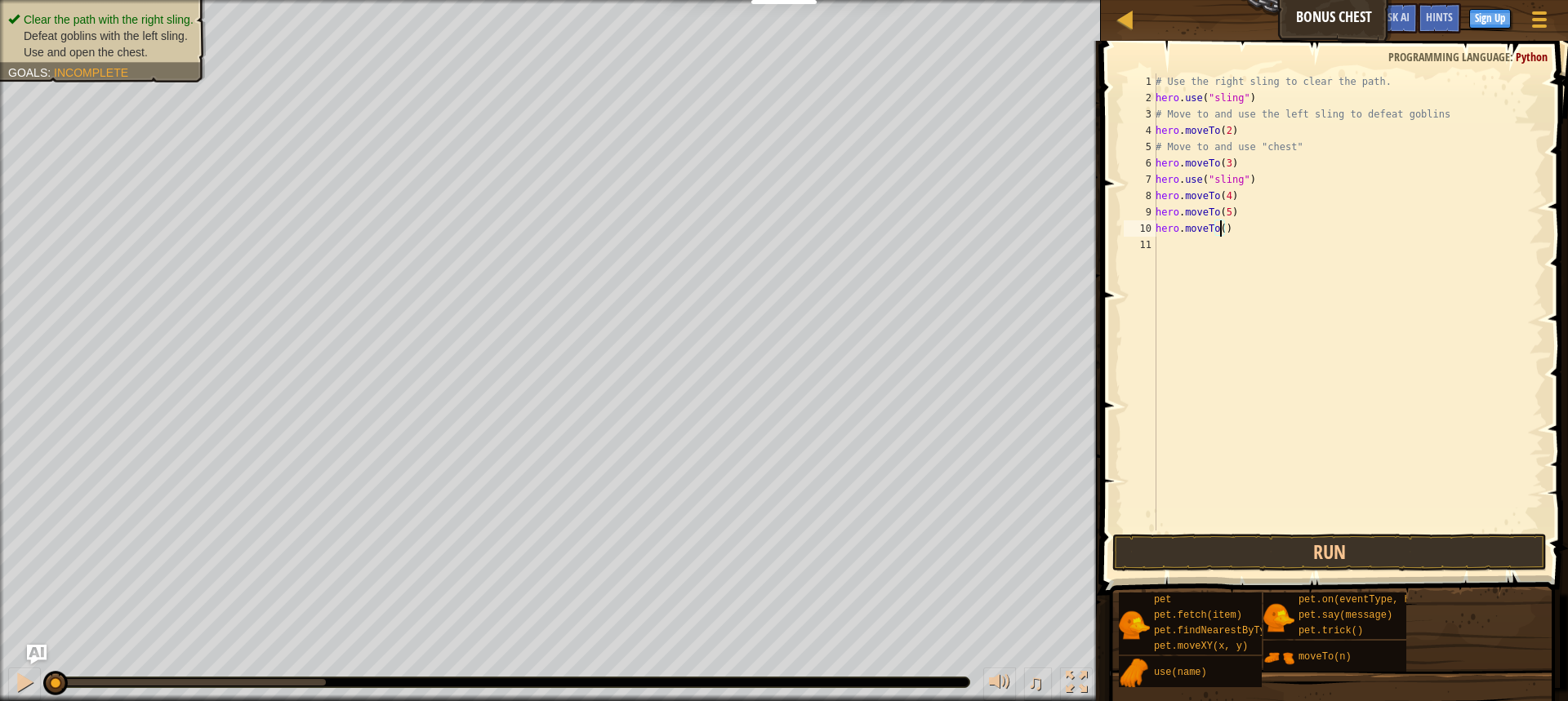
type textarea "hero.moveTo(6)"
click at [1190, 243] on div "# Use the right sling to clear the path. hero . use ( "sling" ) # Move to and u…" at bounding box center [1348, 318] width 391 height 490
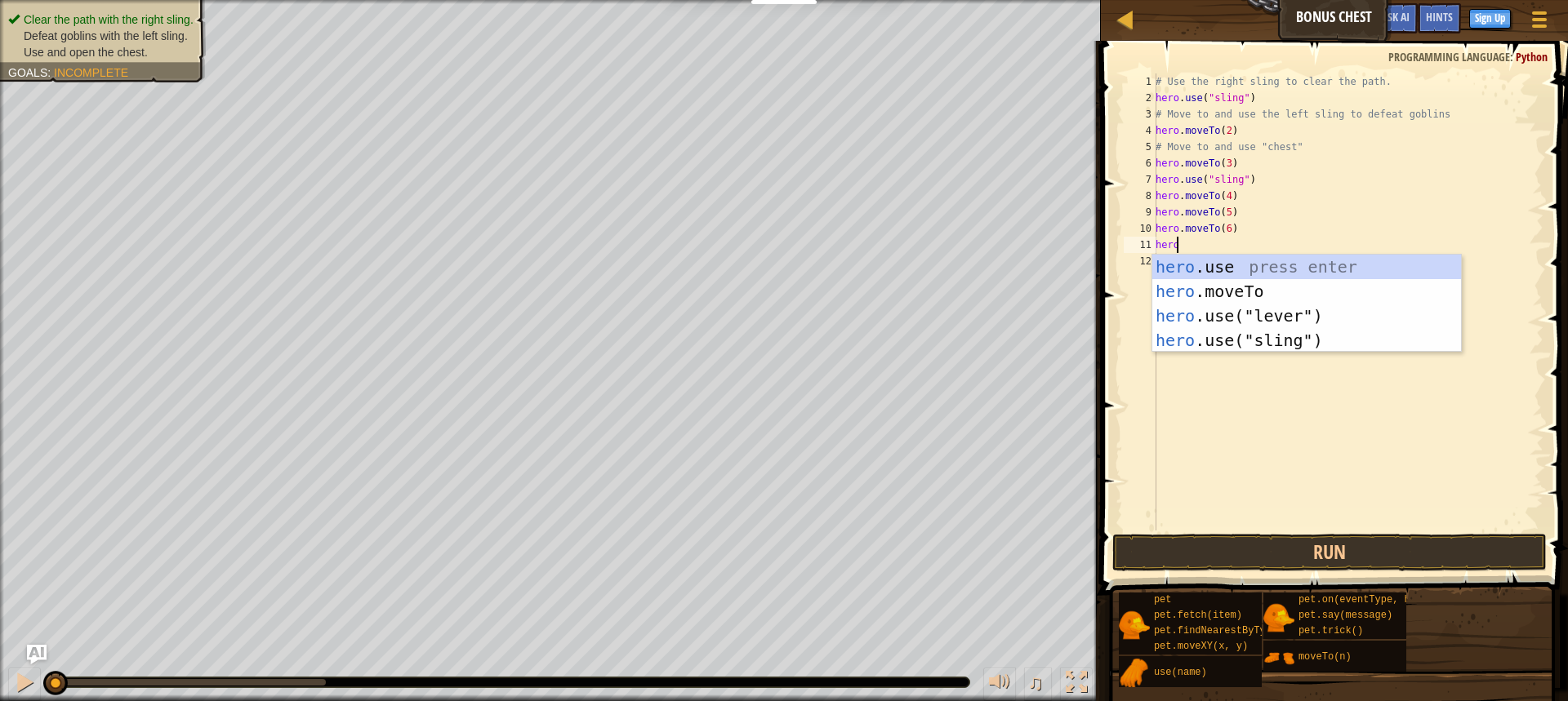
scroll to position [8, 1]
click at [1200, 265] on div "hero .use press enter hero .moveTo press enter hero .use("lever") press enter h…" at bounding box center [1307, 328] width 308 height 147
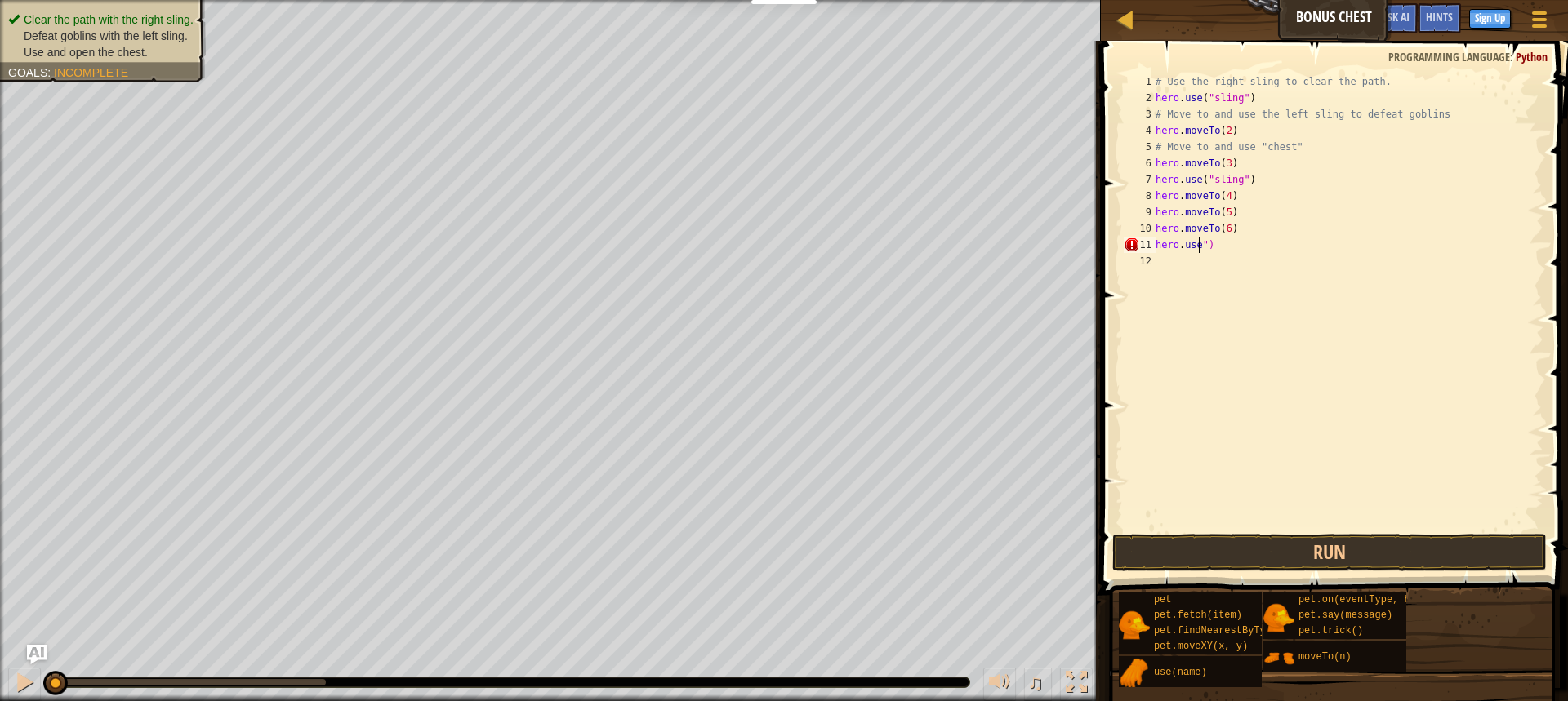
scroll to position [8, 3]
drag, startPoint x: 1212, startPoint y: 244, endPoint x: 1184, endPoint y: 240, distance: 28.3
click at [1184, 240] on div "# Use the right sling to clear the path. hero . use ( "sling" ) # Move to and u…" at bounding box center [1348, 318] width 391 height 490
type textarea "[DOMAIN_NAME]("chest")"
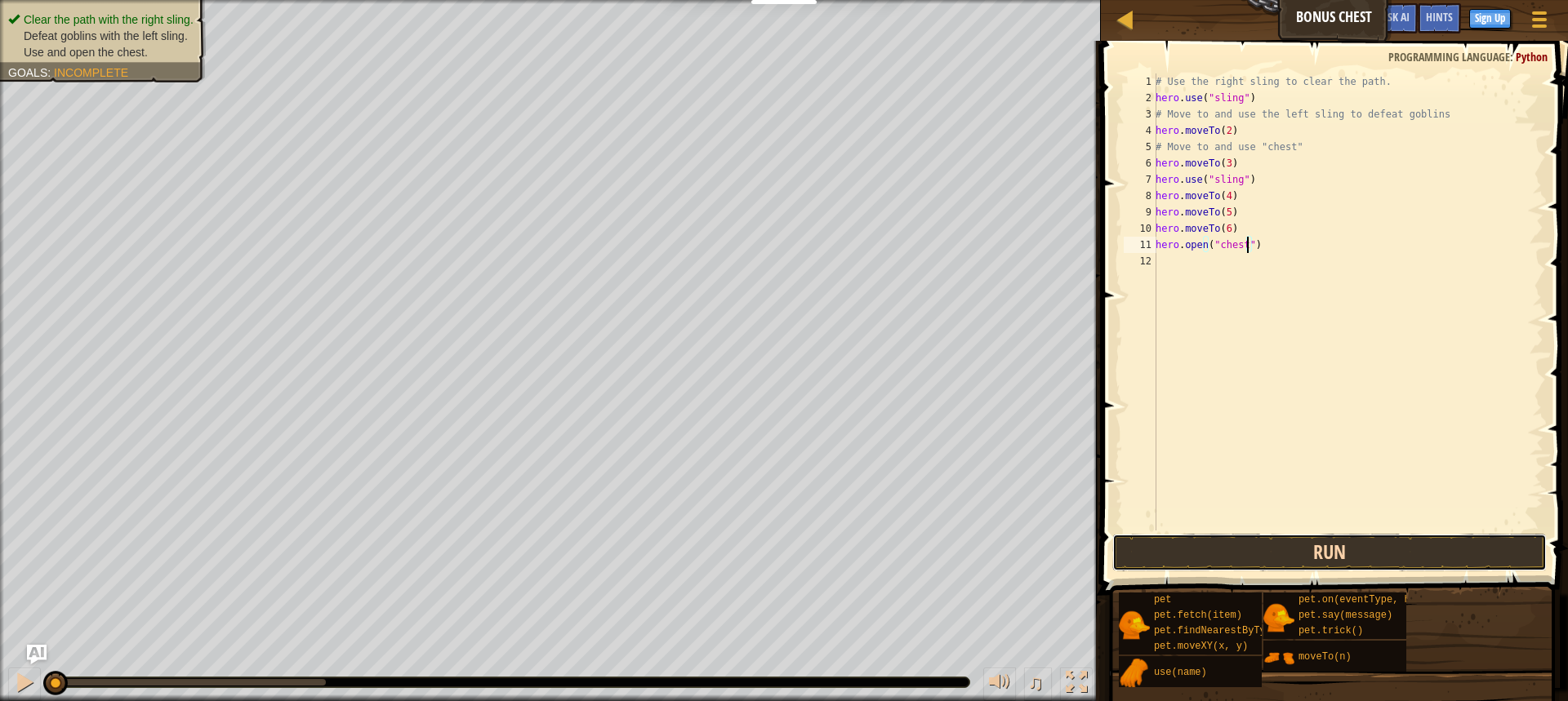
click at [1369, 550] on button "Run" at bounding box center [1329, 553] width 434 height 38
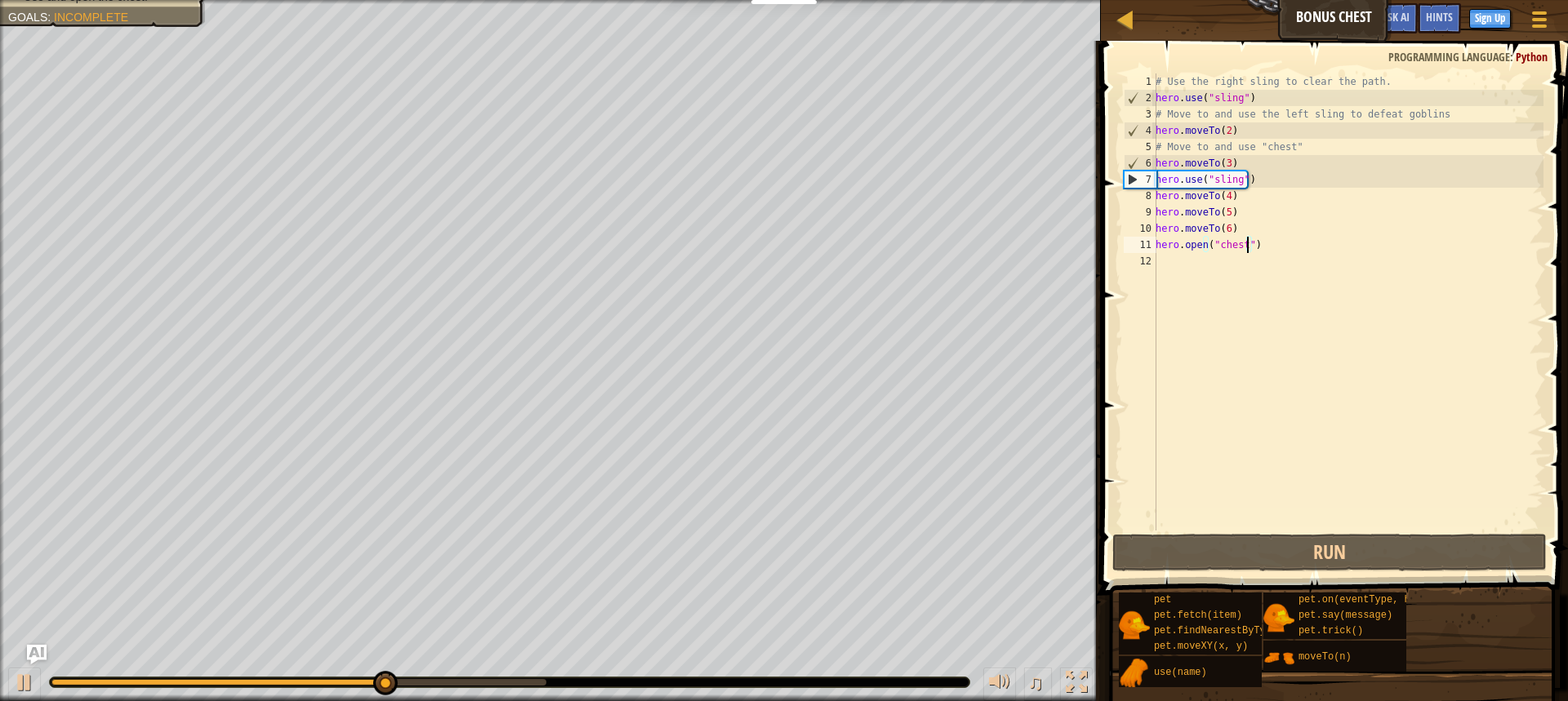
click at [1276, 345] on div "# Use the right sling to clear the path. hero . use ( "sling" ) # Move to and u…" at bounding box center [1348, 318] width 391 height 490
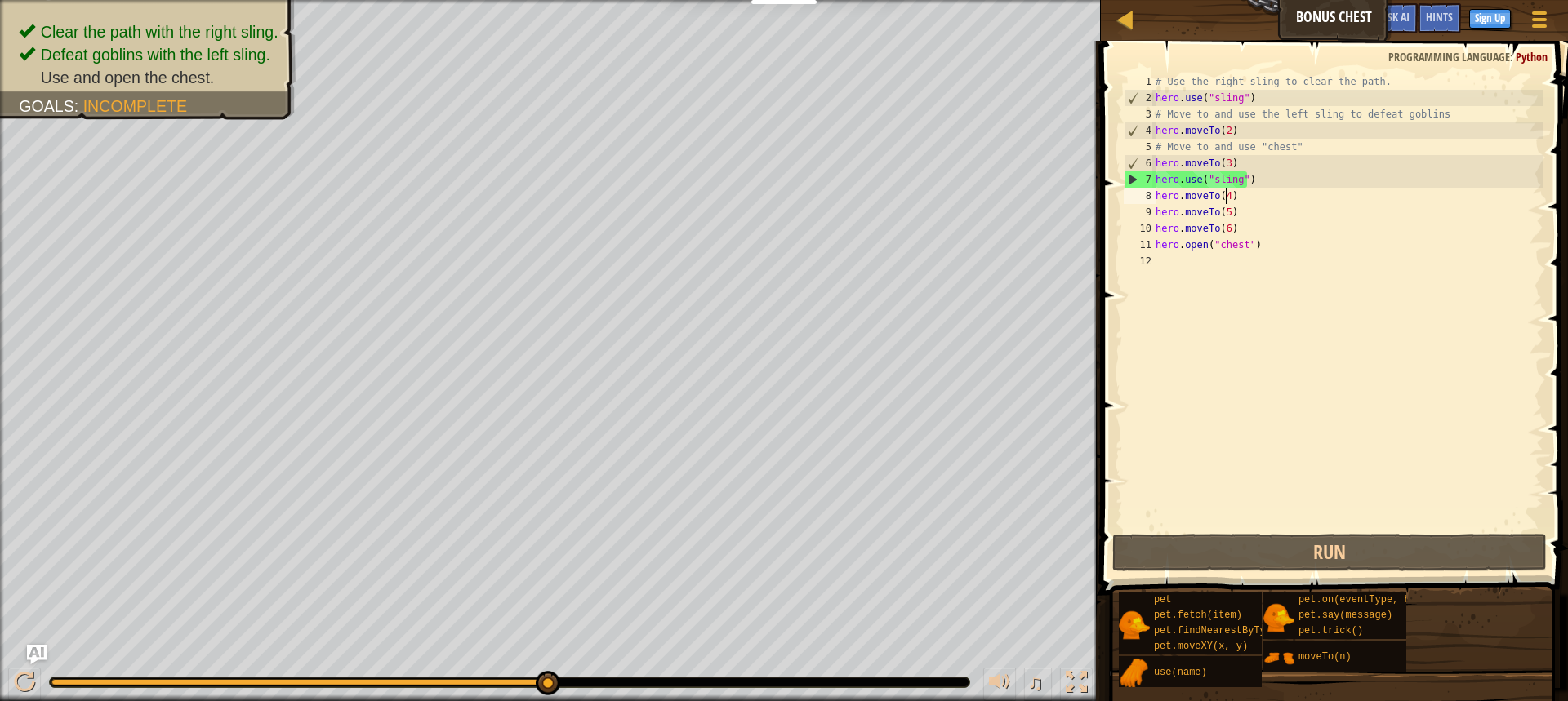
click at [1224, 196] on div "# Use the right sling to clear the path. hero . use ( "sling" ) # Move to and u…" at bounding box center [1348, 318] width 391 height 490
click at [1229, 212] on div "# Use the right sling to clear the path. hero . use ( "sling" ) # Move to and u…" at bounding box center [1348, 318] width 391 height 490
click at [1224, 196] on div "# Use the right sling to clear the path. hero . use ( "sling" ) # Move to and u…" at bounding box center [1348, 318] width 391 height 490
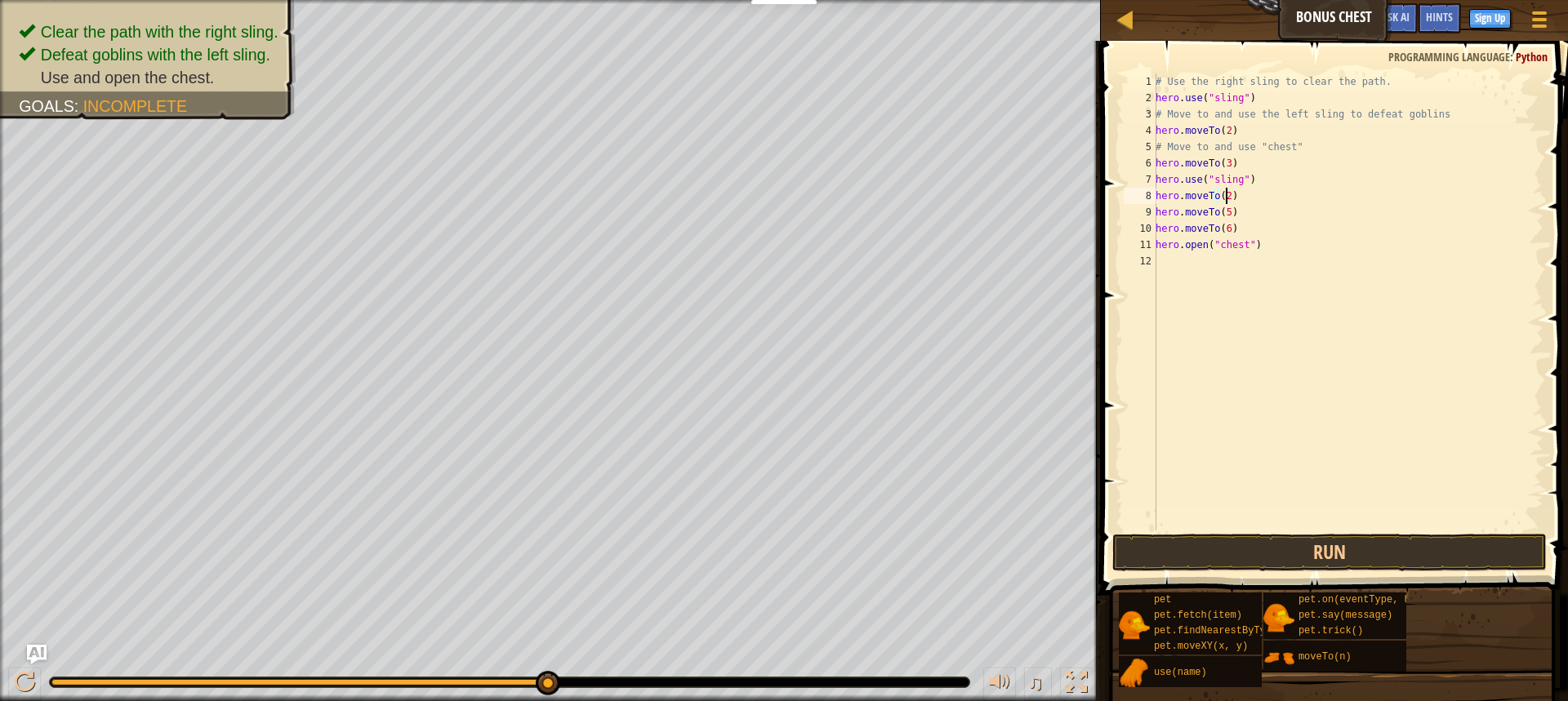
scroll to position [8, 5]
click at [1219, 210] on div "# Use the right sling to clear the path. hero . use ( "sling" ) # Move to and u…" at bounding box center [1348, 318] width 391 height 490
click at [1224, 210] on div "# Use the right sling to clear the path. hero . use ( "sling" ) # Move to and u…" at bounding box center [1348, 318] width 391 height 490
click at [1253, 243] on div "# Use the right sling to clear the path. hero . use ( "sling" ) # Move to and u…" at bounding box center [1348, 318] width 391 height 490
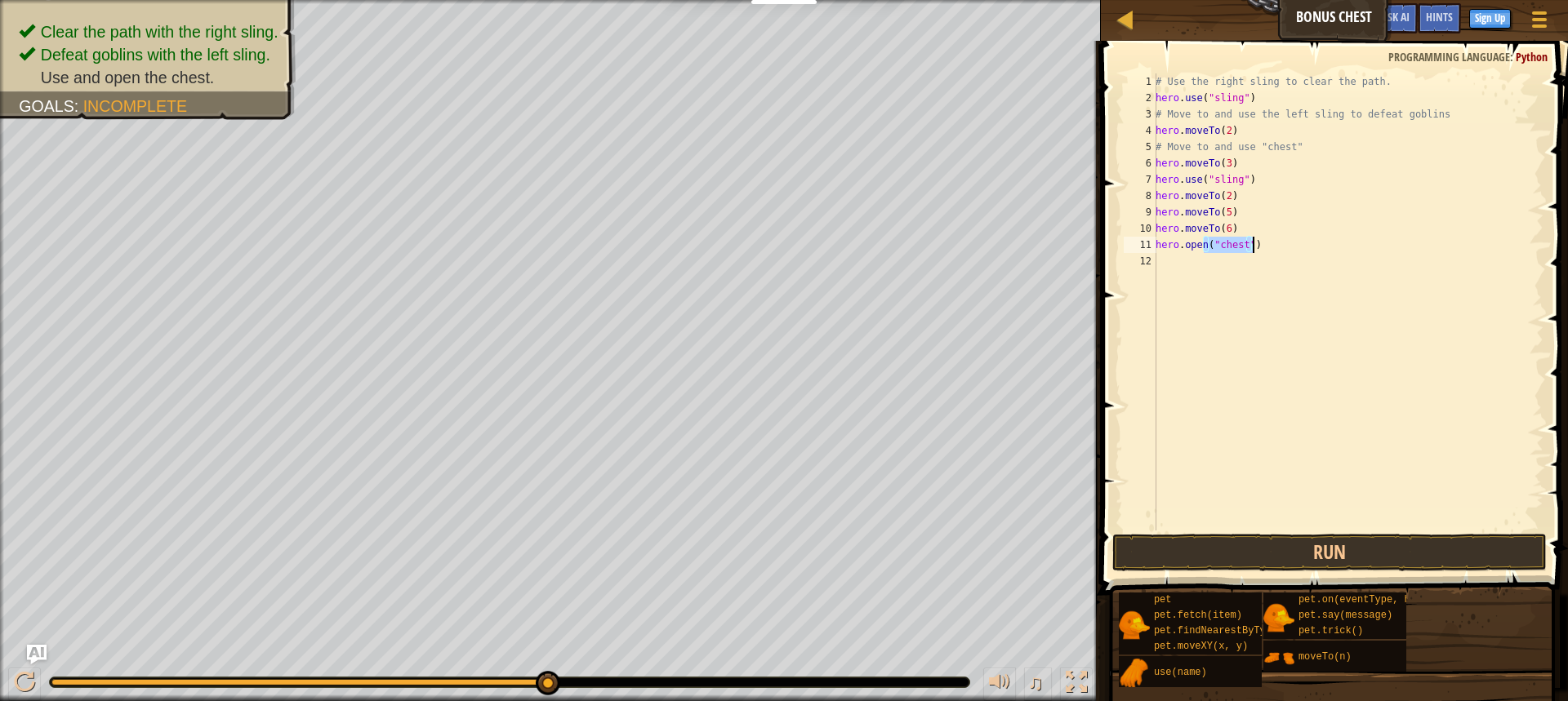
type textarea "[DOMAIN_NAME]("chest")"
click at [1253, 243] on div "# Use the right sling to clear the path. hero . use ( "sling" ) # Move to and u…" at bounding box center [1348, 302] width 391 height 458
drag, startPoint x: 1254, startPoint y: 245, endPoint x: 1157, endPoint y: 246, distance: 97.0
click at [1157, 246] on div "# Use the right sling to clear the path. hero . use ( "sling" ) # Move to and u…" at bounding box center [1348, 318] width 391 height 490
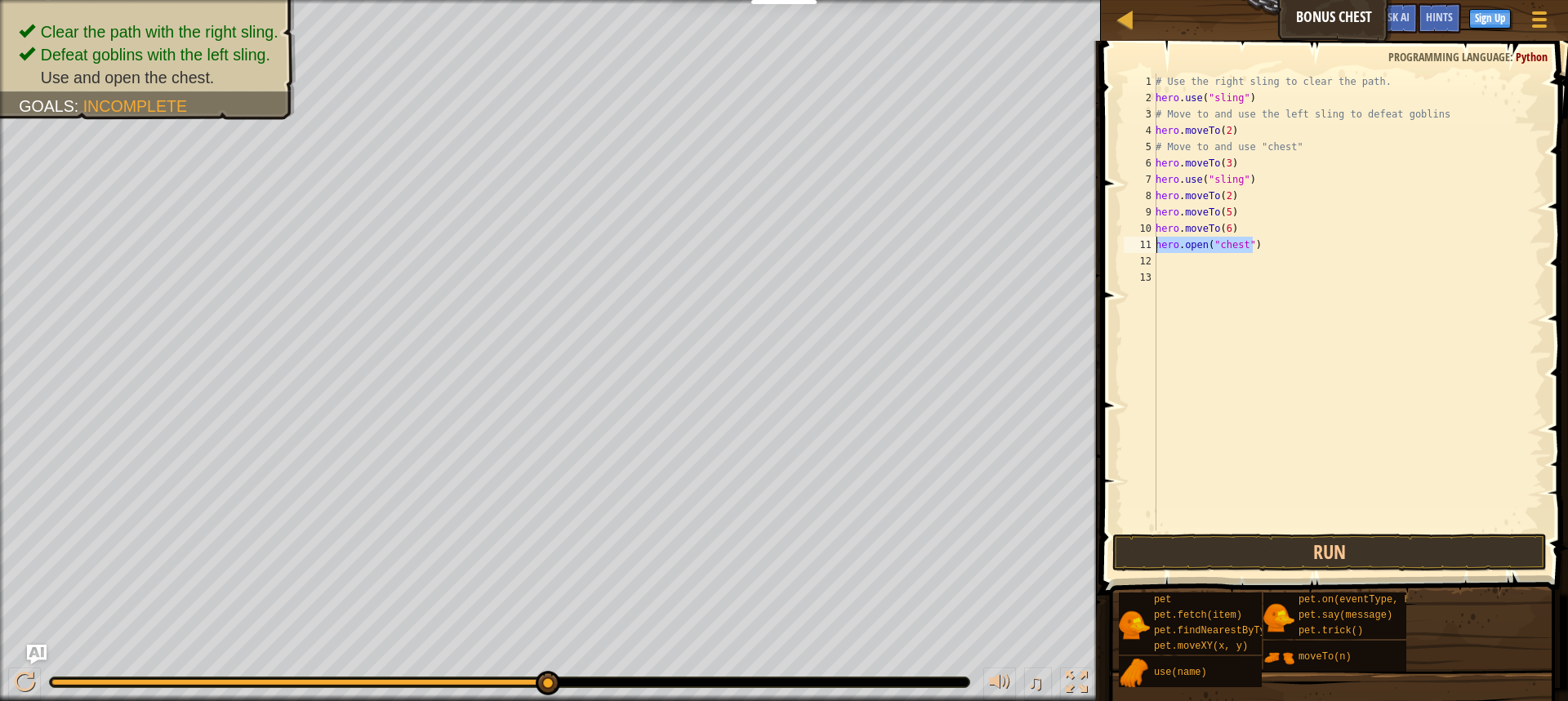
type textarea "[DOMAIN_NAME]("chest")"
click at [1174, 264] on div "# Use the right sling to clear the path. hero . use ( "sling" ) # Move to and u…" at bounding box center [1348, 318] width 391 height 490
paste textarea "[DOMAIN_NAME]("chest")"
type textarea "[DOMAIN_NAME]("chest")"
drag, startPoint x: 1252, startPoint y: 242, endPoint x: 1155, endPoint y: 242, distance: 97.0
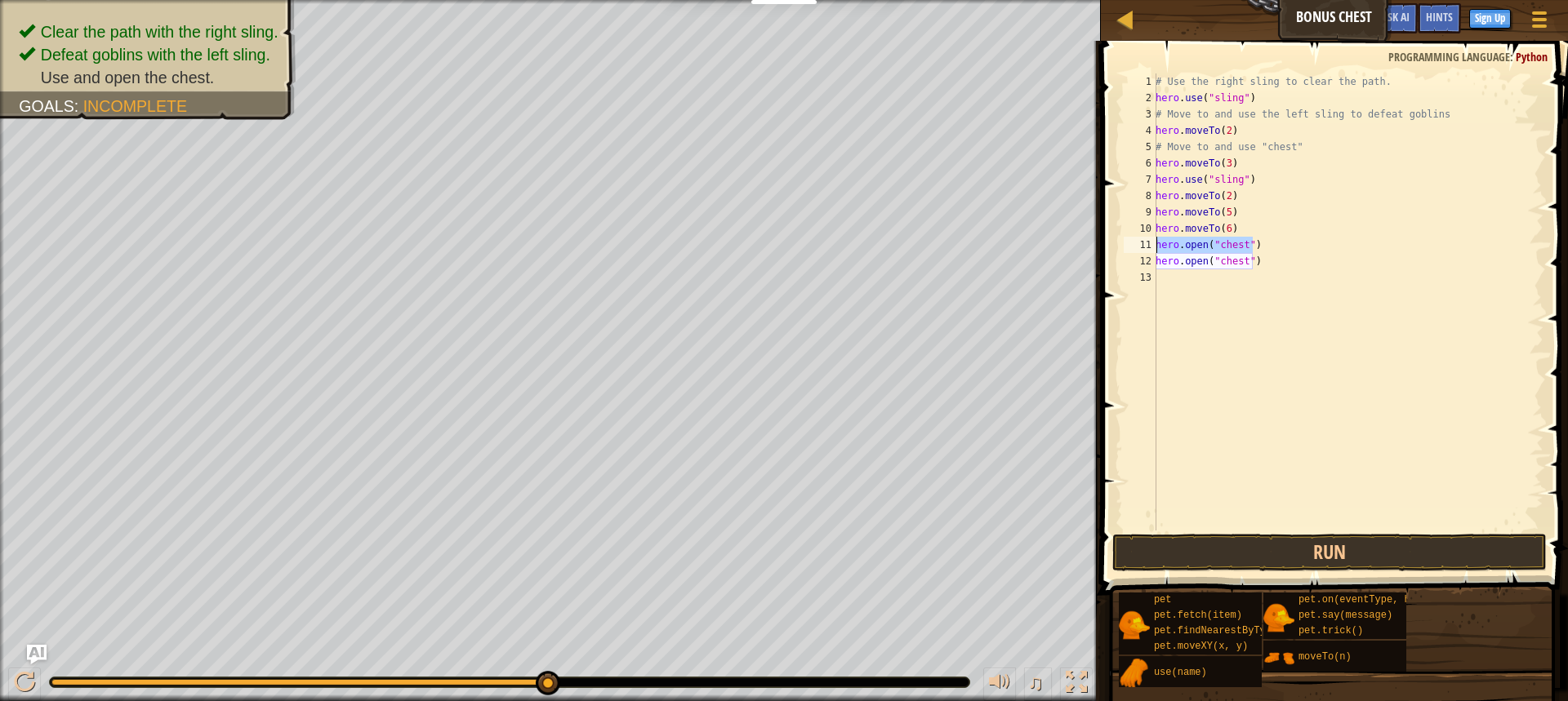
click at [1155, 242] on div "[DOMAIN_NAME]("chest") 1 2 3 4 5 6 7 8 9 10 11 12 13 # Use the right sling to c…" at bounding box center [1332, 302] width 423 height 458
drag, startPoint x: 1233, startPoint y: 227, endPoint x: 1154, endPoint y: 227, distance: 79.0
click at [1154, 227] on div "1 2 3 4 5 6 7 8 9 10 11 12 13 # Use the right sling to clear the path. hero . u…" at bounding box center [1332, 302] width 423 height 458
paste textarea "open("chest""
type textarea "[DOMAIN_NAME]("chest")"
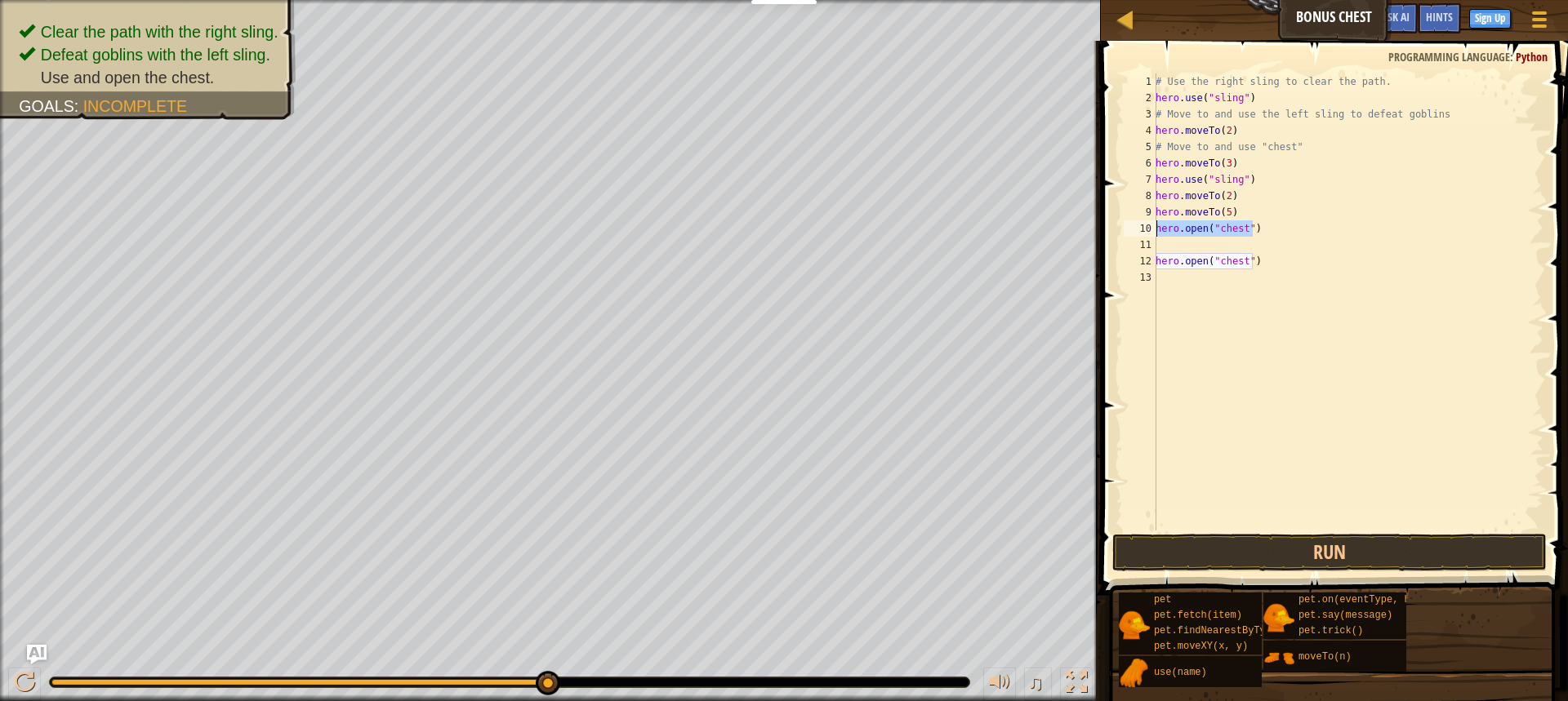
drag, startPoint x: 1256, startPoint y: 226, endPoint x: 1153, endPoint y: 230, distance: 103.1
click at [1153, 230] on div "[DOMAIN_NAME]("chest") 1 2 3 4 5 6 7 8 9 10 11 12 13 # Use the right sling to c…" at bounding box center [1332, 302] width 423 height 458
drag, startPoint x: 1230, startPoint y: 209, endPoint x: 1151, endPoint y: 208, distance: 79.0
click at [1152, 209] on div "1 2 3 4 5 6 7 8 9 10 11 12 13 # Use the right sling to clear the path. hero . u…" at bounding box center [1332, 302] width 423 height 458
click at [1152, 209] on div "9" at bounding box center [1140, 211] width 33 height 16
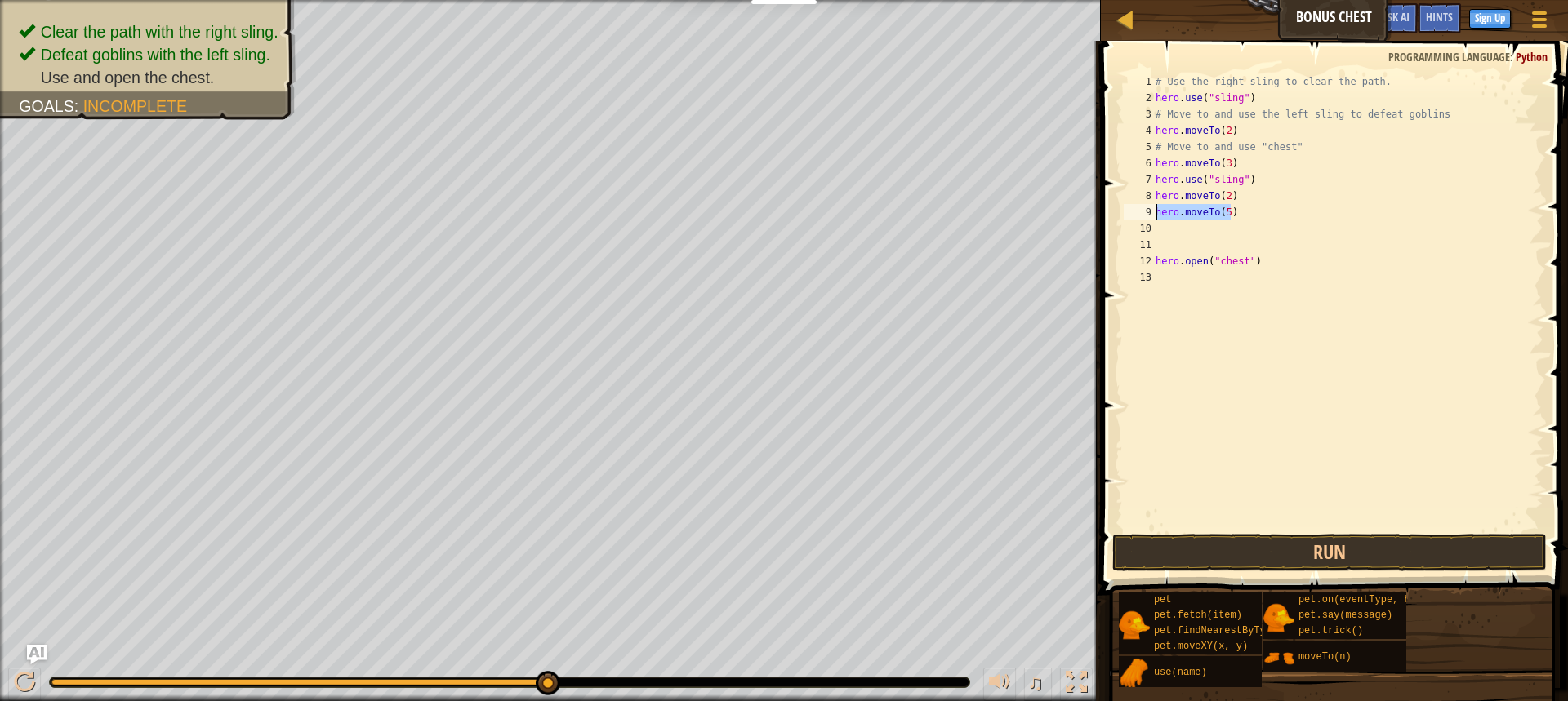
type textarea "hero.moveTo(5)"
click at [1167, 225] on div "# Use the right sling to clear the path. hero . use ( "sling" ) # Move to and u…" at bounding box center [1348, 318] width 391 height 490
paste textarea "[DOMAIN_NAME]("chest")"
type textarea "[DOMAIN_NAME]("chest")"
drag, startPoint x: 1254, startPoint y: 226, endPoint x: 1152, endPoint y: 228, distance: 102.0
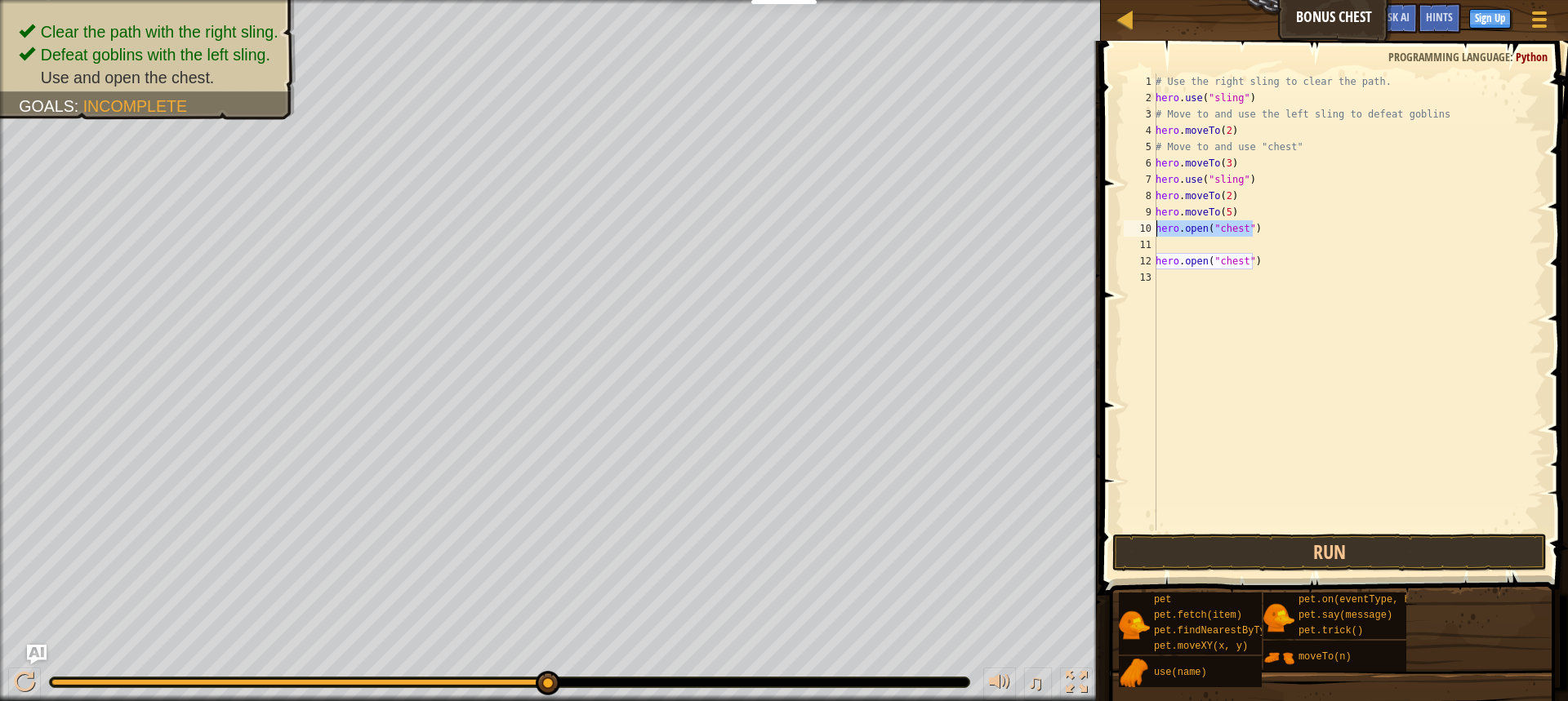
click at [1152, 228] on div "[DOMAIN_NAME]("chest") 1 2 3 4 5 6 7 8 9 10 11 12 13 # Use the right sling to c…" at bounding box center [1332, 302] width 423 height 458
drag, startPoint x: 1231, startPoint y: 214, endPoint x: 1155, endPoint y: 208, distance: 76.2
click at [1155, 208] on div "1 2 3 4 5 6 7 8 9 10 11 12 13 # Use the right sling to clear the path. hero . u…" at bounding box center [1332, 302] width 423 height 458
type textarea "hero.moveTo(5)"
click at [1168, 231] on div "# Use the right sling to clear the path. hero . use ( "sling" ) # Move to and u…" at bounding box center [1348, 318] width 391 height 490
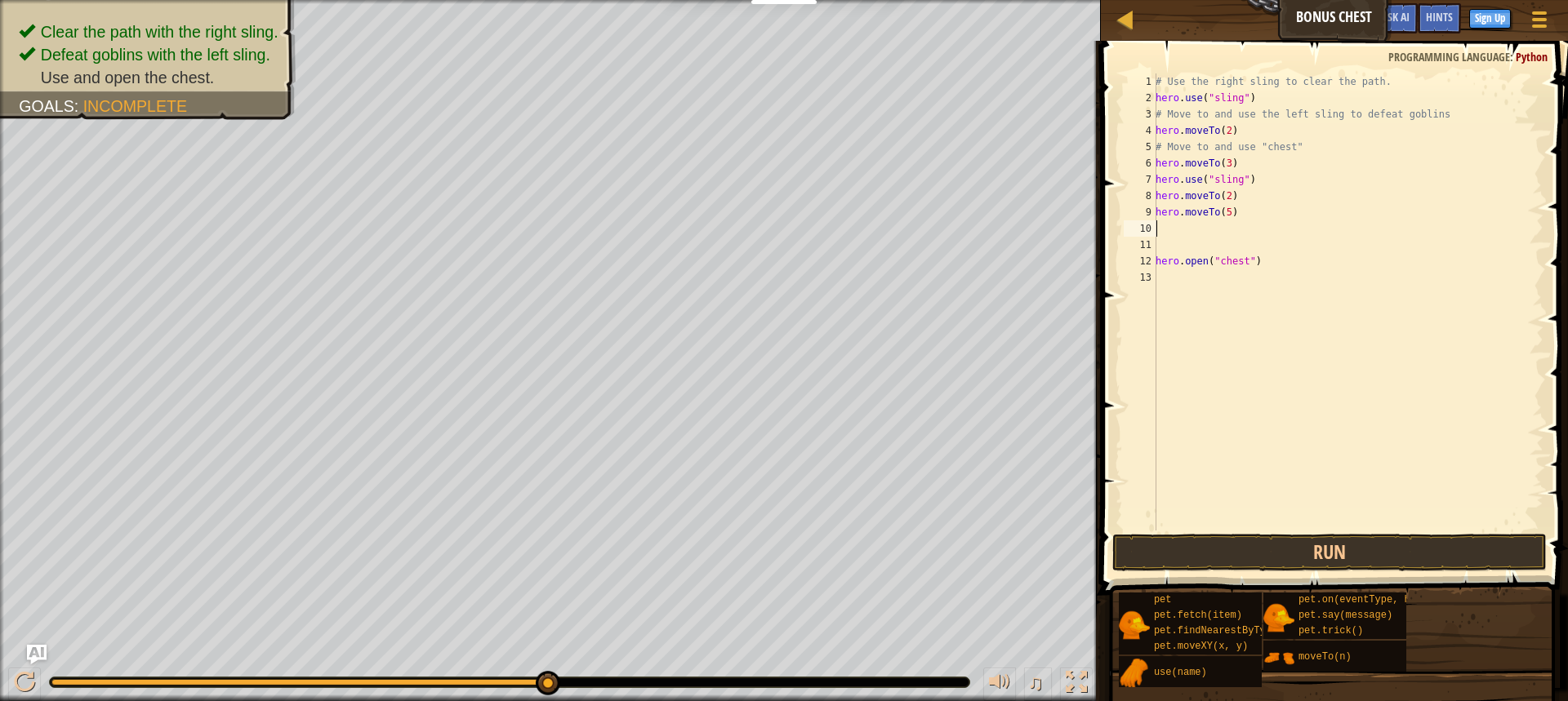
paste textarea "hero.moveTo(5)"
type textarea "hero.moveTo(5)"
click at [1167, 246] on div "# Use the right sling to clear the path. hero . use ( "sling" ) # Move to and u…" at bounding box center [1348, 318] width 391 height 490
paste textarea "hero.moveTo(5)"
click at [1225, 245] on div "# Use the right sling to clear the path. hero . use ( "sling" ) # Move to and u…" at bounding box center [1348, 318] width 391 height 490
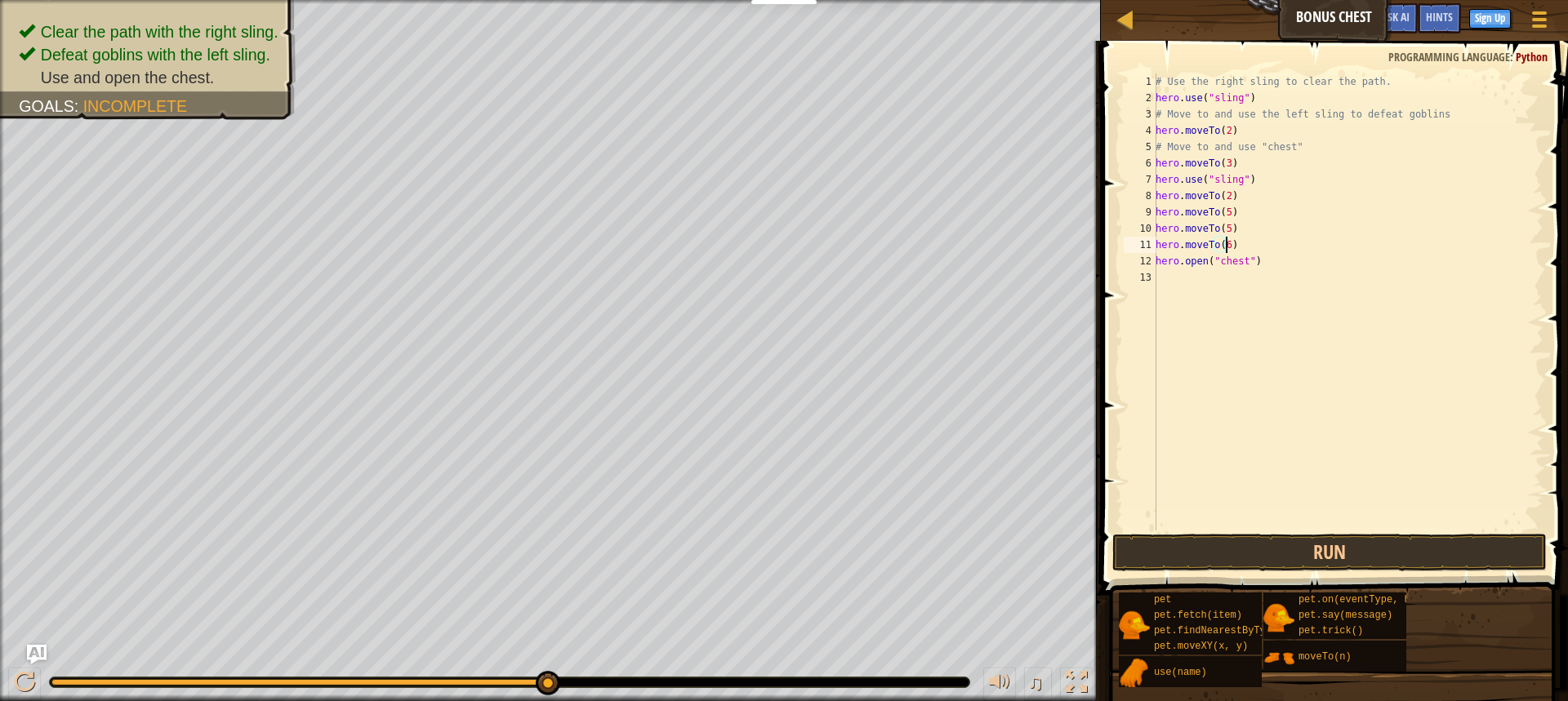
scroll to position [8, 5]
click at [1224, 215] on div "# Use the right sling to clear the path. hero . use ( "sling" ) # Move to and u…" at bounding box center [1348, 318] width 391 height 490
click at [1497, 552] on button "Run" at bounding box center [1329, 553] width 434 height 38
click at [1293, 546] on button "Run" at bounding box center [1329, 553] width 434 height 38
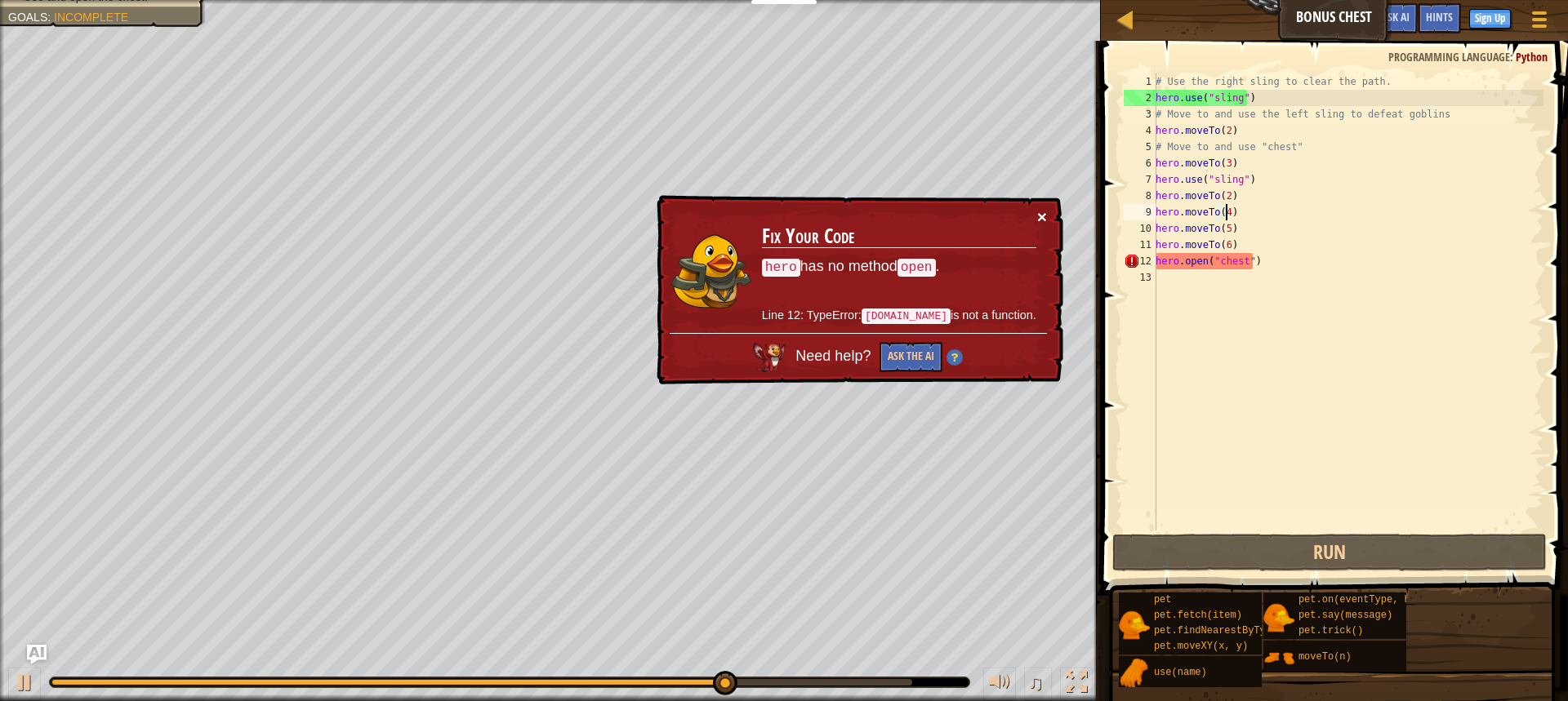
click at [1046, 210] on button "×" at bounding box center [1042, 217] width 9 height 17
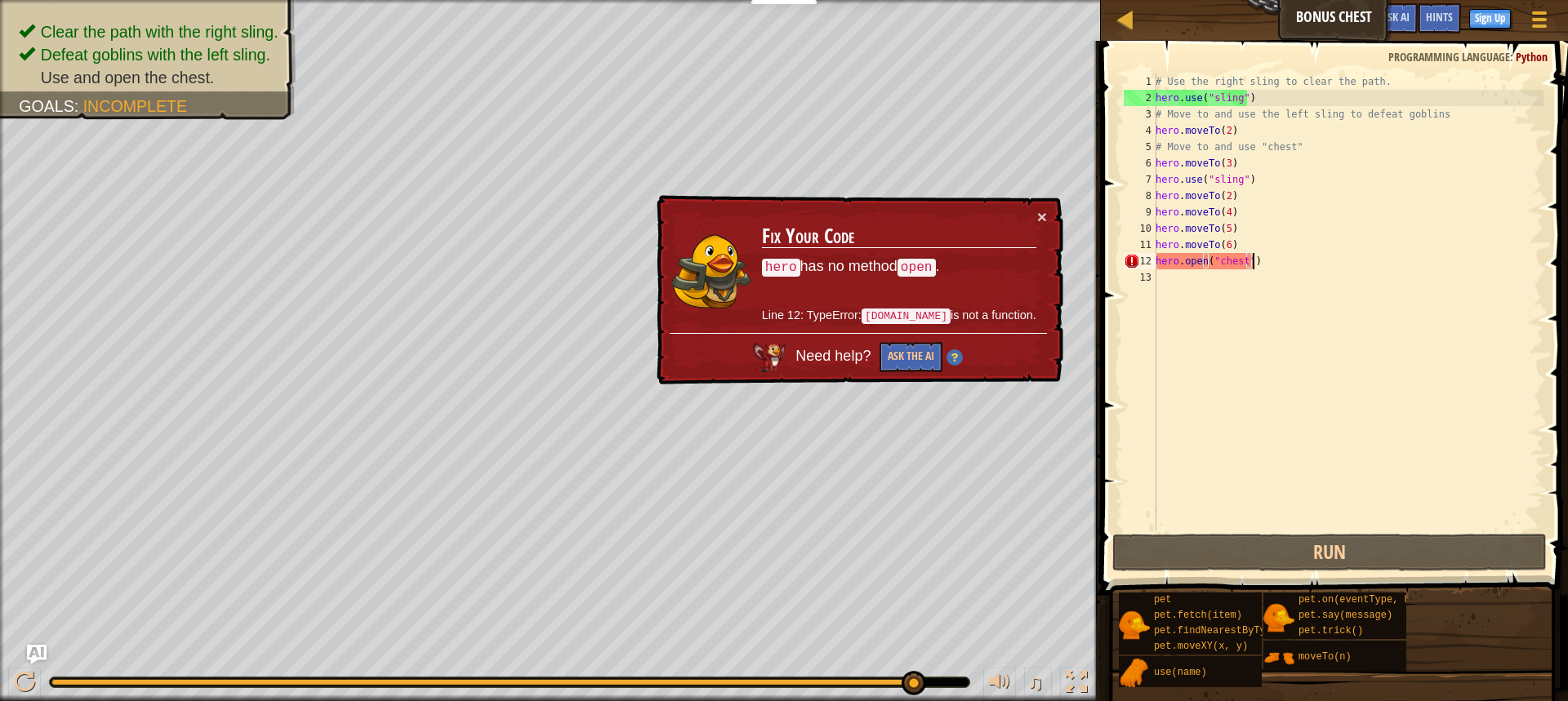
click at [1267, 259] on div "# Use the right sling to clear the path. hero . use ( "sling" ) # Move to and u…" at bounding box center [1348, 318] width 391 height 490
click at [904, 347] on button "Ask the AI" at bounding box center [911, 357] width 63 height 30
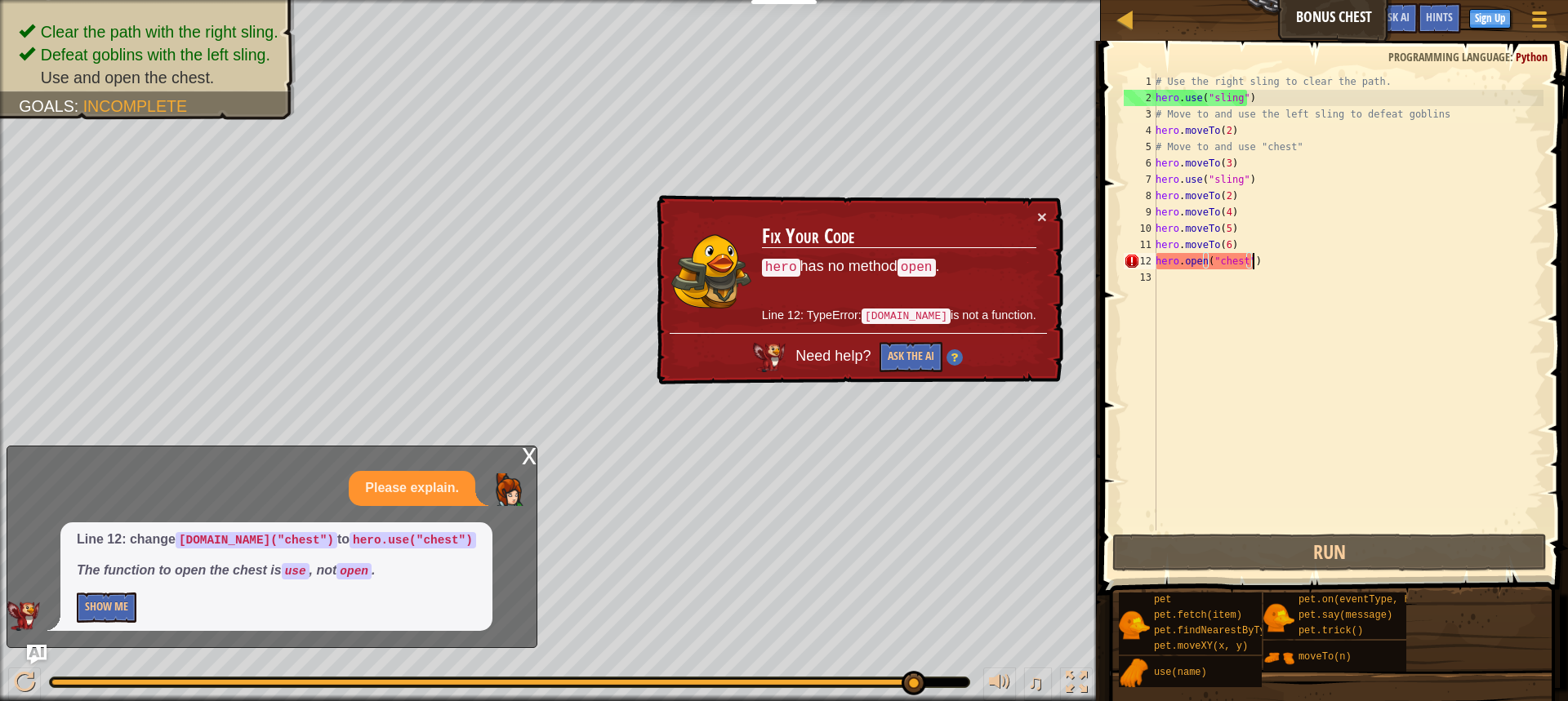
click at [1200, 262] on div "# Use the right sling to clear the path. hero . use ( "sling" ) # Move to and u…" at bounding box center [1348, 318] width 391 height 490
click at [1200, 260] on div "# Use the right sling to clear the path. hero . use ( "sling" ) # Move to and u…" at bounding box center [1348, 318] width 391 height 490
click at [1203, 263] on div "# Use the right sling to clear the path. hero . use ( "sling" ) # Move to and u…" at bounding box center [1348, 318] width 391 height 490
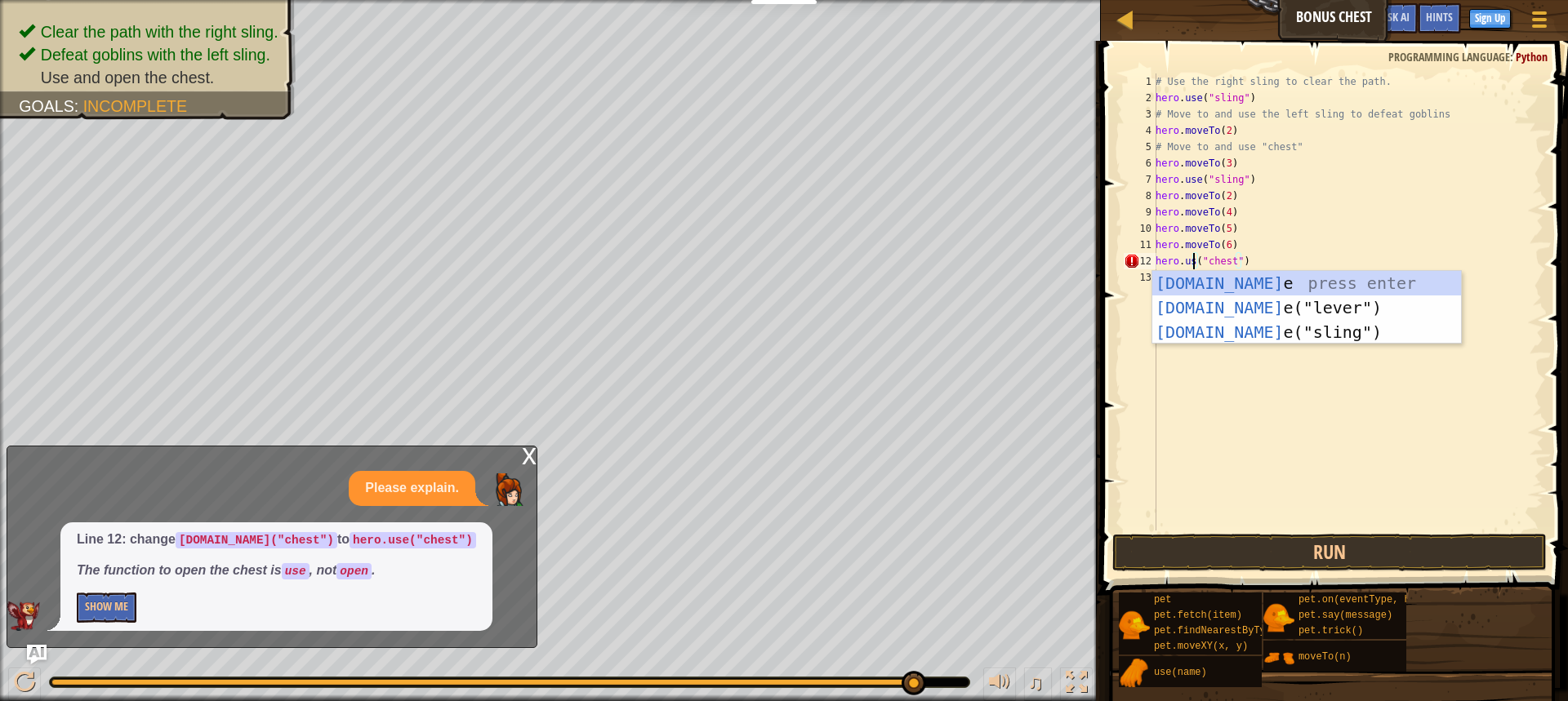
scroll to position [8, 3]
type textarea "hero.use("chest")"
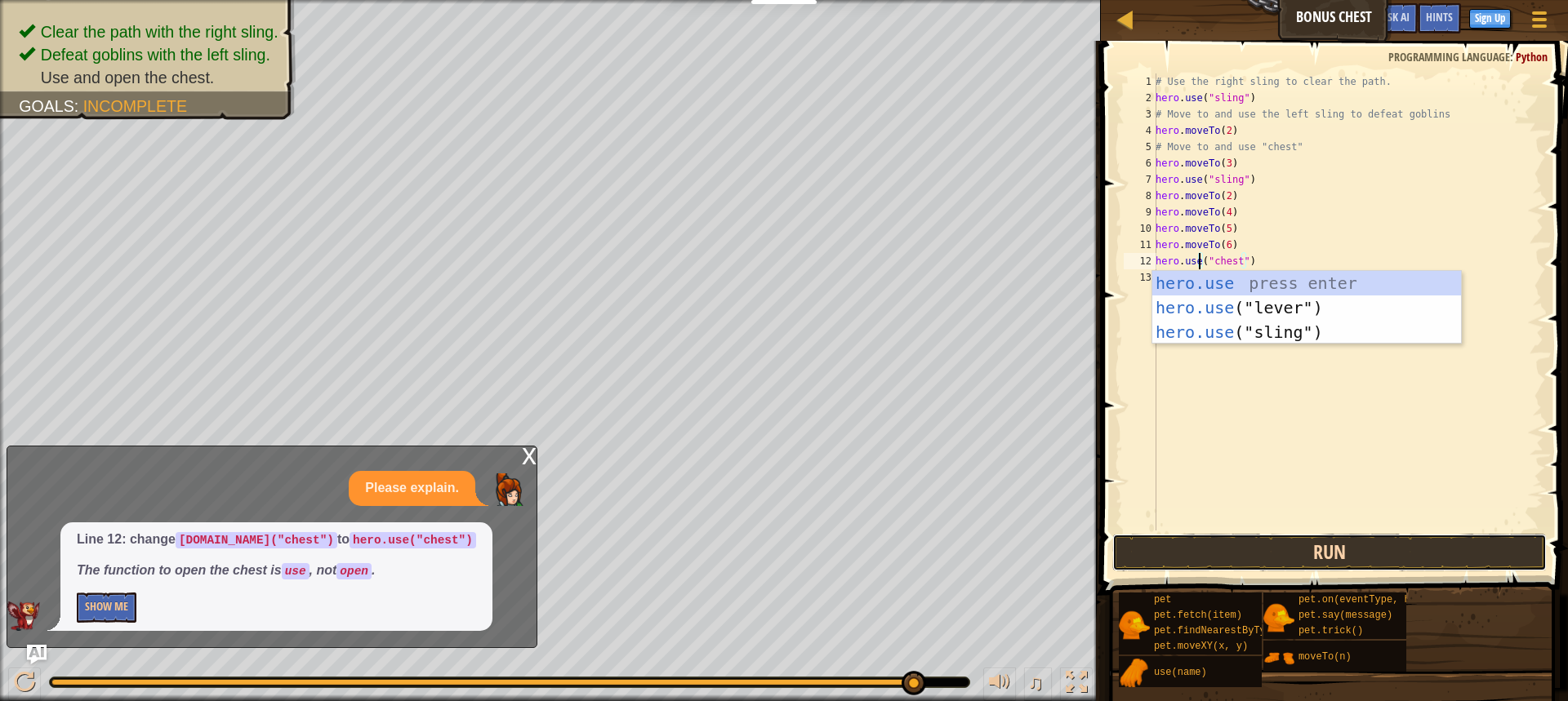
click at [1344, 552] on button "Run" at bounding box center [1329, 553] width 434 height 38
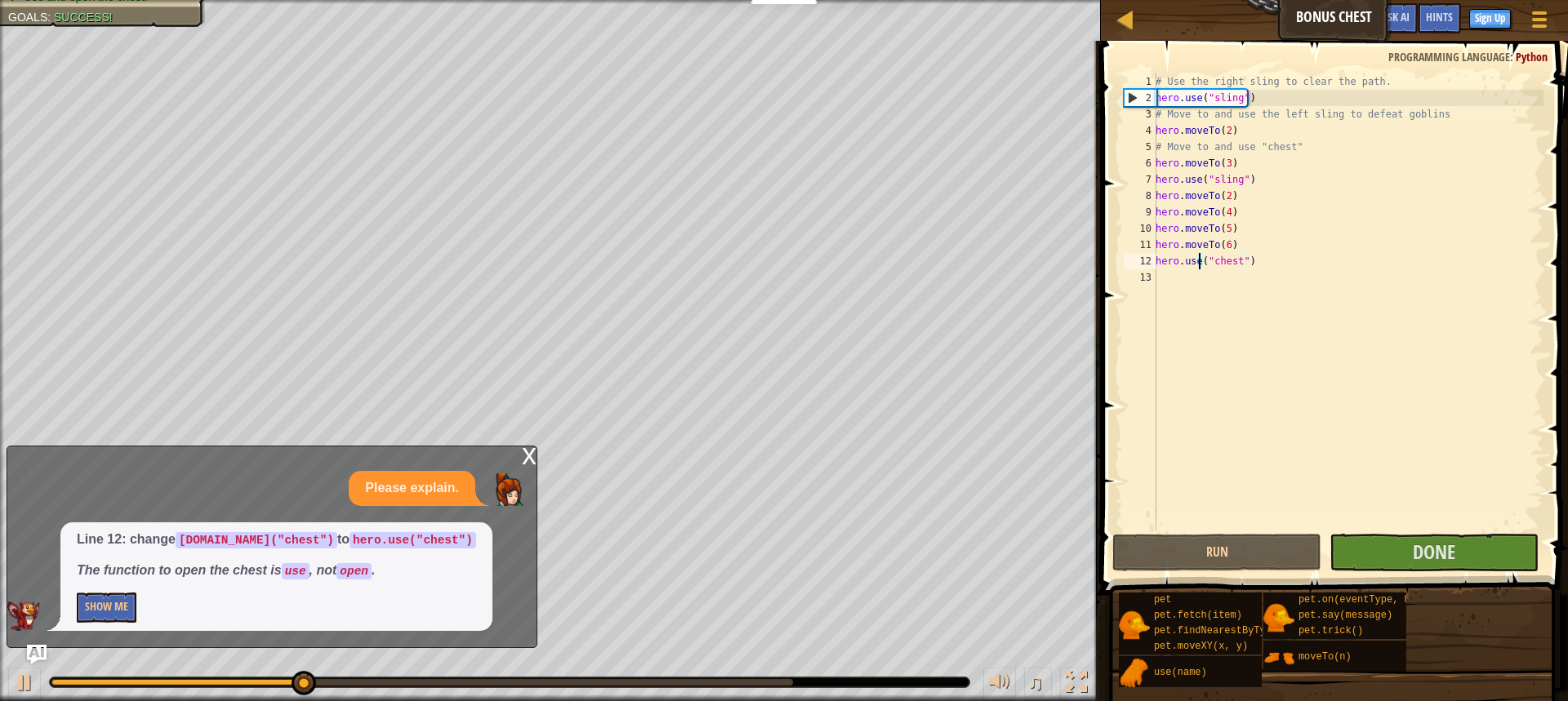
click at [161, 483] on div "Please explain." at bounding box center [268, 488] width 521 height 35
click at [526, 451] on div "x" at bounding box center [529, 454] width 15 height 16
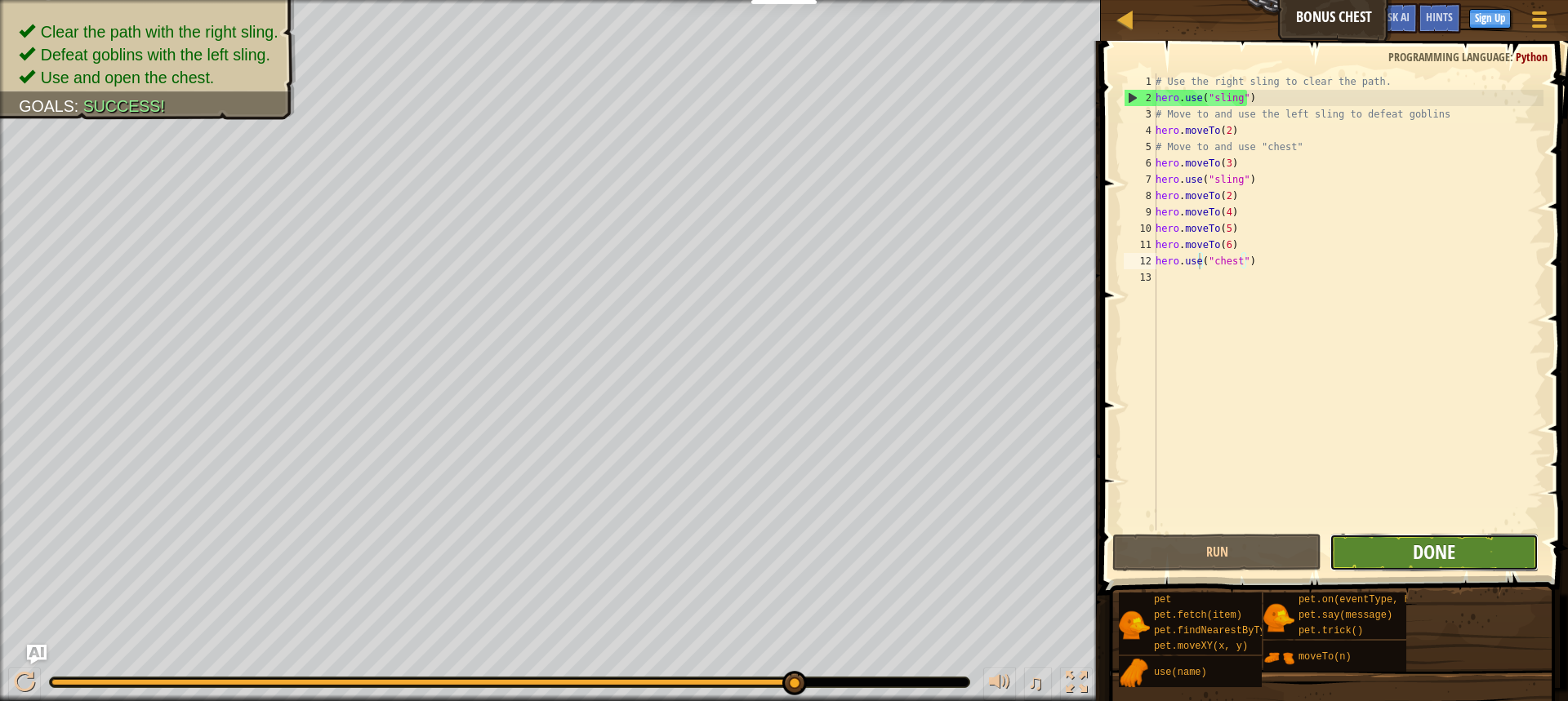
click at [1433, 551] on span "Done" at bounding box center [1434, 552] width 42 height 26
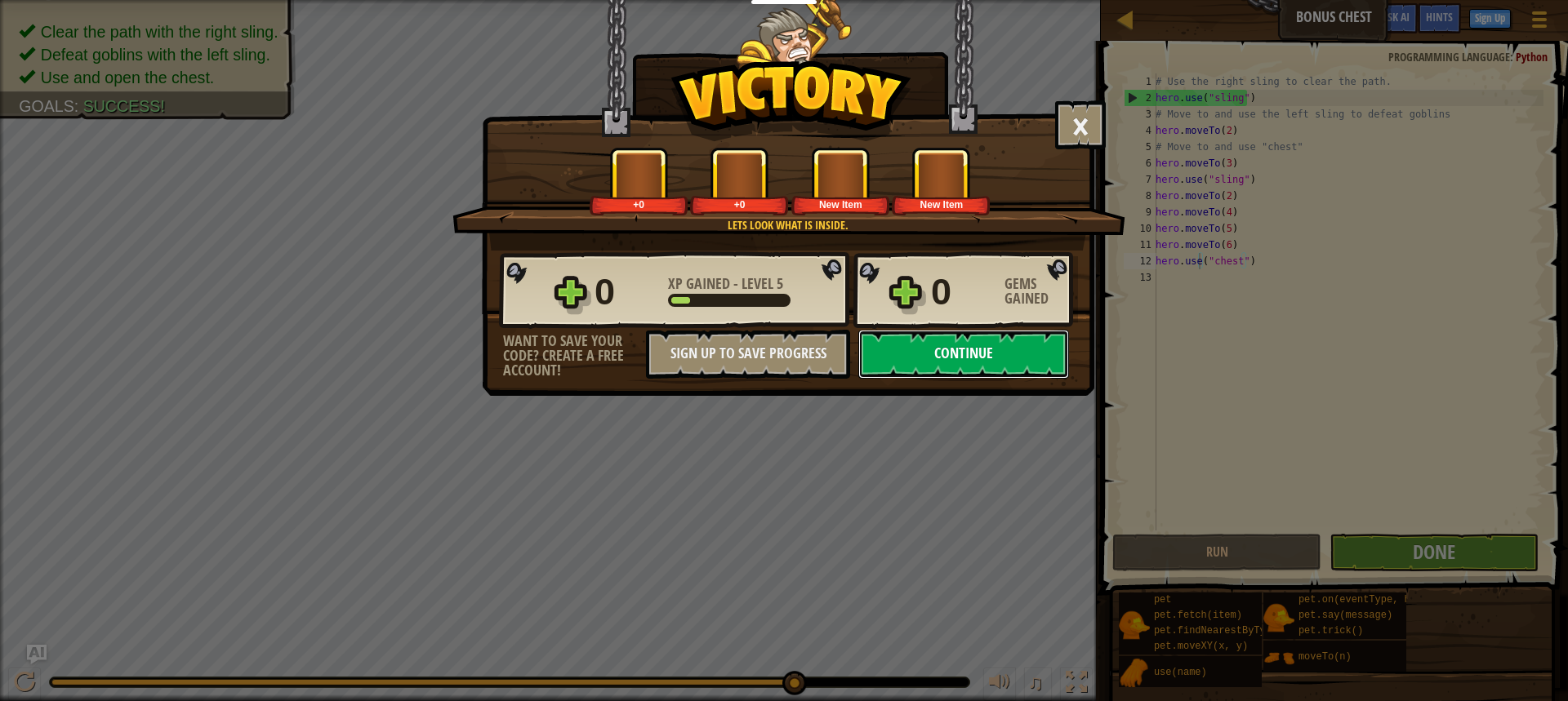
click at [960, 349] on button "Continue" at bounding box center [964, 354] width 211 height 49
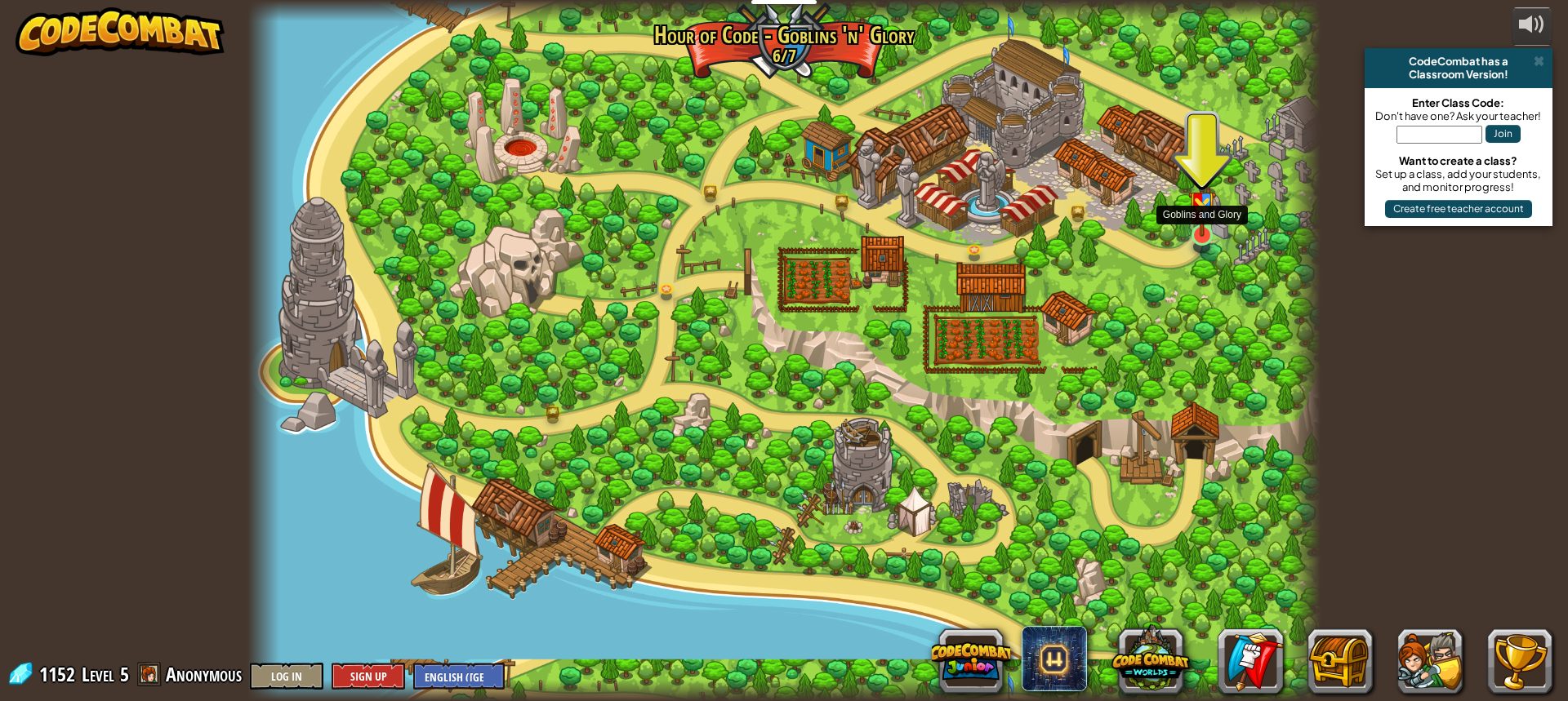
click at [1189, 228] on img at bounding box center [1202, 199] width 28 height 74
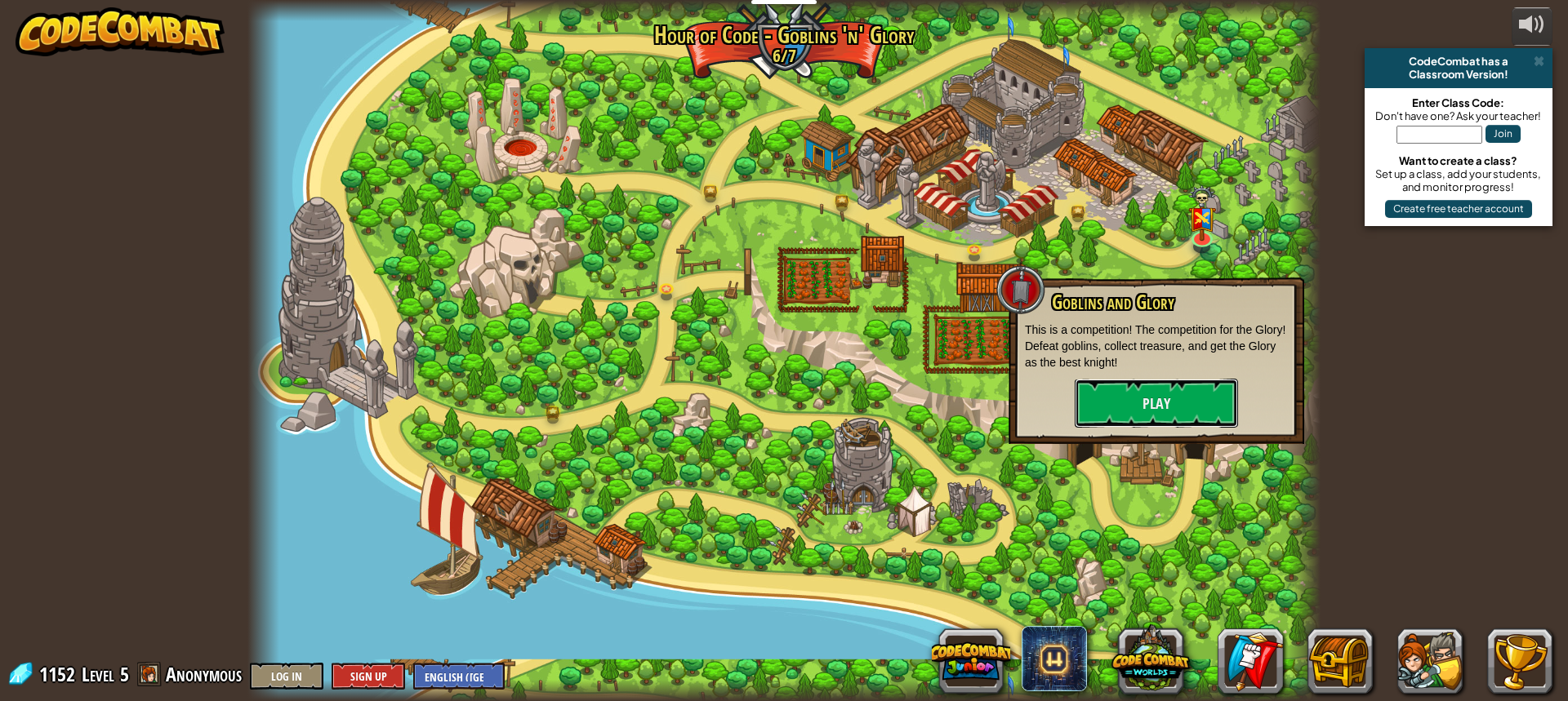
click at [1217, 410] on button "Play" at bounding box center [1156, 403] width 164 height 49
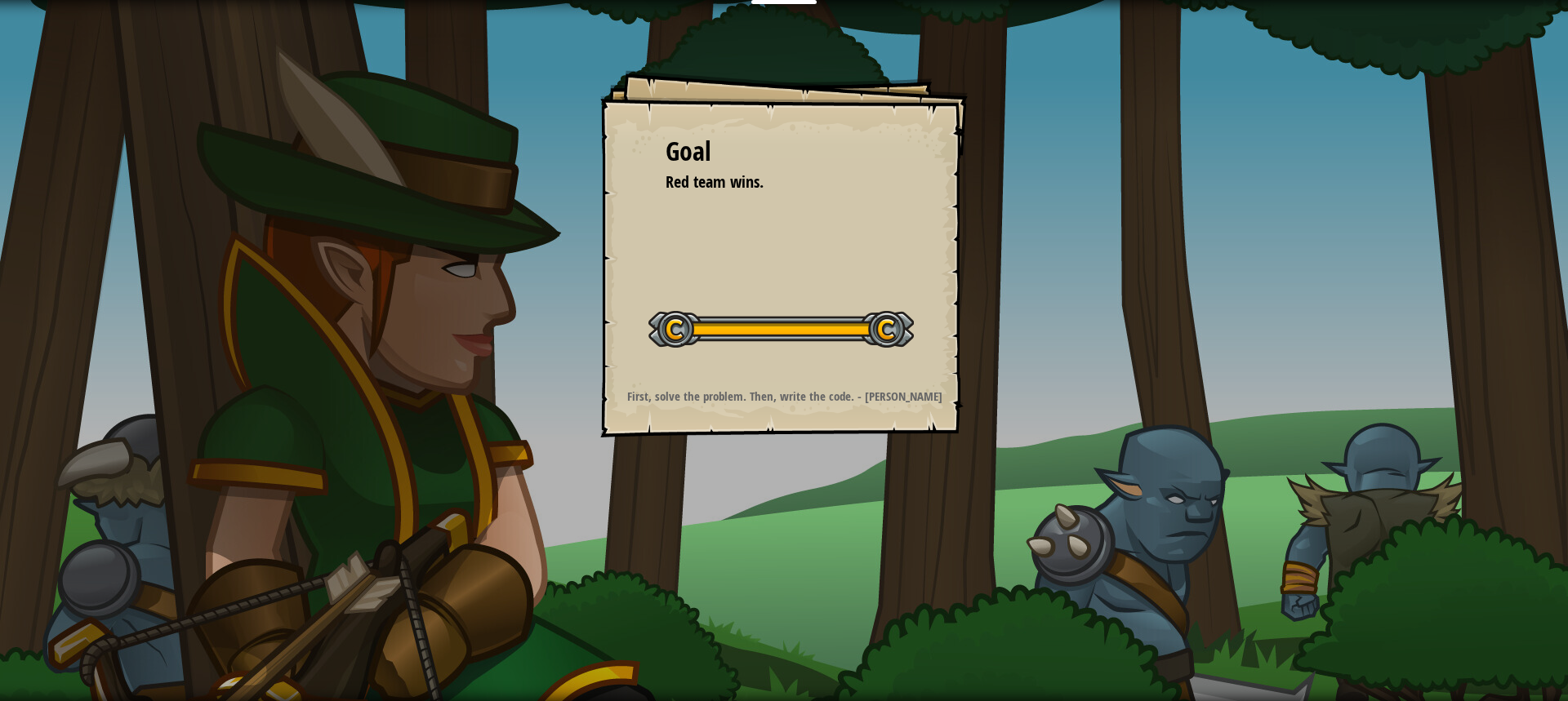
click at [807, 327] on div at bounding box center [781, 329] width 265 height 37
click at [761, 254] on div "Goal Red team wins. Start Level Error loading from server. Try refreshing the p…" at bounding box center [784, 254] width 368 height 367
click at [664, 152] on div "Goal Red team wins. Start Level Error loading from server. Try refreshing the p…" at bounding box center [784, 254] width 368 height 367
drag, startPoint x: 898, startPoint y: 323, endPoint x: 777, endPoint y: 321, distance: 121.0
click at [782, 321] on div at bounding box center [781, 329] width 265 height 37
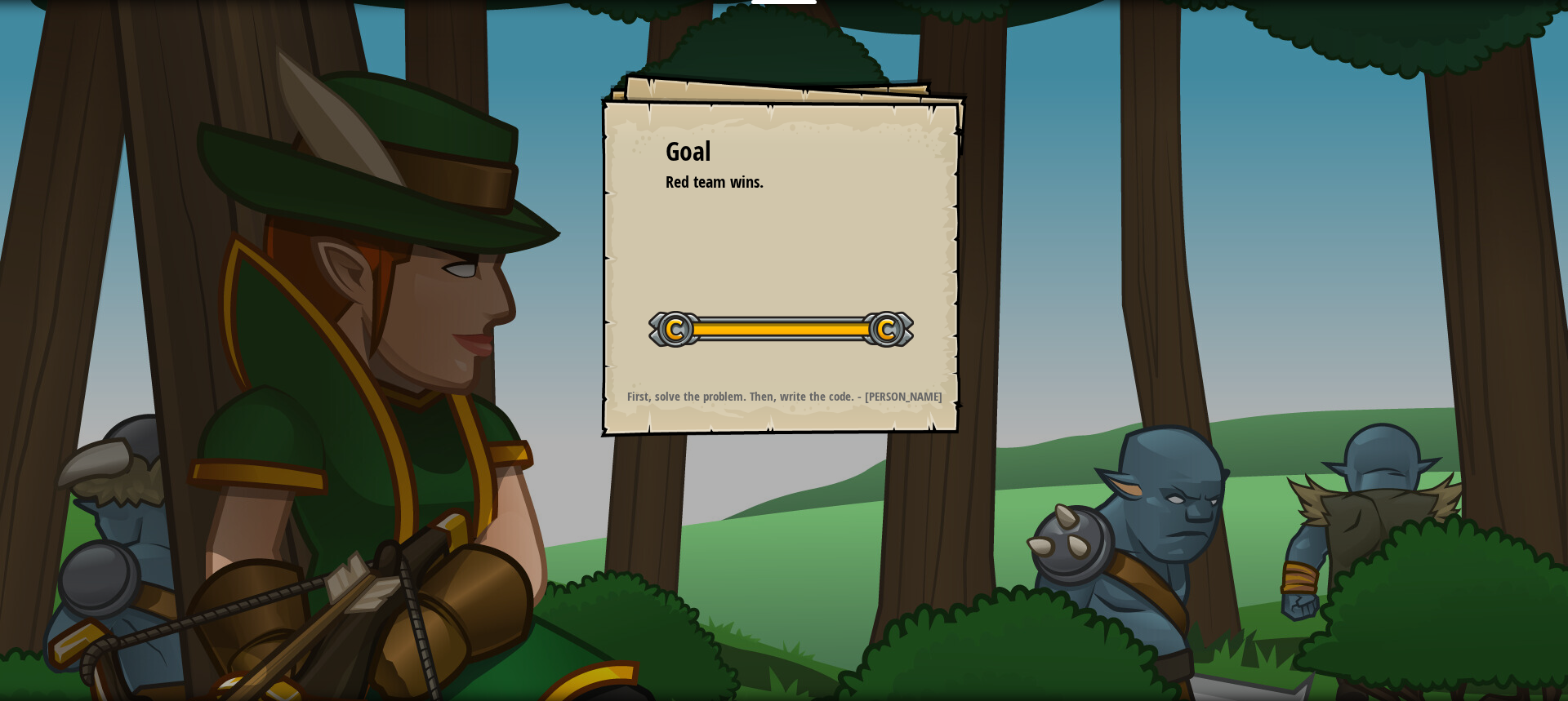
drag, startPoint x: 690, startPoint y: 325, endPoint x: 731, endPoint y: 312, distance: 43.0
click at [802, 325] on div at bounding box center [781, 329] width 265 height 37
drag, startPoint x: 666, startPoint y: 330, endPoint x: 854, endPoint y: 278, distance: 195.1
click at [854, 278] on div "Goal Red team wins. Start Level Error loading from server. Try refreshing the p…" at bounding box center [784, 254] width 368 height 367
click at [711, 414] on div "Goal Red team wins. Start Level Error loading from server. Try refreshing the p…" at bounding box center [784, 254] width 368 height 367
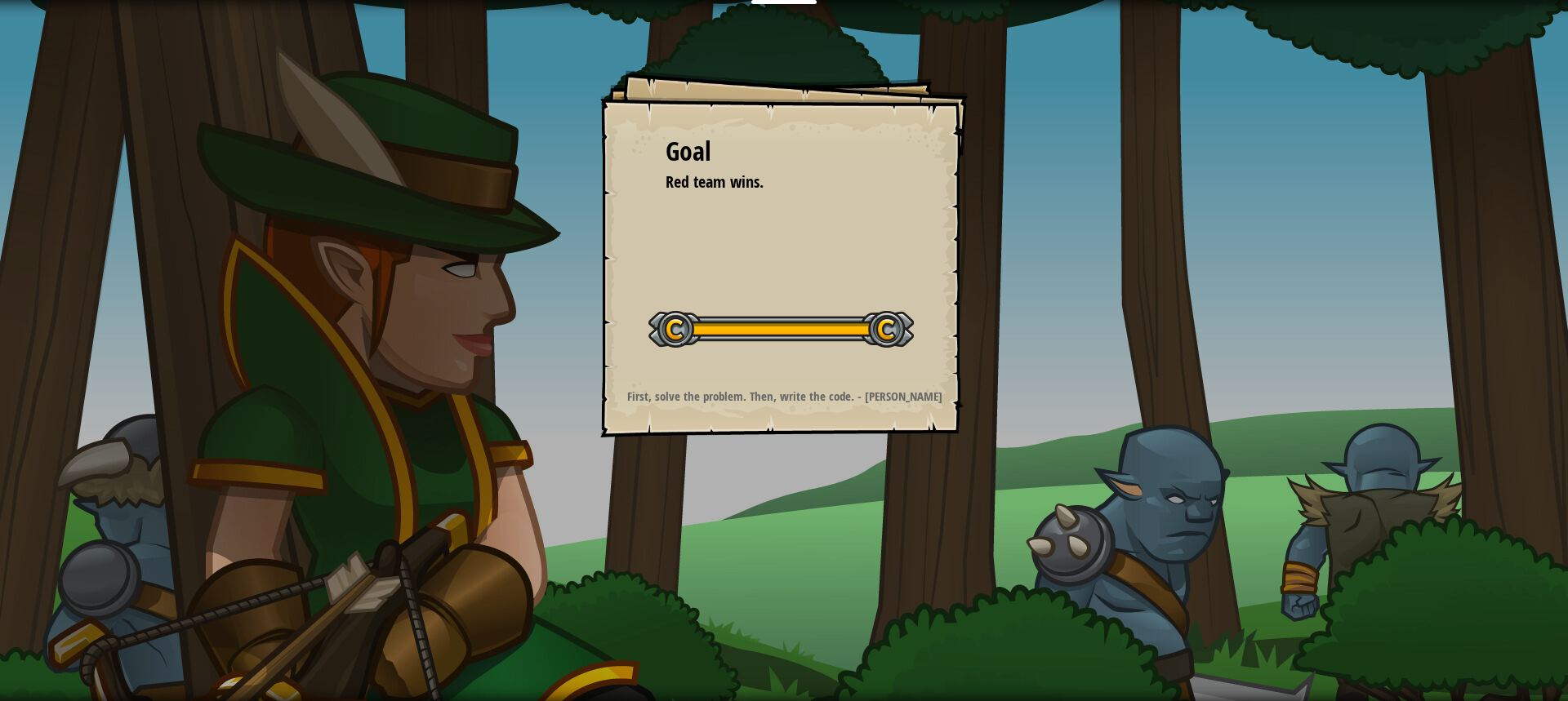
click at [839, 379] on div "Goal Red team wins. Start Level Error loading from server. Try refreshing the p…" at bounding box center [784, 254] width 368 height 367
drag, startPoint x: 802, startPoint y: 448, endPoint x: 839, endPoint y: 478, distance: 47.6
click at [817, 460] on div "Goal Red team wins. Start Level Error loading from server. Try refreshing the p…" at bounding box center [784, 350] width 1568 height 701
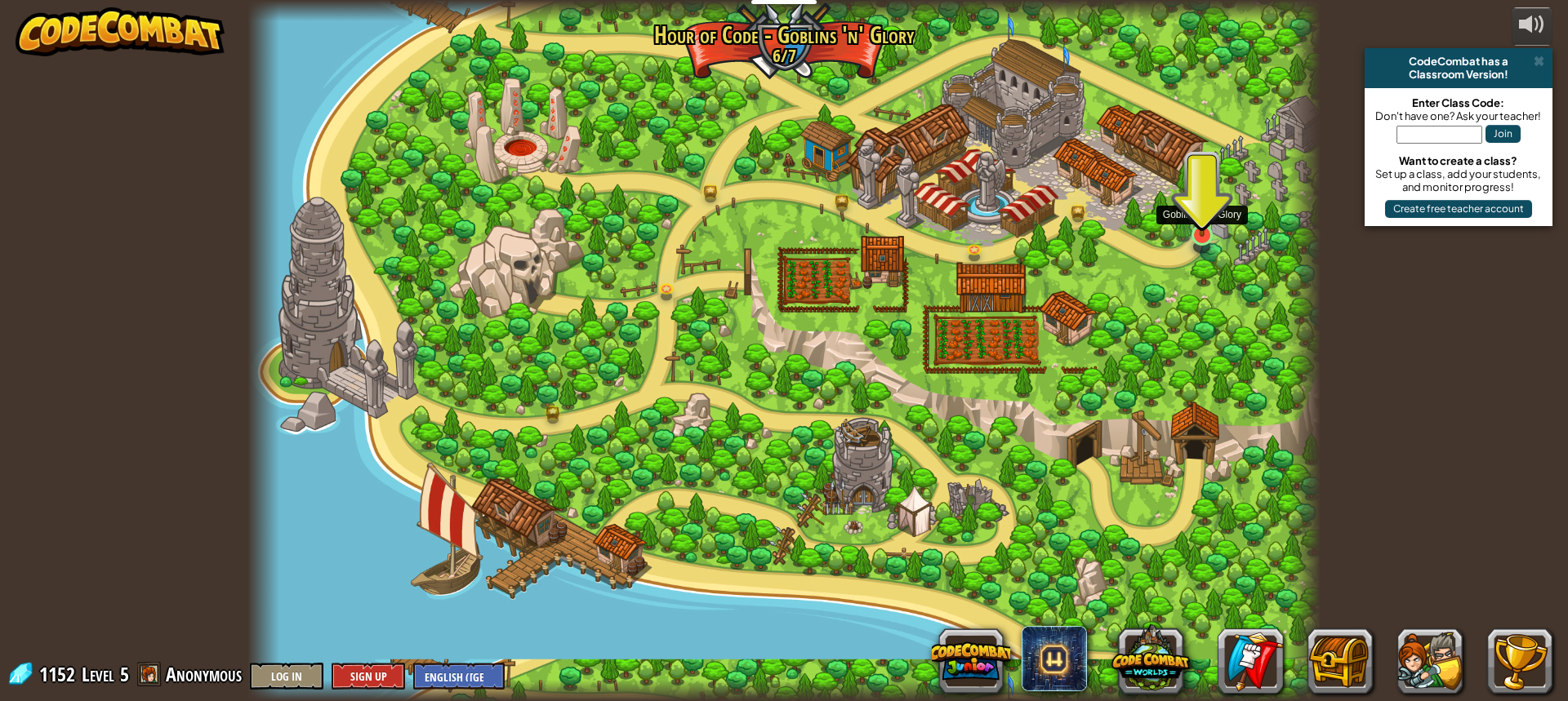
click at [1203, 204] on img at bounding box center [1202, 199] width 28 height 74
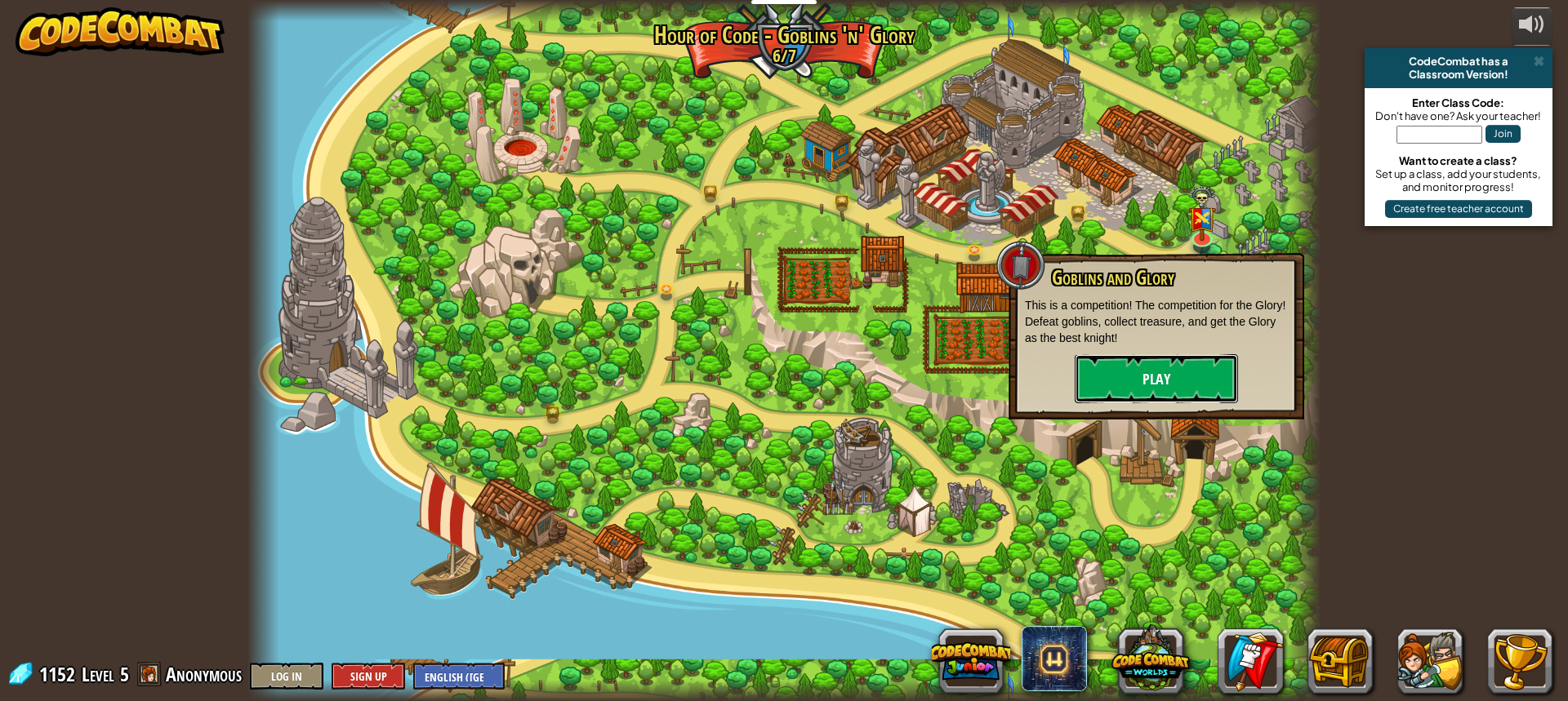
click at [1193, 389] on button "Play" at bounding box center [1156, 379] width 164 height 49
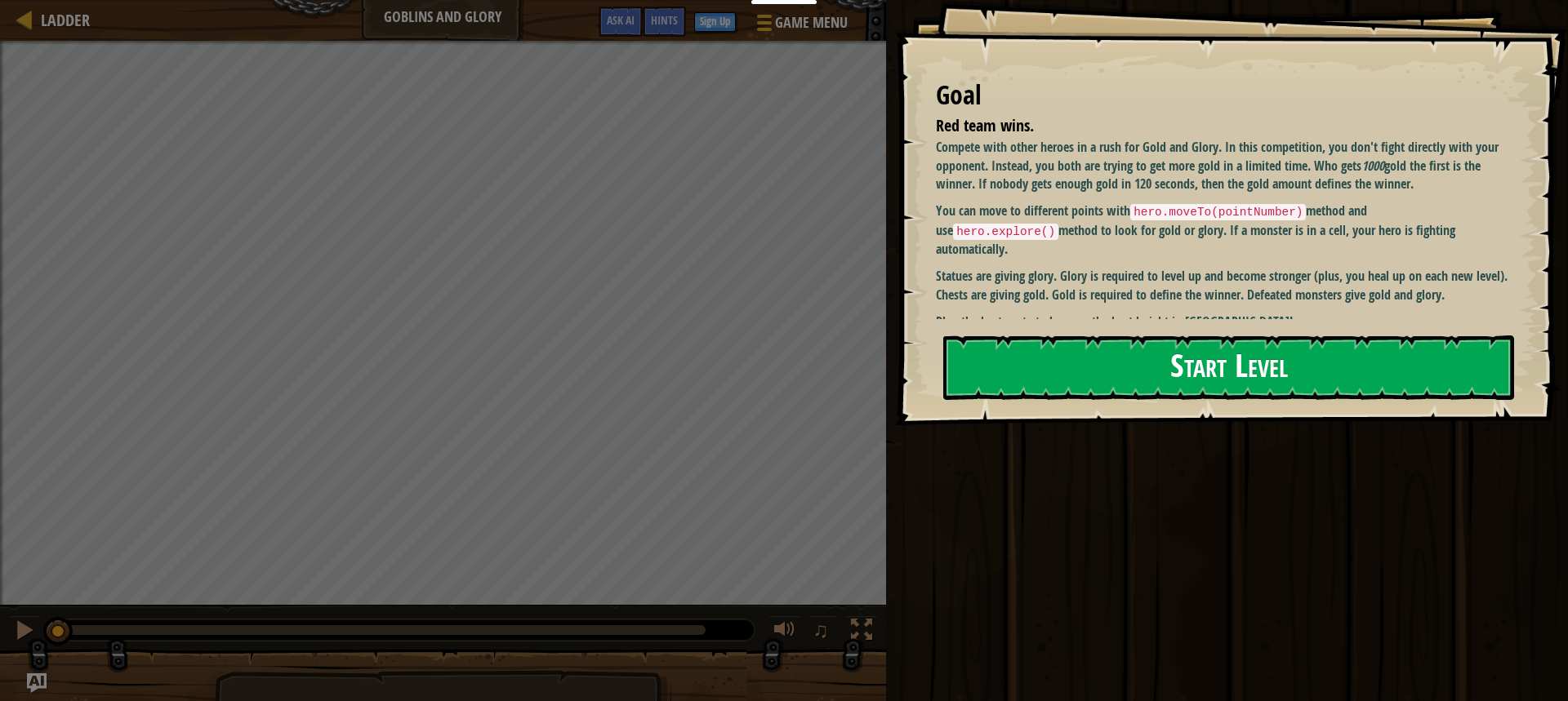
click at [1139, 350] on button "Start Level" at bounding box center [1229, 367] width 571 height 65
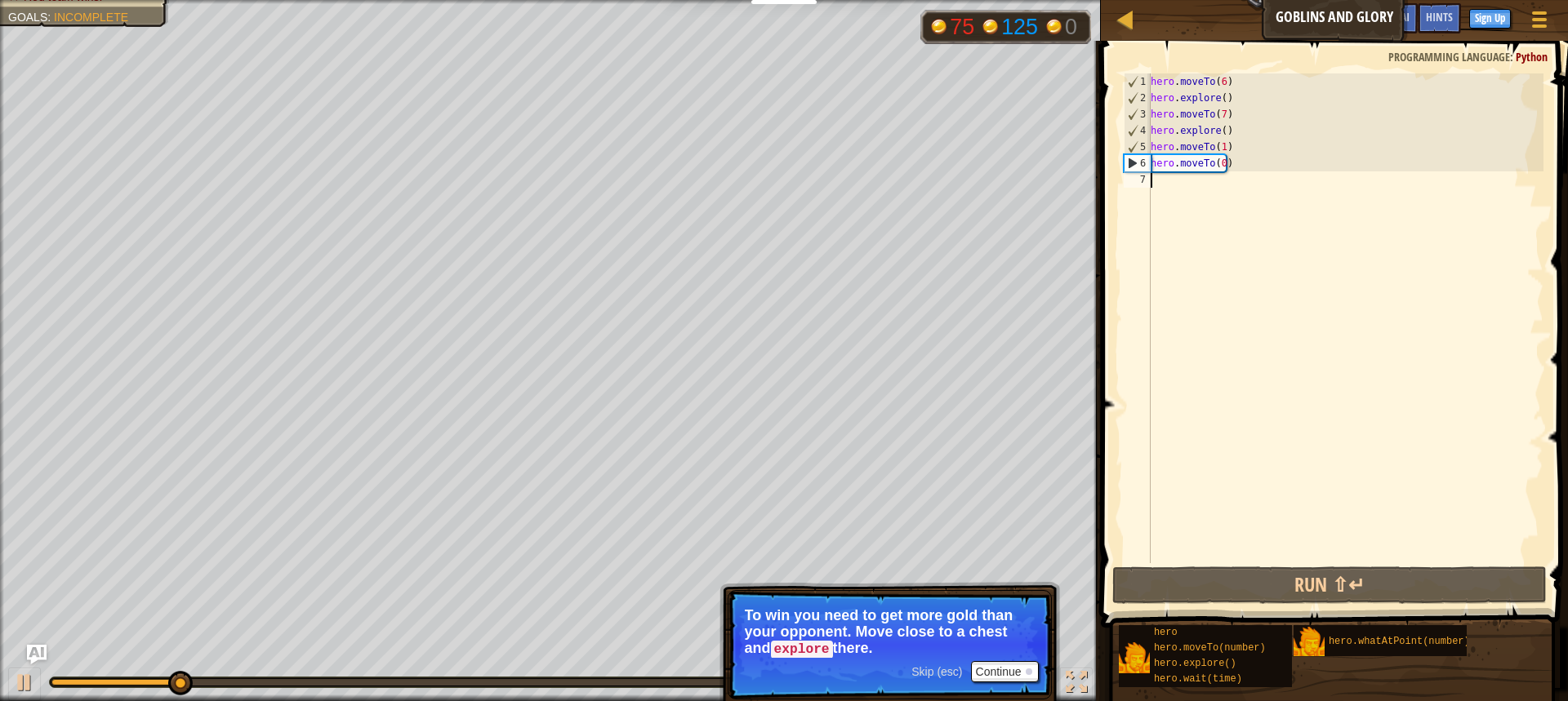
click at [1015, 658] on p "Skip (esc) Continue To win you need to get more gold than your opponent. Move c…" at bounding box center [889, 645] width 324 height 109
click at [1014, 669] on button "Continue" at bounding box center [1005, 672] width 68 height 22
drag, startPoint x: 932, startPoint y: 682, endPoint x: 932, endPoint y: 732, distance: 50.0
click at [932, 16] on html "Educators Create Free Account School & District Solutions Teacher Toolkit Previ…" at bounding box center [784, 8] width 1568 height 16
click at [1022, 664] on button "Continue" at bounding box center [1005, 672] width 68 height 22
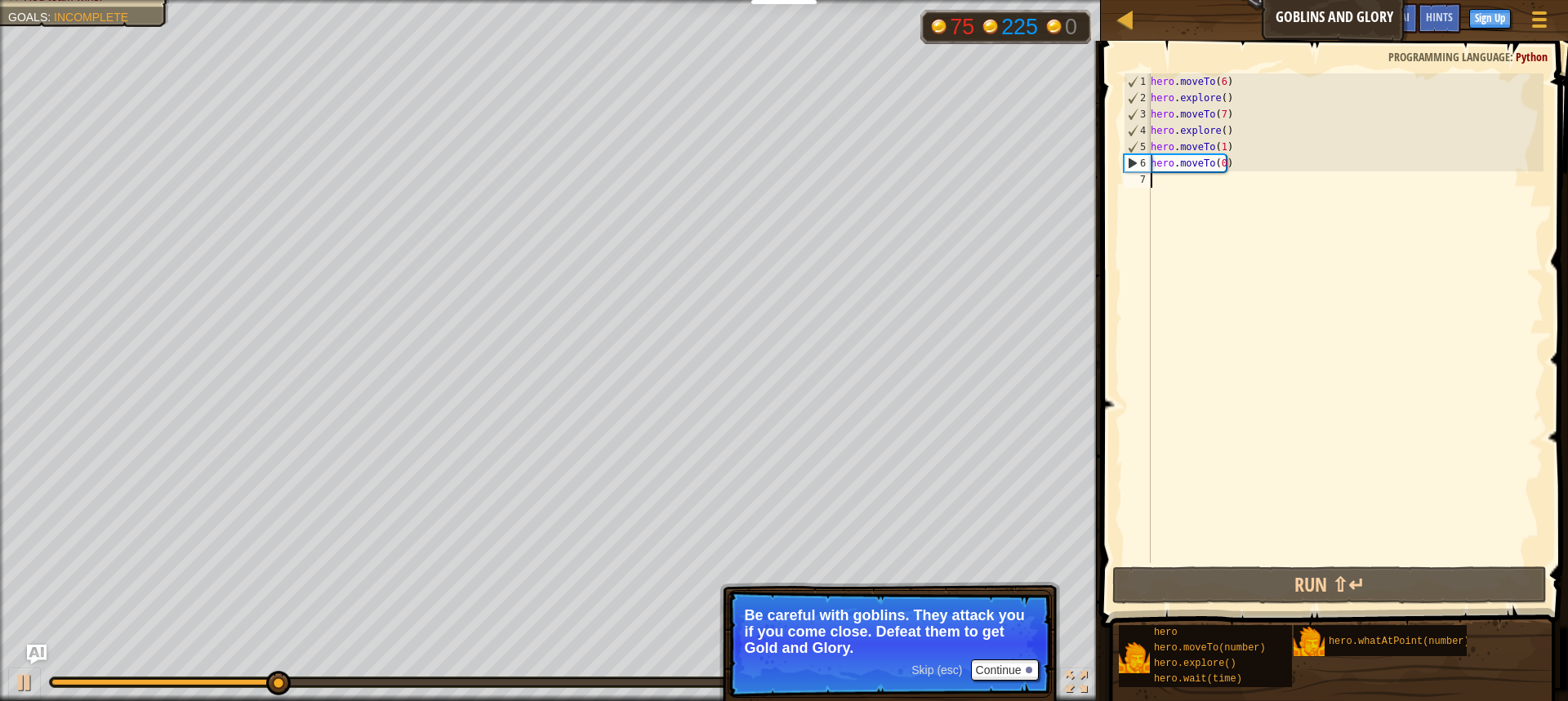
click at [985, 657] on p "Skip (esc) Continue Be careful with goblins. They attack you if you come close.…" at bounding box center [889, 644] width 324 height 108
click at [990, 669] on button "Continue" at bounding box center [1005, 670] width 68 height 22
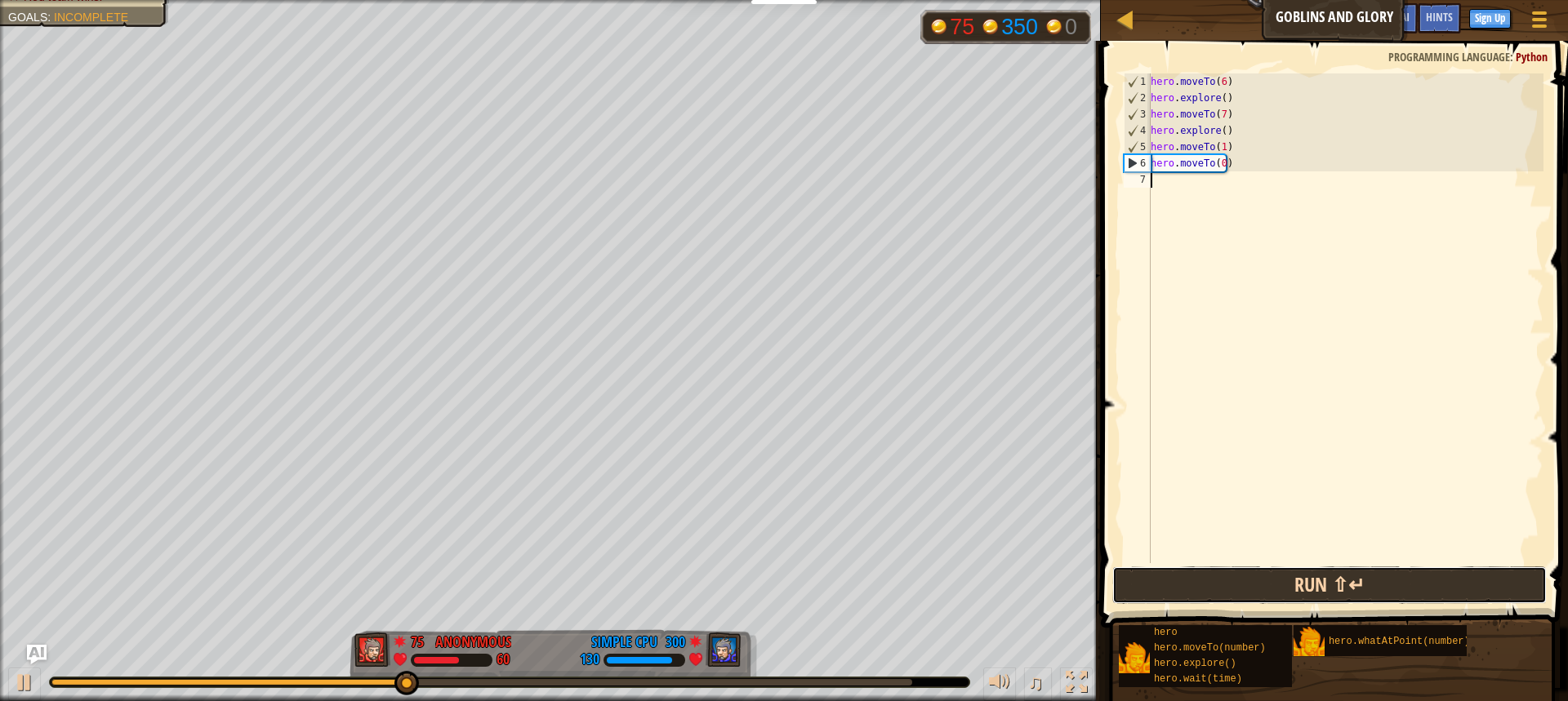
click at [1183, 571] on button "Run ⇧↵" at bounding box center [1329, 585] width 434 height 38
click at [1151, 576] on button "Run ⇧↵" at bounding box center [1329, 585] width 434 height 38
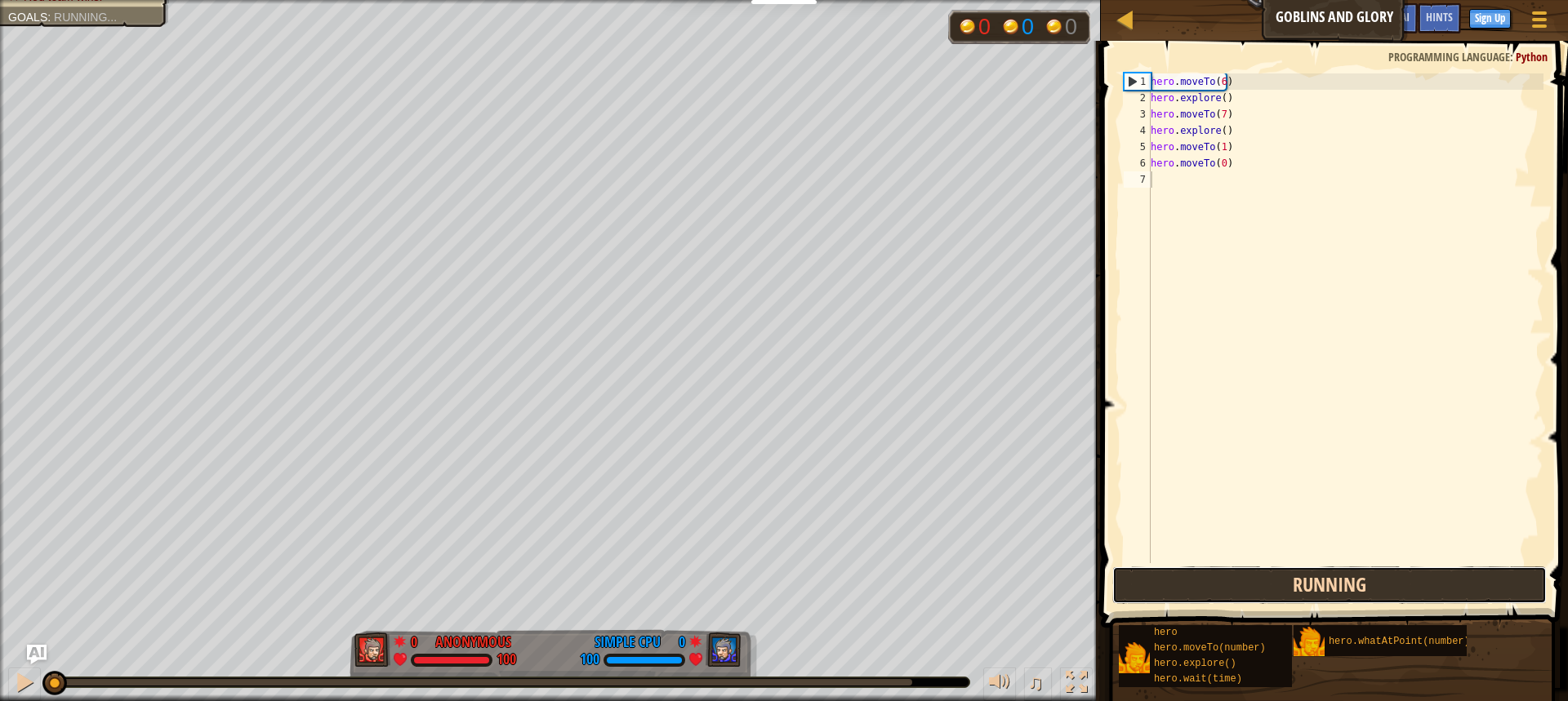
click at [1151, 577] on button "Running" at bounding box center [1329, 585] width 434 height 38
click at [1153, 577] on button "Running" at bounding box center [1329, 585] width 434 height 38
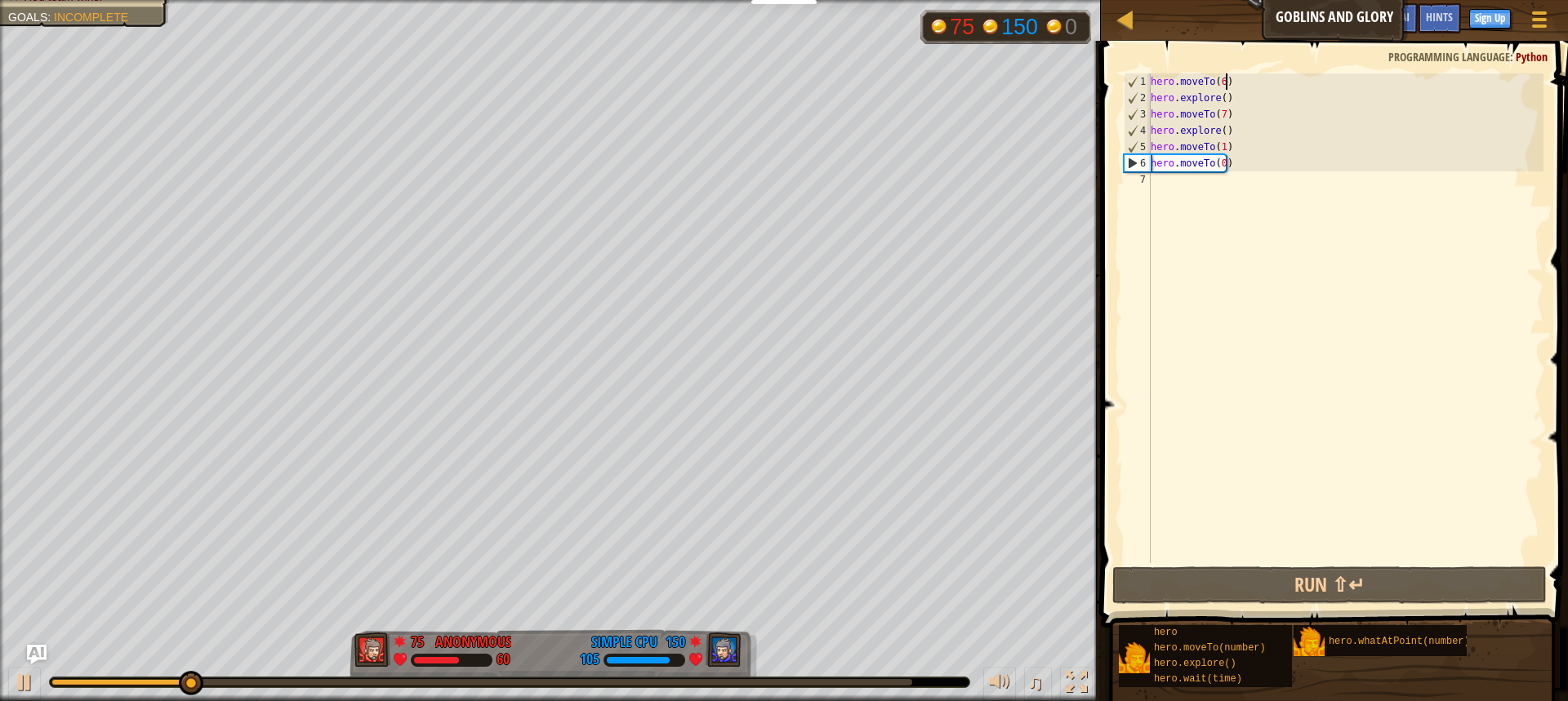
click at [1230, 80] on div "hero . moveTo ( 6 ) hero . explore ( ) hero . moveTo ( 7 ) hero . explore ( ) h…" at bounding box center [1345, 335] width 396 height 522
type textarea "hero.moveTo(6)"
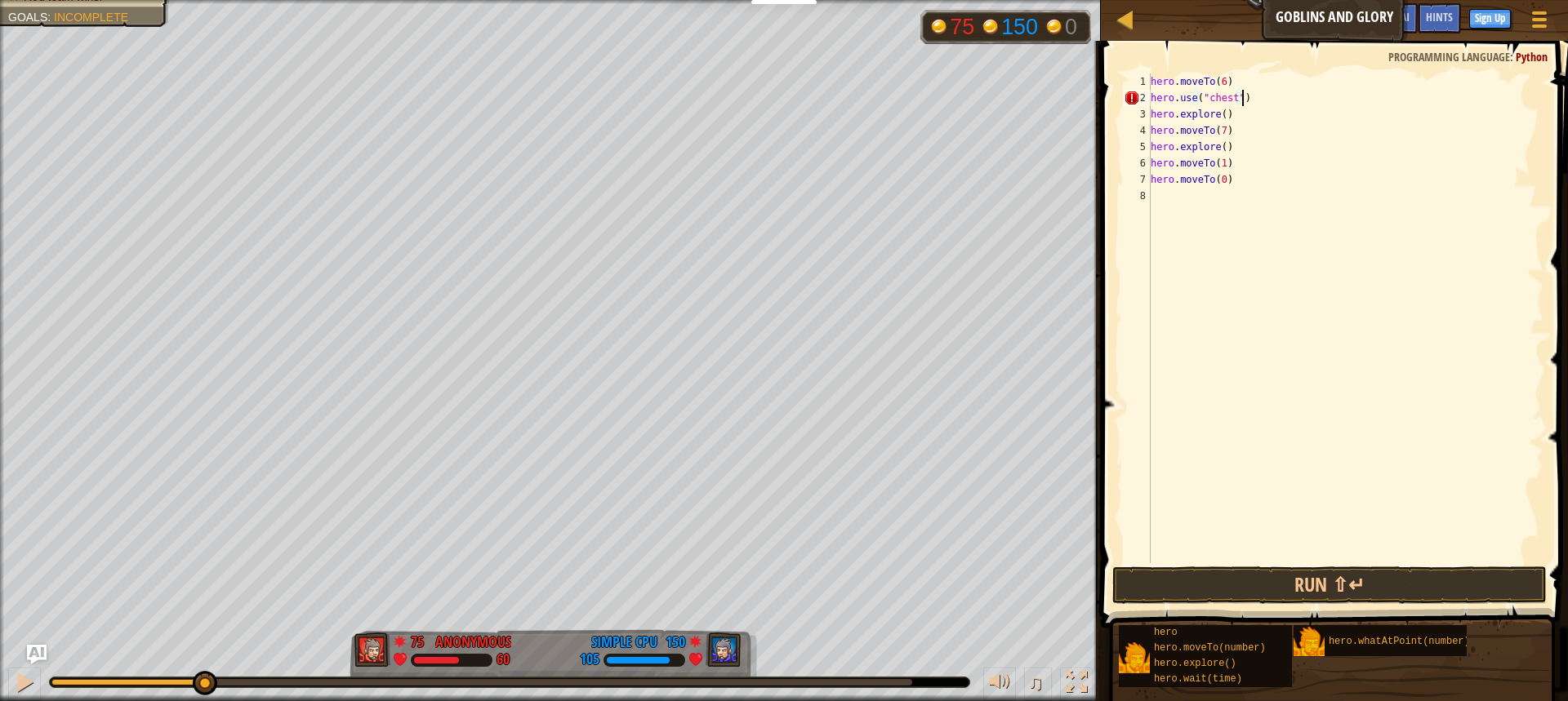
scroll to position [8, 7]
click at [1352, 588] on button "Run ⇧↵" at bounding box center [1329, 585] width 434 height 38
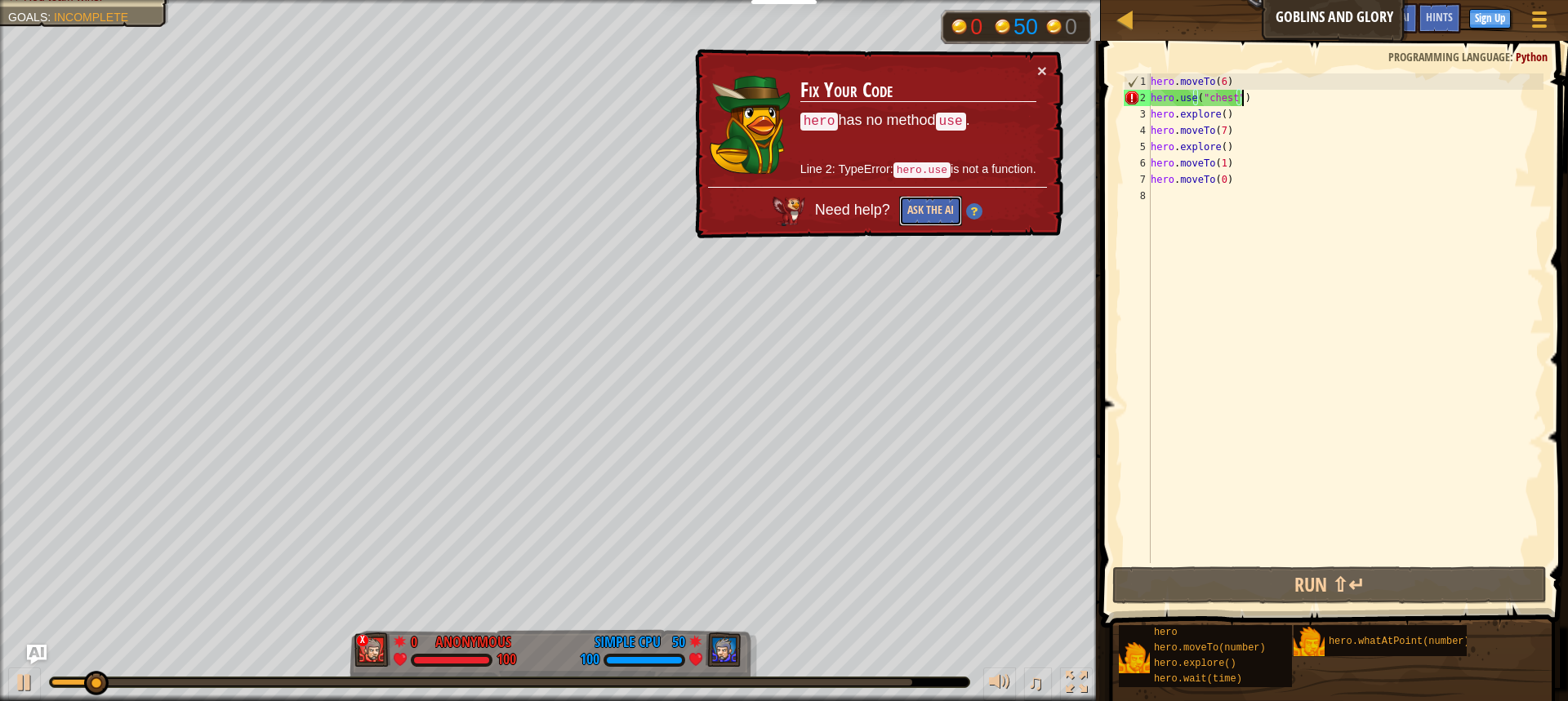
click at [955, 206] on button "Ask the AI" at bounding box center [931, 211] width 63 height 30
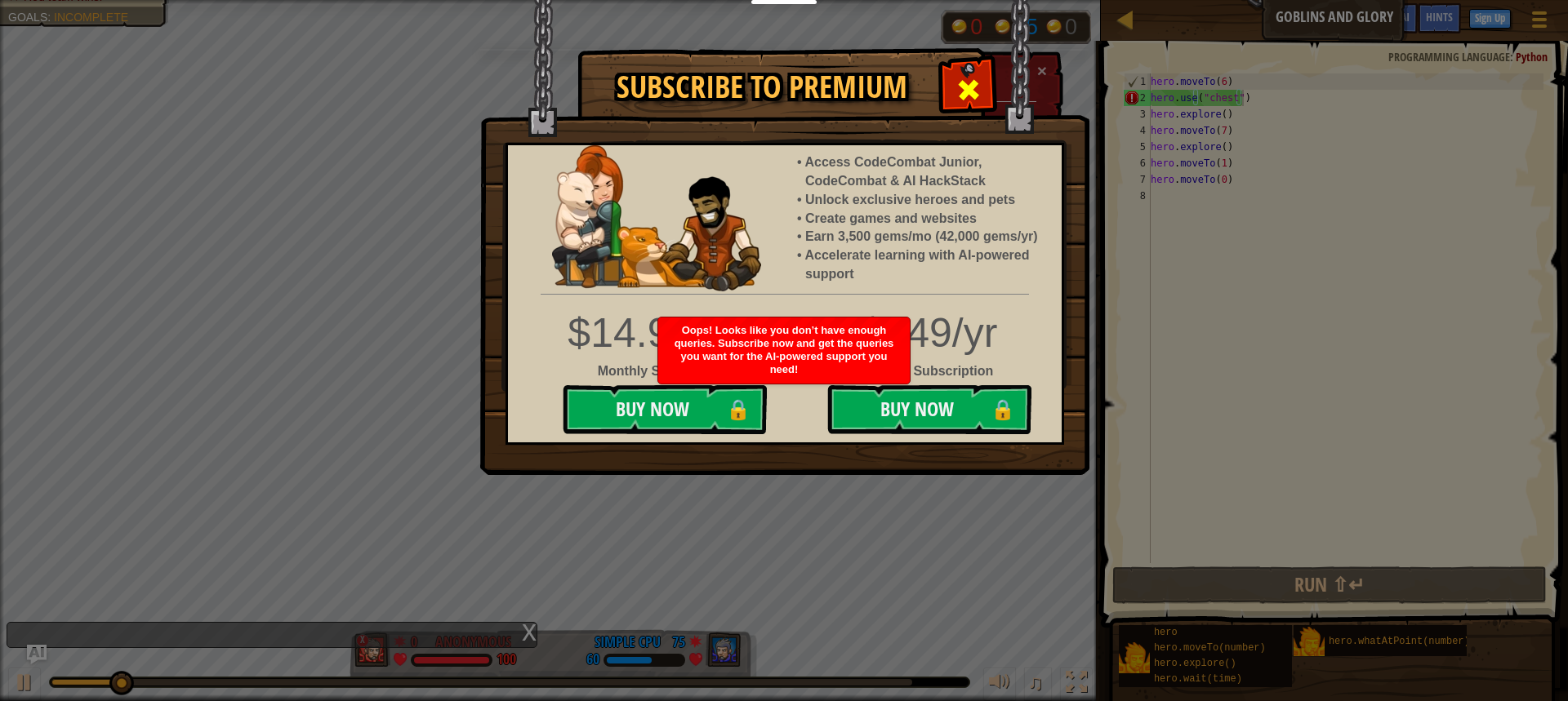
click at [968, 77] on span at bounding box center [969, 90] width 26 height 26
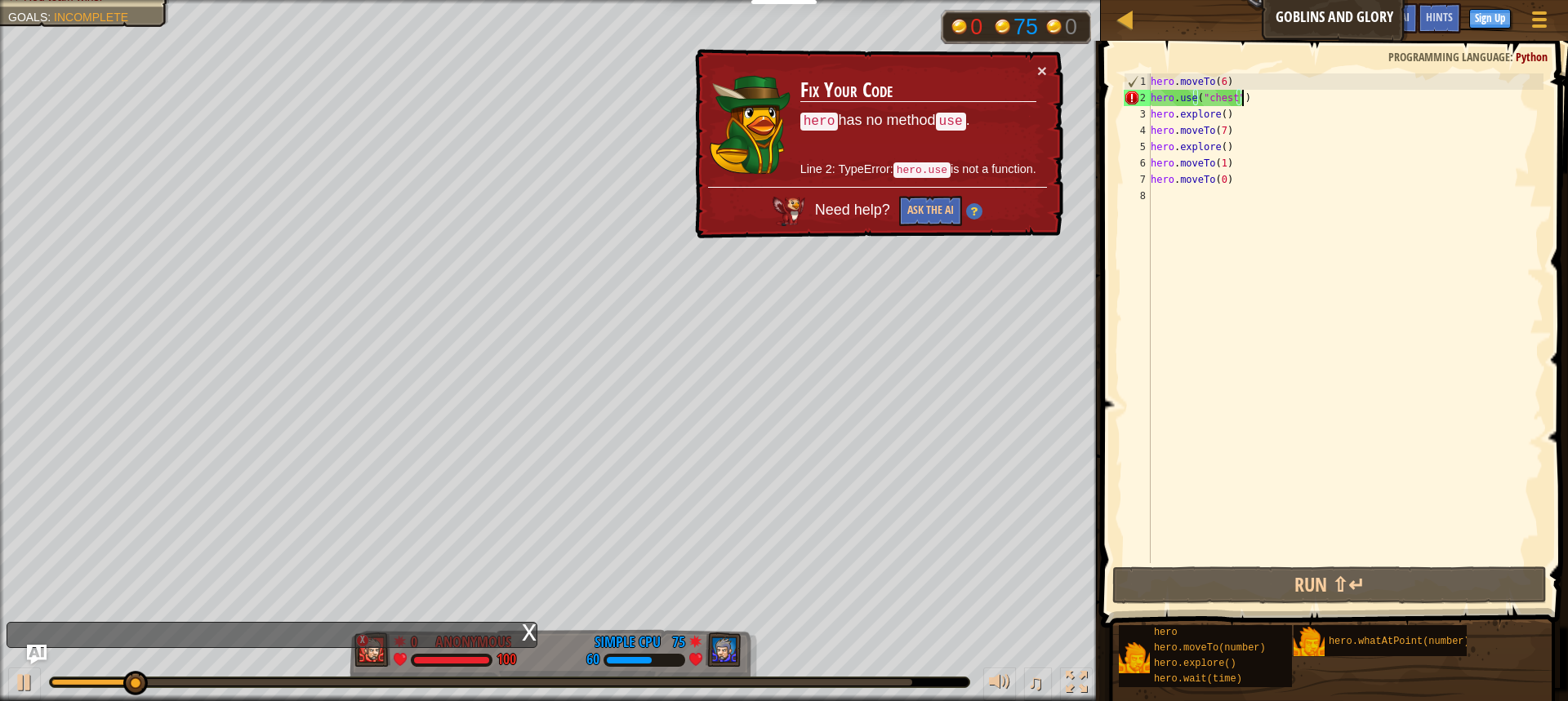
click at [1054, 62] on div "× Fix Your Code hero has no method use . Line 2: TypeError: hero.use is not a f…" at bounding box center [877, 144] width 371 height 190
click at [1042, 67] on button "×" at bounding box center [1042, 70] width 9 height 17
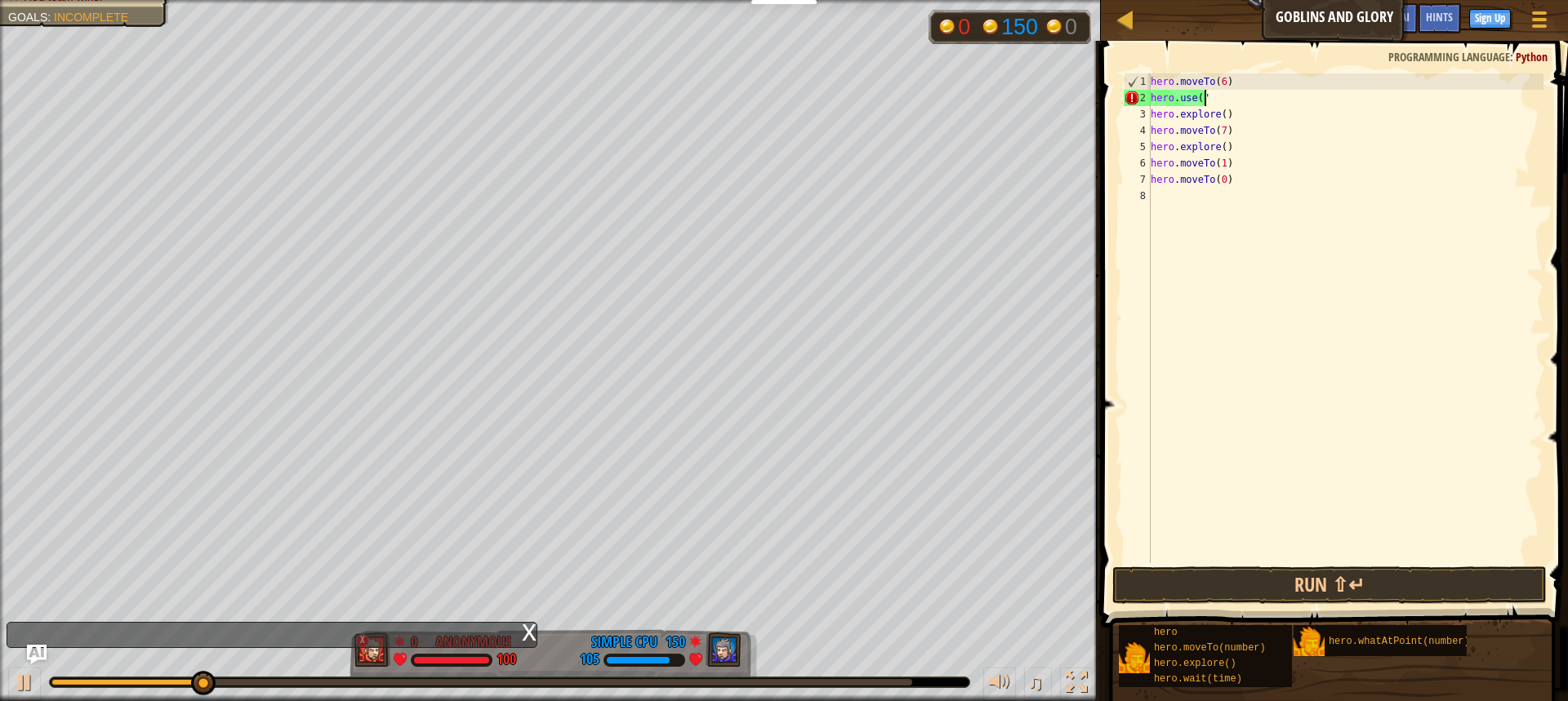
scroll to position [8, 2]
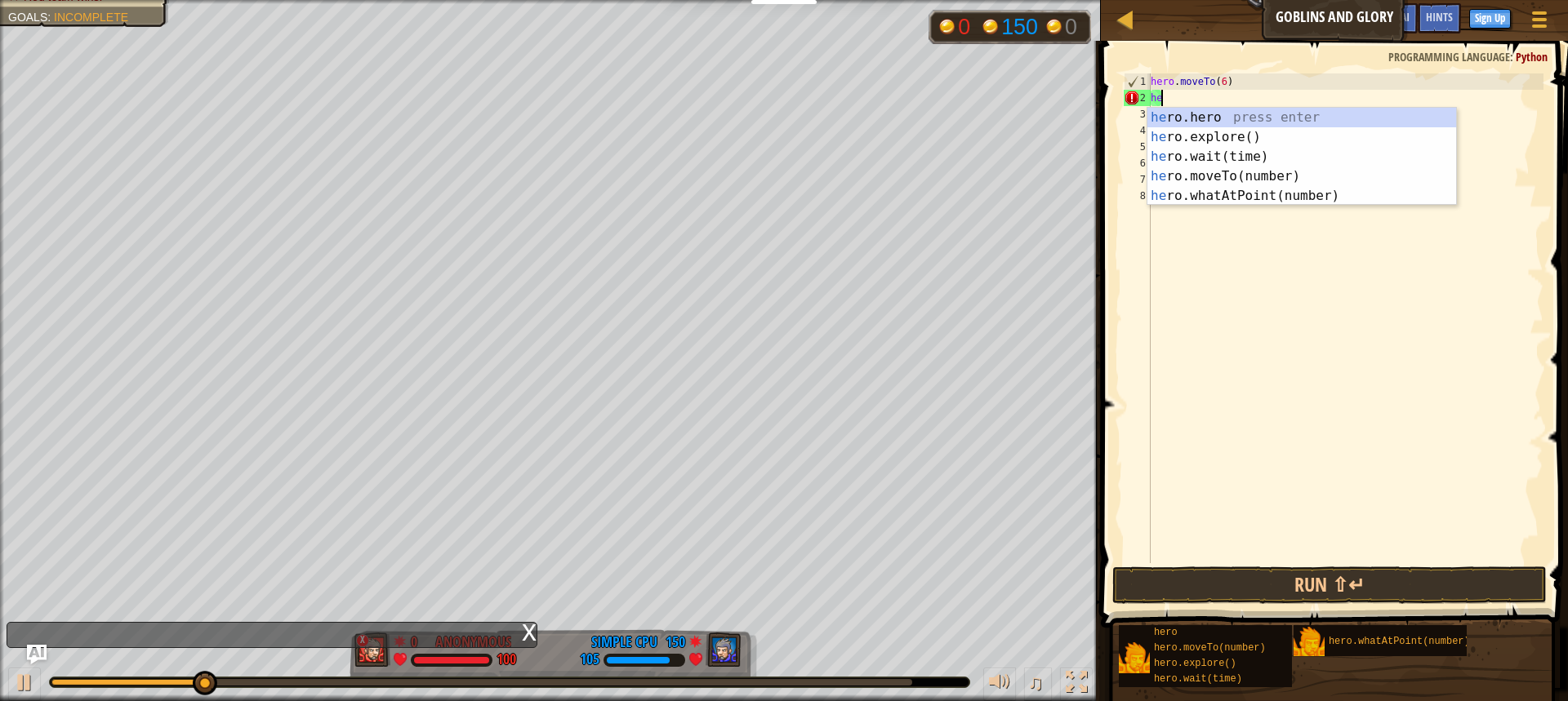
type textarea "h"
type textarea "hero.moveTo(6"
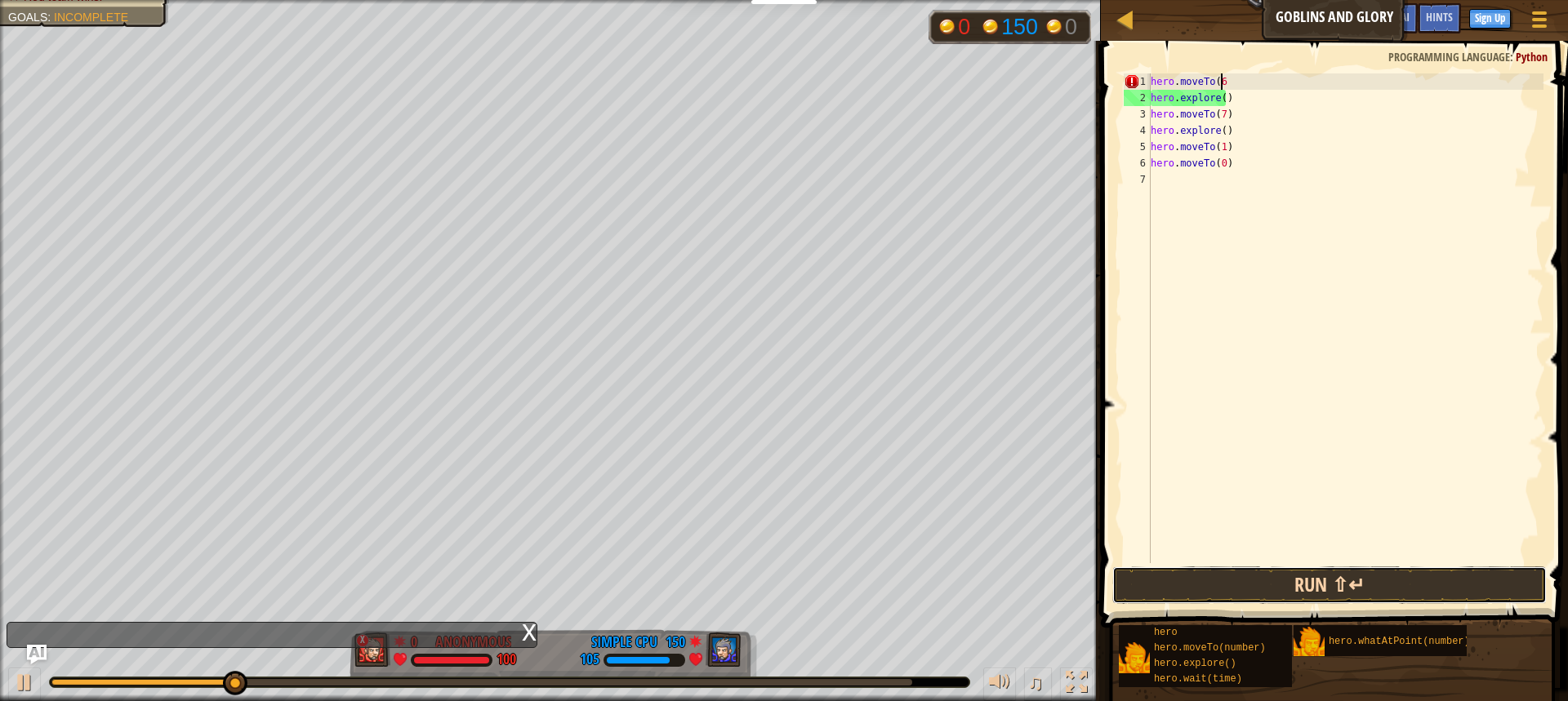
click at [1477, 572] on button "Run ⇧↵" at bounding box center [1329, 585] width 434 height 38
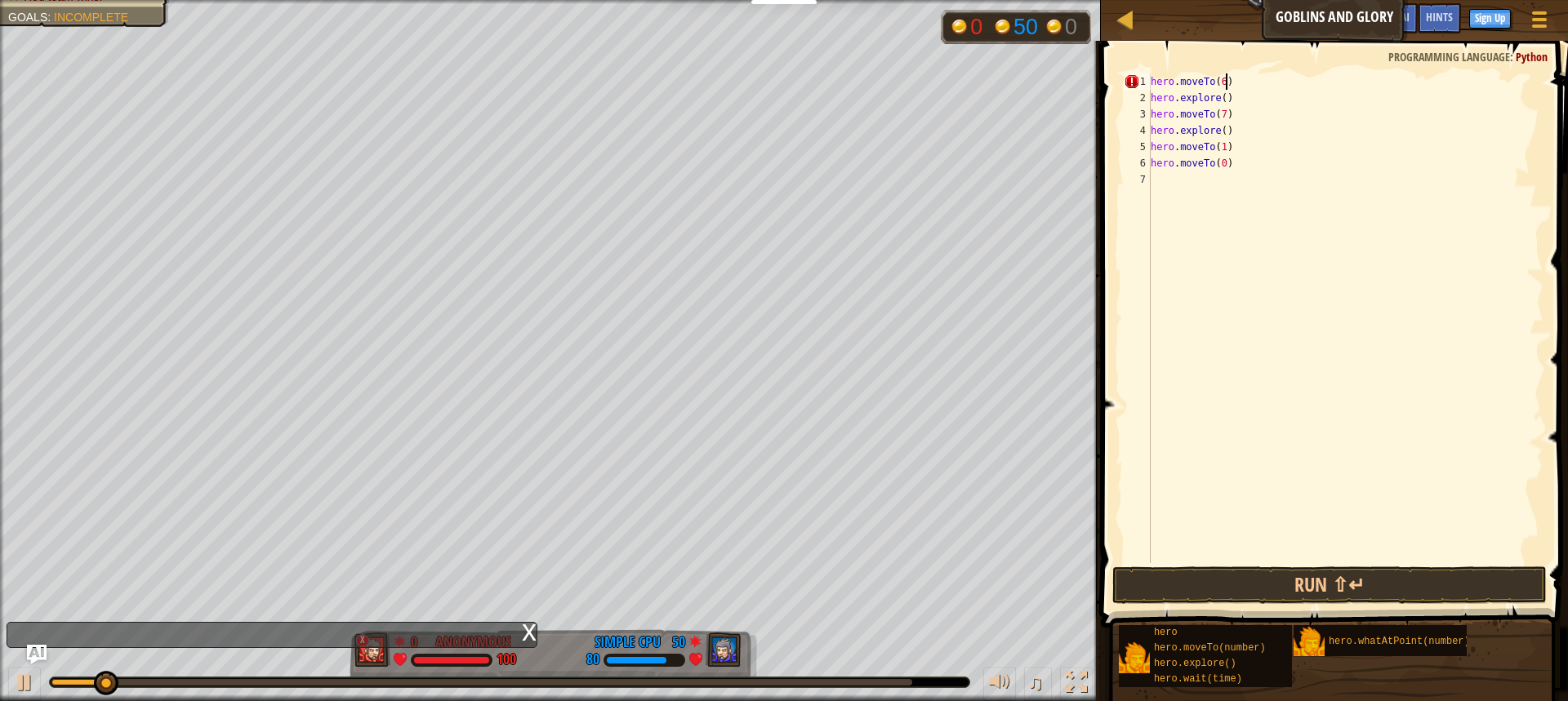
scroll to position [8, 5]
click at [1418, 603] on button "Run ⇧↵" at bounding box center [1329, 585] width 434 height 38
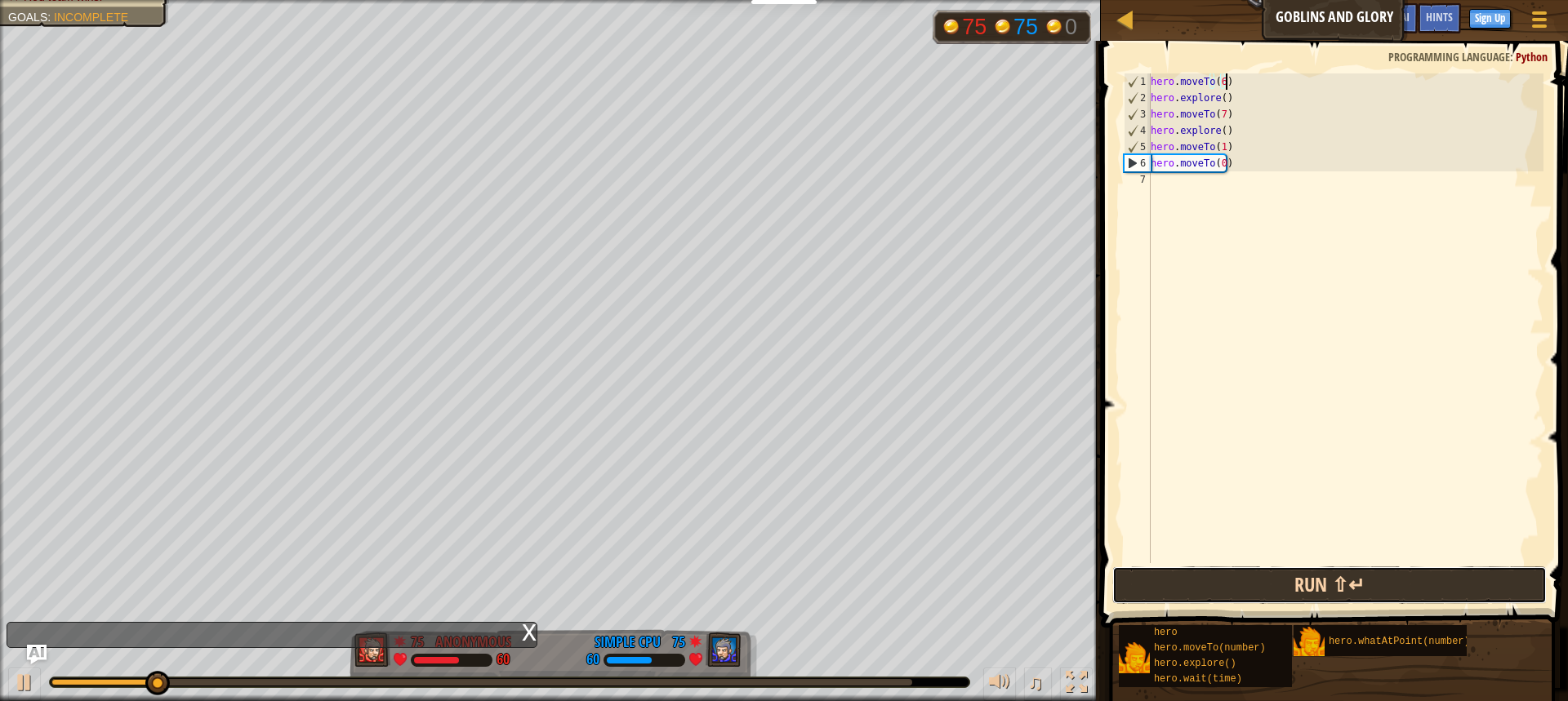
click at [1461, 569] on button "Run ⇧↵" at bounding box center [1329, 585] width 434 height 38
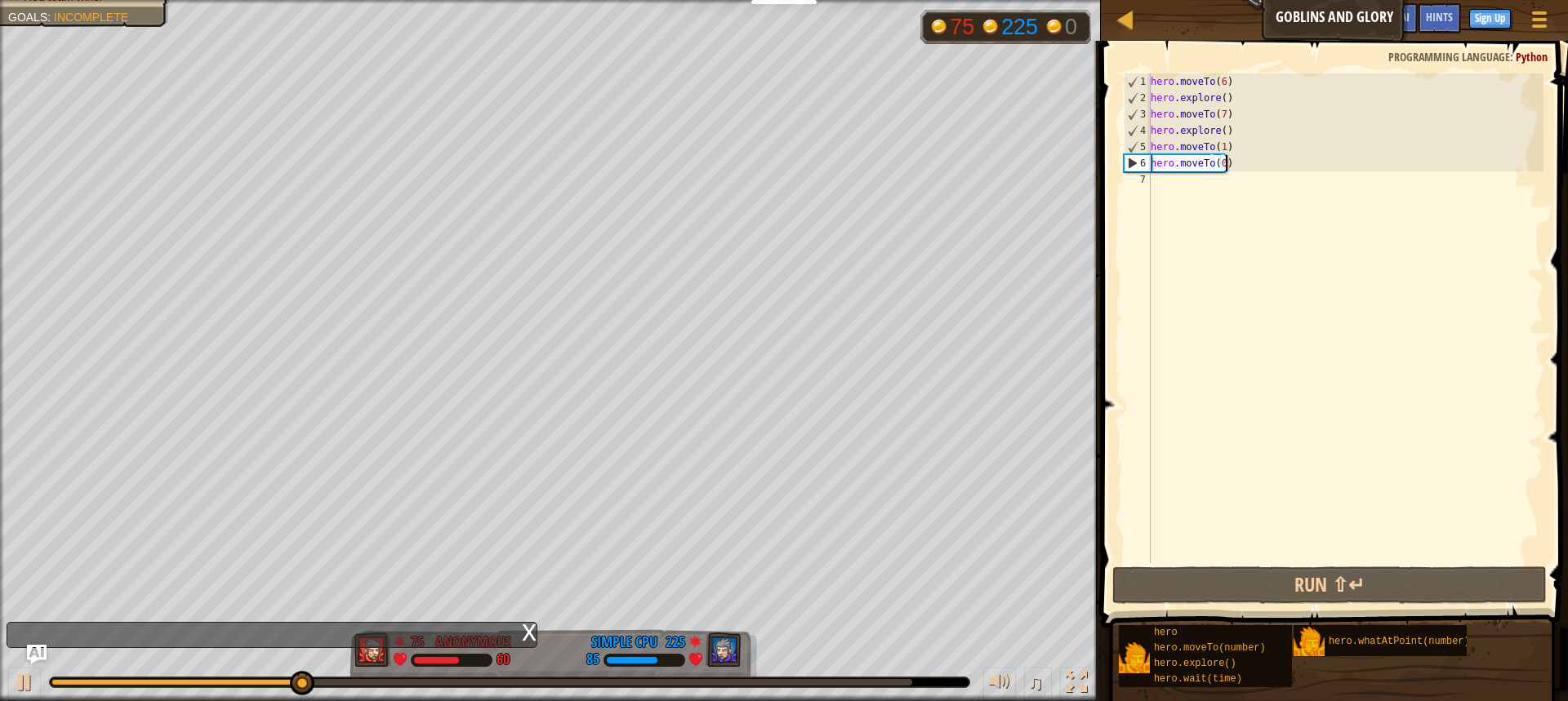
drag, startPoint x: 1231, startPoint y: 164, endPoint x: 1240, endPoint y: 170, distance: 10.8
click at [1240, 170] on div "hero . moveTo ( 6 ) hero . explore ( ) hero . moveTo ( 7 ) hero . explore ( ) h…" at bounding box center [1345, 335] width 396 height 522
click at [1221, 164] on div "hero . moveTo ( 6 ) hero . explore ( ) hero . moveTo ( 7 ) hero . explore ( ) h…" at bounding box center [1345, 335] width 396 height 522
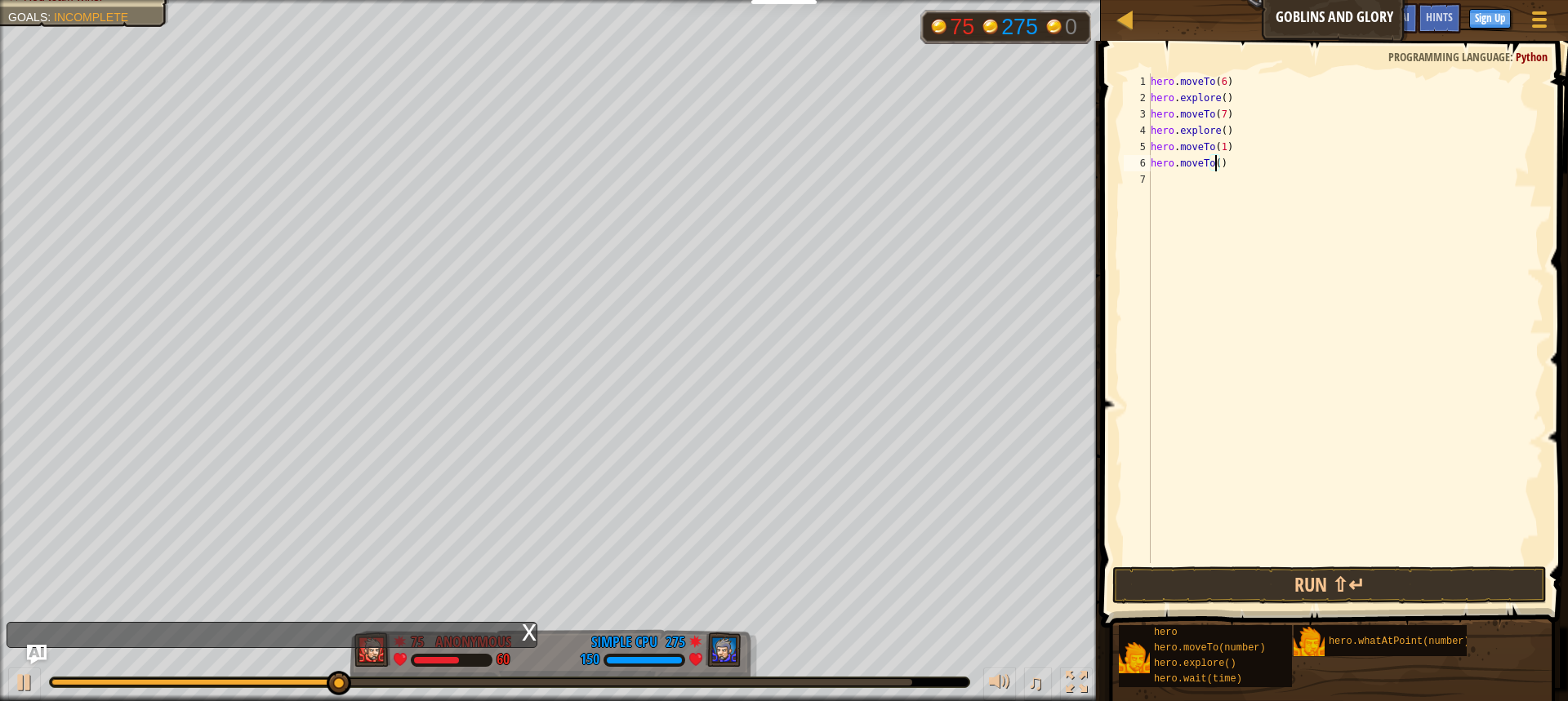
type textarea "hero.moveTo(2)"
click at [1168, 176] on div "hero . moveTo ( 6 ) hero . explore ( ) hero . moveTo ( 7 ) hero . explore ( ) h…" at bounding box center [1345, 335] width 396 height 522
drag, startPoint x: 1236, startPoint y: 163, endPoint x: 1150, endPoint y: 164, distance: 86.0
click at [1150, 164] on div "1 2 3 4 5 6 7 hero . moveTo ( 6 ) hero . explore ( ) hero . moveTo ( 7 ) hero .…" at bounding box center [1332, 318] width 423 height 490
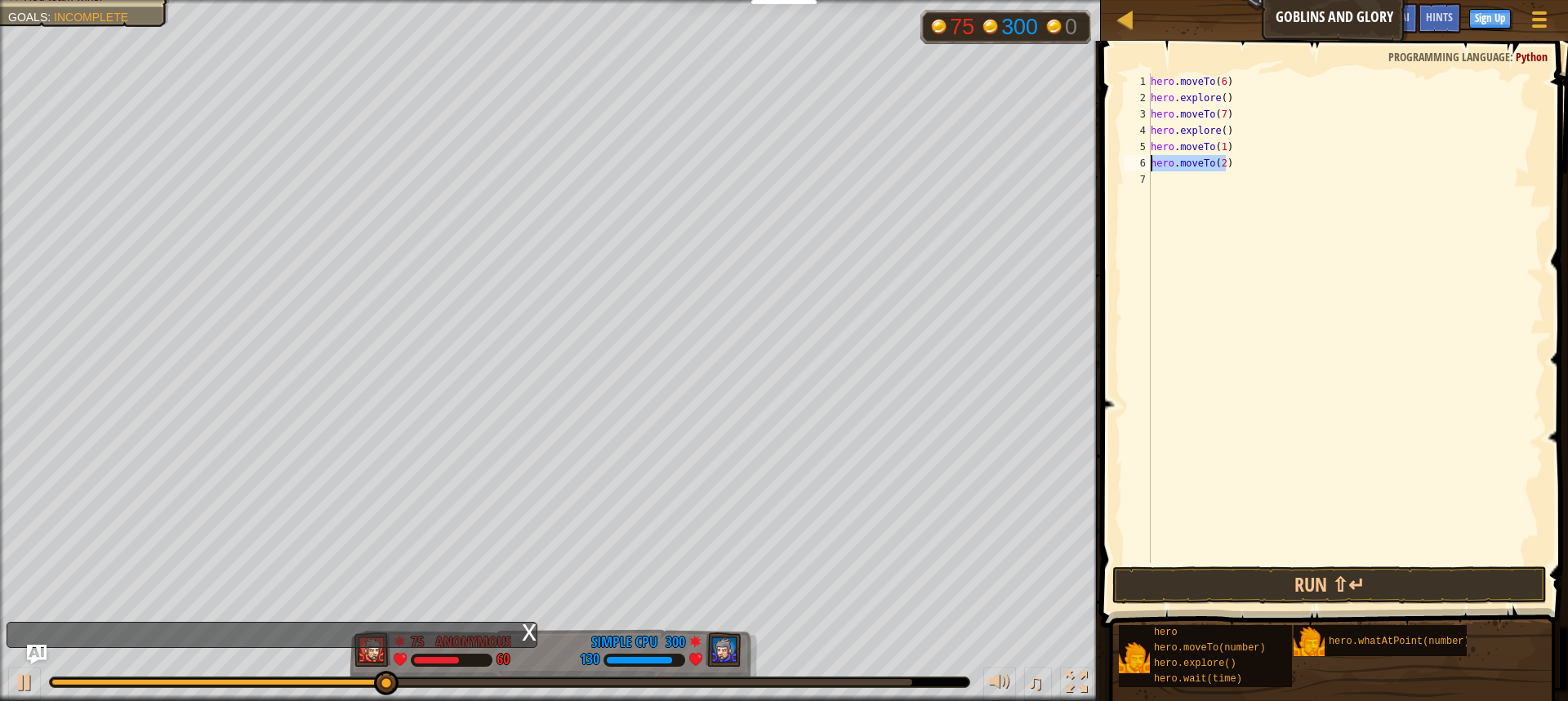
type textarea "C"
drag, startPoint x: 1215, startPoint y: 147, endPoint x: 1138, endPoint y: 147, distance: 77.0
click at [1138, 147] on div "1 2 3 4 5 6 7 hero . moveTo ( 6 ) hero . explore ( ) hero . moveTo ( 7 ) hero .…" at bounding box center [1332, 318] width 423 height 490
type textarea "hero.moveTo(1)"
click at [1158, 159] on div "hero . moveTo ( 6 ) hero . explore ( ) hero . moveTo ( 7 ) hero . explore ( ) h…" at bounding box center [1345, 335] width 396 height 522
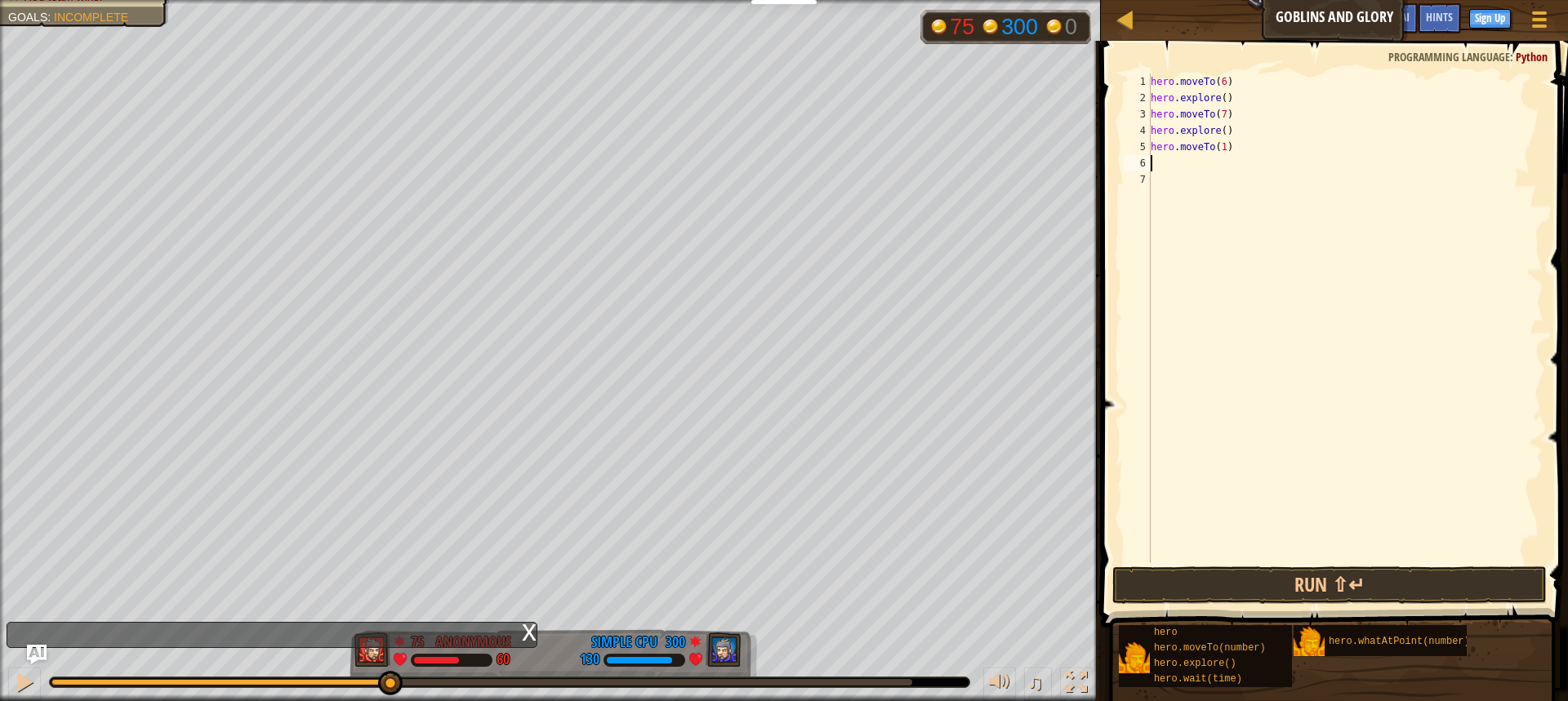
paste textarea "hero.moveTo(1)"
type textarea "hero.moveTo(1)"
paste textarea "hero.moveTo(1)"
type textarea "hero.moveTo(1)"
paste textarea "hero.moveTo(1)"
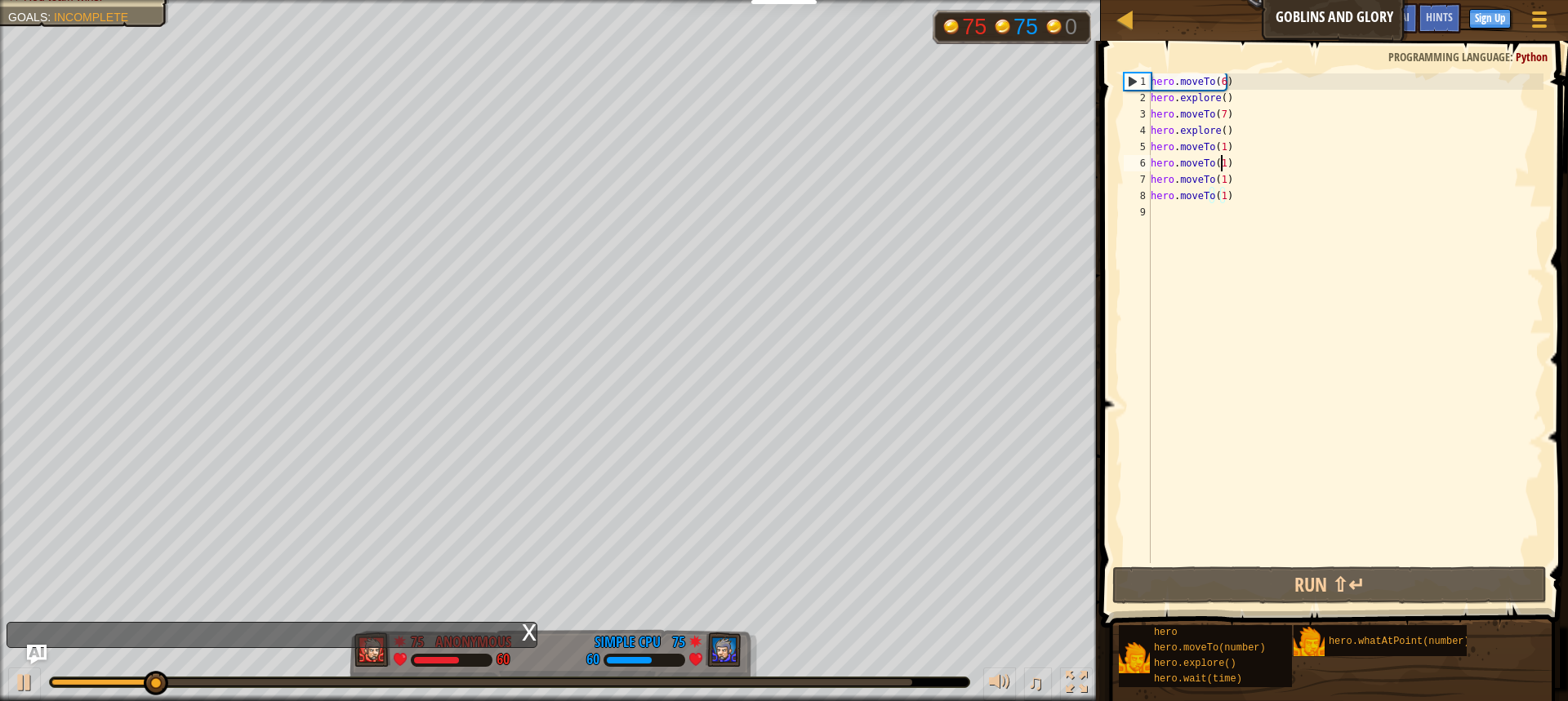
click at [1221, 164] on div "hero . moveTo ( 6 ) hero . explore ( ) hero . moveTo ( 7 ) hero . explore ( ) h…" at bounding box center [1345, 335] width 396 height 522
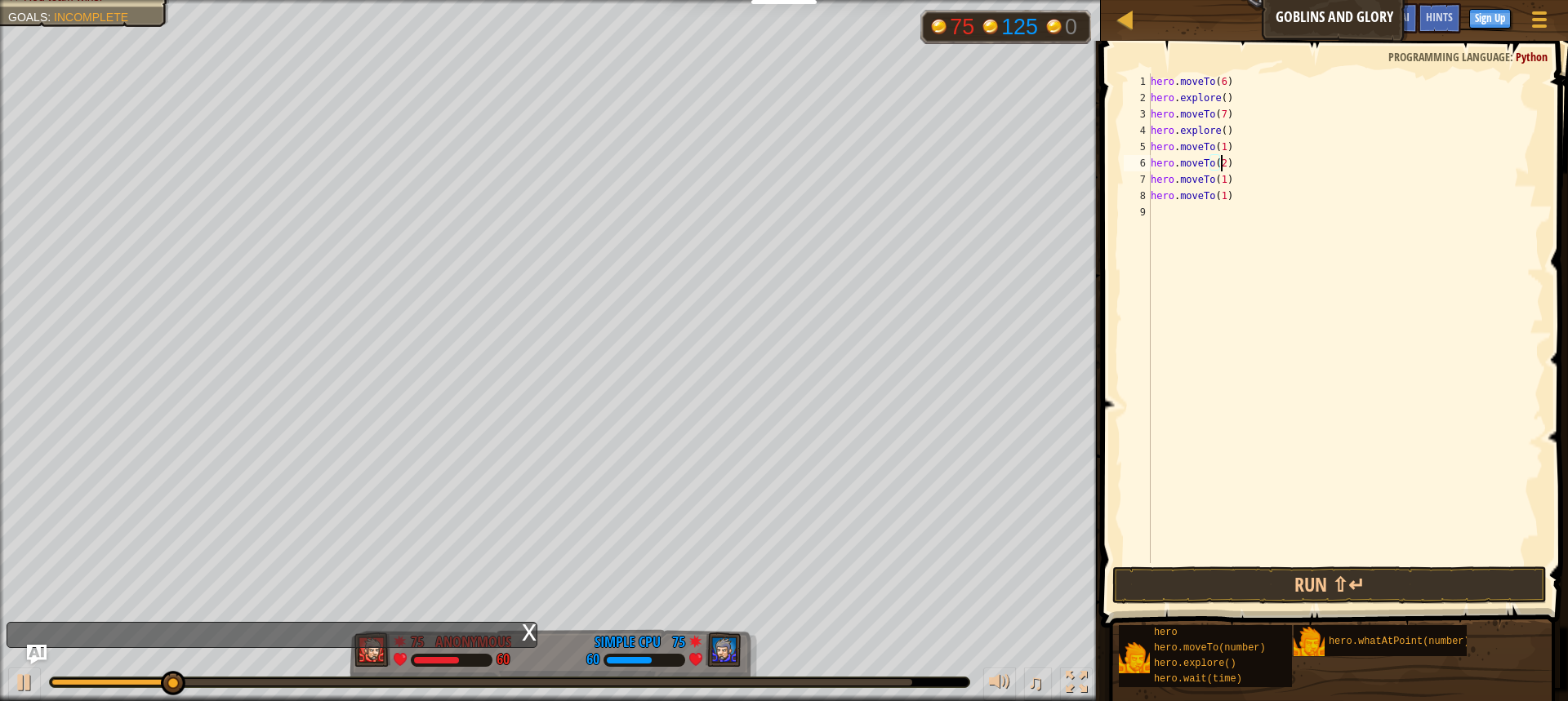
scroll to position [8, 5]
click at [1217, 174] on div "hero . moveTo ( 6 ) hero . explore ( ) hero . moveTo ( 7 ) hero . explore ( ) h…" at bounding box center [1345, 335] width 396 height 522
click at [1218, 180] on div "hero . moveTo ( 6 ) hero . explore ( ) hero . moveTo ( 7 ) hero . explore ( ) h…" at bounding box center [1345, 335] width 396 height 522
click at [1218, 195] on div "hero . moveTo ( 6 ) hero . explore ( ) hero . moveTo ( 7 ) hero . explore ( ) h…" at bounding box center [1345, 335] width 396 height 522
type textarea "hero.moveTo(4)"
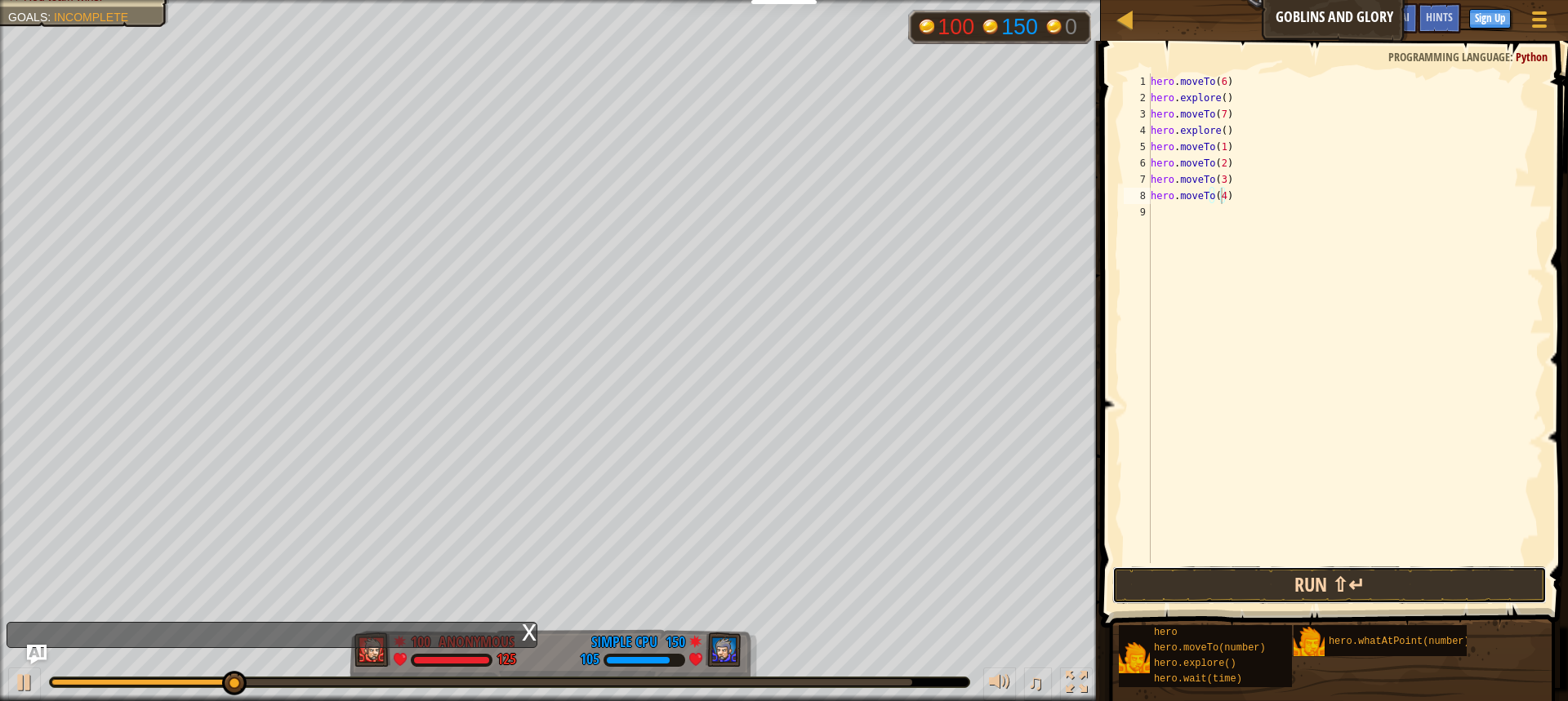
click at [1326, 567] on button "Run ⇧↵" at bounding box center [1329, 585] width 434 height 38
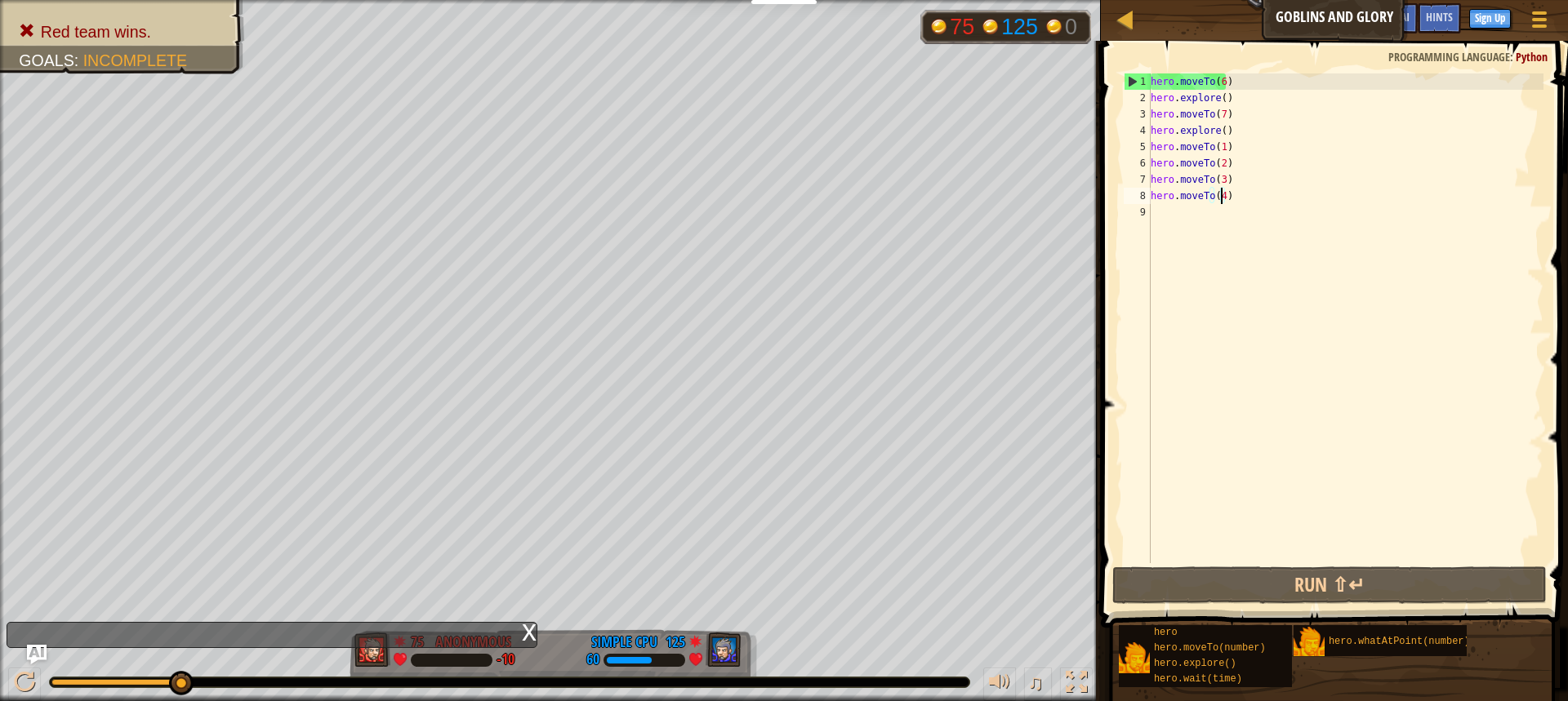
click at [1325, 396] on div "hero . moveTo ( 6 ) hero . explore ( ) hero . moveTo ( 7 ) hero . explore ( ) h…" at bounding box center [1345, 335] width 396 height 522
click at [1255, 583] on button "Run ⇧↵" at bounding box center [1329, 585] width 434 height 38
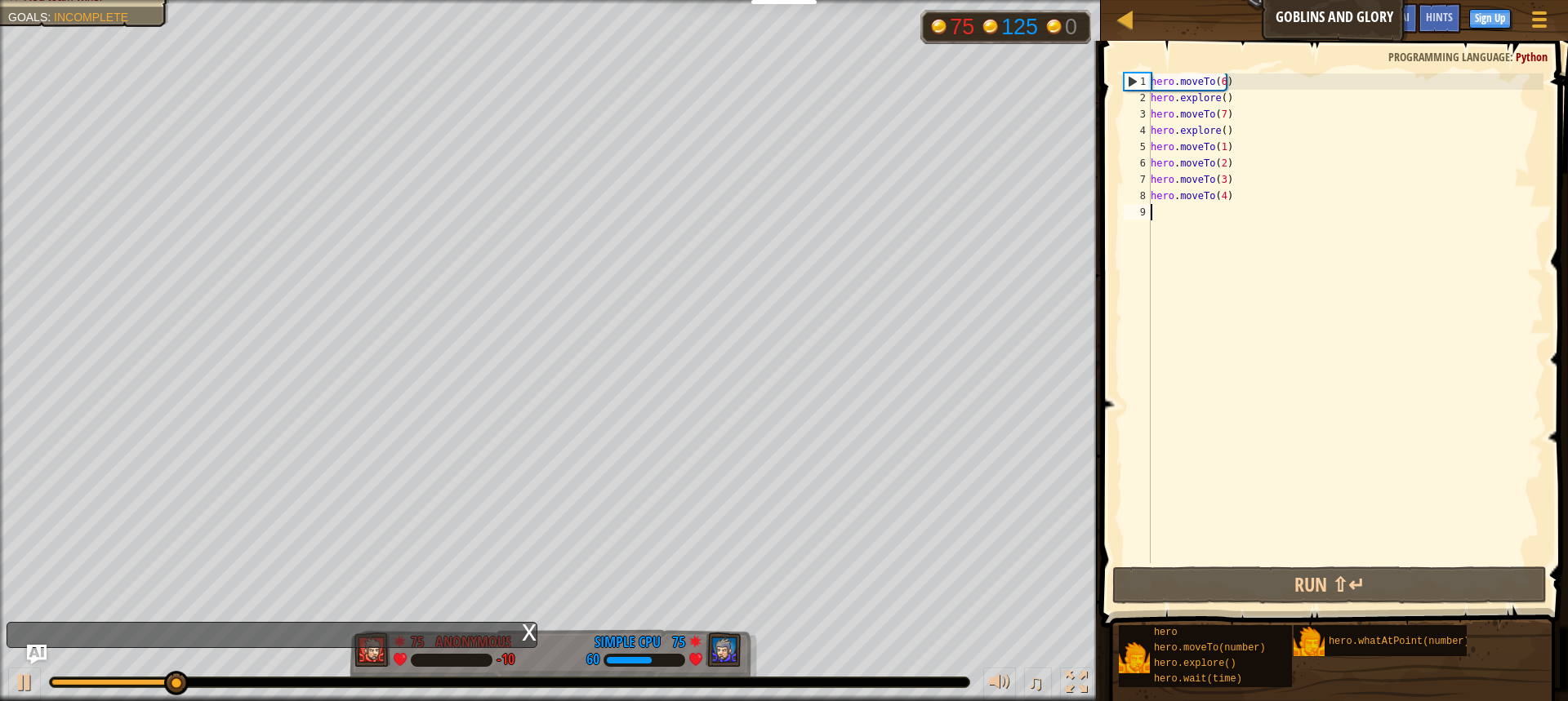
click at [1221, 193] on div "hero . moveTo ( 6 ) hero . explore ( ) hero . moveTo ( 7 ) hero . explore ( ) h…" at bounding box center [1345, 335] width 396 height 522
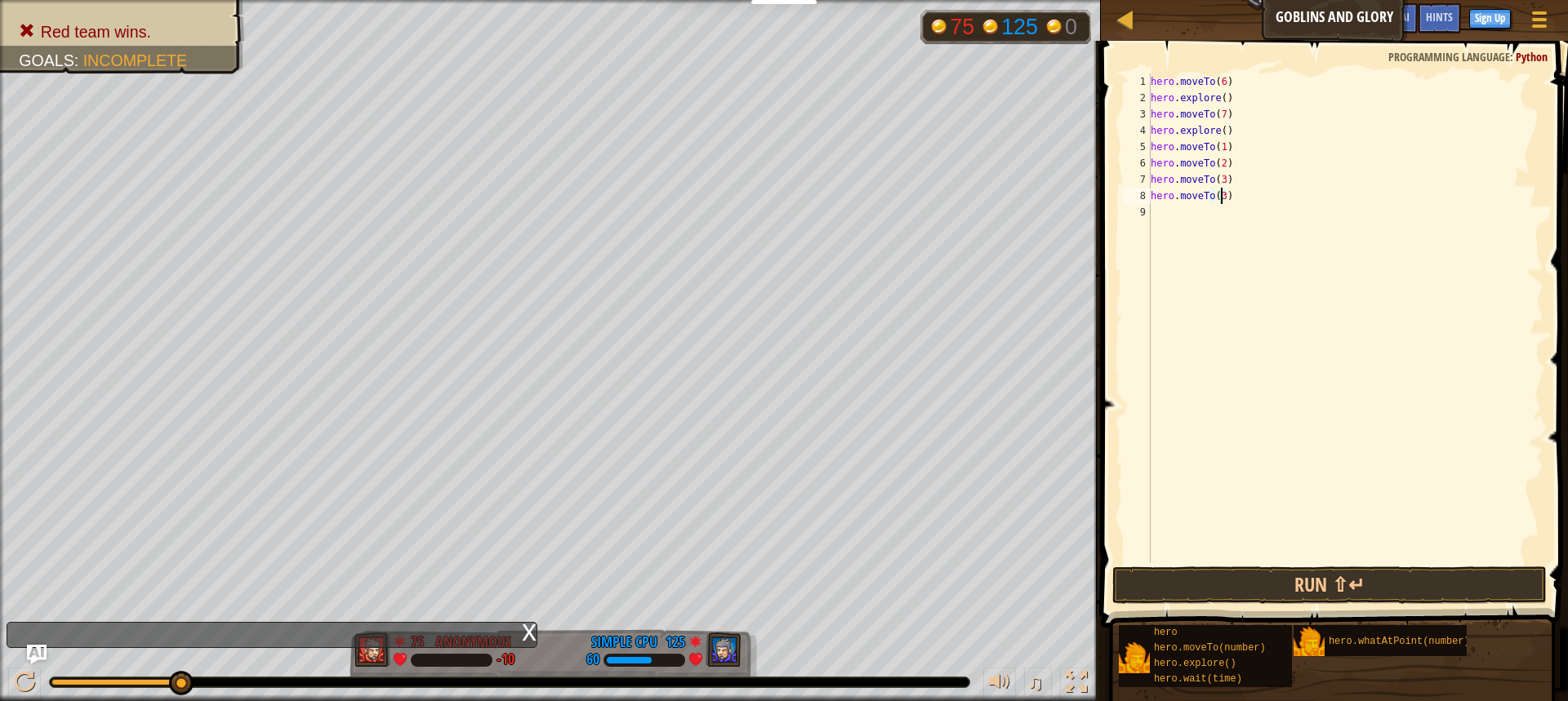
scroll to position [8, 5]
click at [1340, 590] on button "Run ⇧↵" at bounding box center [1329, 585] width 434 height 38
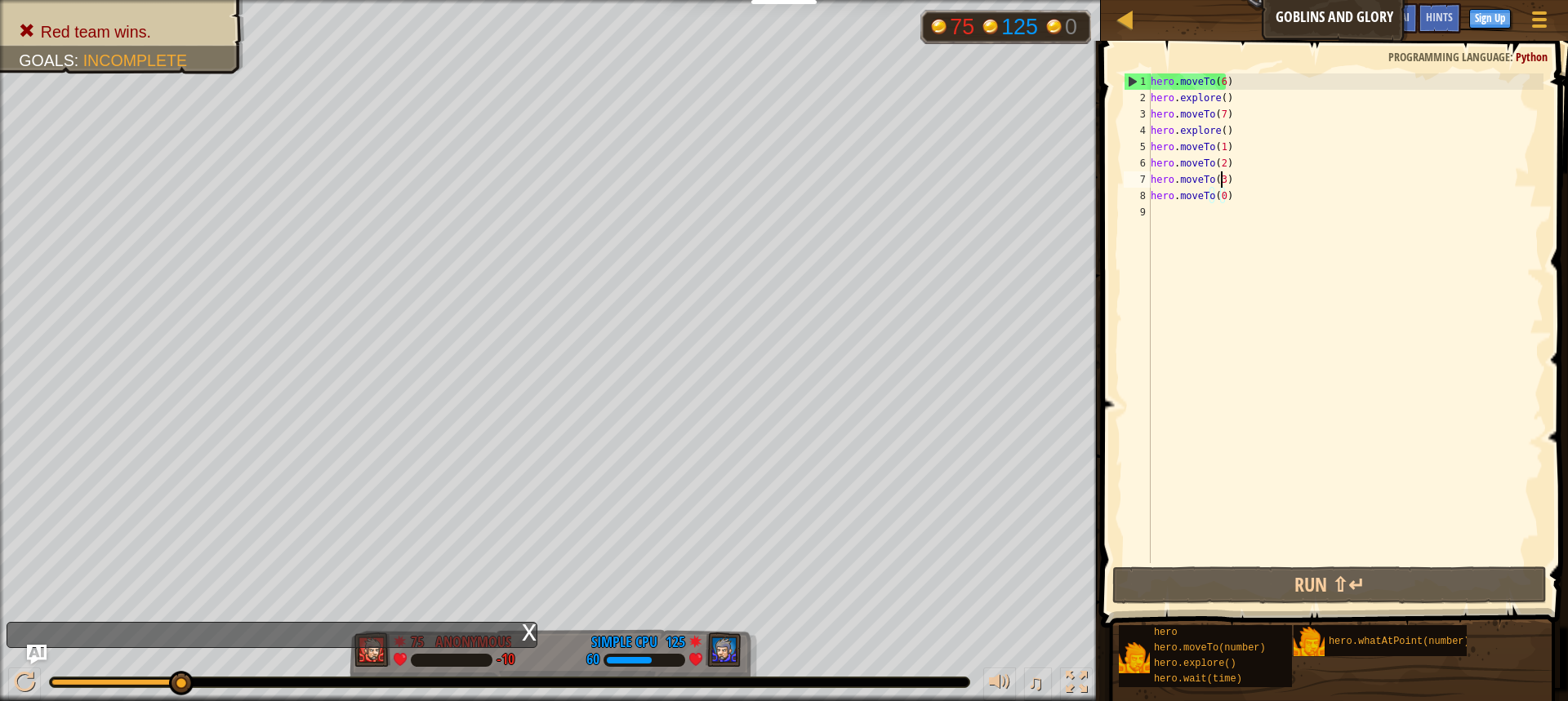
click at [1221, 177] on div "hero . moveTo ( 6 ) hero . explore ( ) hero . moveTo ( 7 ) hero . explore ( ) h…" at bounding box center [1345, 335] width 396 height 522
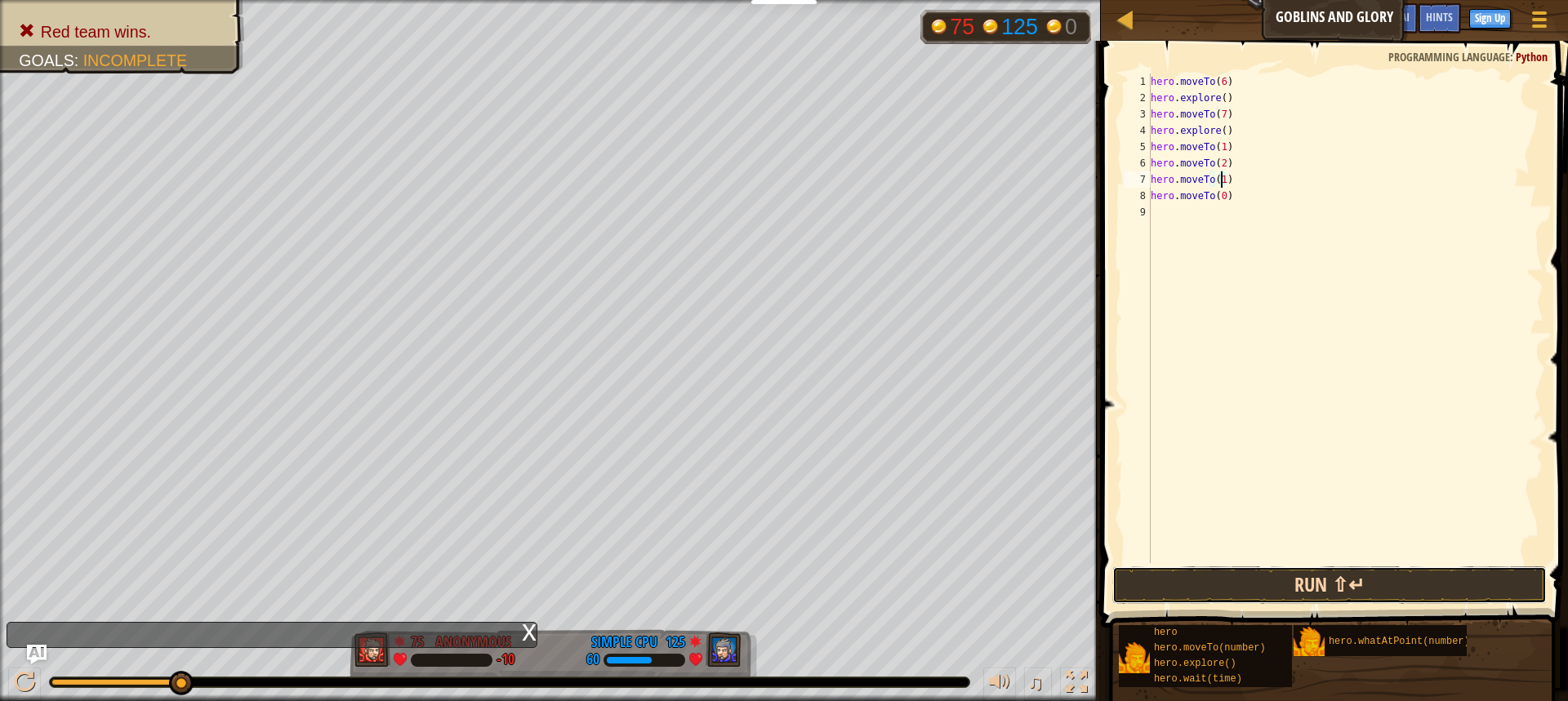
click at [1266, 584] on button "Run ⇧↵" at bounding box center [1329, 585] width 434 height 38
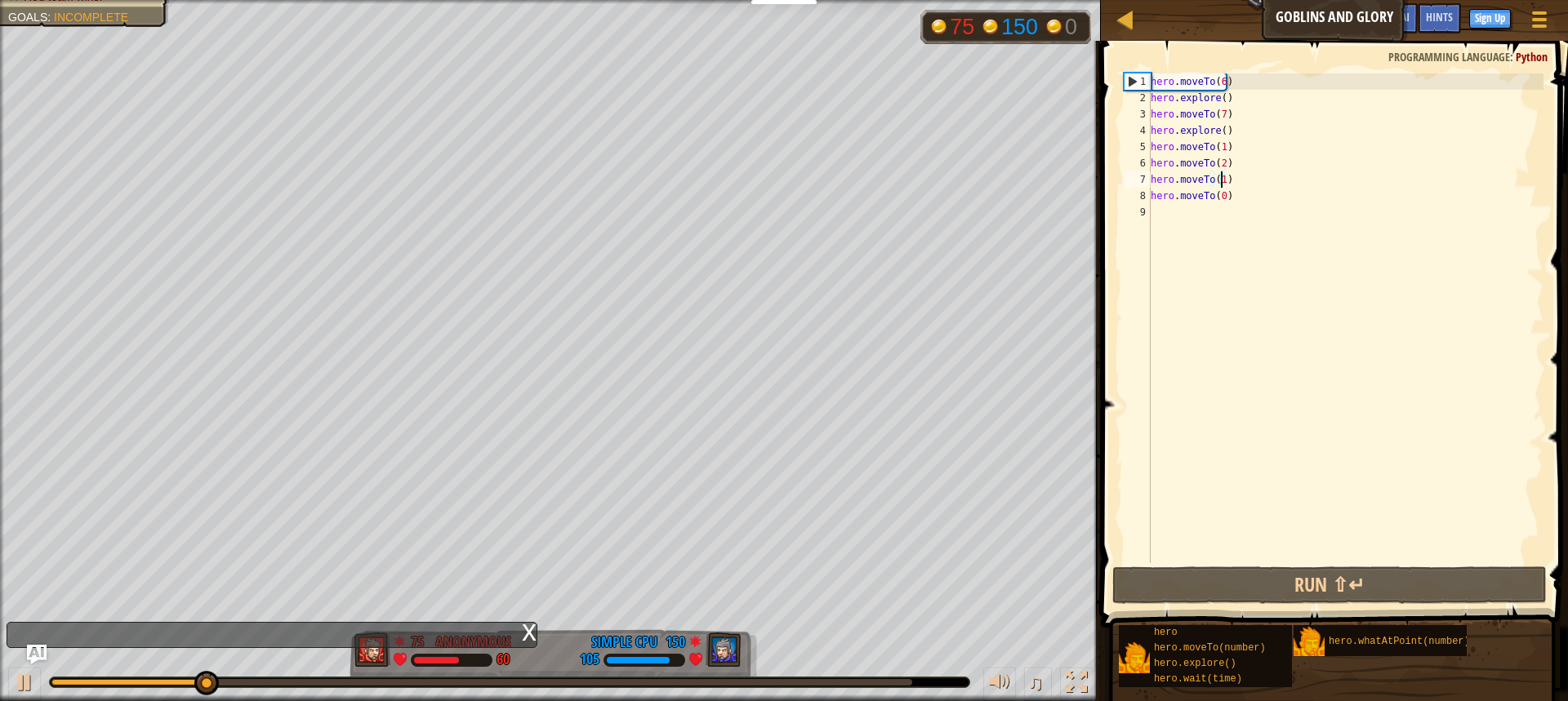
click at [1231, 162] on div "hero . moveTo ( 6 ) hero . explore ( ) hero . moveTo ( 7 ) hero . explore ( ) h…" at bounding box center [1345, 335] width 396 height 522
type textarea "hero.moveTo(2)"
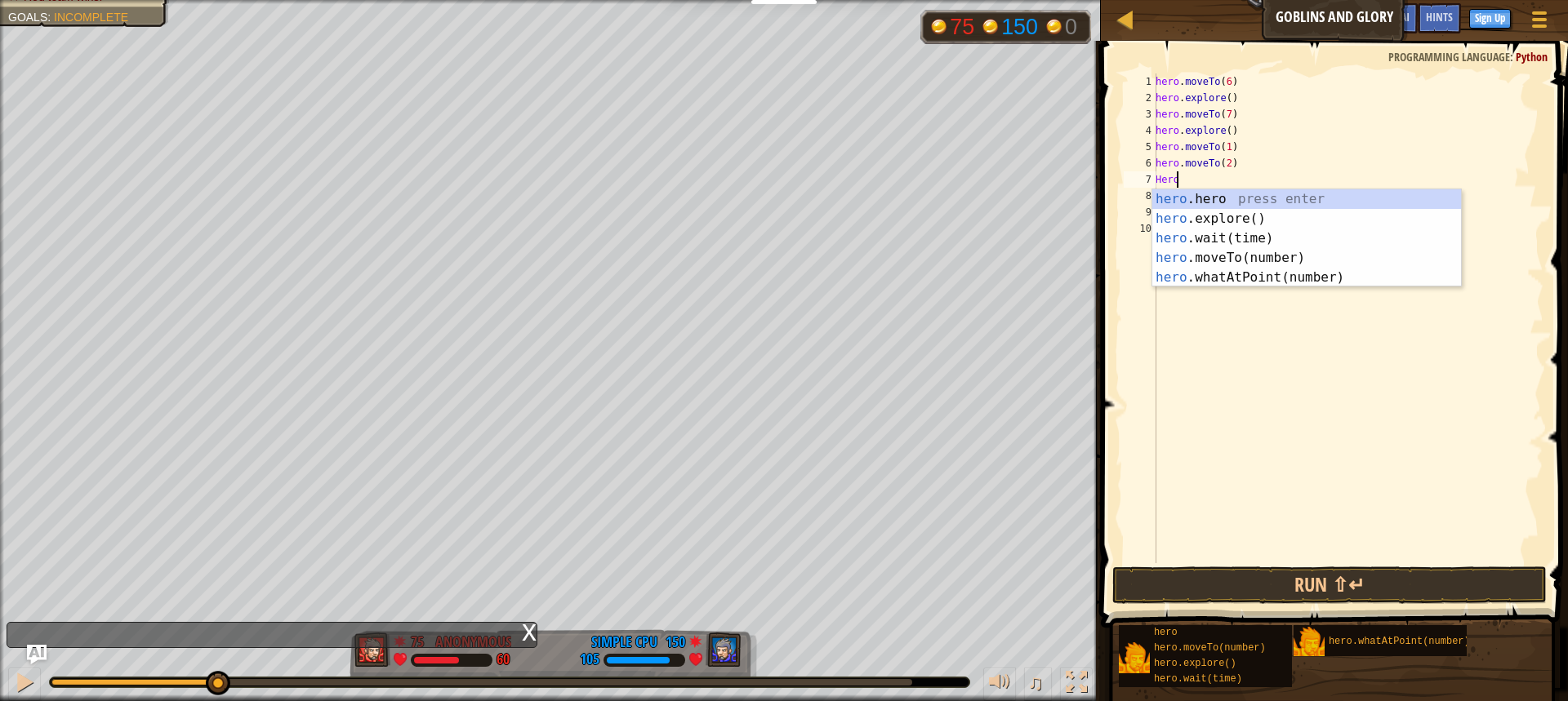
scroll to position [8, 1]
type textarea "Hero"
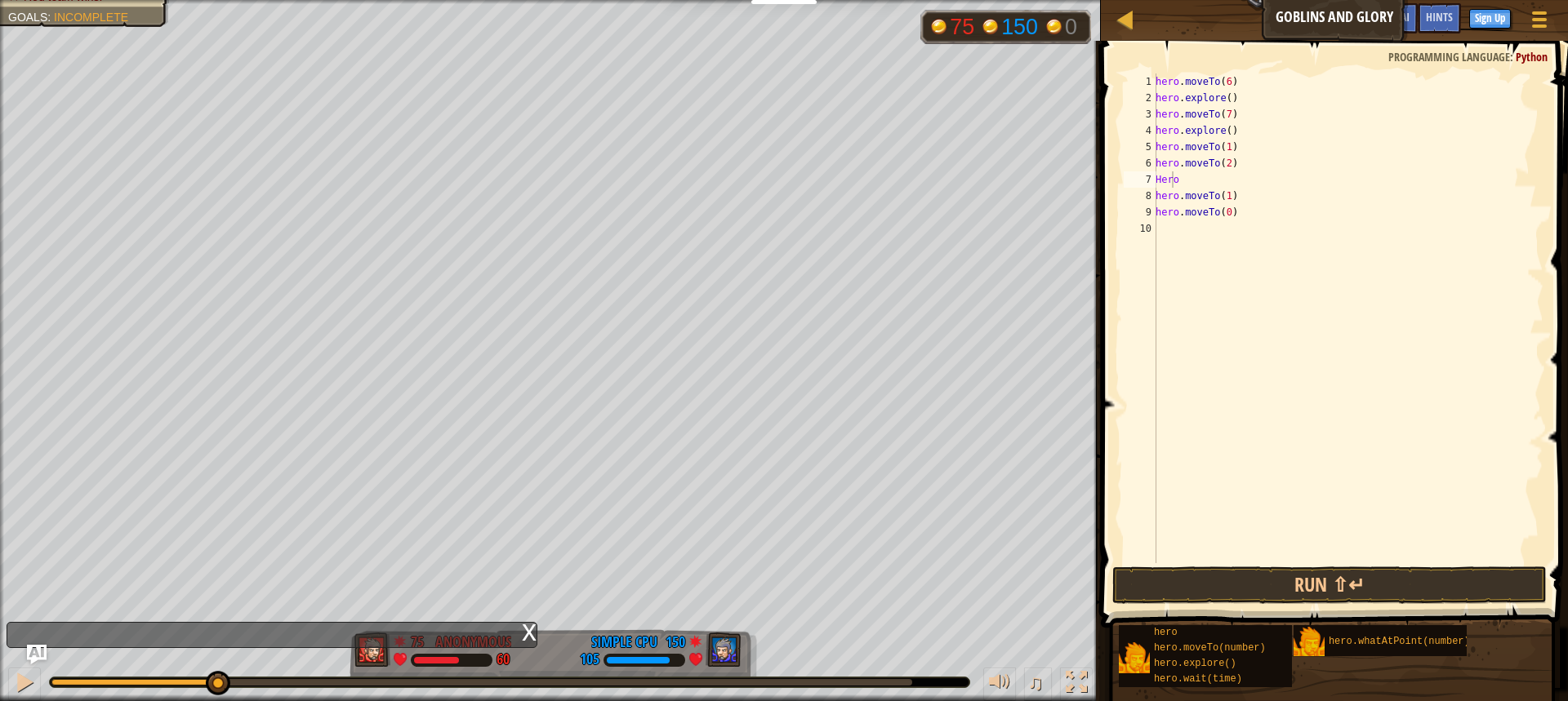
click at [460, 658] on div "♫" at bounding box center [550, 678] width 1101 height 49
click at [1269, 584] on button "Run ⇧↵" at bounding box center [1329, 585] width 434 height 38
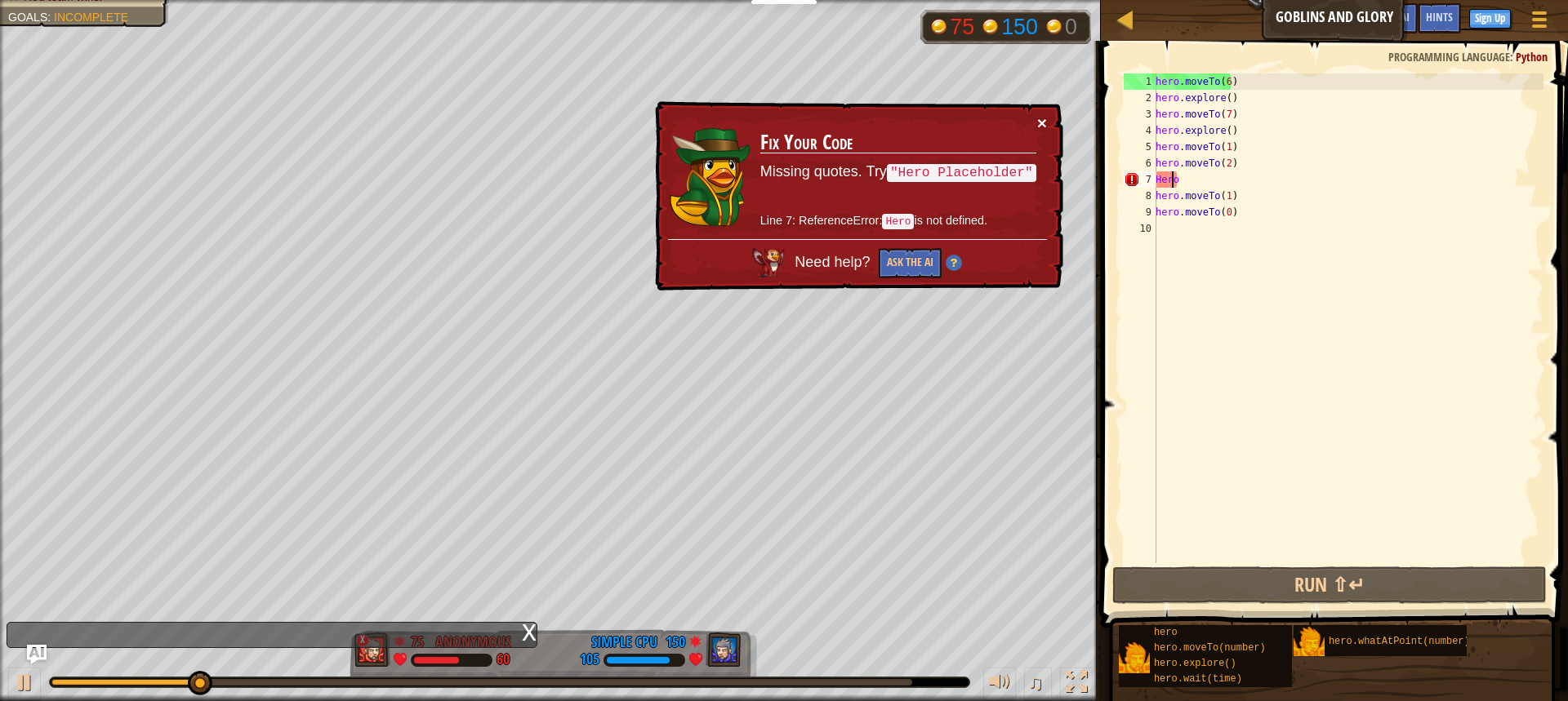
click at [1038, 117] on button "×" at bounding box center [1042, 123] width 9 height 17
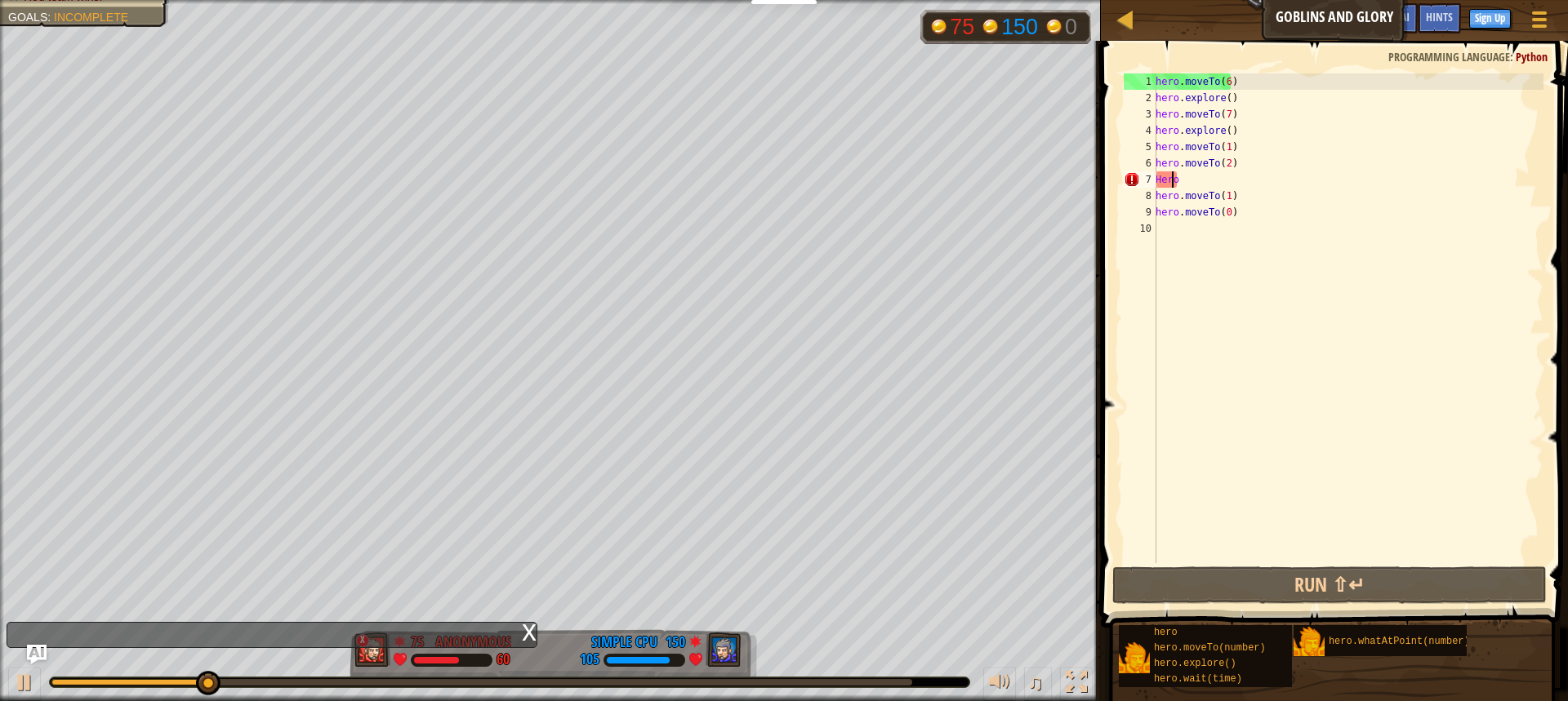
click at [1200, 181] on div "hero . moveTo ( 6 ) hero . explore ( ) hero . moveTo ( 7 ) hero . explore ( ) h…" at bounding box center [1348, 335] width 391 height 522
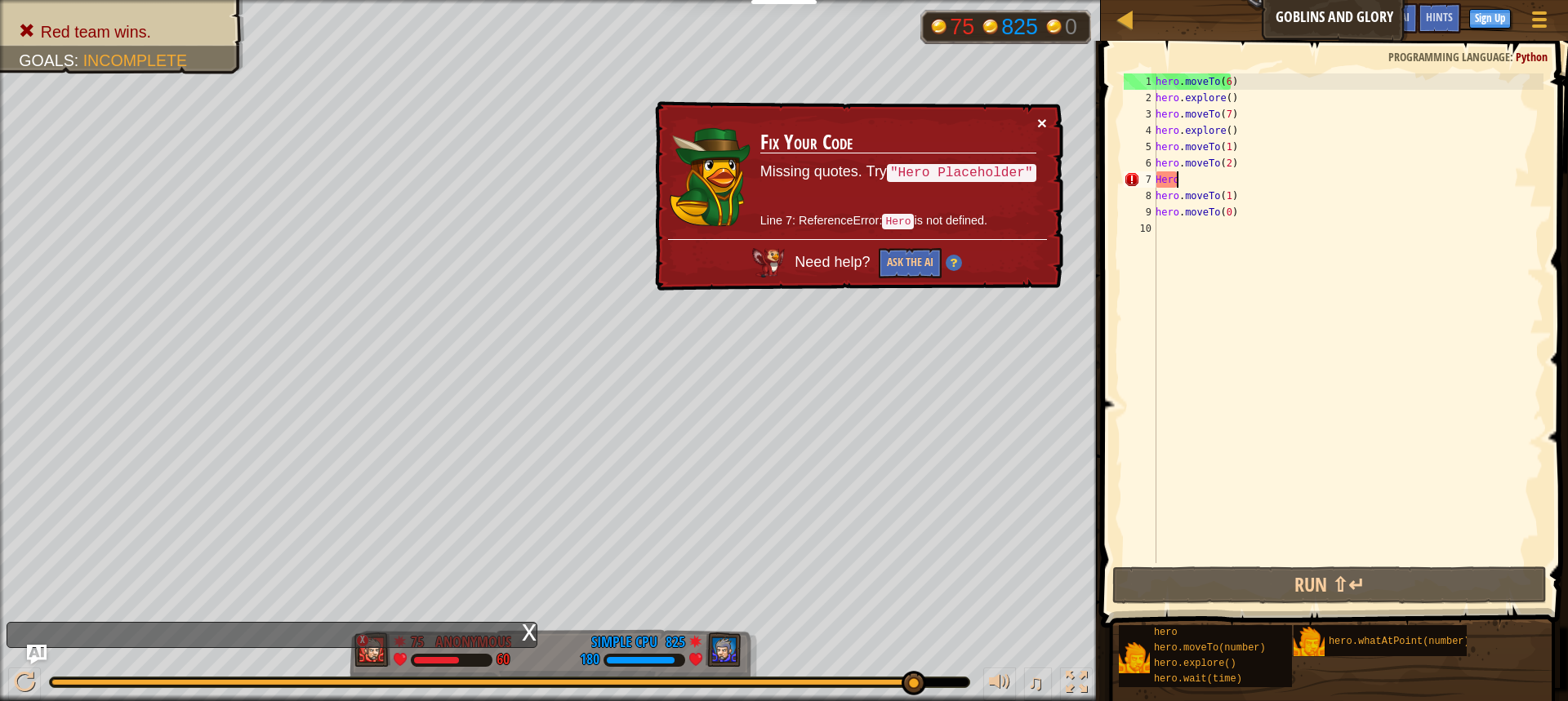
click at [1040, 118] on button "×" at bounding box center [1042, 123] width 9 height 17
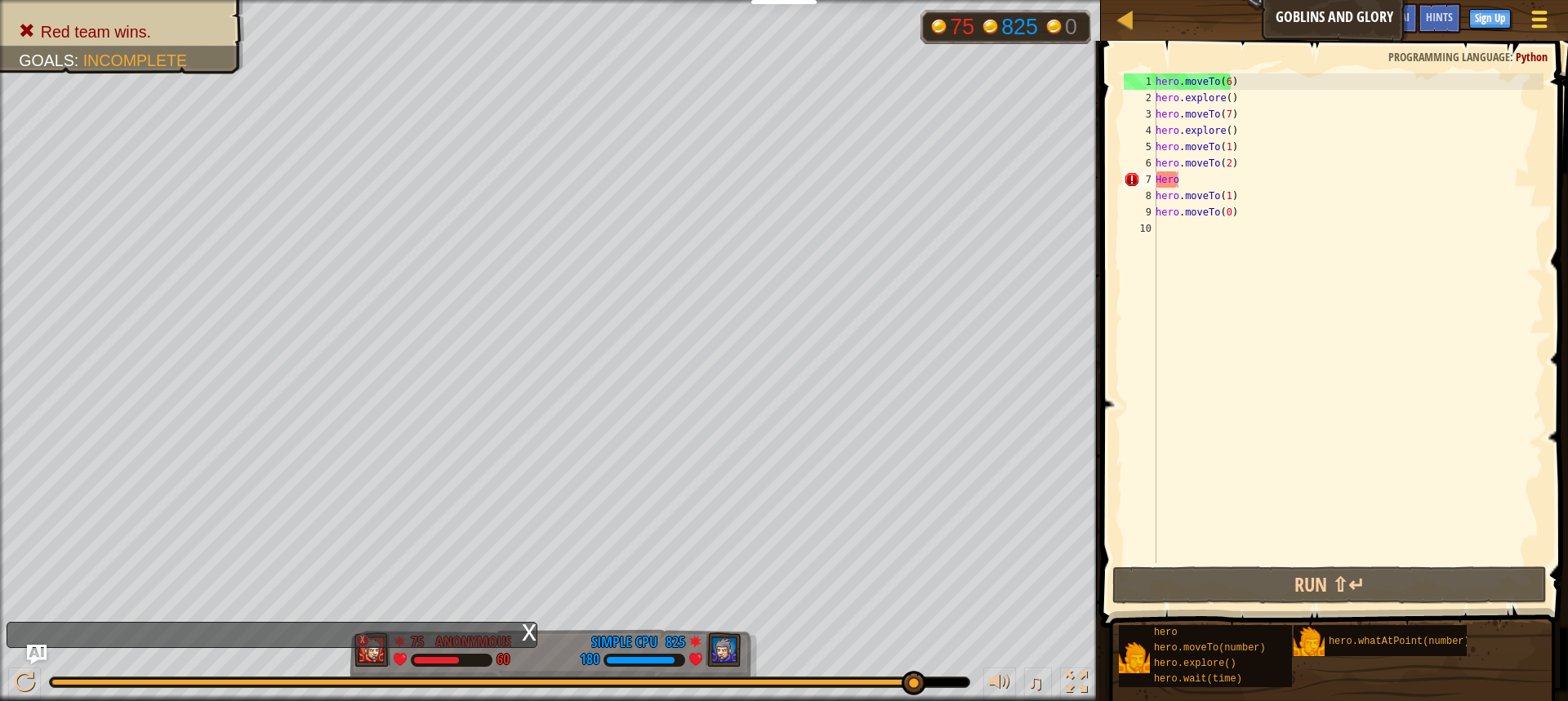
click at [1532, 18] on div at bounding box center [1539, 19] width 22 height 23
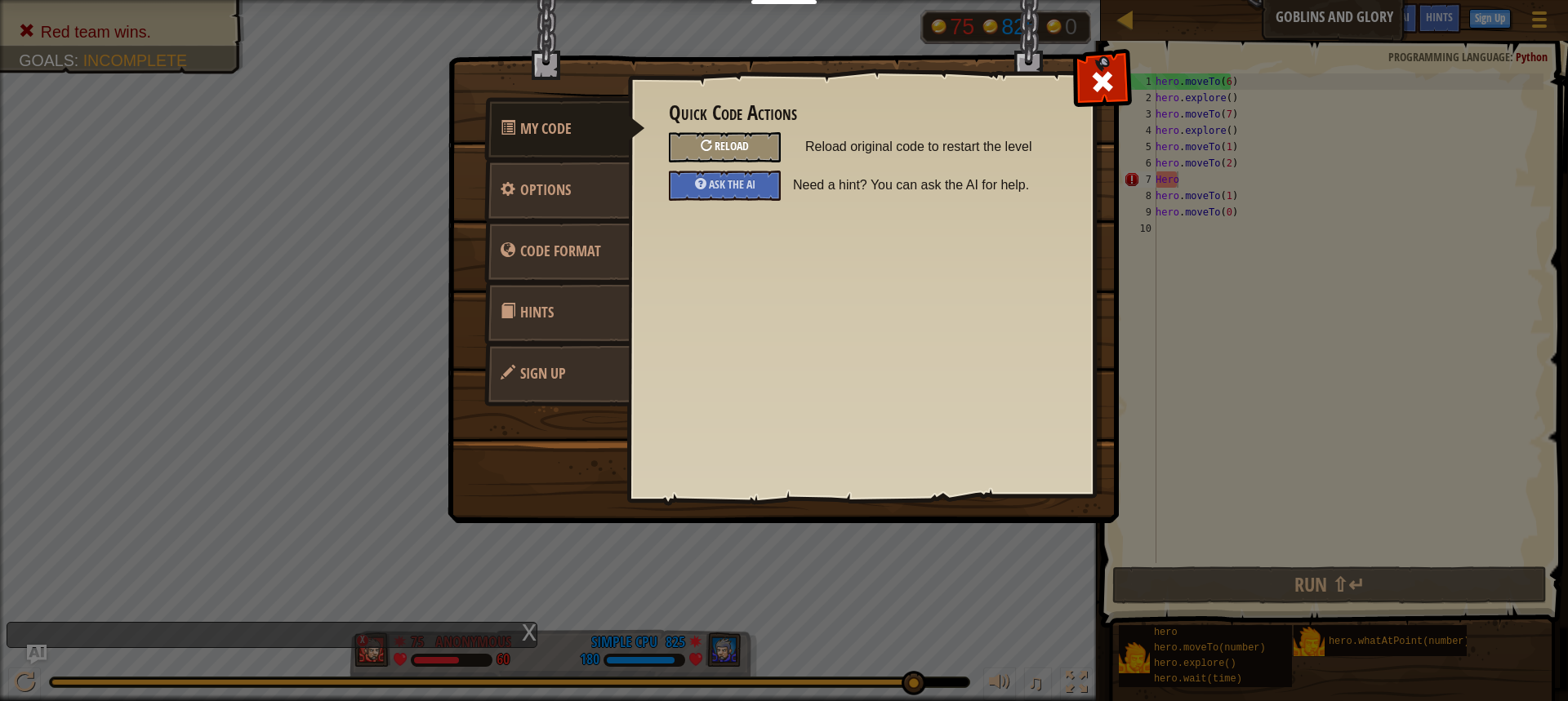
click at [739, 145] on span "Reload" at bounding box center [731, 146] width 34 height 16
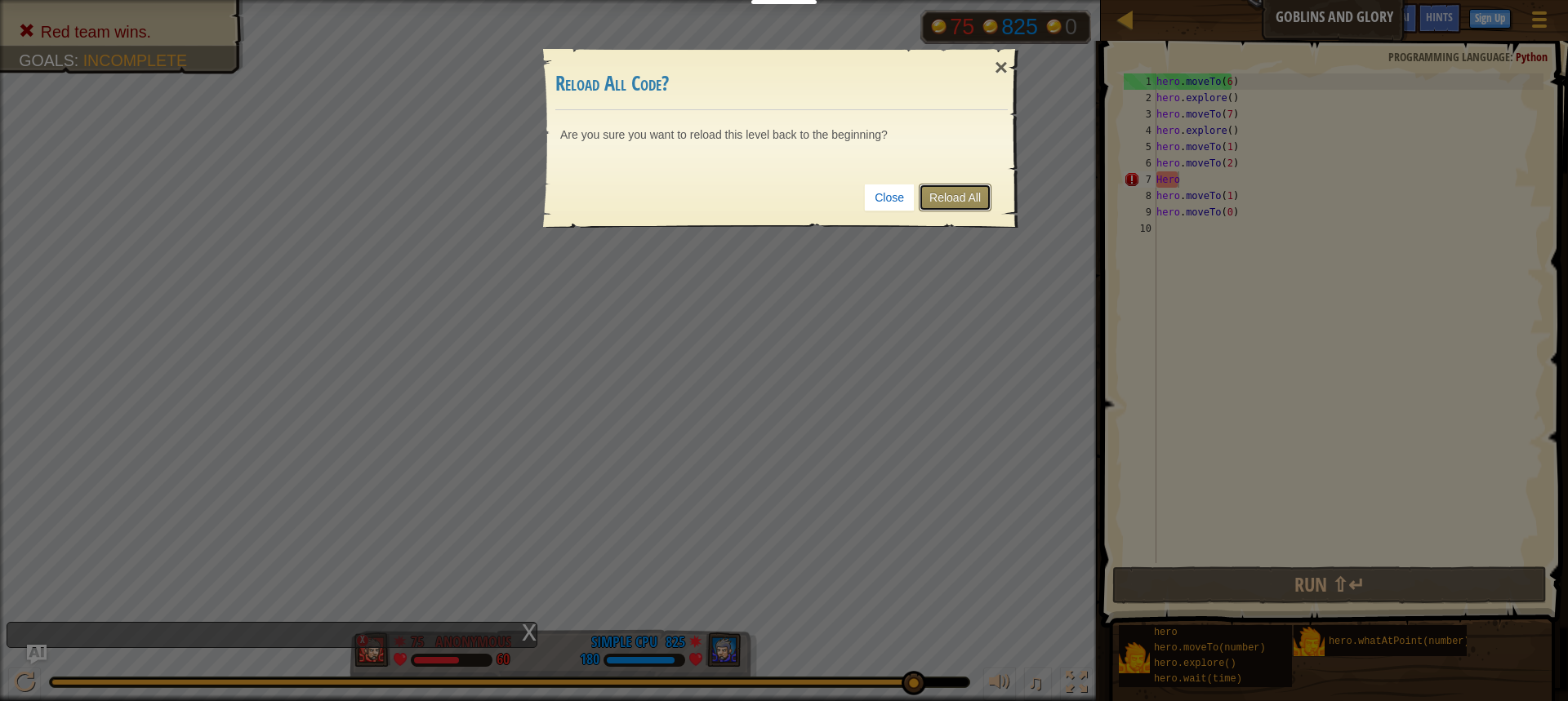
drag, startPoint x: 1055, startPoint y: 191, endPoint x: 970, endPoint y: 201, distance: 85.6
click at [970, 201] on link "Reload All" at bounding box center [954, 197] width 72 height 28
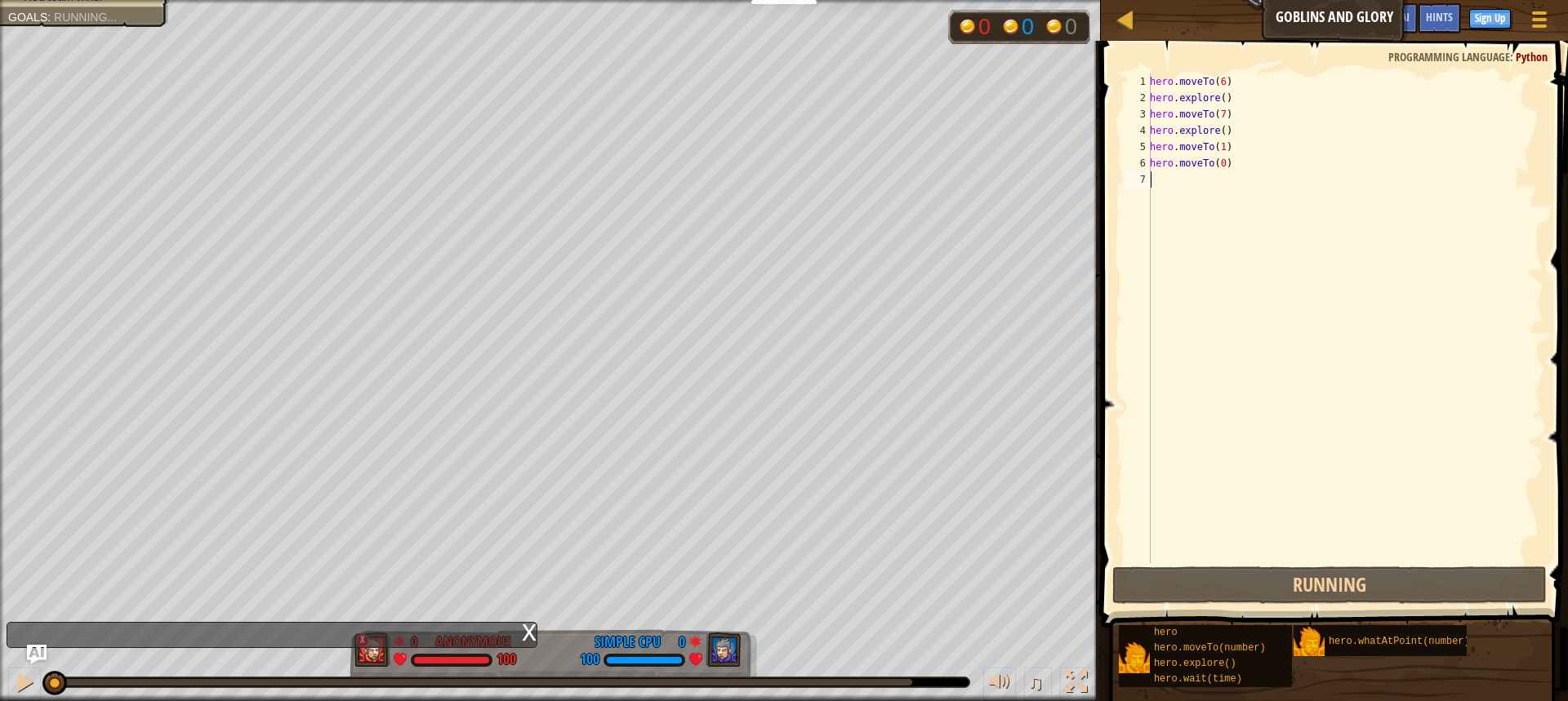
scroll to position [8, 0]
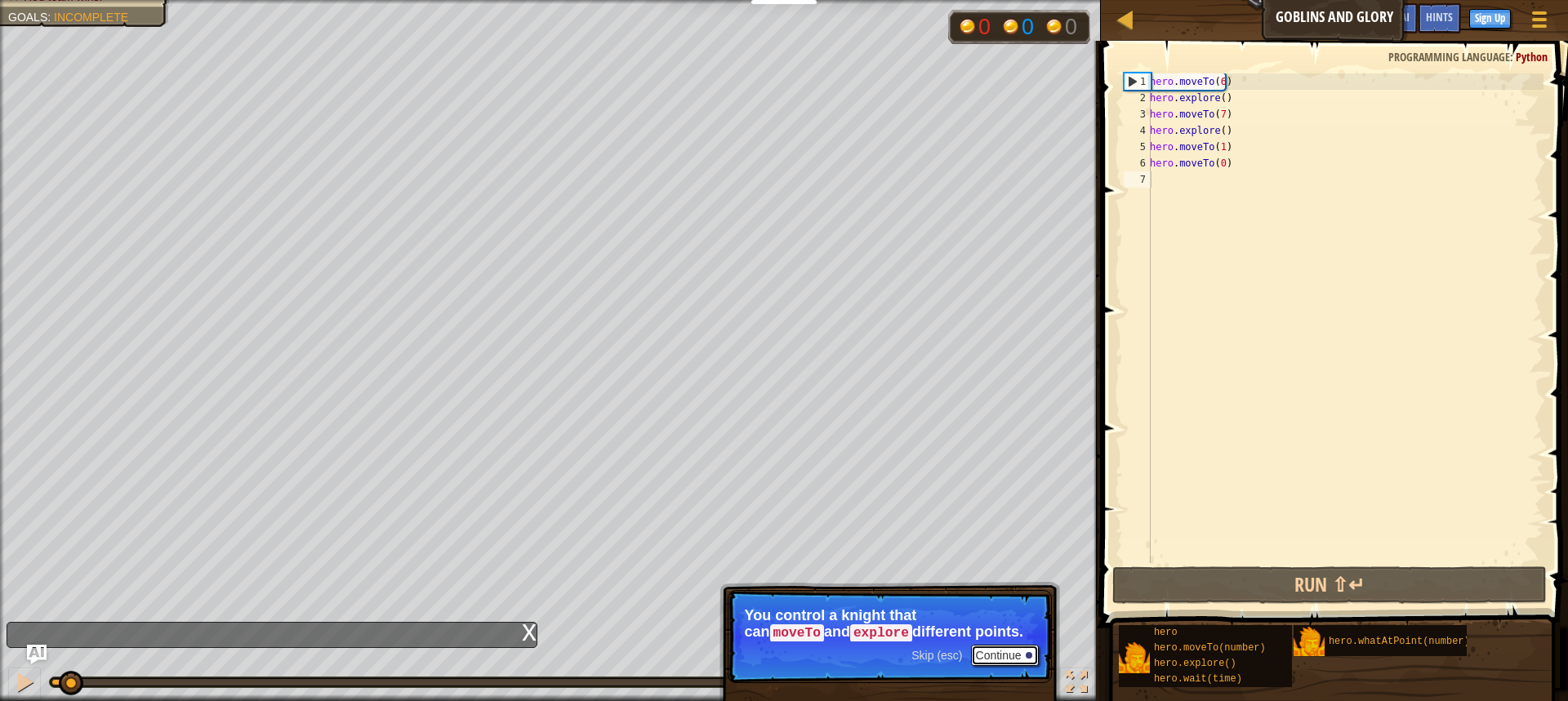
click at [982, 656] on button "Continue" at bounding box center [1005, 655] width 68 height 22
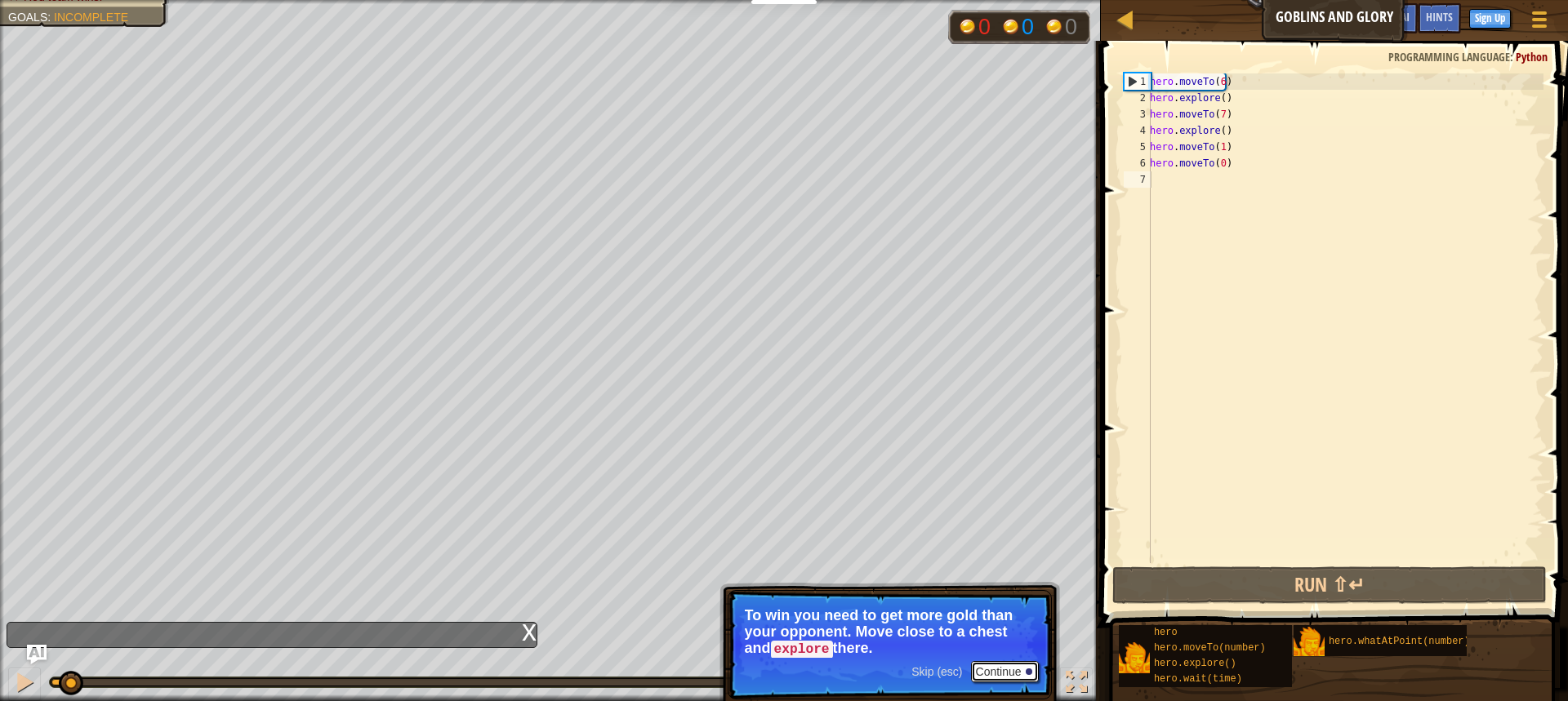
click at [1009, 663] on button "Continue" at bounding box center [1005, 672] width 68 height 22
click at [1023, 668] on button "Continue" at bounding box center [1005, 672] width 68 height 22
click at [989, 667] on button "Continue" at bounding box center [1005, 670] width 68 height 22
